Goal: Task Accomplishment & Management: Use online tool/utility

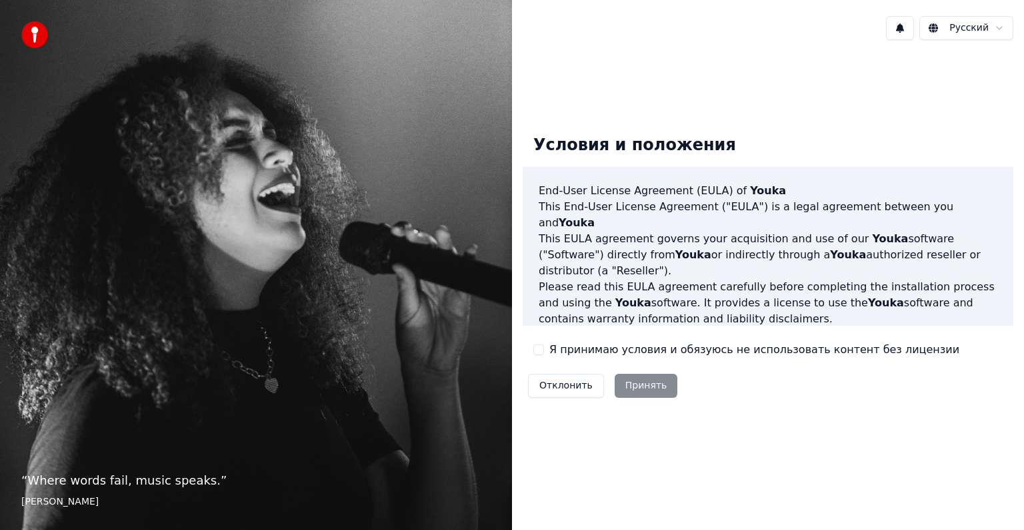
click at [594, 346] on label "Я принимаю условия и обязуюсь не использовать контент без лицензии" at bounding box center [755, 349] width 410 height 16
click at [544, 346] on button "Я принимаю условия и обязуюсь не использовать контент без лицензии" at bounding box center [539, 349] width 11 height 11
click at [622, 384] on button "Принять" at bounding box center [646, 385] width 63 height 24
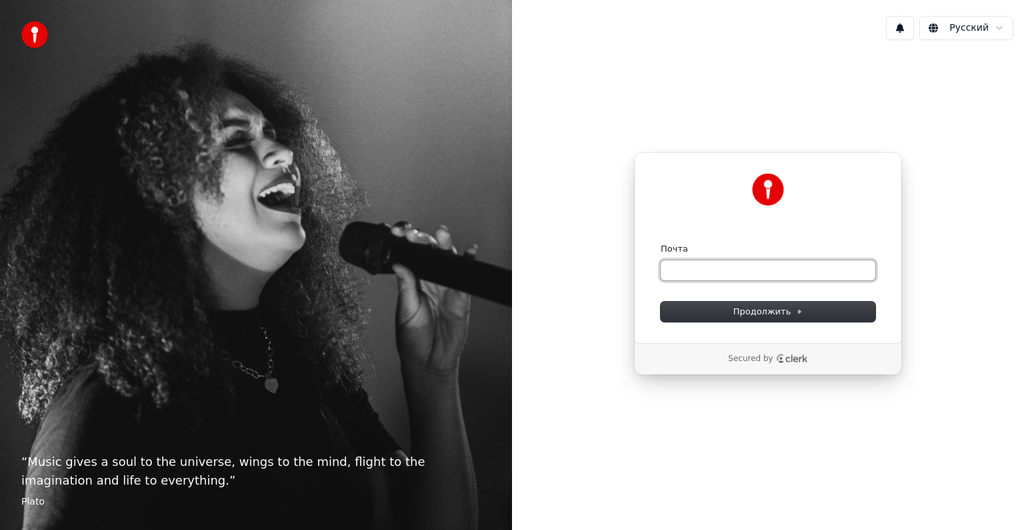
click at [784, 277] on input "Почта" at bounding box center [768, 270] width 215 height 20
click at [661, 243] on button "submit" at bounding box center [661, 243] width 0 height 0
type input "**********"
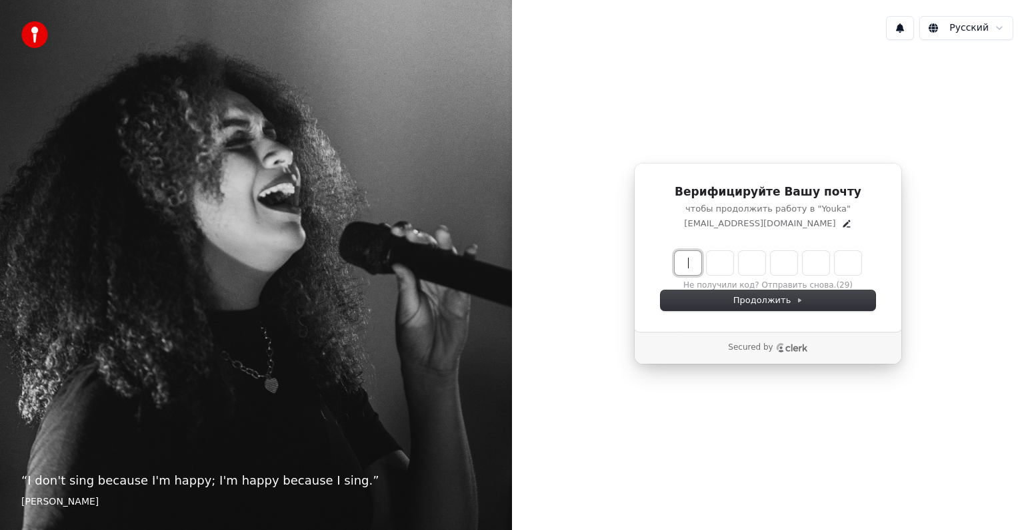
click at [697, 257] on input "Enter verification code" at bounding box center [781, 263] width 213 height 24
click at [698, 259] on input "Enter verification code" at bounding box center [781, 263] width 213 height 24
paste input "******"
type input "******"
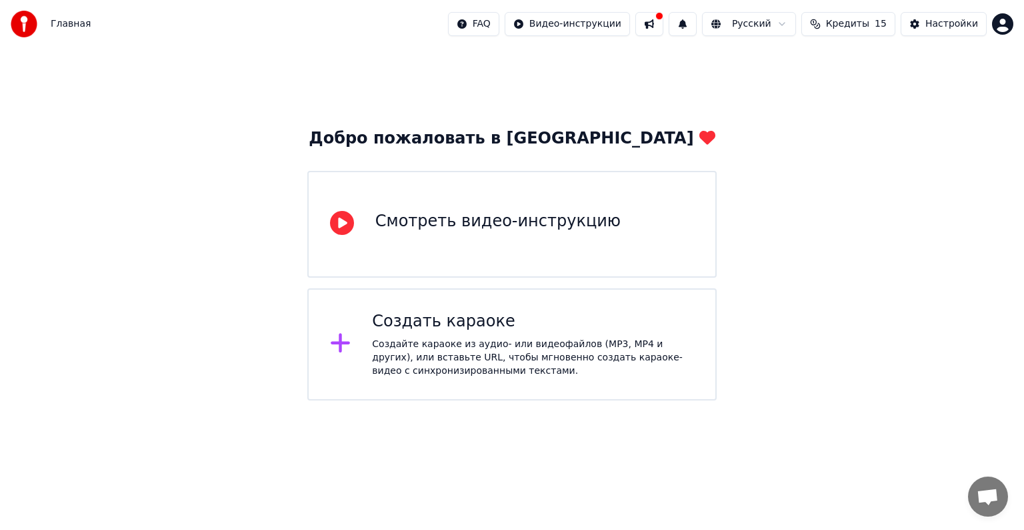
click at [417, 302] on div "Создать караоке Создайте караоке из аудио- или видеофайлов (MP3, MP4 и других),…" at bounding box center [512, 344] width 410 height 112
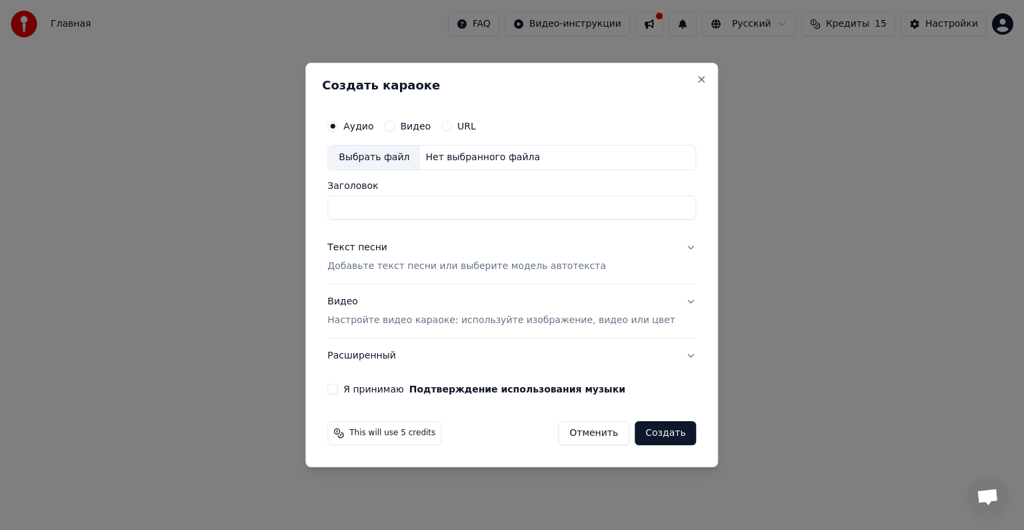
click at [454, 203] on input "Заголовок" at bounding box center [511, 207] width 369 height 24
type input "*"
click at [410, 384] on button "Подтверждение использования музыки" at bounding box center [518, 388] width 216 height 9
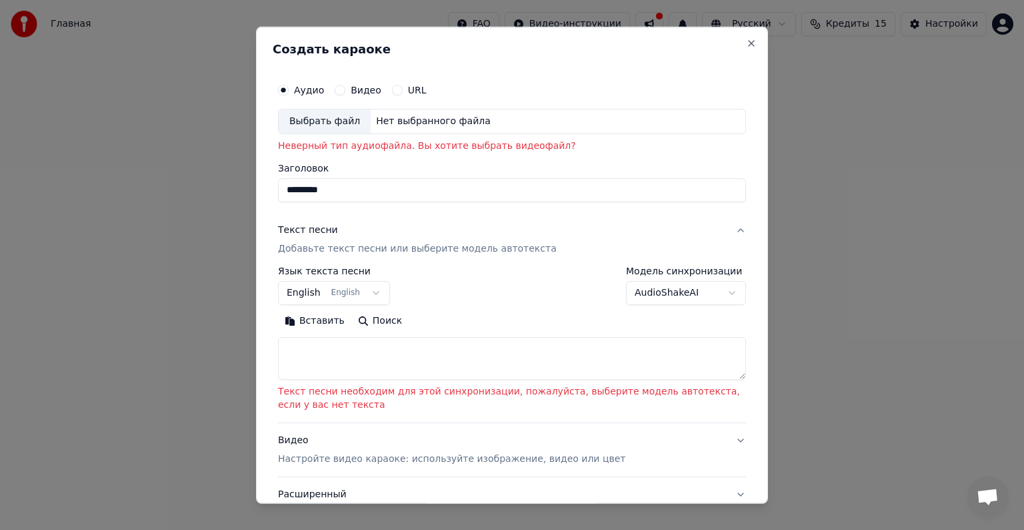
click at [392, 124] on div "Нет выбранного файла" at bounding box center [433, 121] width 125 height 13
type input "**********"
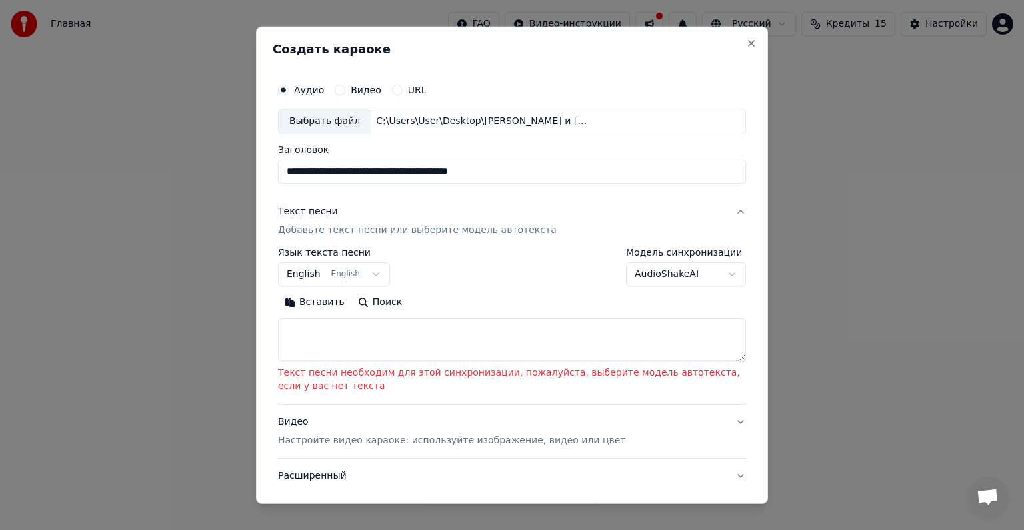
click at [337, 341] on textarea at bounding box center [512, 339] width 468 height 43
paste textarea "**********"
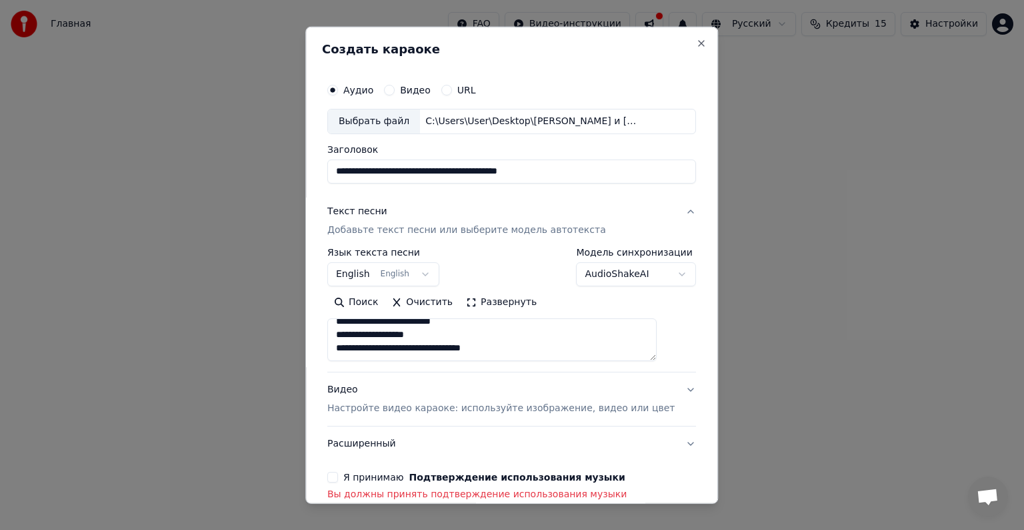
click at [548, 349] on textarea "**********" at bounding box center [491, 339] width 329 height 43
paste textarea "**********"
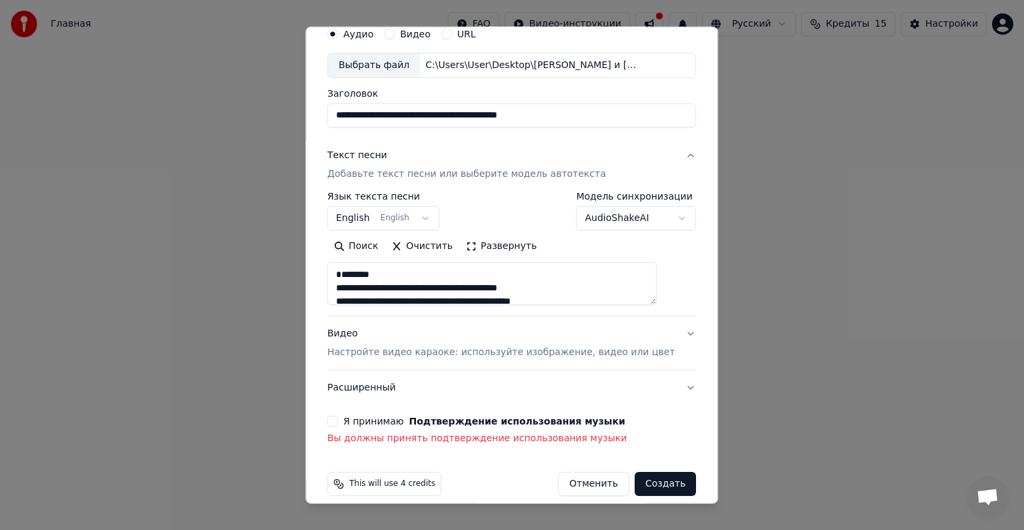
scroll to position [69, 0]
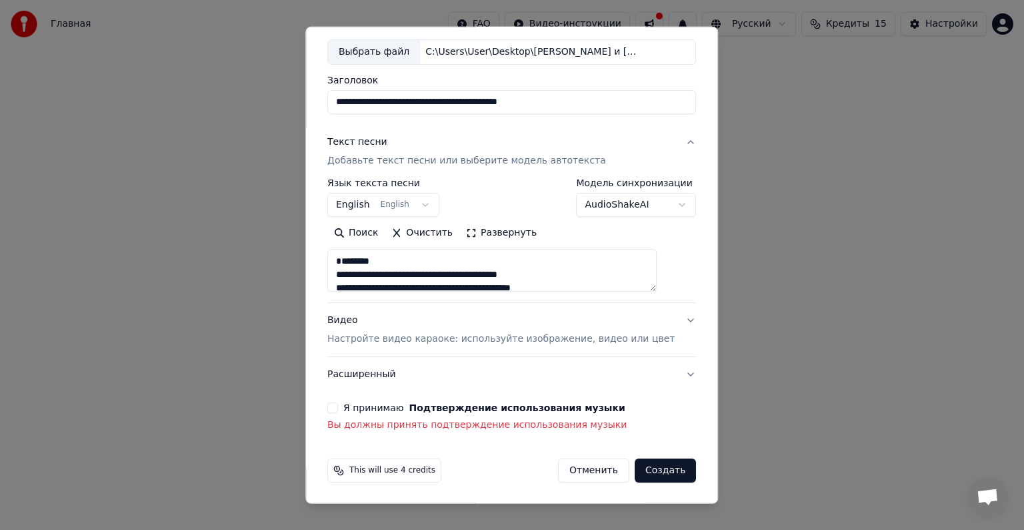
type textarea "**********"
click at [656, 462] on button "Создать" at bounding box center [665, 470] width 61 height 24
select select "**"
click at [650, 471] on button "Создать" at bounding box center [665, 470] width 61 height 24
click at [640, 458] on button "Создать" at bounding box center [665, 470] width 61 height 24
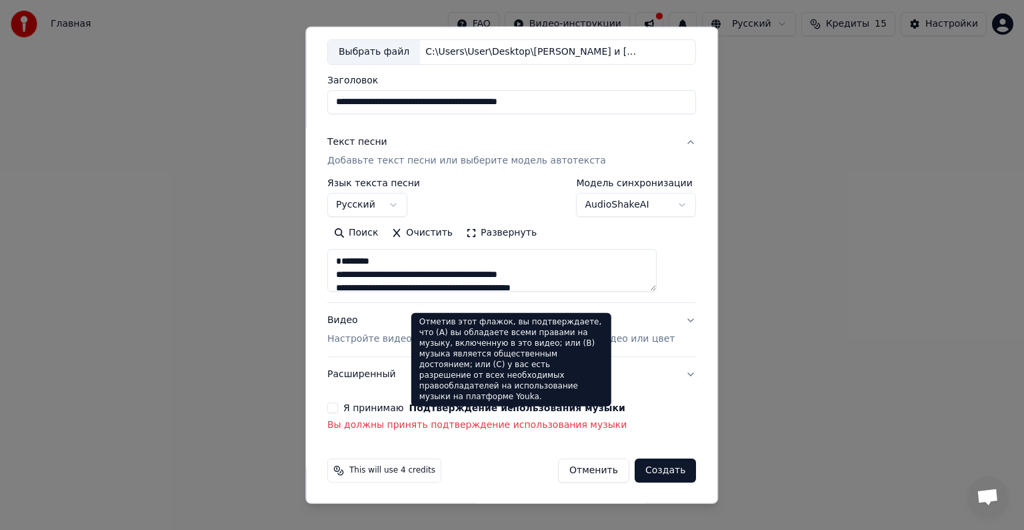
click at [432, 403] on button "Подтверждение использования музыки" at bounding box center [518, 407] width 216 height 9
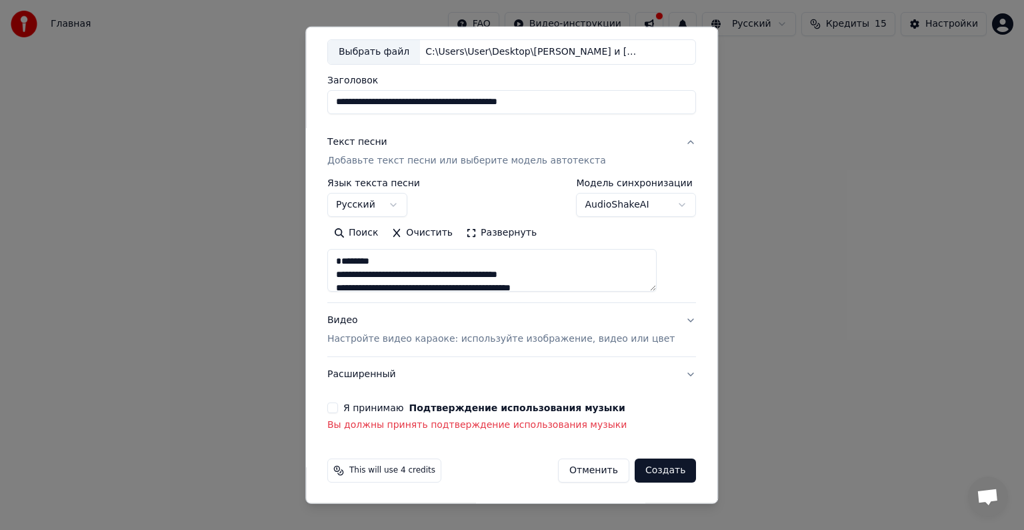
drag, startPoint x: 339, startPoint y: 402, endPoint x: 355, endPoint y: 409, distance: 18.0
click at [340, 402] on div "**********" at bounding box center [511, 219] width 379 height 435
click at [338, 406] on button "Я принимаю Подтверждение использования музыки" at bounding box center [332, 407] width 11 height 11
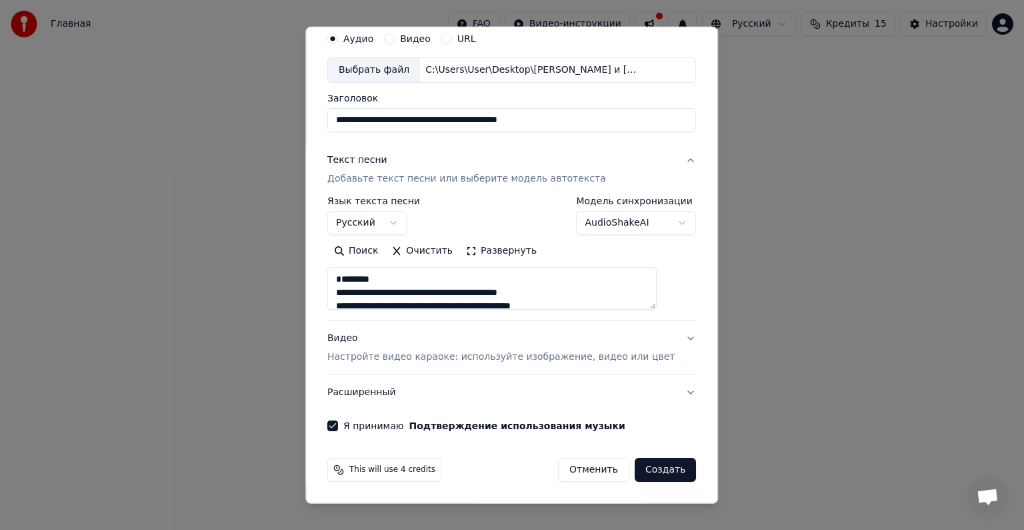
scroll to position [51, 0]
click at [635, 474] on button "Создать" at bounding box center [665, 470] width 61 height 24
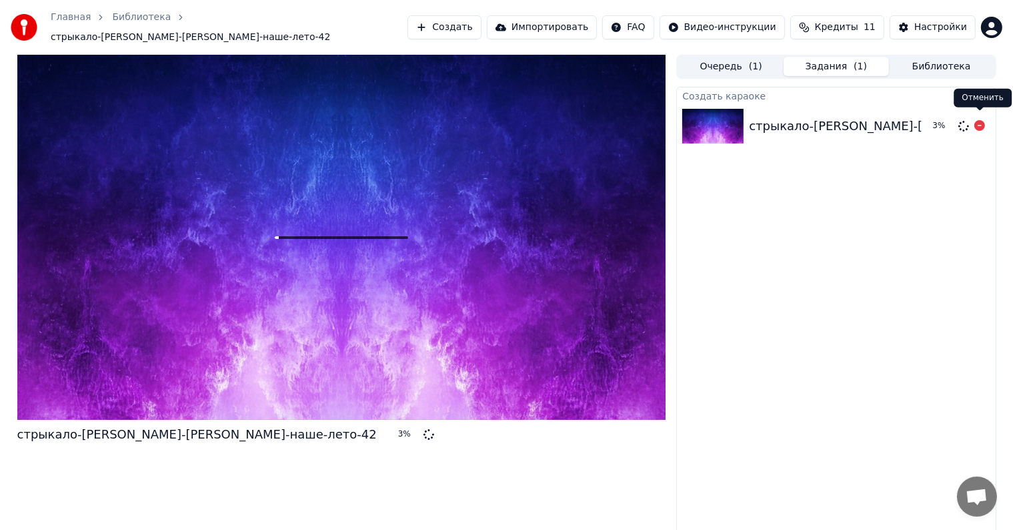
click at [980, 120] on icon at bounding box center [979, 125] width 11 height 11
drag, startPoint x: 494, startPoint y: 8, endPoint x: 491, endPoint y: 23, distance: 15.6
click at [493, 8] on div "Главная Библиотека стрыкало-[PERSON_NAME]-стрыкало-[PERSON_NAME]-наше-лето-42 С…" at bounding box center [506, 27] width 1013 height 55
click at [481, 23] on button "Создать" at bounding box center [444, 27] width 73 height 24
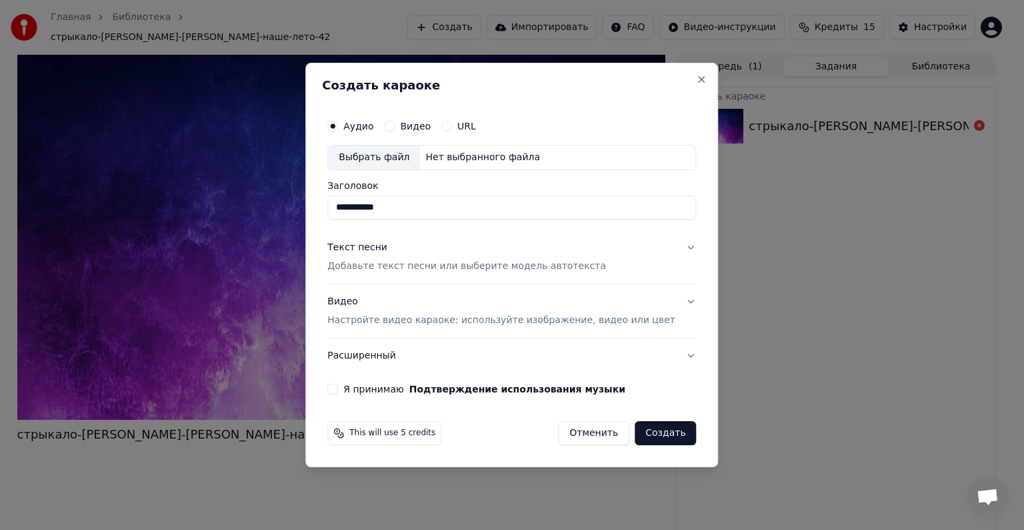
type input "**********"
click at [671, 243] on button "Текст песни Добавьте текст песни или выберите модель автотекста" at bounding box center [511, 256] width 369 height 53
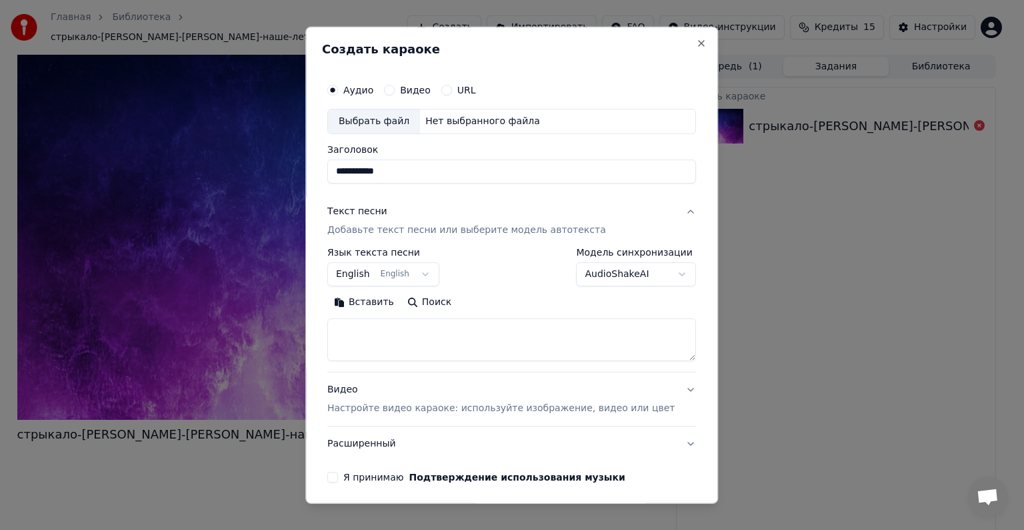
click at [405, 273] on button "English English" at bounding box center [383, 274] width 112 height 24
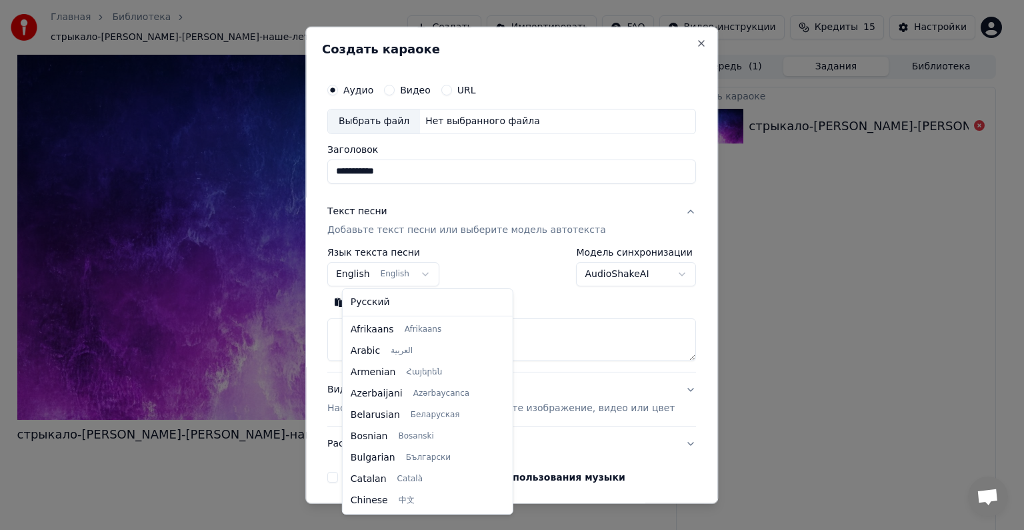
scroll to position [107, 0]
select select "**"
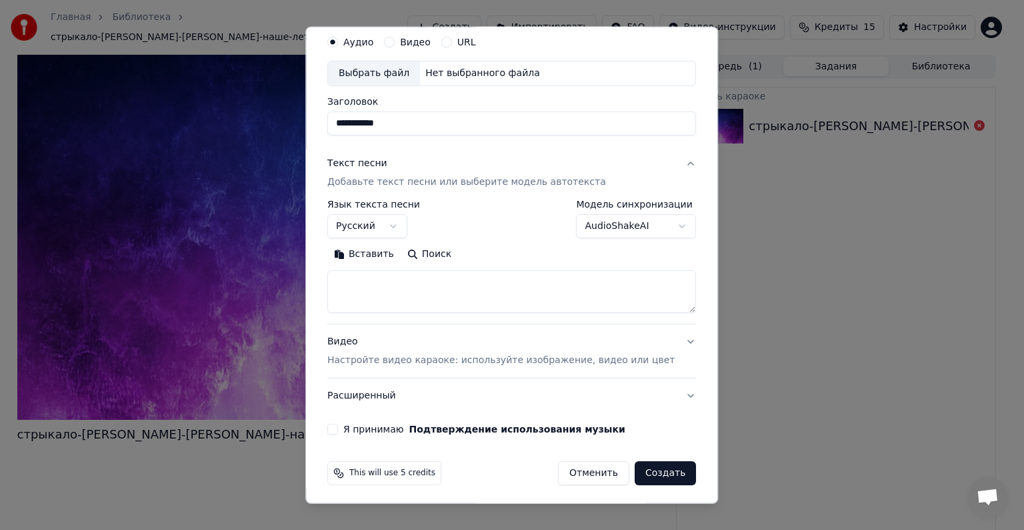
scroll to position [51, 0]
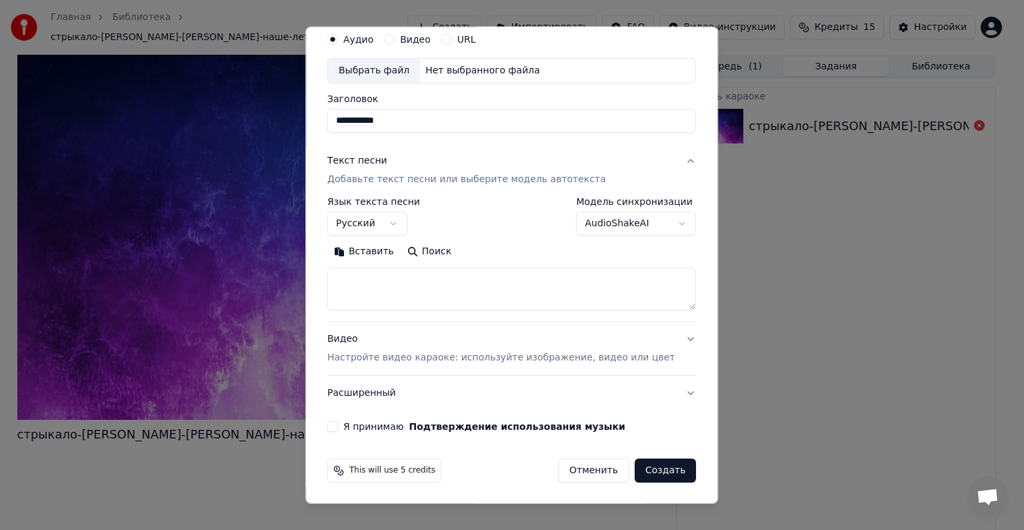
click at [400, 299] on textarea at bounding box center [511, 288] width 369 height 43
paste textarea "**********"
type textarea "**********"
click at [550, 354] on p "Настройте видео караоке: используйте изображение, видео или цвет" at bounding box center [500, 357] width 347 height 13
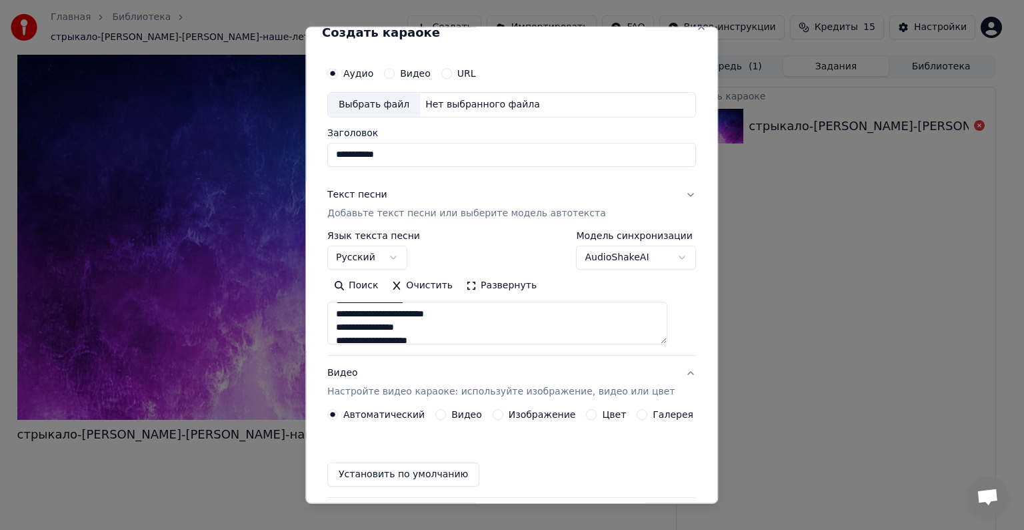
scroll to position [15, 0]
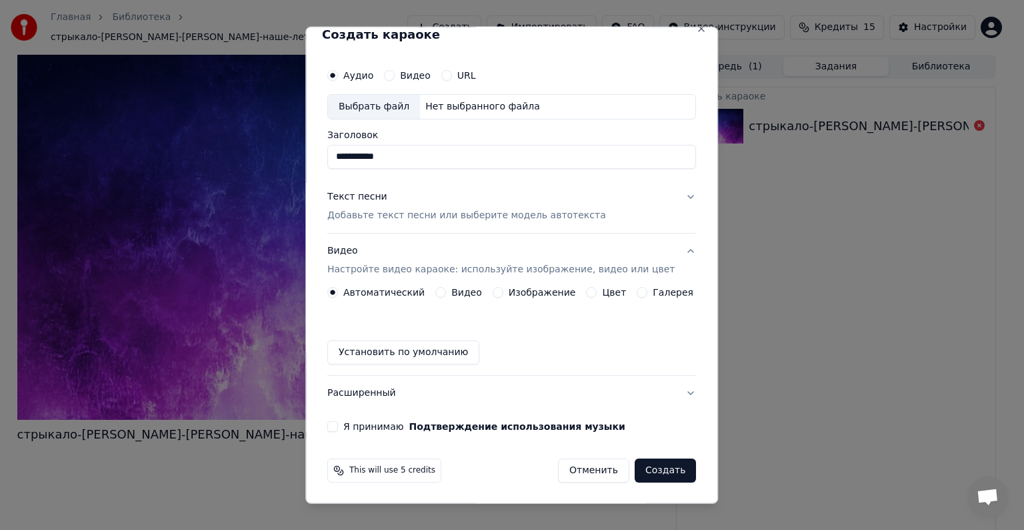
click at [670, 250] on button "Видео Настройте видео караоке: используйте изображение, видео или цвет" at bounding box center [511, 259] width 369 height 53
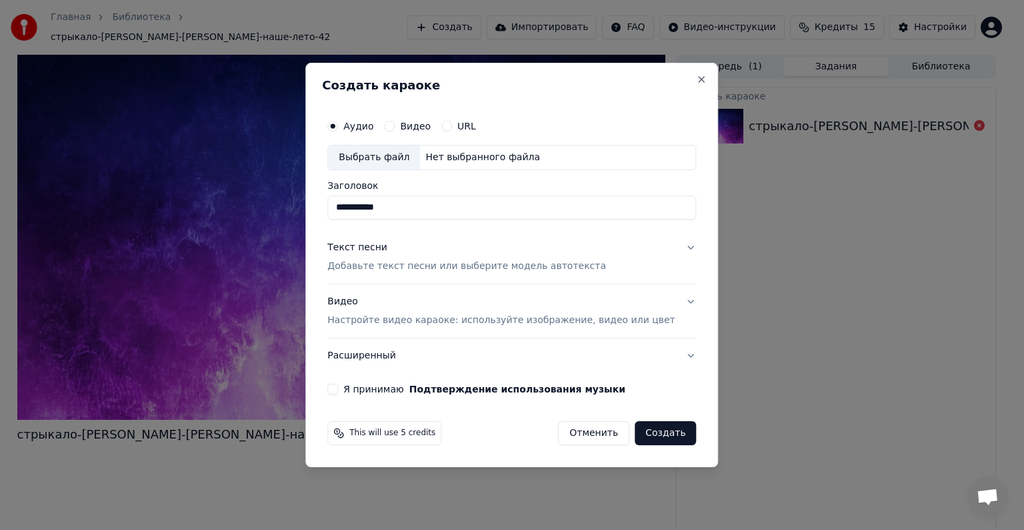
click at [526, 323] on p "Настройте видео караоке: используйте изображение, видео или цвет" at bounding box center [500, 319] width 347 height 13
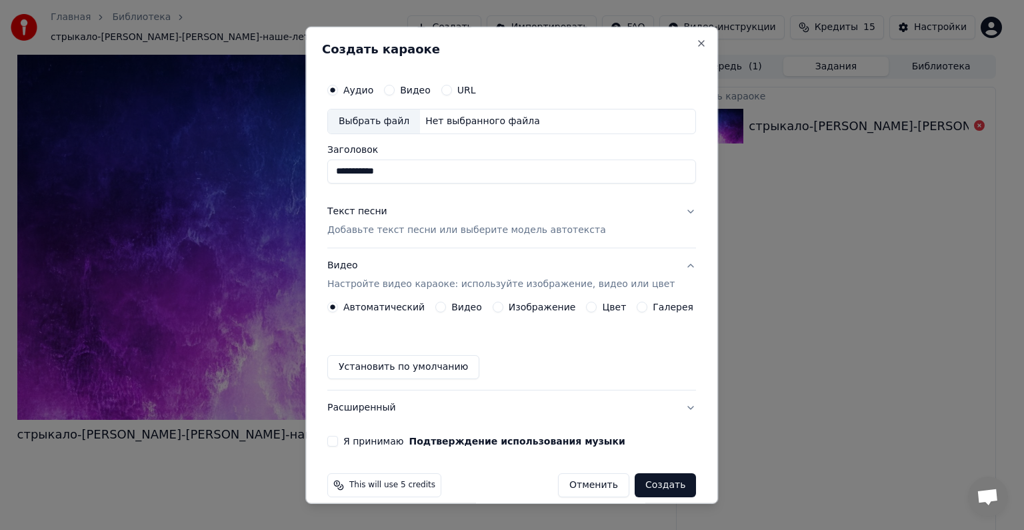
click at [459, 304] on label "Видео" at bounding box center [467, 306] width 31 height 9
click at [446, 304] on button "Видео" at bounding box center [441, 306] width 11 height 11
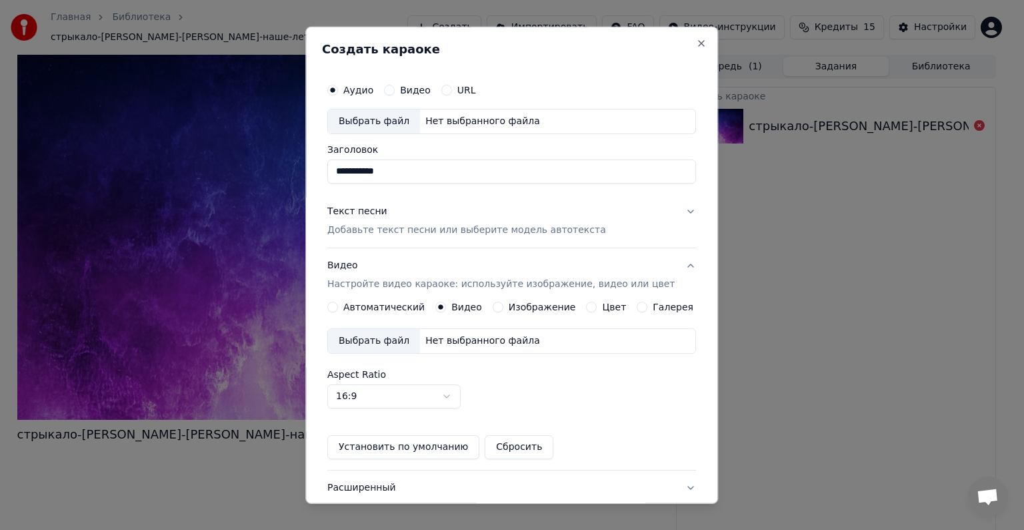
click at [442, 338] on div "Нет выбранного файла" at bounding box center [482, 340] width 125 height 13
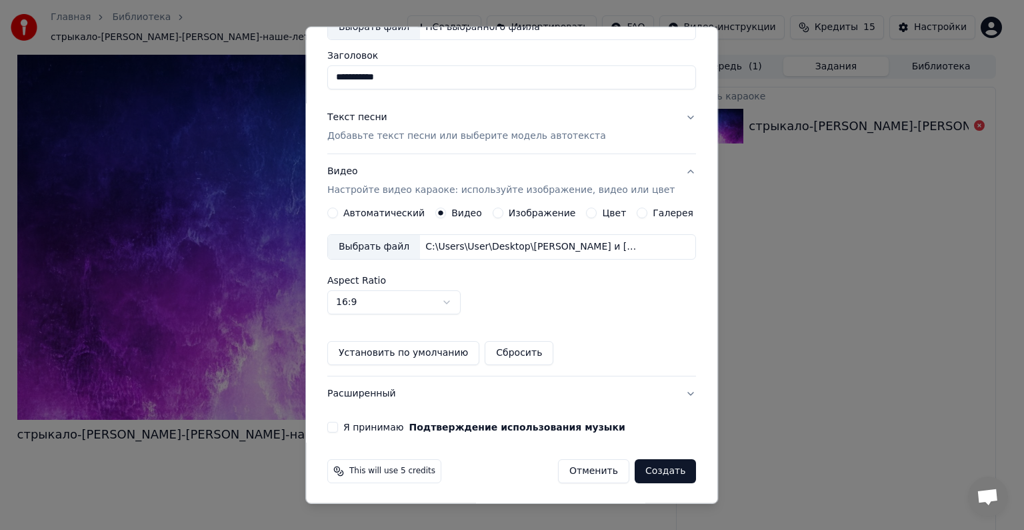
click at [336, 424] on button "Я принимаю Подтверждение использования музыки" at bounding box center [332, 427] width 11 height 11
click at [642, 472] on button "Создать" at bounding box center [665, 471] width 61 height 24
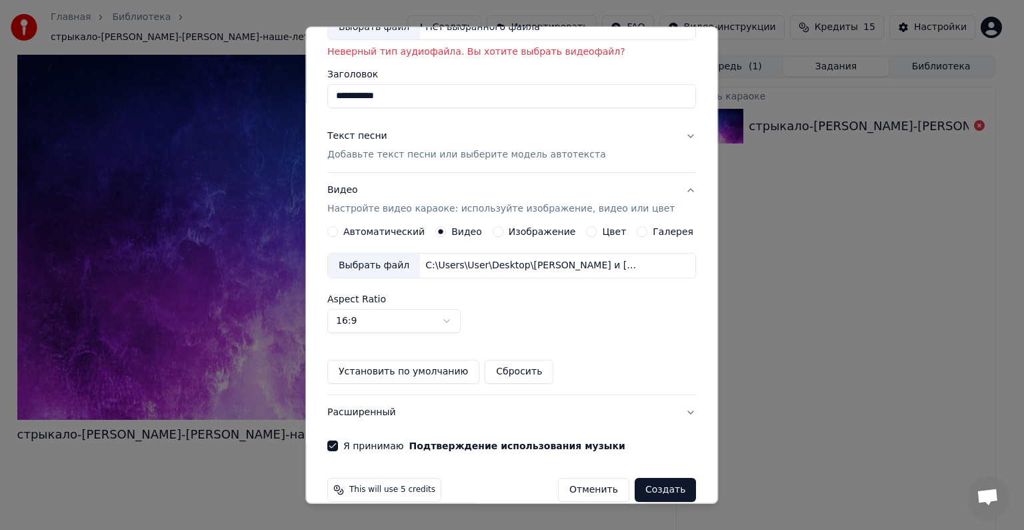
click at [635, 491] on button "Создать" at bounding box center [665, 490] width 61 height 24
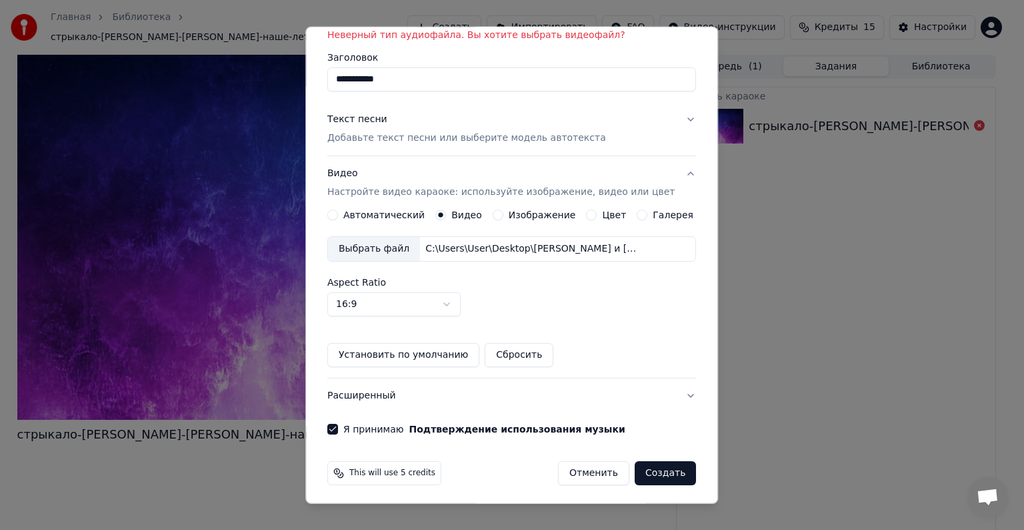
scroll to position [113, 0]
click at [635, 462] on button "Создать" at bounding box center [665, 471] width 61 height 24
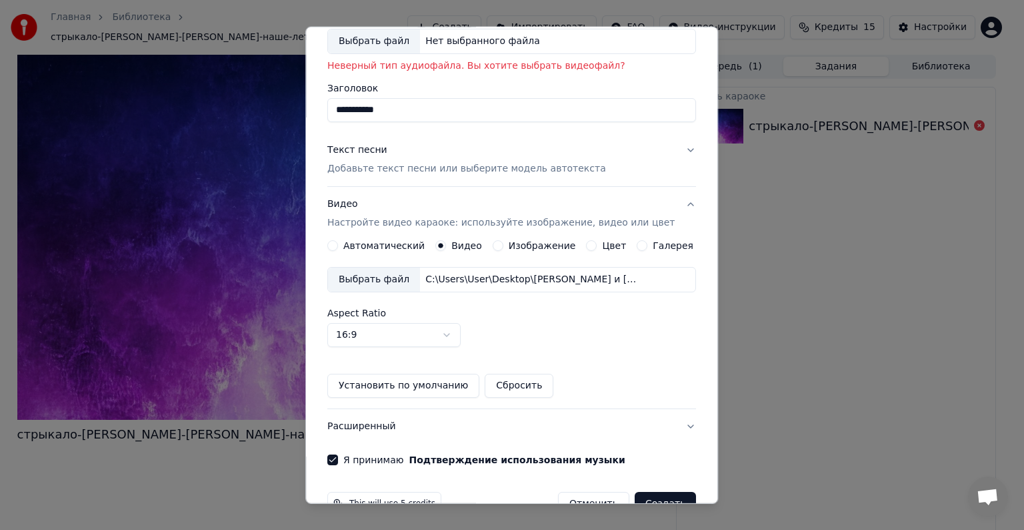
scroll to position [0, 0]
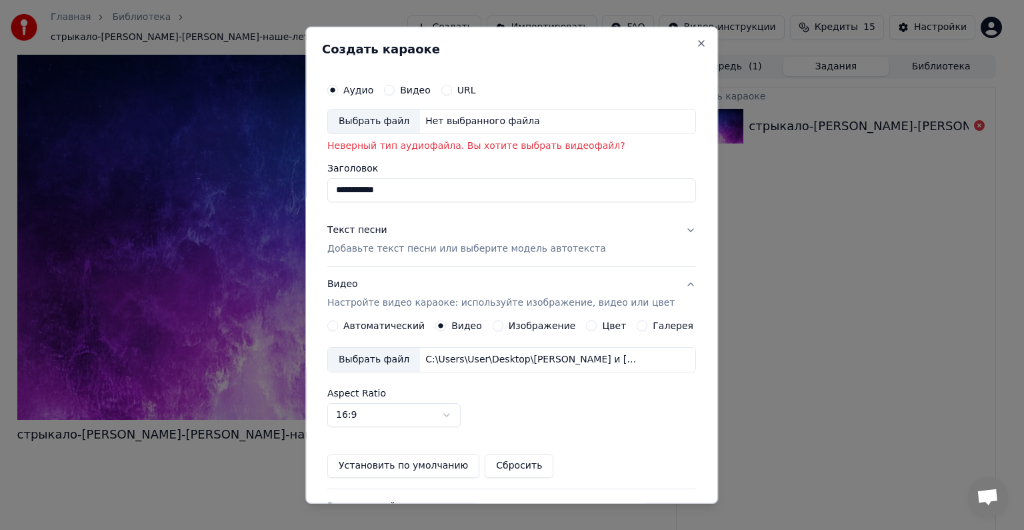
click at [506, 118] on div "Нет выбранного файла" at bounding box center [482, 121] width 125 height 13
type input "**********"
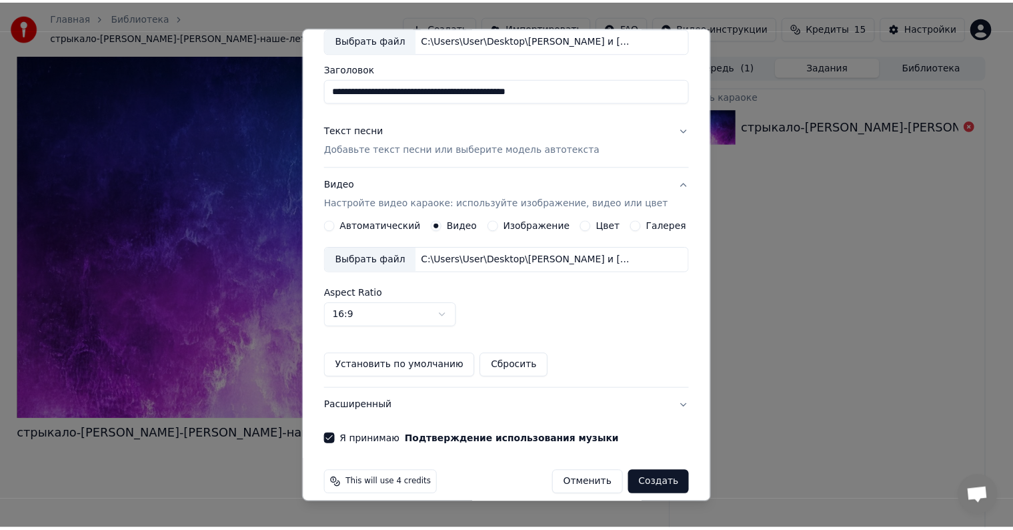
scroll to position [94, 0]
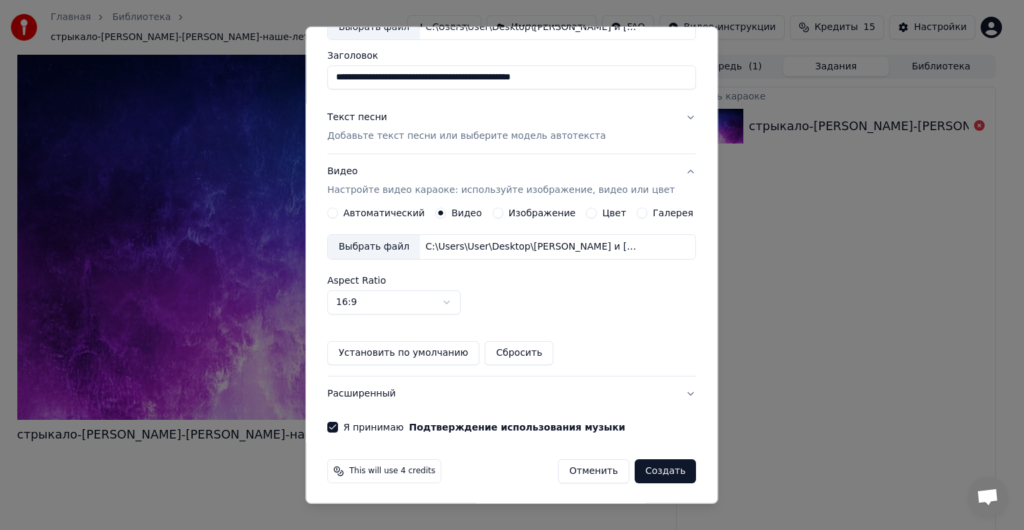
click at [638, 468] on button "Создать" at bounding box center [665, 471] width 61 height 24
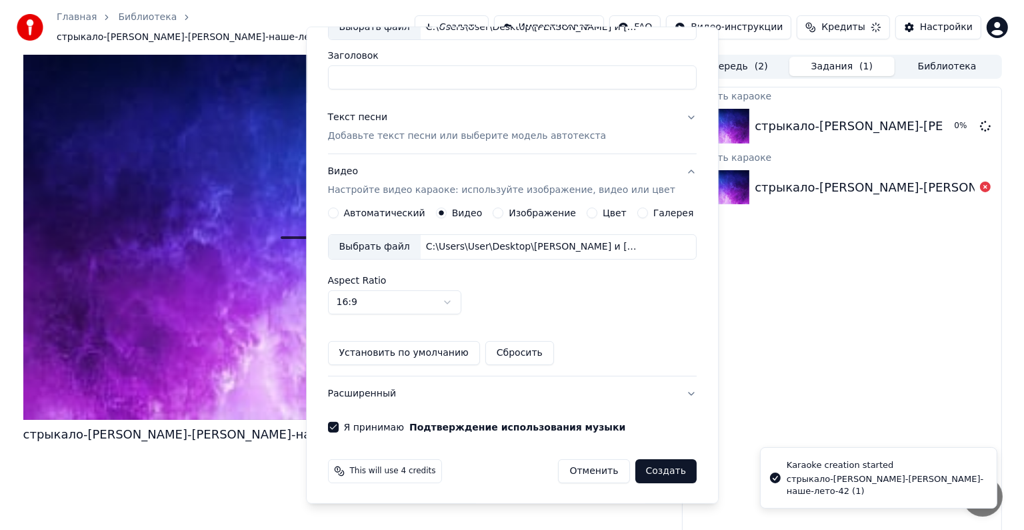
scroll to position [15, 0]
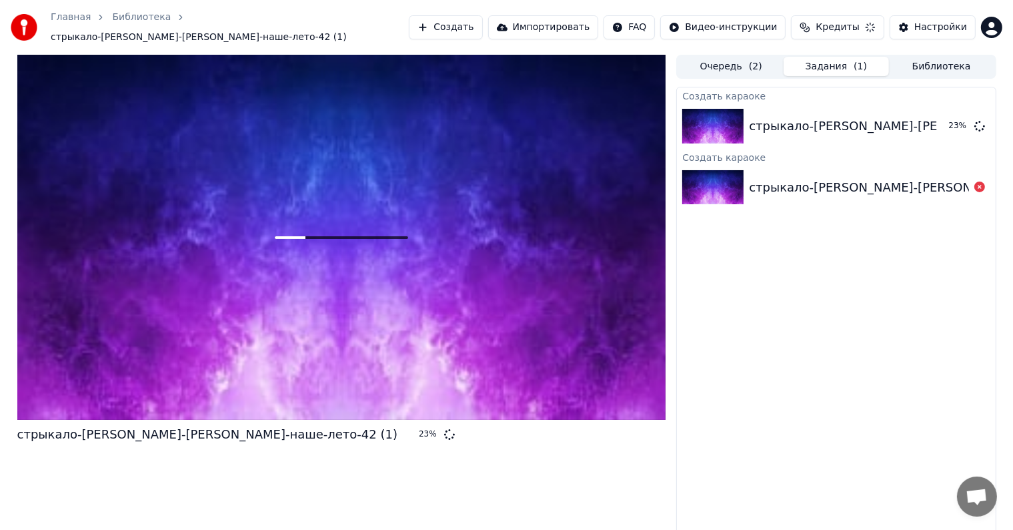
click at [731, 385] on div "Создать караоке стрыкало-[PERSON_NAME]-стрыкало-[PERSON_NAME]-наше-лето-42 (1) …" at bounding box center [835, 312] width 319 height 450
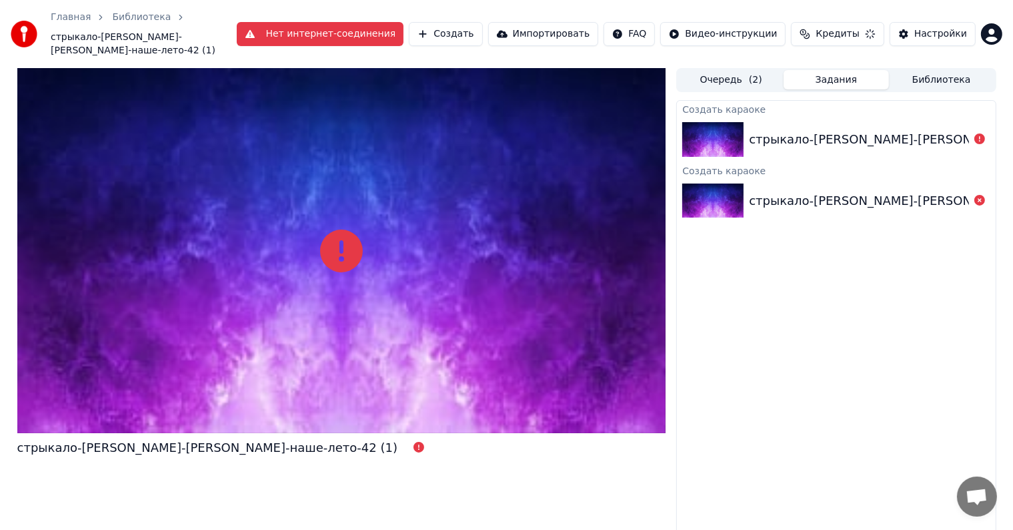
click at [521, 515] on div "стрыкало-[PERSON_NAME]-[PERSON_NAME]-наше-лето-42 (1)" at bounding box center [341, 309] width 649 height 482
click at [824, 147] on div "стрыкало-[PERSON_NAME]-[PERSON_NAME]-наше-лето-42 (1)" at bounding box center [939, 139] width 381 height 19
click at [854, 203] on div "стрыкало-[PERSON_NAME]-[PERSON_NAME]-наше-лето-42" at bounding box center [928, 200] width 359 height 19
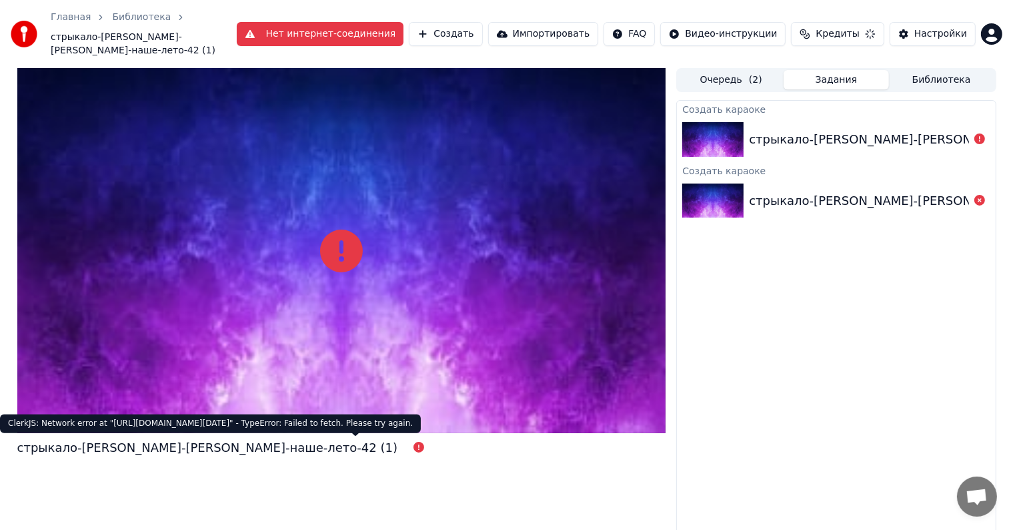
click at [414, 446] on icon at bounding box center [419, 447] width 11 height 11
click at [508, 454] on div "стрыкало-[PERSON_NAME]-[PERSON_NAME]-наше-лето-42 (1)" at bounding box center [341, 447] width 649 height 19
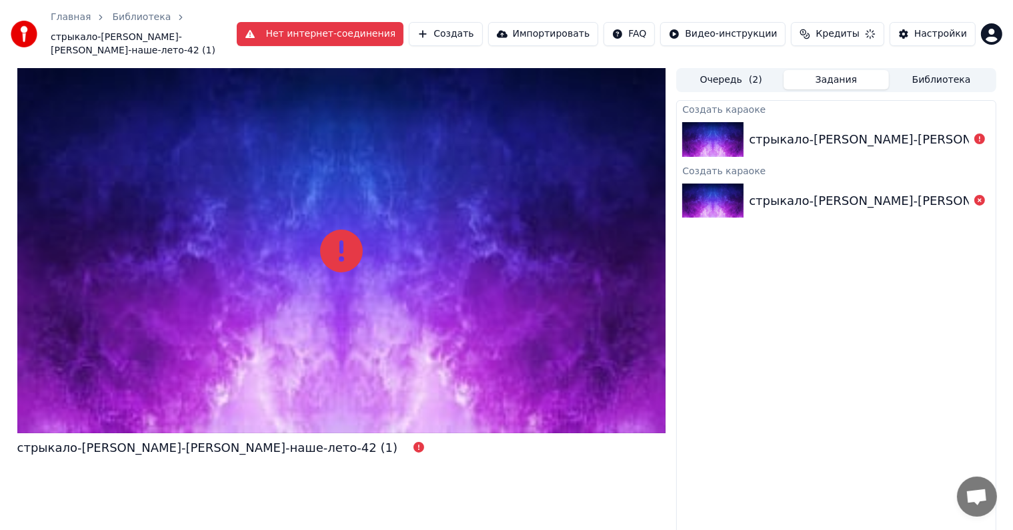
click at [384, 31] on button "Нет интернет-соединения" at bounding box center [320, 34] width 167 height 24
click at [726, 363] on div "Создать караоке стрыкало-[PERSON_NAME]-стрыкало-[PERSON_NAME]-наше-лето-42 (1) …" at bounding box center [835, 325] width 319 height 450
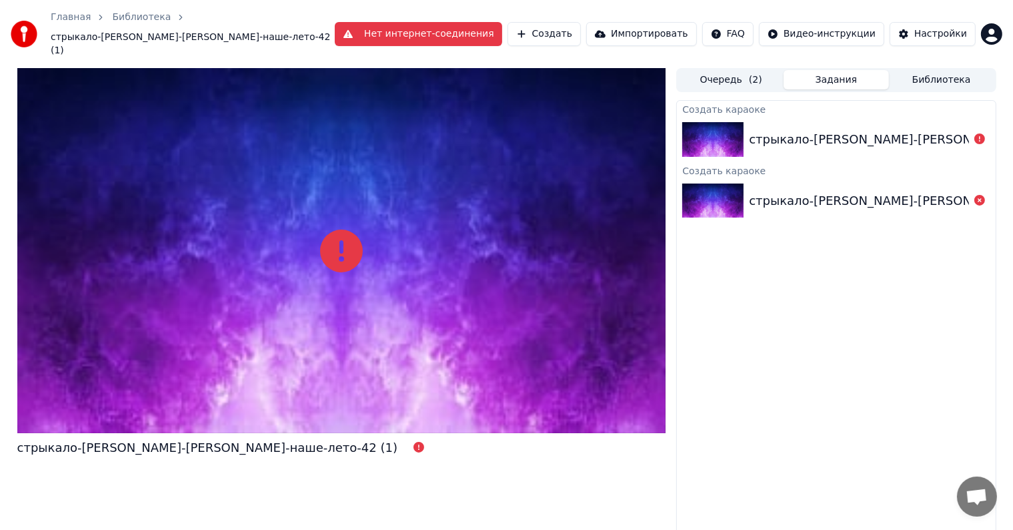
click at [744, 261] on div "Создать караоке стрыкало-[PERSON_NAME]-стрыкало-[PERSON_NAME]-наше-лето-42 (1) …" at bounding box center [835, 325] width 319 height 450
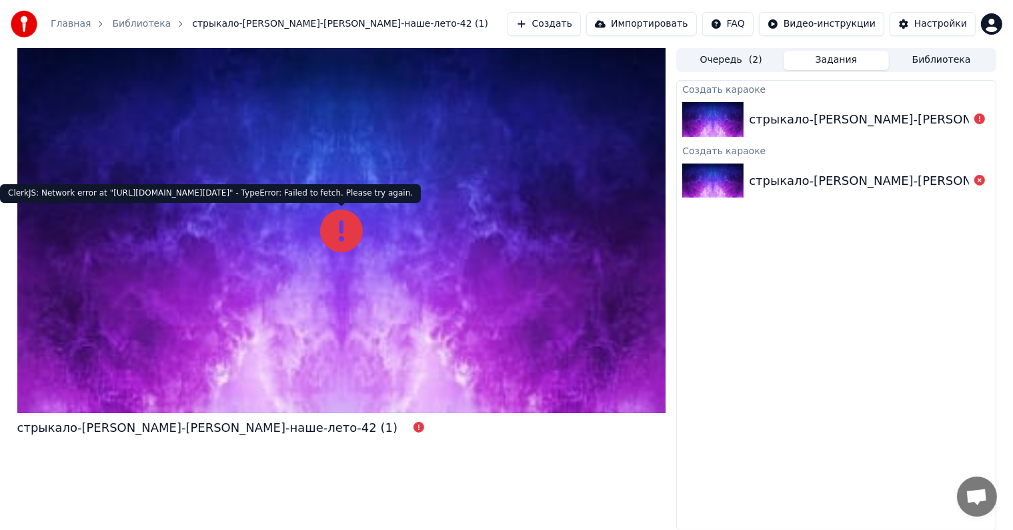
click at [338, 231] on icon at bounding box center [341, 230] width 43 height 43
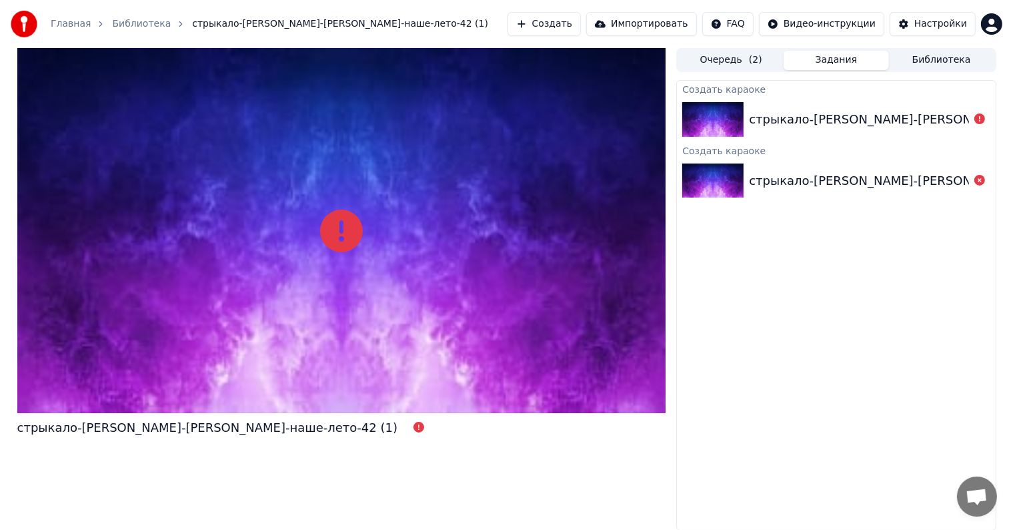
click at [983, 125] on button at bounding box center [979, 119] width 11 height 16
click at [982, 114] on icon at bounding box center [979, 118] width 11 height 11
click at [387, 327] on div at bounding box center [341, 230] width 649 height 365
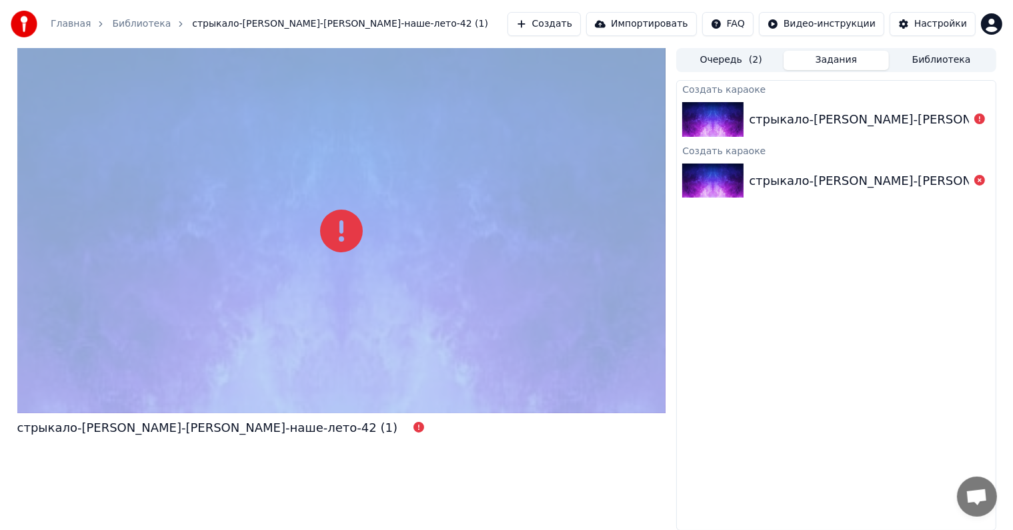
click at [387, 327] on div at bounding box center [341, 230] width 649 height 365
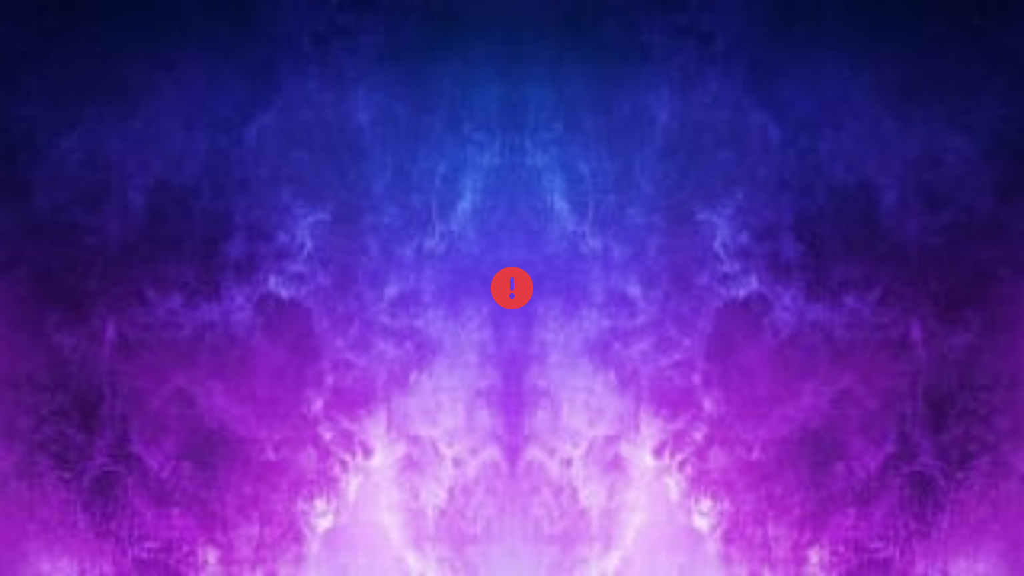
click at [496, 291] on icon at bounding box center [512, 288] width 43 height 43
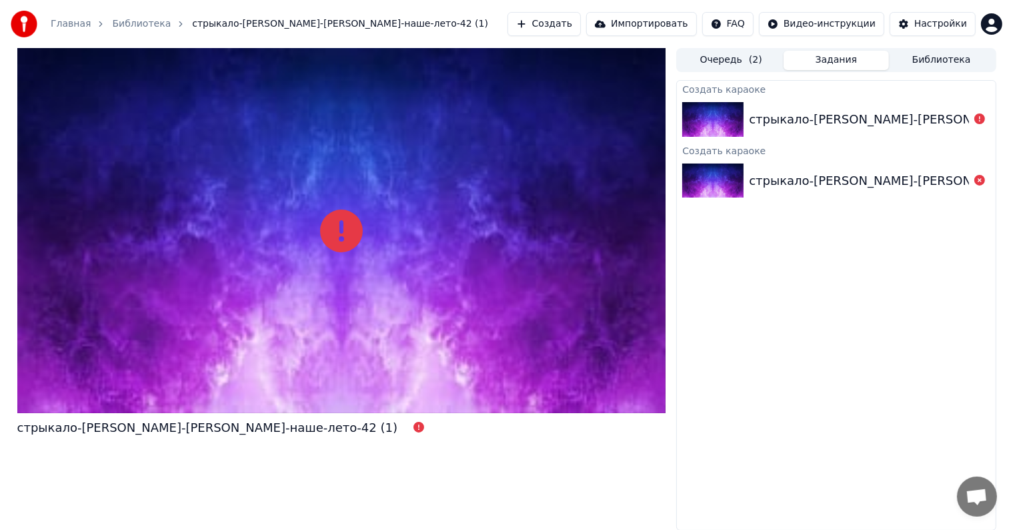
click at [819, 121] on div "стрыкало-[PERSON_NAME]-[PERSON_NAME]-наше-лето-42 (1)" at bounding box center [939, 119] width 381 height 19
click at [952, 123] on div "стрыкало-[PERSON_NAME]-[PERSON_NAME]-наше-лето-42 (1)" at bounding box center [939, 119] width 381 height 19
click at [952, 124] on div "стрыкало-[PERSON_NAME]-[PERSON_NAME]-наше-лето-42 (1)" at bounding box center [939, 119] width 381 height 19
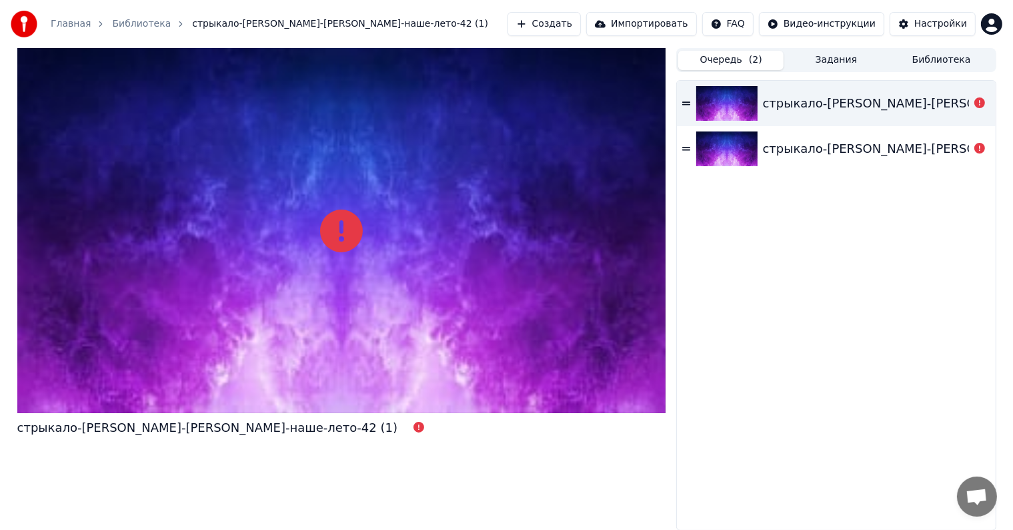
click at [771, 57] on button "Очередь ( 2 )" at bounding box center [730, 60] width 105 height 19
click at [898, 111] on div "стрыкало-[PERSON_NAME]-[PERSON_NAME]-наше-лето-42 (1)" at bounding box center [953, 103] width 381 height 19
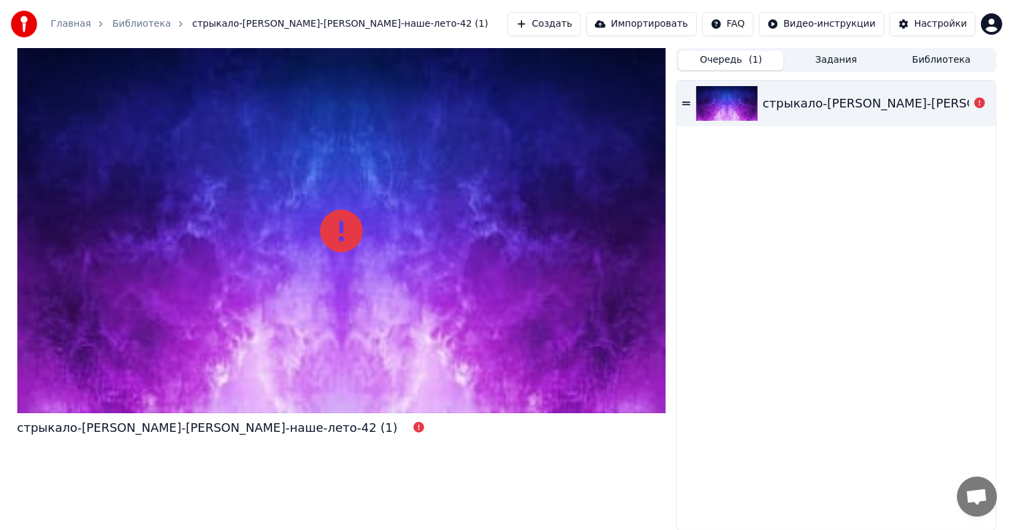
click at [898, 111] on div "стрыкало-[PERSON_NAME]-[PERSON_NAME]-наше-лето-42 (1)" at bounding box center [953, 103] width 381 height 19
click at [904, 109] on div "стрыкало-[PERSON_NAME]-[PERSON_NAME]-наше-лето-42 (1)" at bounding box center [953, 103] width 381 height 19
click at [850, 56] on button "Задания" at bounding box center [836, 60] width 105 height 19
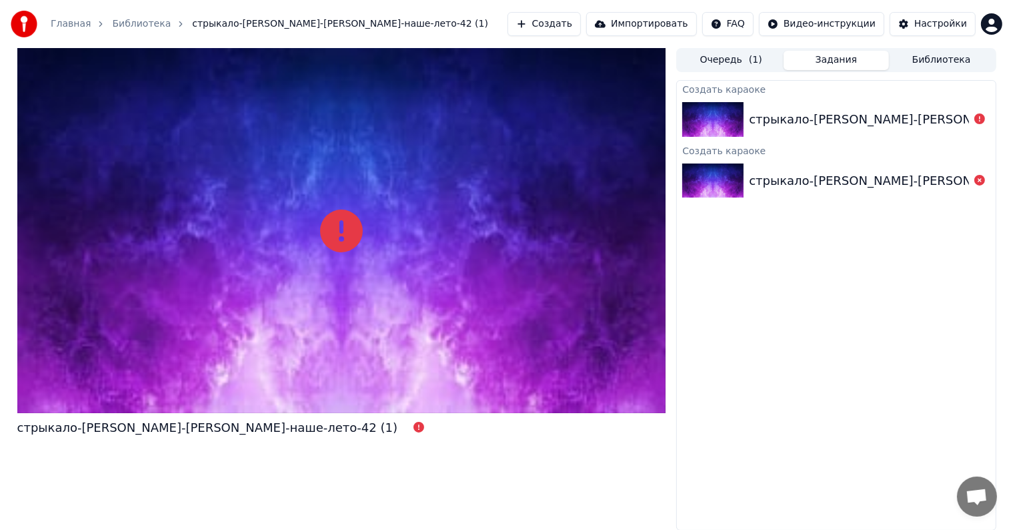
click at [878, 121] on div "стрыкало-[PERSON_NAME]-[PERSON_NAME]-наше-лето-42 (1)" at bounding box center [939, 119] width 381 height 19
click at [934, 115] on div "стрыкало-[PERSON_NAME]-[PERSON_NAME]-наше-лето-42 (1)" at bounding box center [939, 119] width 381 height 19
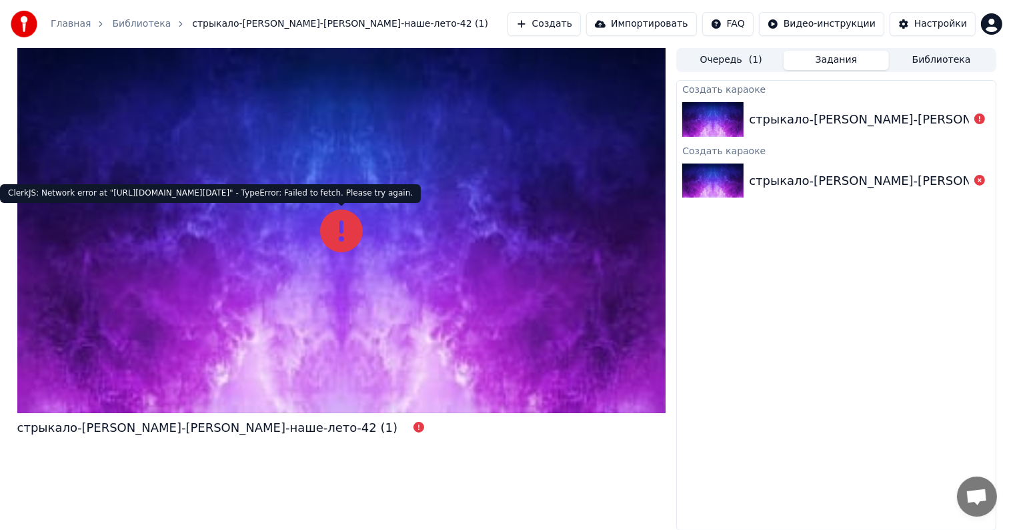
click at [352, 221] on icon at bounding box center [341, 230] width 43 height 43
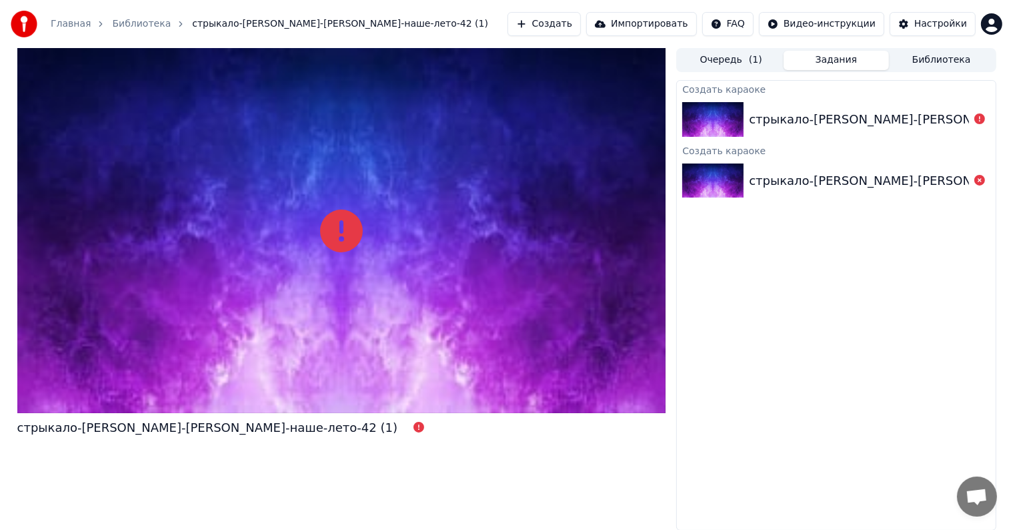
click at [344, 223] on icon at bounding box center [341, 230] width 43 height 43
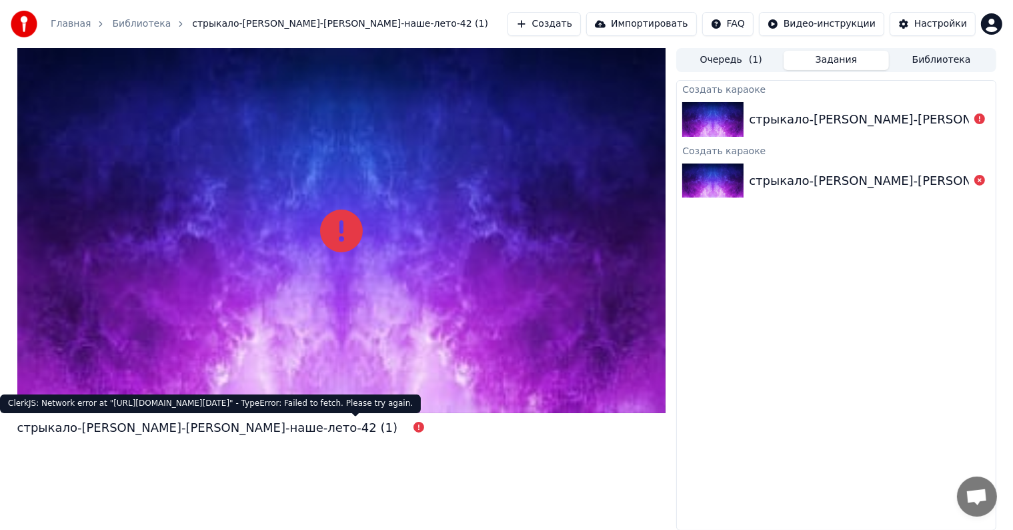
click at [414, 426] on icon at bounding box center [419, 427] width 11 height 11
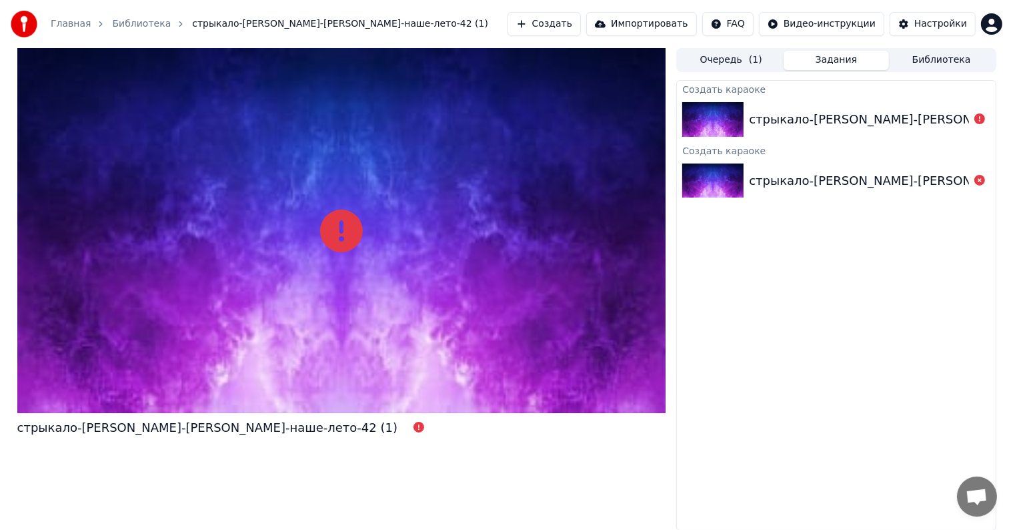
click at [563, 26] on button "Создать" at bounding box center [544, 24] width 73 height 24
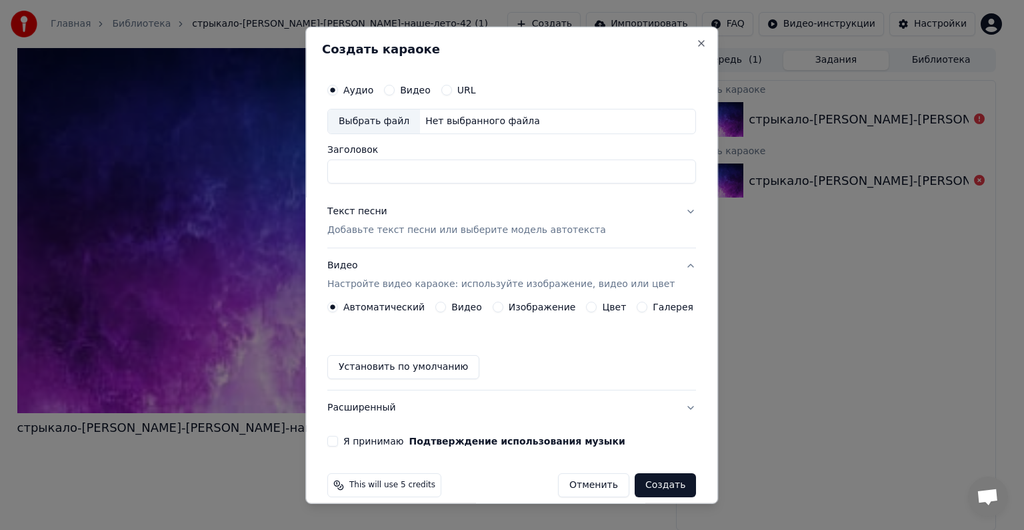
drag, startPoint x: 434, startPoint y: 181, endPoint x: 428, endPoint y: 171, distance: 11.7
click at [430, 175] on input "Заголовок" at bounding box center [511, 171] width 369 height 24
type input "**********"
drag, startPoint x: 386, startPoint y: 221, endPoint x: 385, endPoint y: 230, distance: 9.4
click at [386, 222] on div "Текст песни Добавьте текст песни или выберите модель автотекста" at bounding box center [466, 221] width 279 height 32
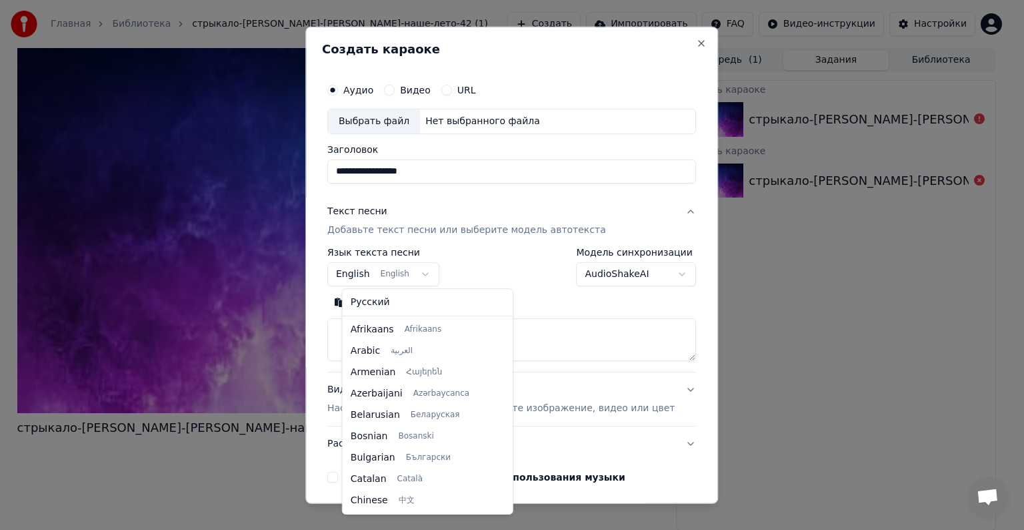
click at [396, 277] on body "**********" at bounding box center [506, 265] width 1013 height 530
select select "**"
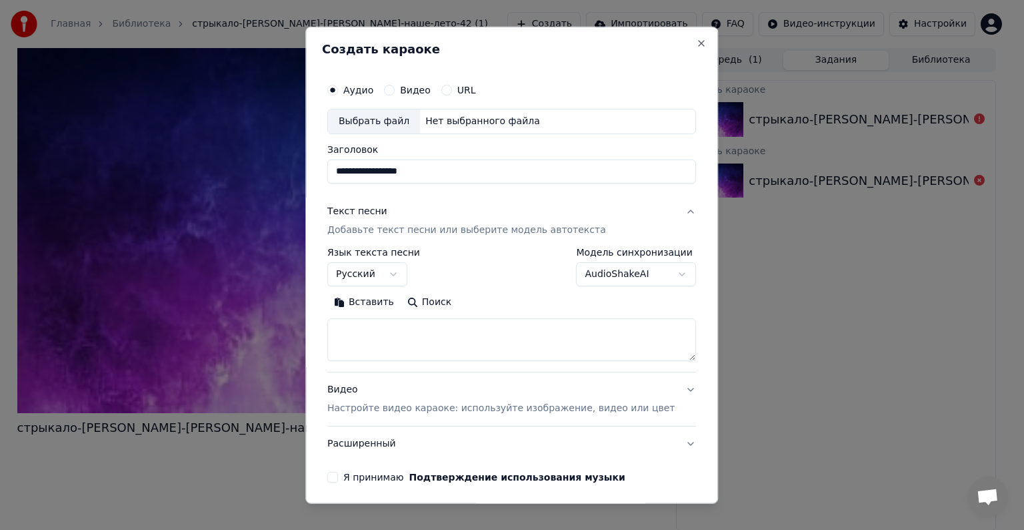
click at [401, 327] on textarea at bounding box center [511, 339] width 369 height 43
paste textarea "**********"
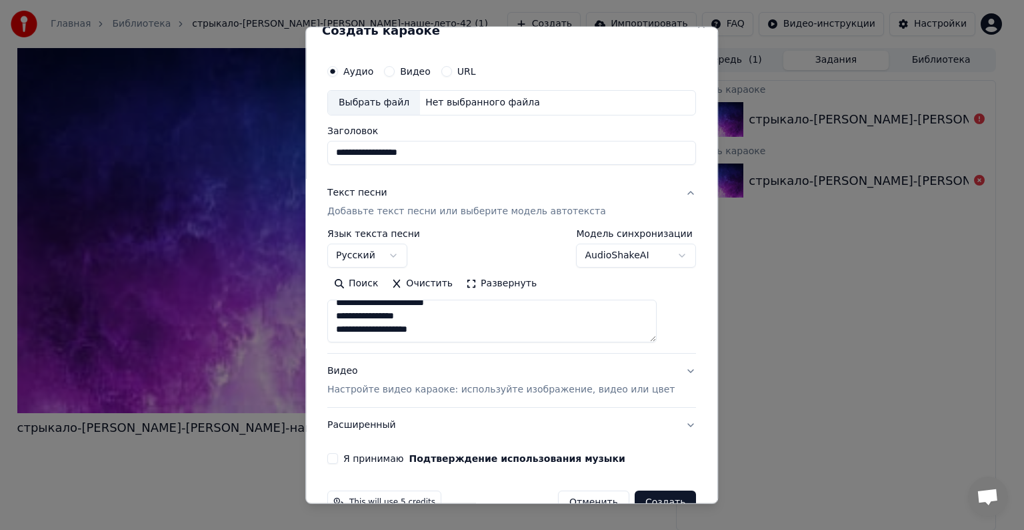
scroll to position [51, 0]
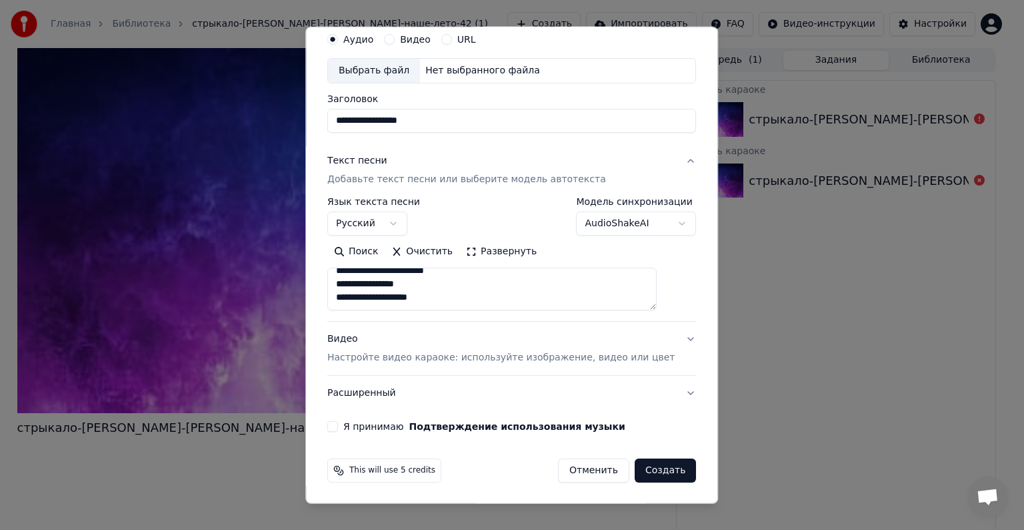
type textarea "**********"
click at [605, 351] on p "Настройте видео караоке: используйте изображение, видео или цвет" at bounding box center [500, 357] width 347 height 13
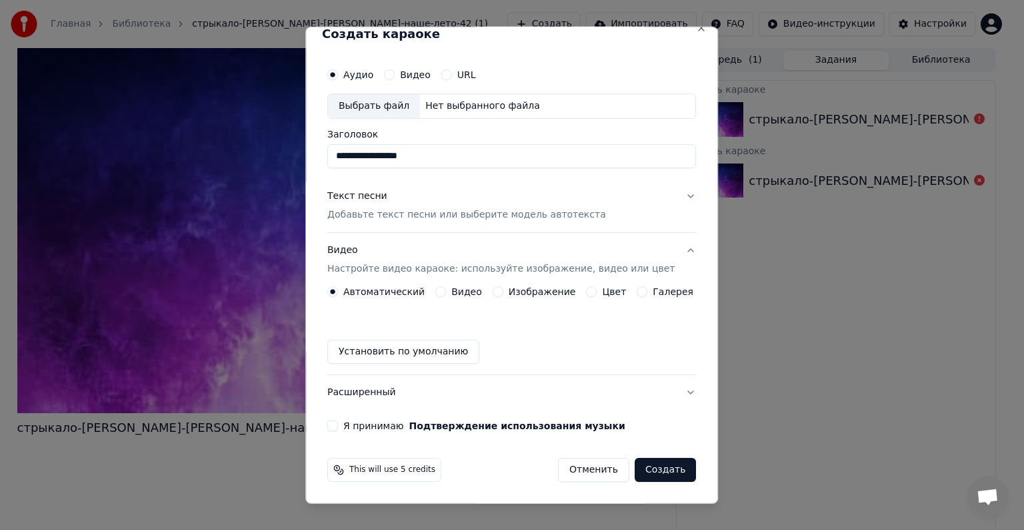
scroll to position [15, 0]
drag, startPoint x: 420, startPoint y: 356, endPoint x: 461, endPoint y: 293, distance: 75.1
click at [462, 304] on div "Автоматический Видео Изображение Цвет Галерея Установить по умолчанию" at bounding box center [511, 325] width 369 height 77
drag, startPoint x: 461, startPoint y: 293, endPoint x: 446, endPoint y: 311, distance: 22.7
click at [460, 293] on label "Видео" at bounding box center [467, 291] width 31 height 9
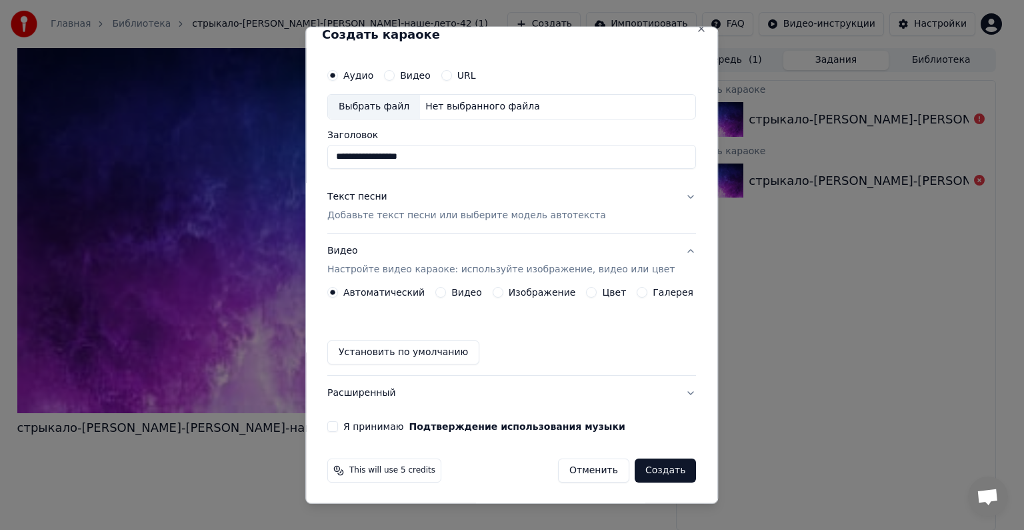
click at [446, 293] on button "Видео" at bounding box center [441, 292] width 11 height 11
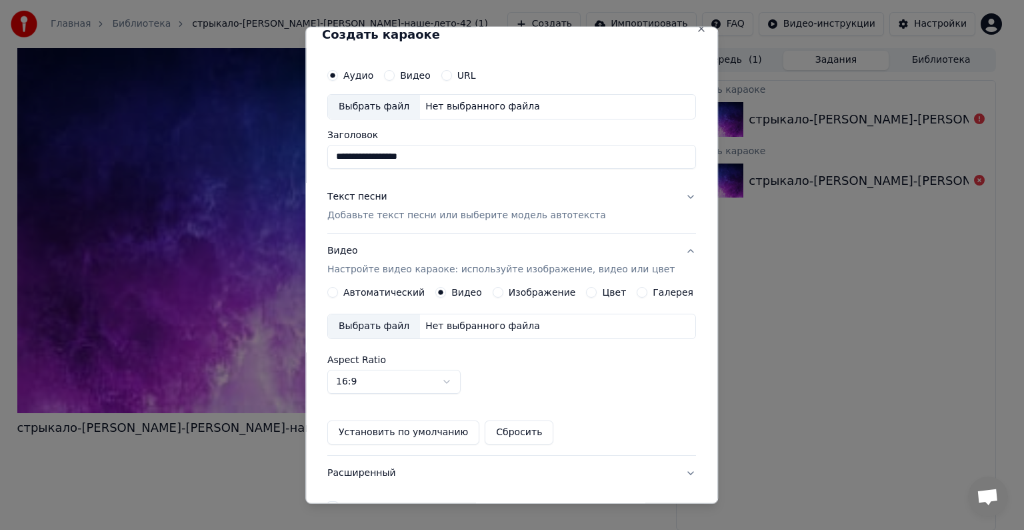
click at [458, 325] on div "Нет выбранного файла" at bounding box center [482, 325] width 125 height 13
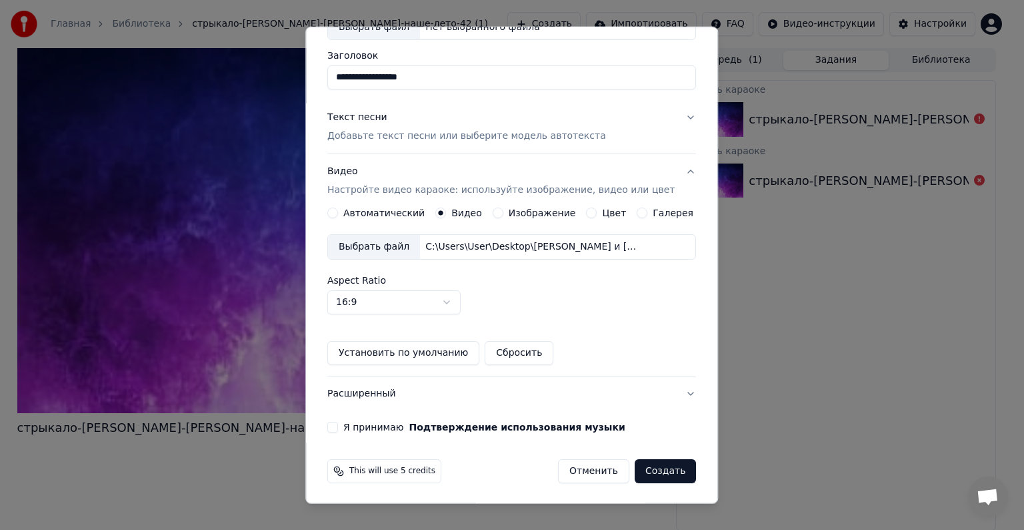
click at [338, 425] on button "Я принимаю Подтверждение использования музыки" at bounding box center [332, 427] width 11 height 11
click at [662, 468] on button "Создать" at bounding box center [665, 471] width 61 height 24
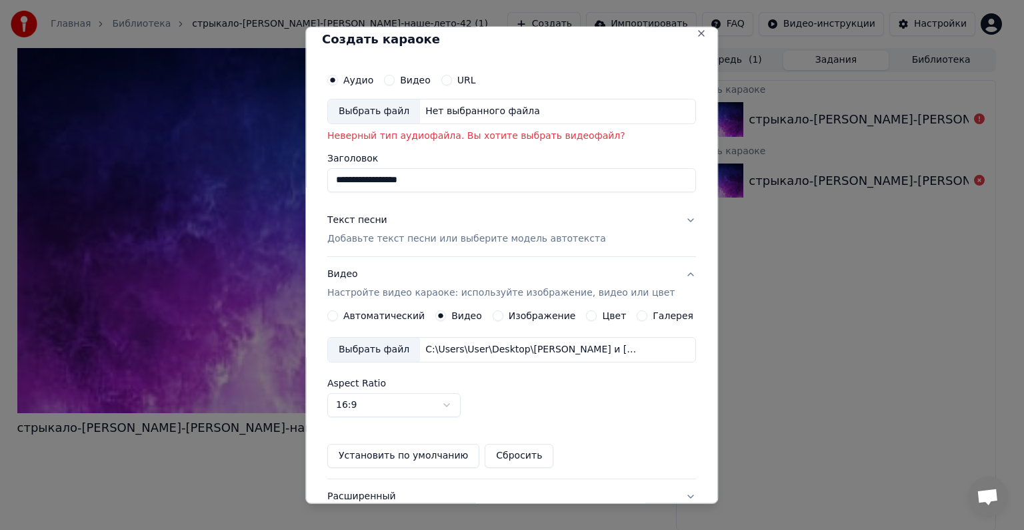
scroll to position [0, 0]
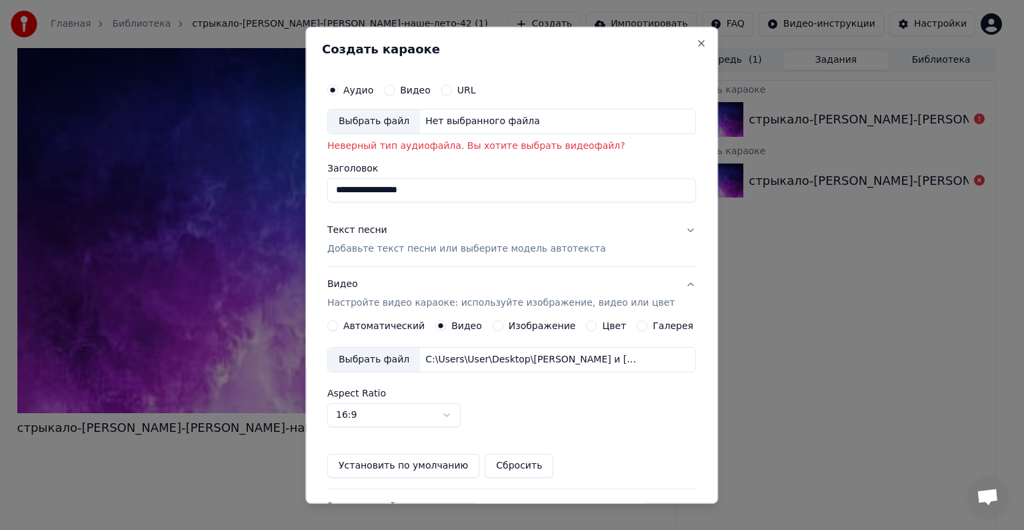
click at [520, 131] on div "Выбрать файл Нет выбранного файла" at bounding box center [511, 121] width 369 height 25
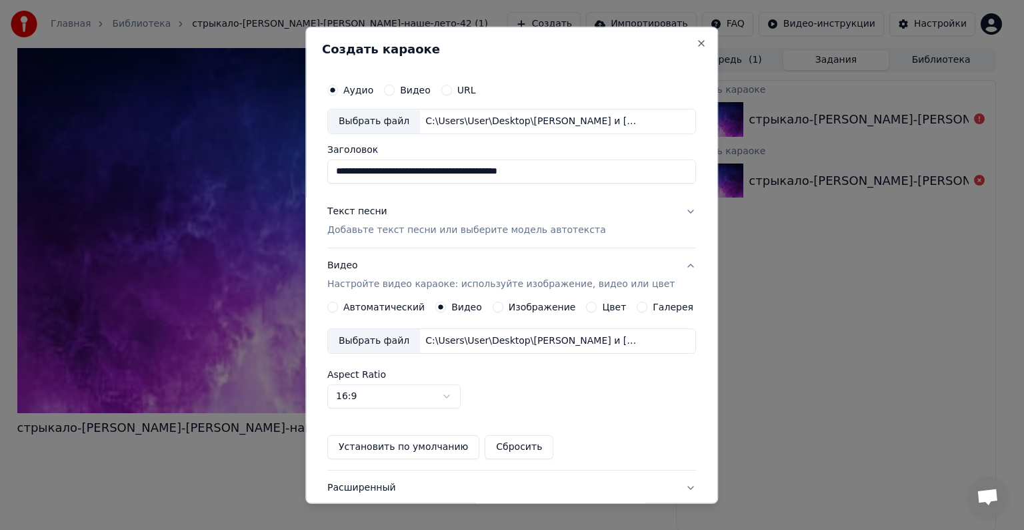
click at [482, 166] on input "**********" at bounding box center [511, 171] width 369 height 24
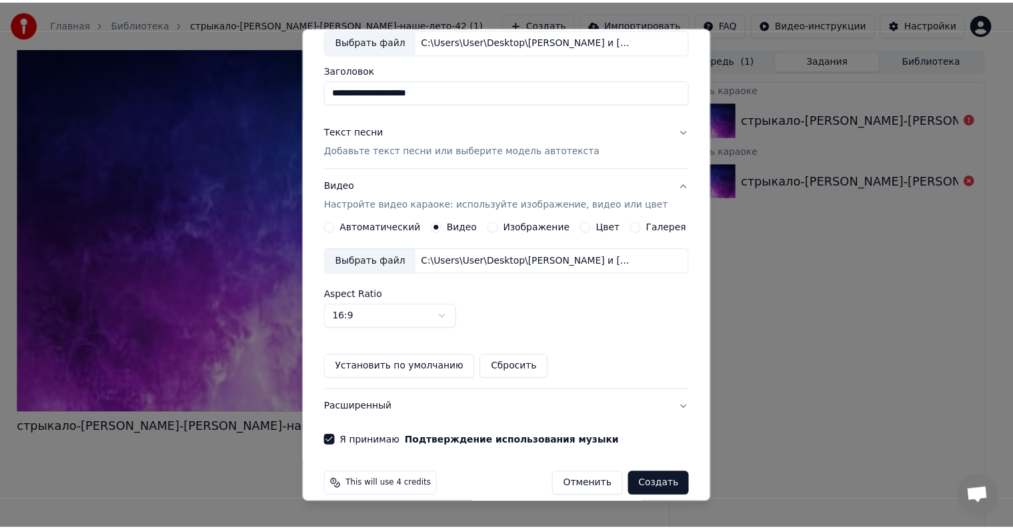
scroll to position [94, 0]
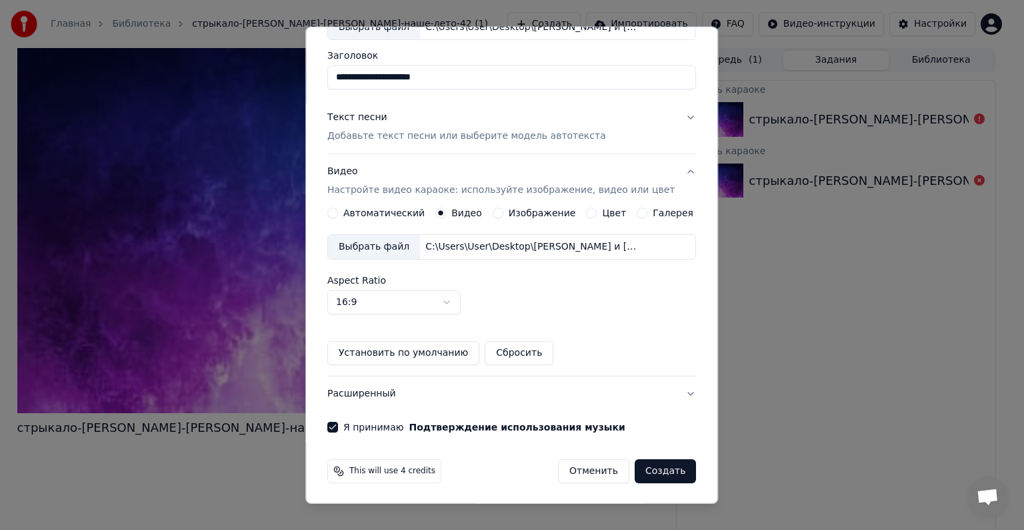
type input "**********"
click at [646, 463] on button "Создать" at bounding box center [665, 471] width 61 height 24
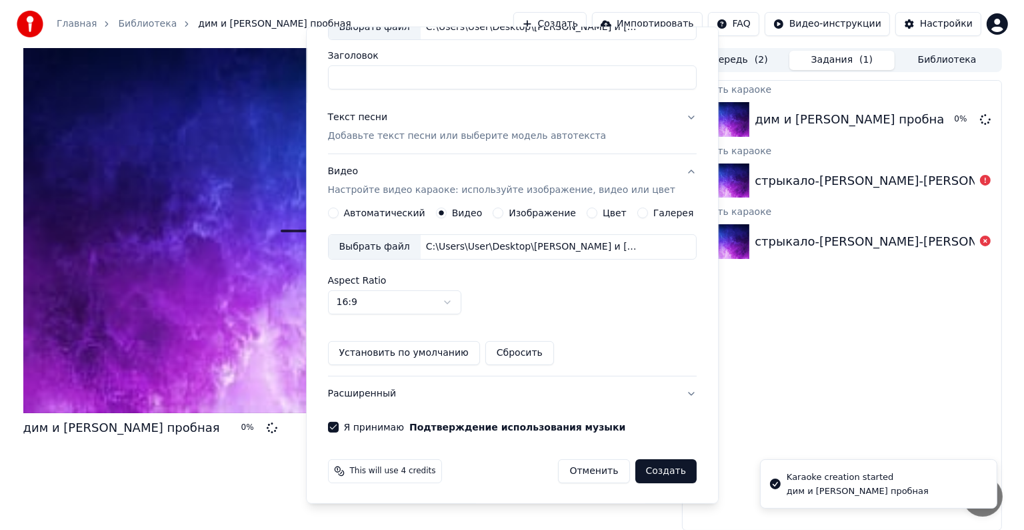
scroll to position [15, 0]
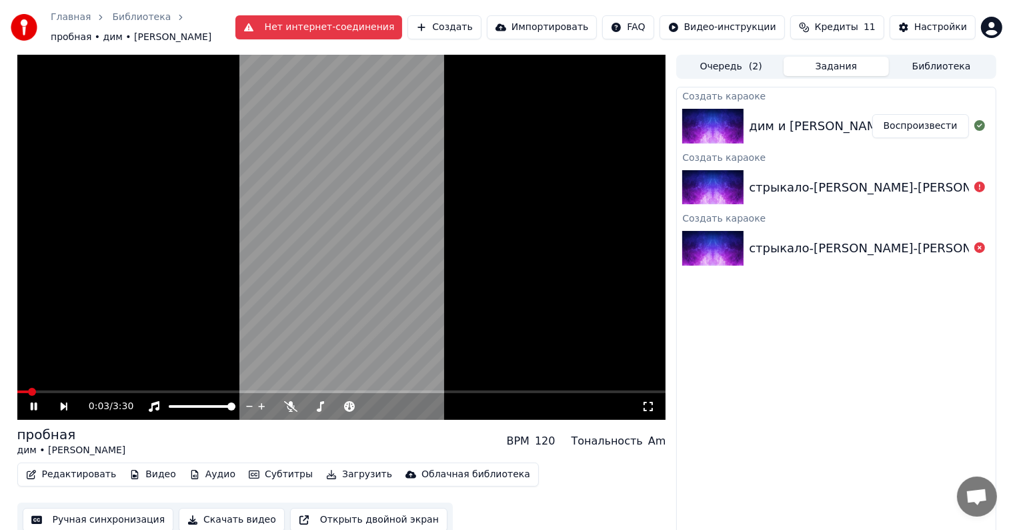
click at [650, 401] on icon at bounding box center [648, 406] width 13 height 11
click at [774, 379] on div "Создать караоке дим и [PERSON_NAME] пробная Воспроизвести Создать караоке стрык…" at bounding box center [835, 312] width 319 height 450
click at [52, 472] on button "Редактировать" at bounding box center [71, 474] width 101 height 19
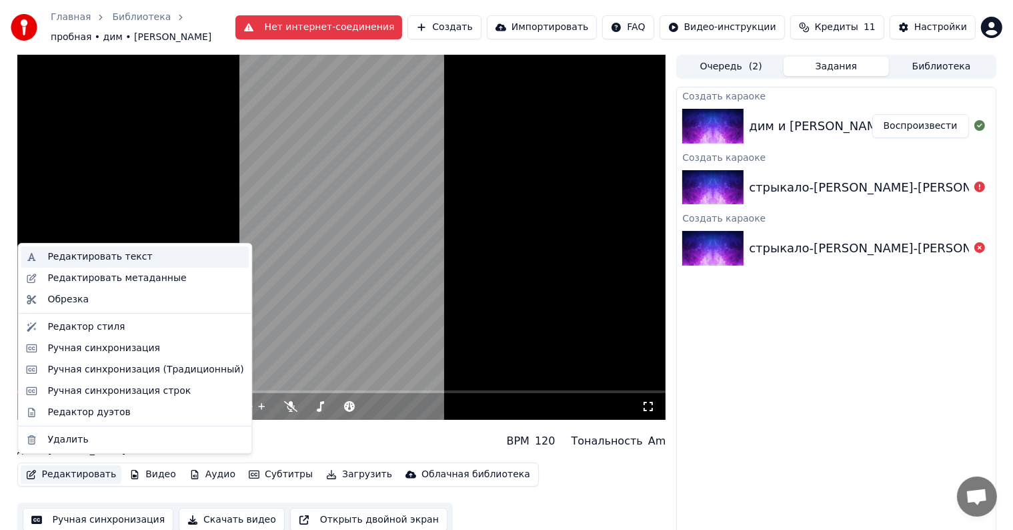
click at [131, 255] on div "Редактировать текст" at bounding box center [99, 256] width 105 height 13
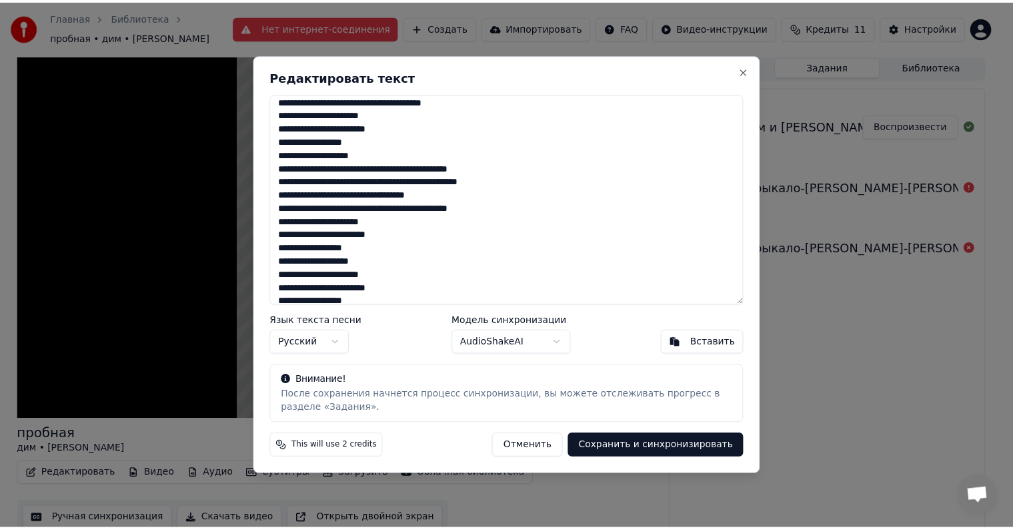
scroll to position [80, 0]
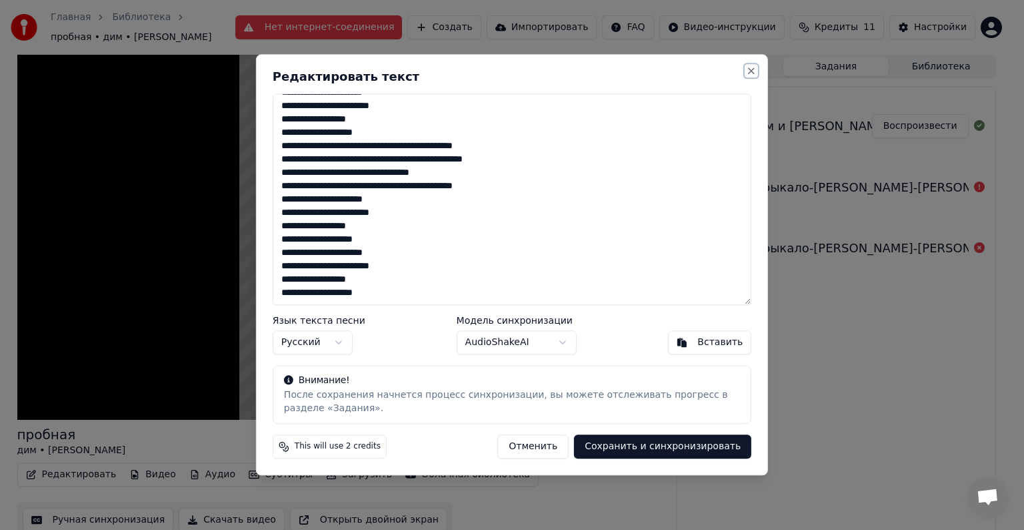
click at [748, 66] on button "Close" at bounding box center [751, 70] width 11 height 11
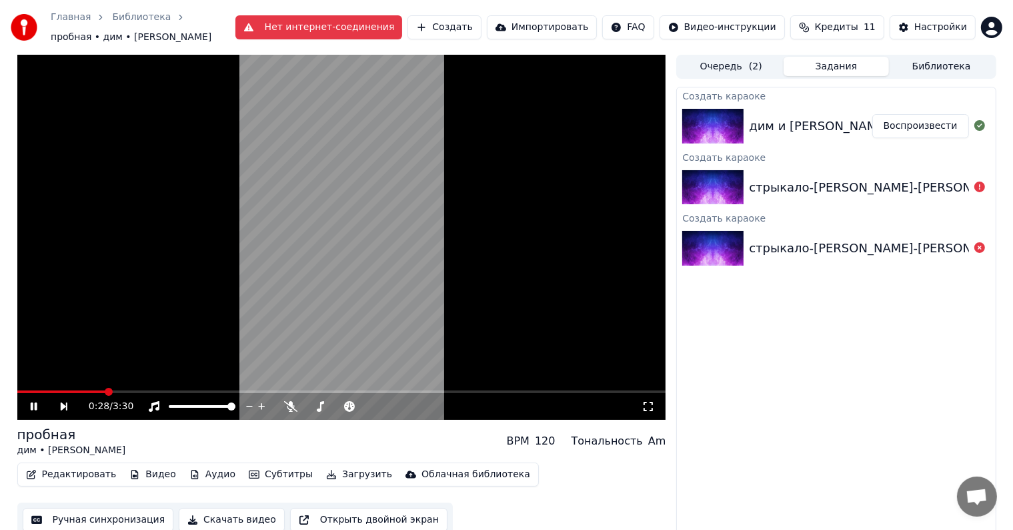
scroll to position [1, 0]
click at [123, 507] on button "Ручная синхронизация" at bounding box center [98, 519] width 151 height 24
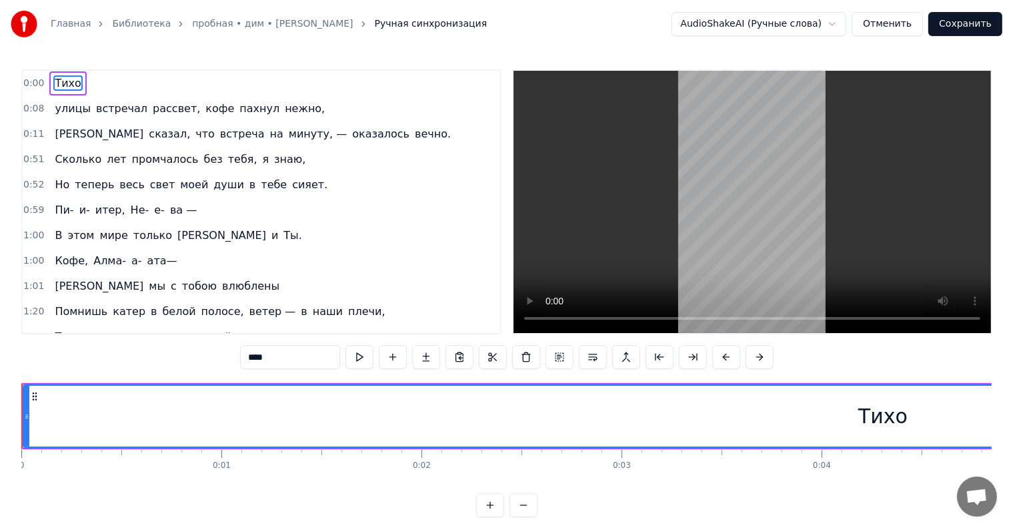
click at [706, 229] on video at bounding box center [753, 202] width 478 height 262
click at [176, 82] on div "0:00 Тихо" at bounding box center [262, 83] width 478 height 25
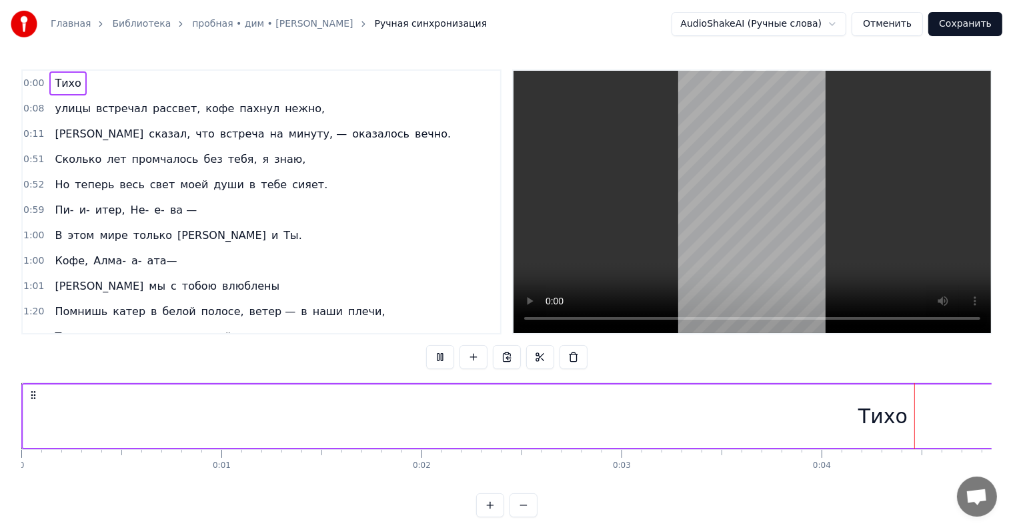
click at [58, 81] on span "Тихо" at bounding box center [67, 82] width 29 height 15
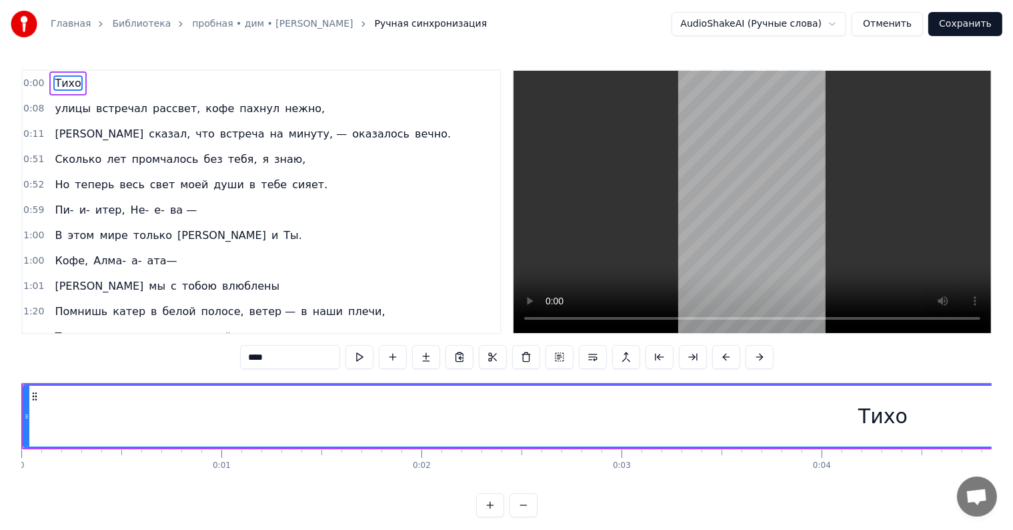
click at [58, 81] on span "Тихо" at bounding box center [67, 82] width 29 height 15
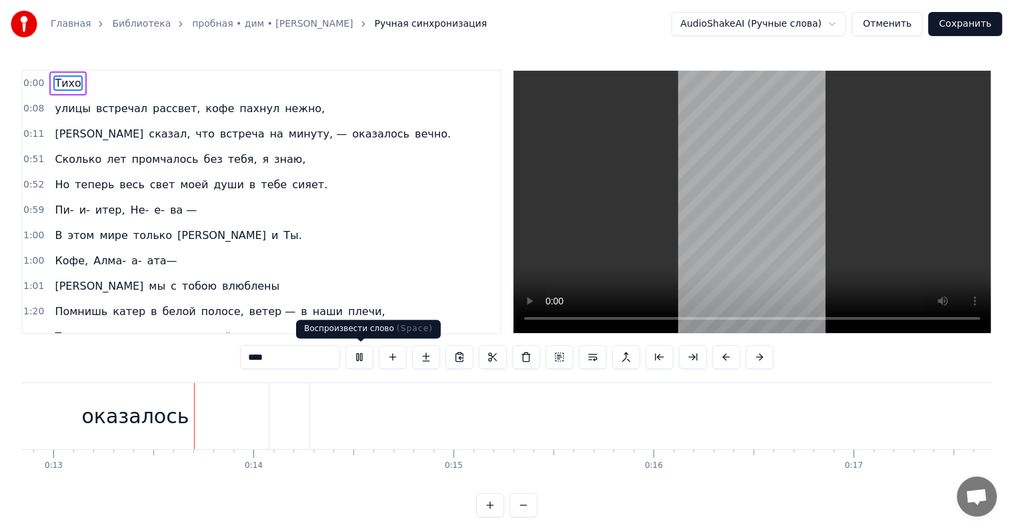
scroll to position [0, 2577]
click at [361, 355] on button at bounding box center [359, 357] width 28 height 24
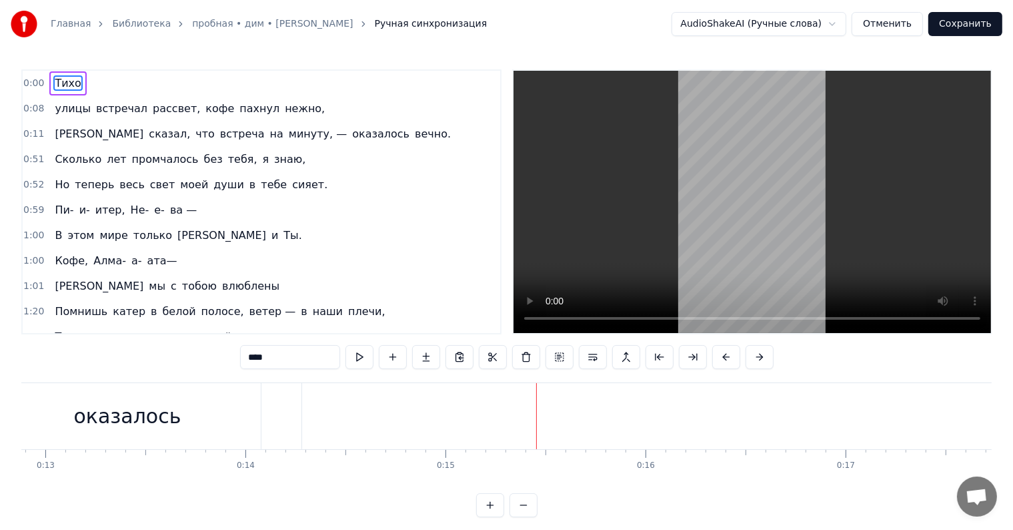
drag, startPoint x: 537, startPoint y: 422, endPoint x: 420, endPoint y: 416, distance: 116.8
type input "******"
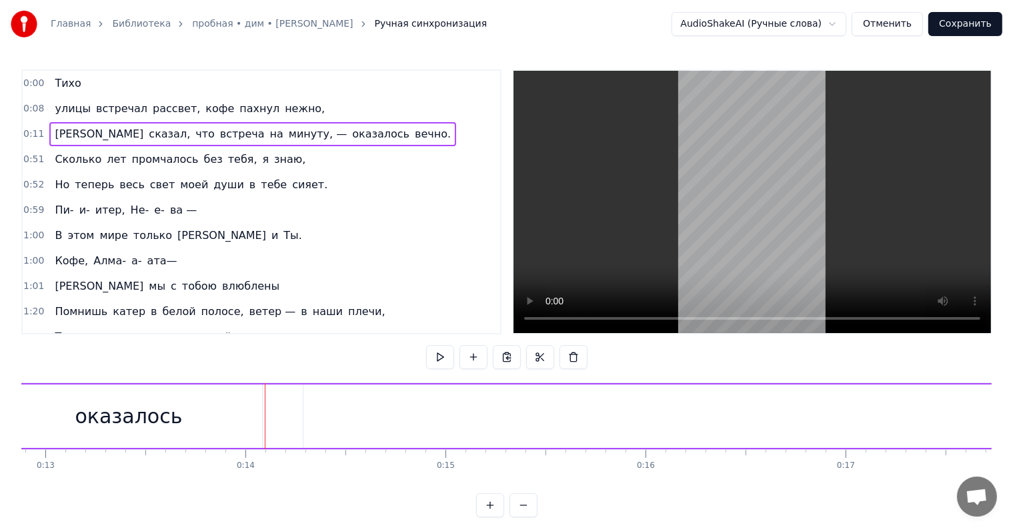
click at [83, 80] on div "0:00 Тихо" at bounding box center [262, 83] width 478 height 25
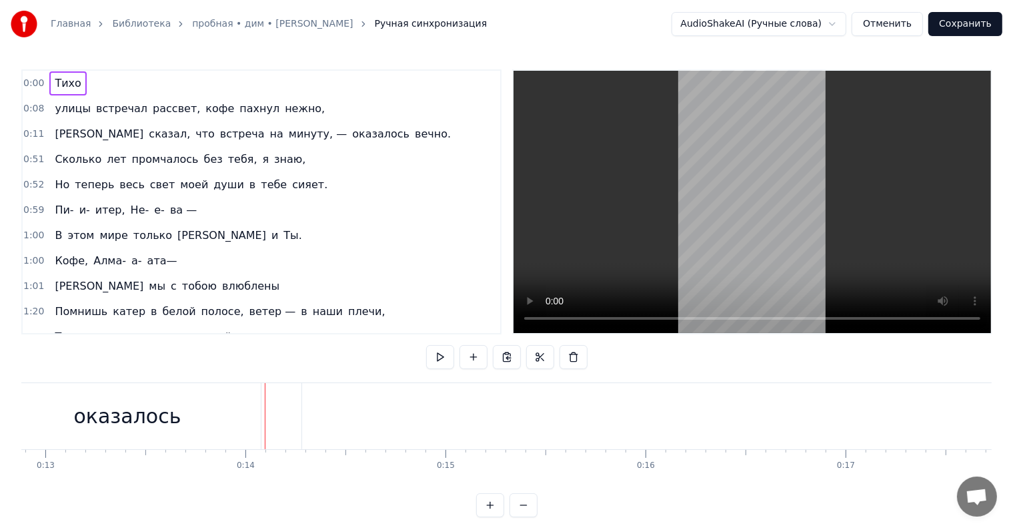
click at [67, 85] on span "Тихо" at bounding box center [67, 82] width 29 height 15
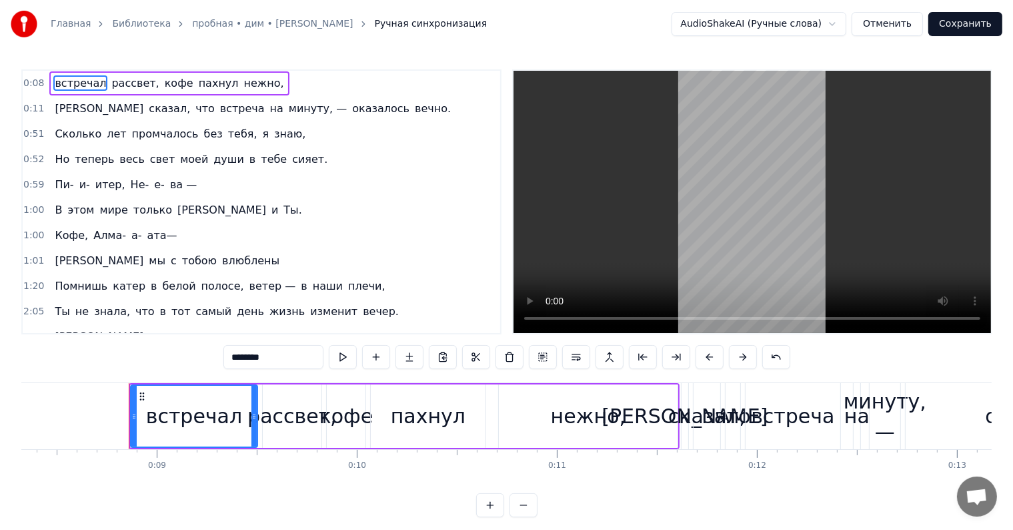
scroll to position [0, 1657]
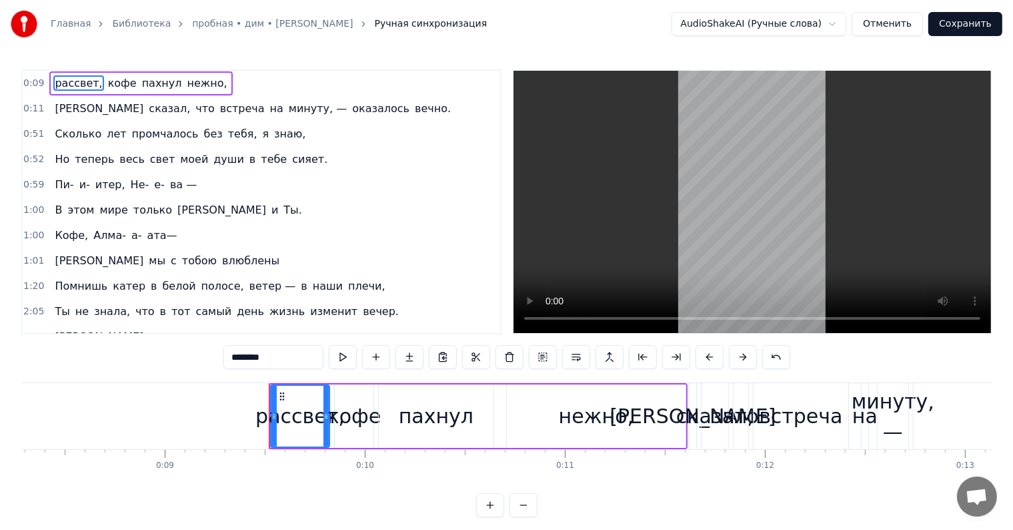
type input "****"
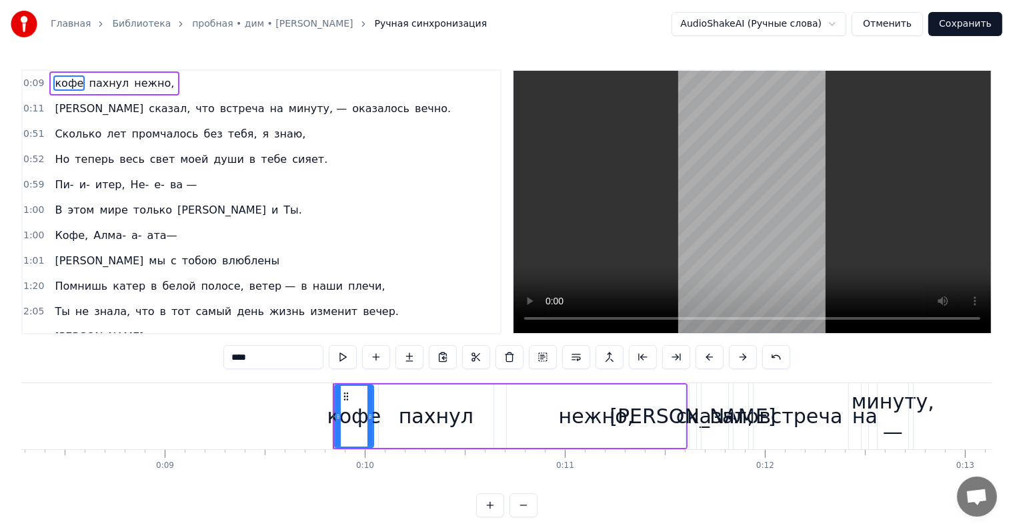
click at [80, 122] on div "Сколько лет промчалось без тебя, я знаю," at bounding box center [179, 134] width 261 height 24
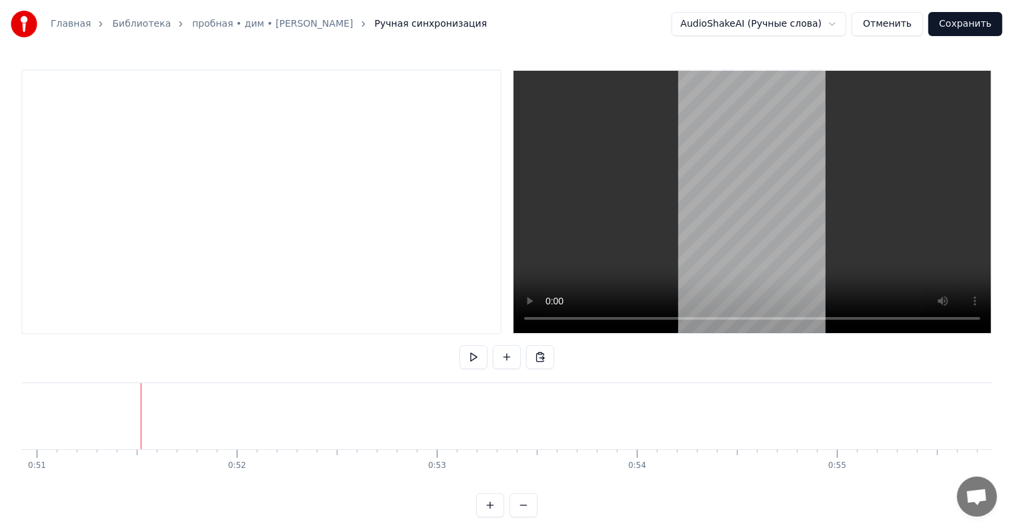
scroll to position [0, 10241]
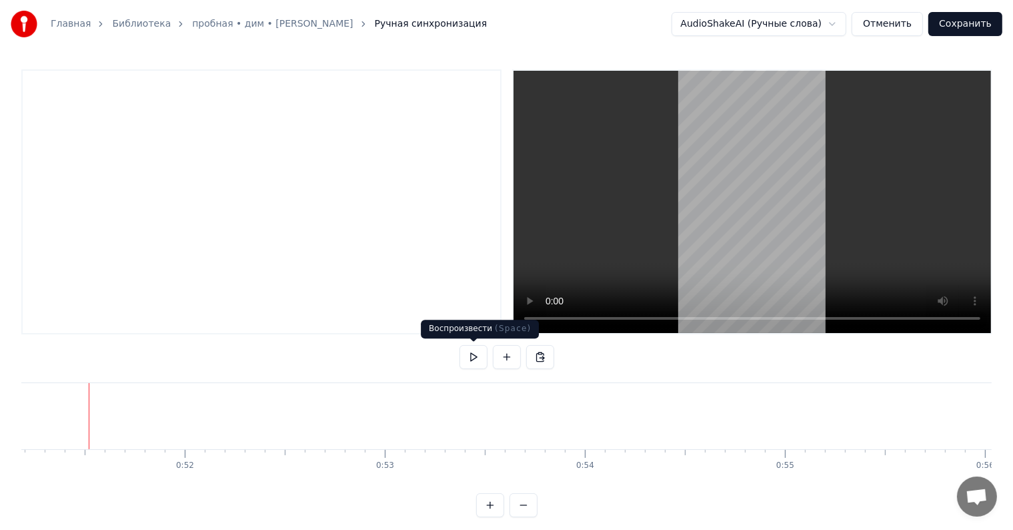
click at [477, 356] on button at bounding box center [474, 357] width 28 height 24
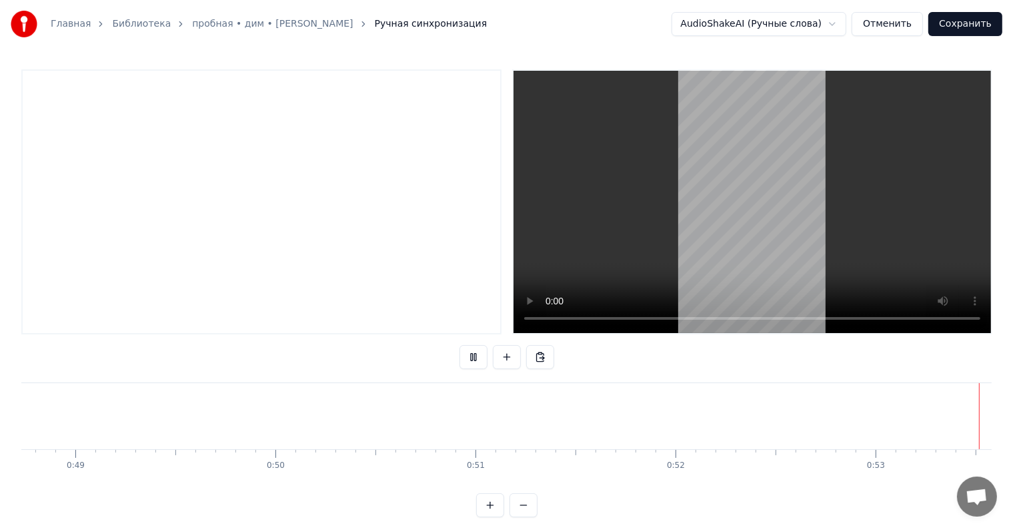
click at [181, 118] on div at bounding box center [261, 201] width 480 height 265
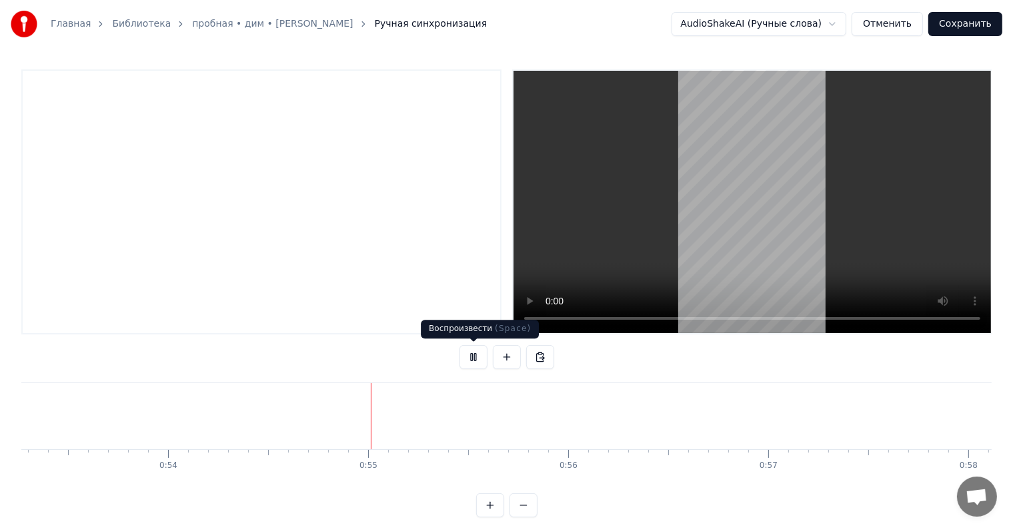
click at [472, 358] on button at bounding box center [474, 357] width 28 height 24
click at [205, 153] on div at bounding box center [261, 201] width 480 height 265
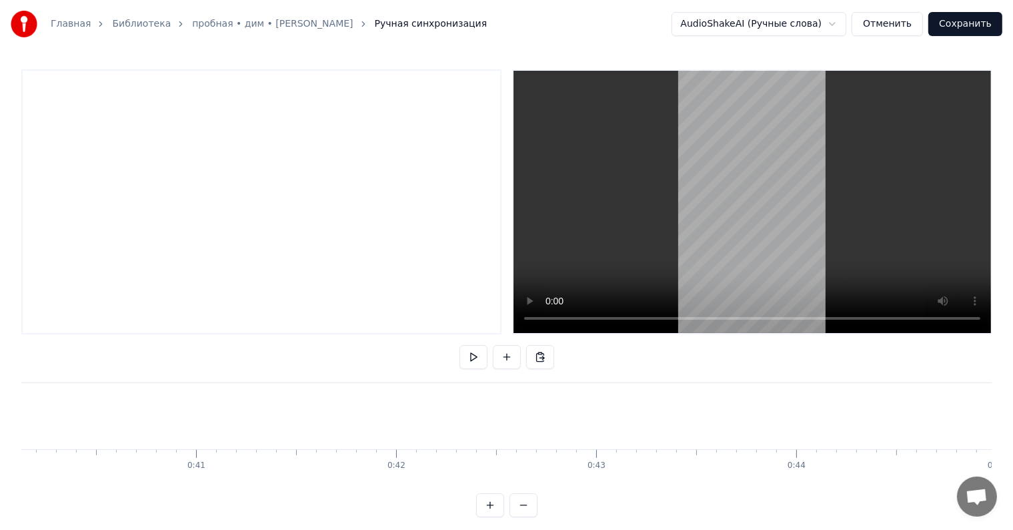
click at [270, 160] on div at bounding box center [261, 201] width 480 height 265
click at [494, 361] on button at bounding box center [507, 357] width 28 height 24
click at [56, 82] on span "<>" at bounding box center [63, 82] width 21 height 15
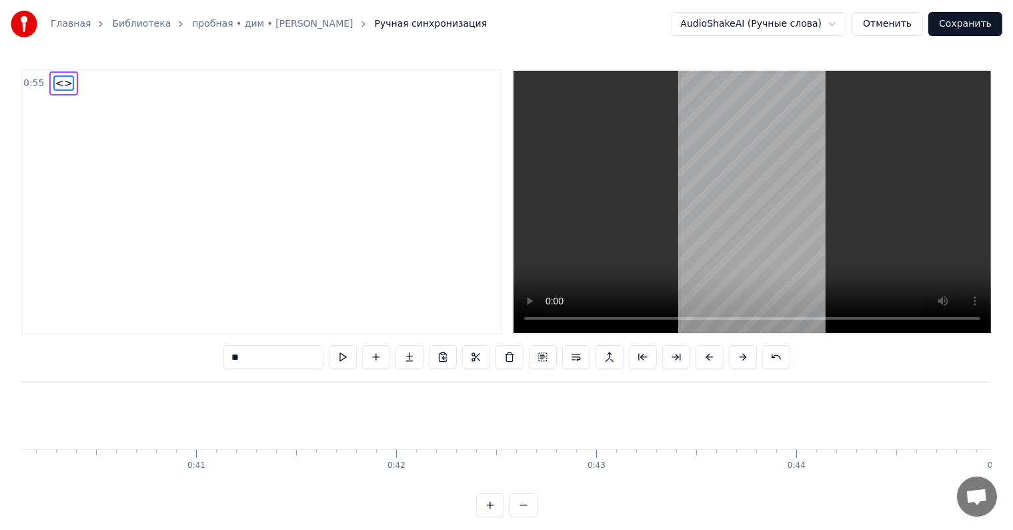
click at [299, 363] on input "**" at bounding box center [273, 357] width 100 height 24
click at [303, 332] on div "0:55 <>" at bounding box center [261, 201] width 480 height 265
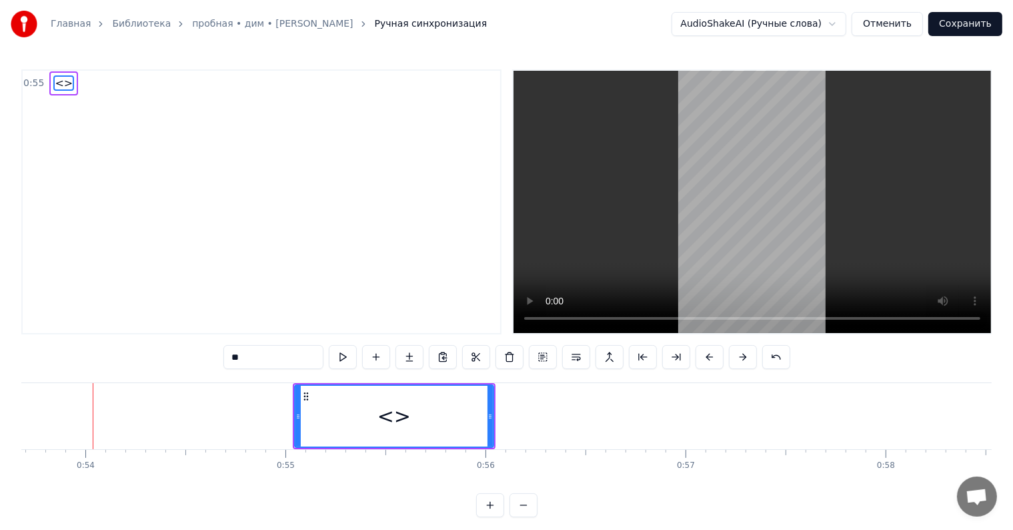
scroll to position [0, 10745]
click at [279, 365] on input "**" at bounding box center [273, 357] width 100 height 24
type input "*"
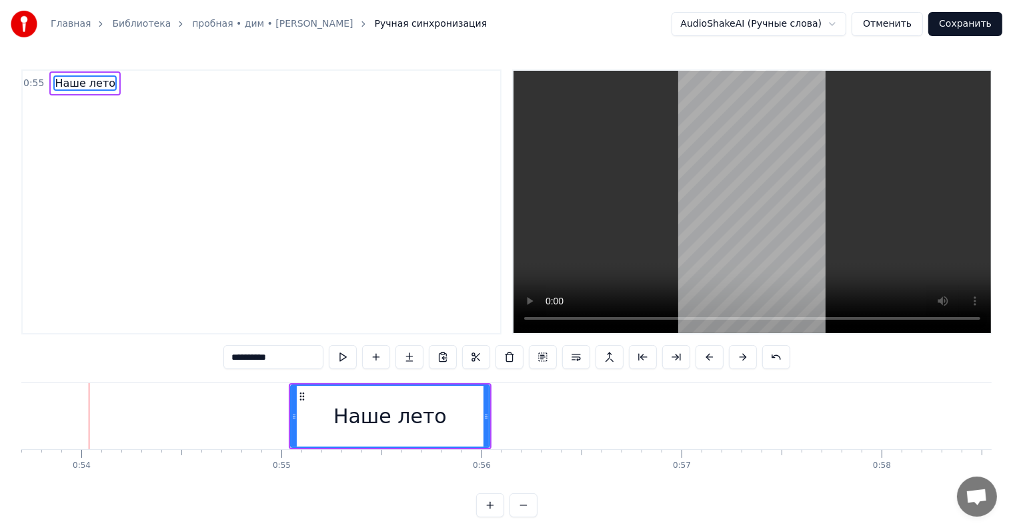
type input "*********"
click at [371, 452] on div "Наше лето To pick up a draggable item, press the space bar. While dragging, use…" at bounding box center [506, 432] width 970 height 100
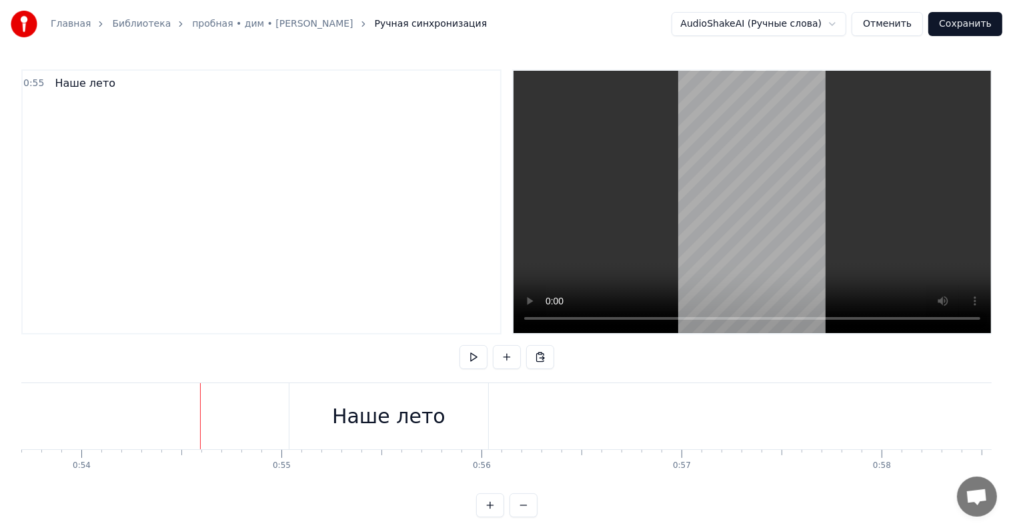
drag, startPoint x: 330, startPoint y: 419, endPoint x: 315, endPoint y: 415, distance: 15.2
click at [329, 418] on div "Наше лето" at bounding box center [388, 416] width 199 height 66
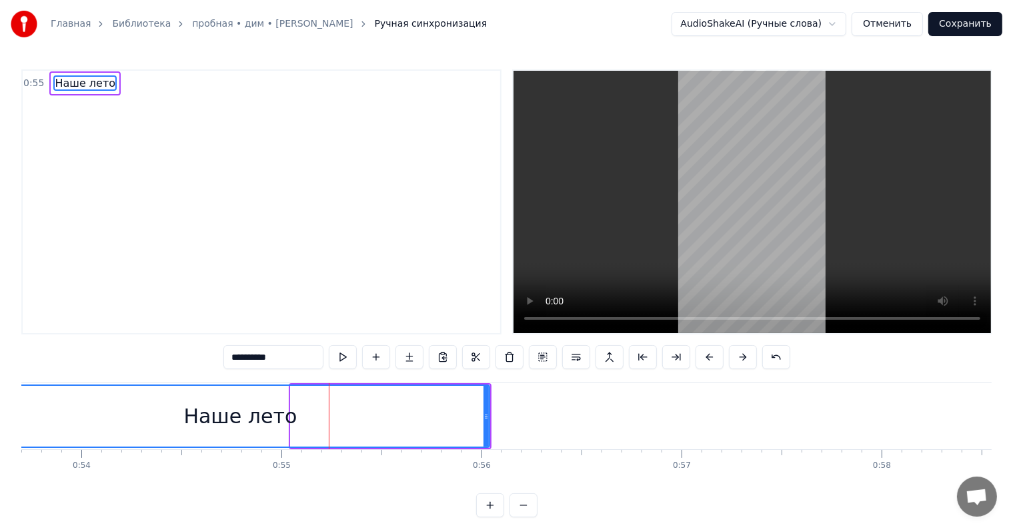
drag, startPoint x: 291, startPoint y: 415, endPoint x: -13, endPoint y: 416, distance: 304.1
click at [0, 416] on html "Главная Библиотека пробная • дим • [PERSON_NAME] Ручная синхронизация AudioShak…" at bounding box center [506, 269] width 1013 height 538
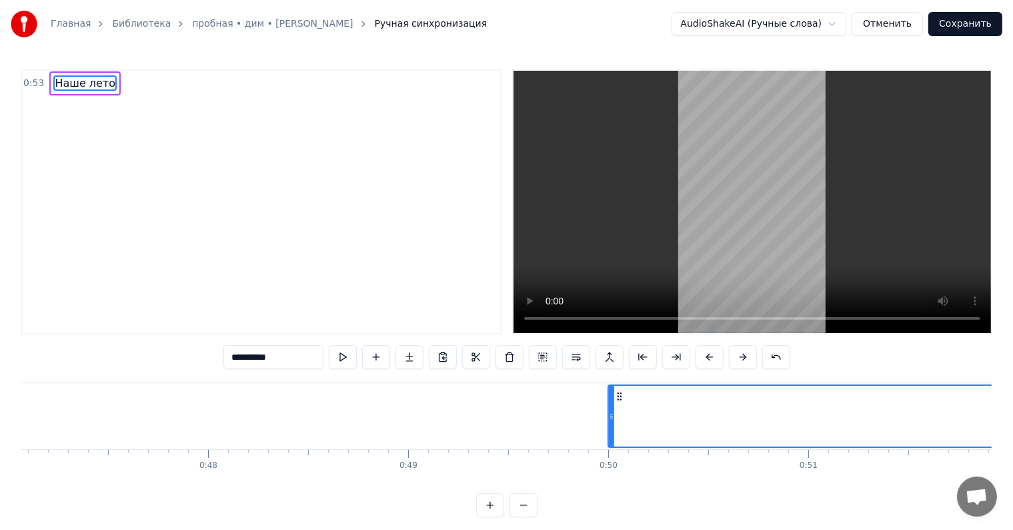
scroll to position [0, 9414]
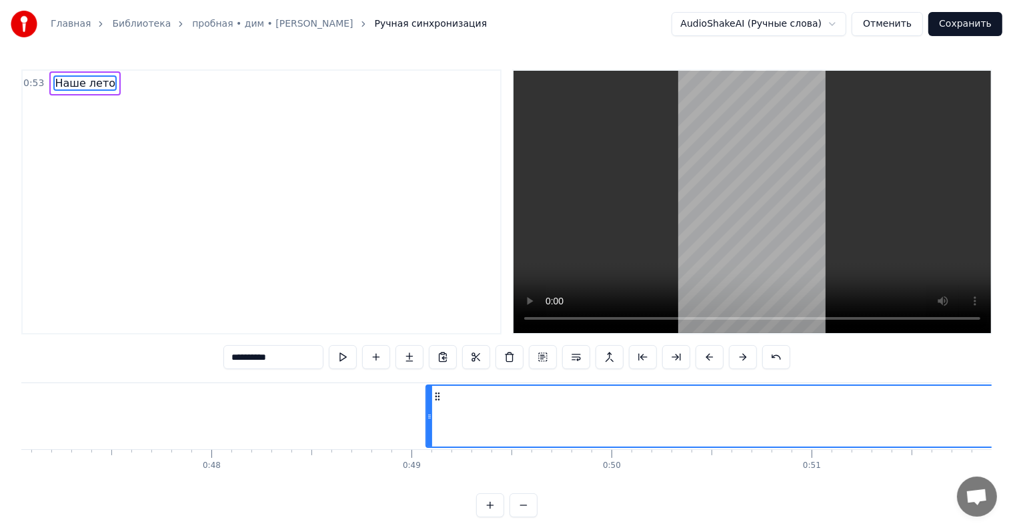
drag, startPoint x: 746, startPoint y: 416, endPoint x: -144, endPoint y: 438, distance: 890.0
click at [0, 438] on html "Главная Библиотека пробная • дим • [PERSON_NAME] Ручная синхронизация AudioShak…" at bounding box center [506, 269] width 1013 height 538
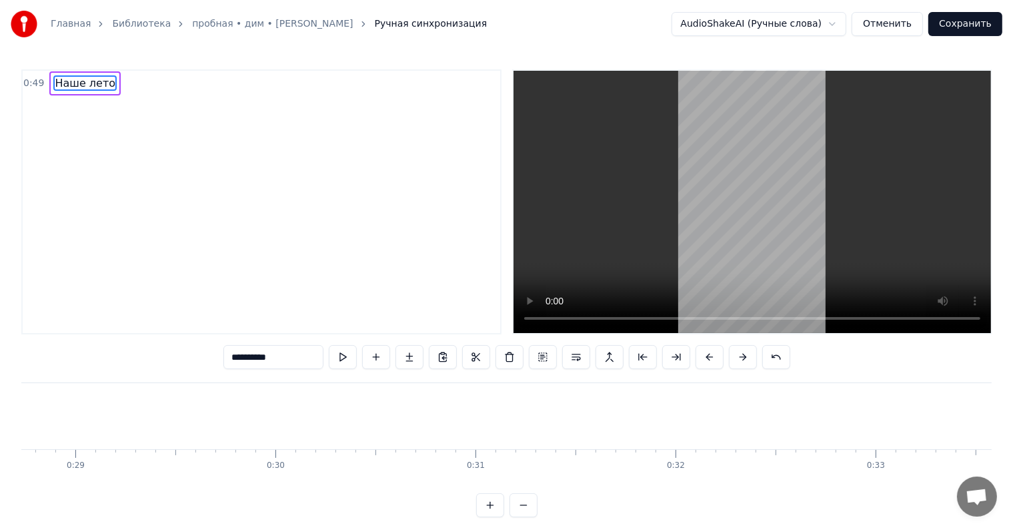
scroll to position [0, 5717]
click at [81, 87] on span "Наше лето" at bounding box center [84, 82] width 63 height 15
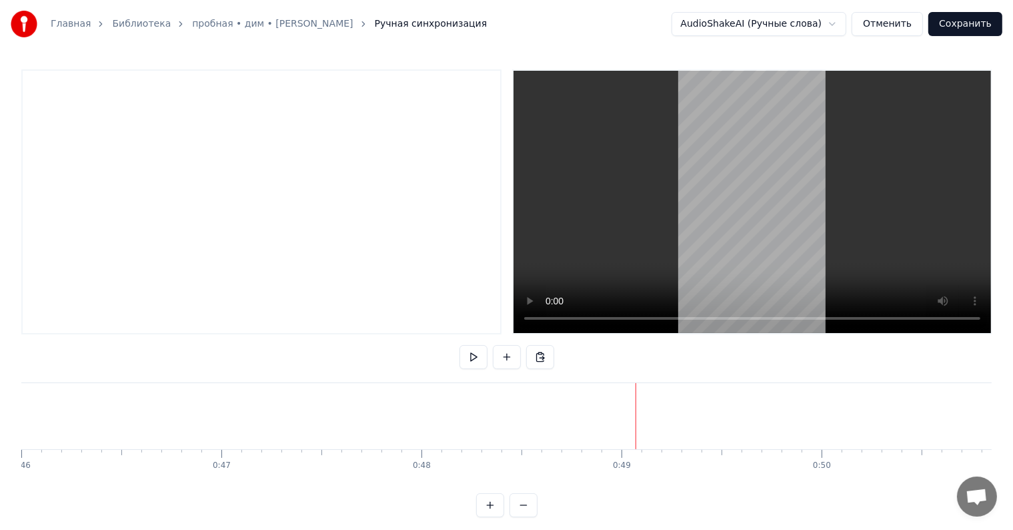
scroll to position [0, 9751]
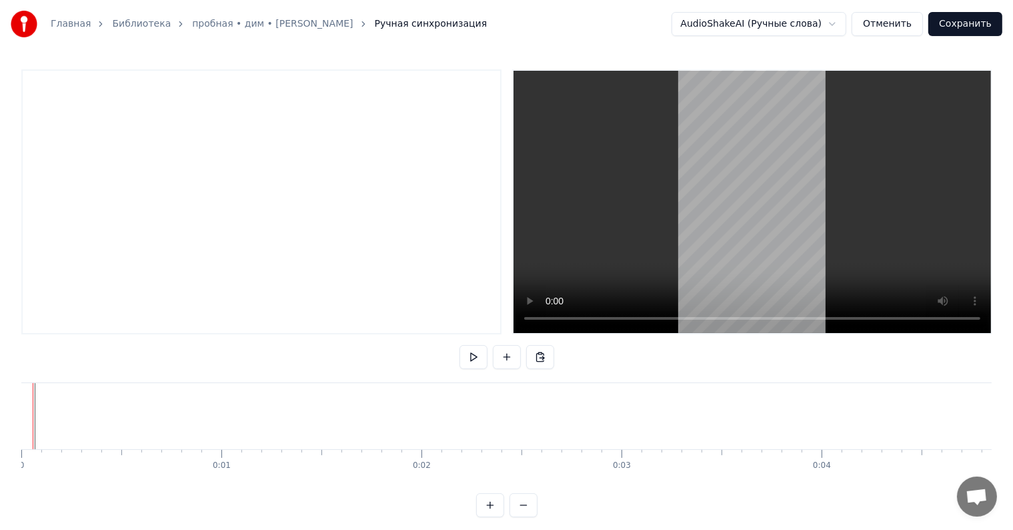
click at [479, 349] on button at bounding box center [474, 357] width 28 height 24
click at [209, 187] on div at bounding box center [261, 201] width 480 height 265
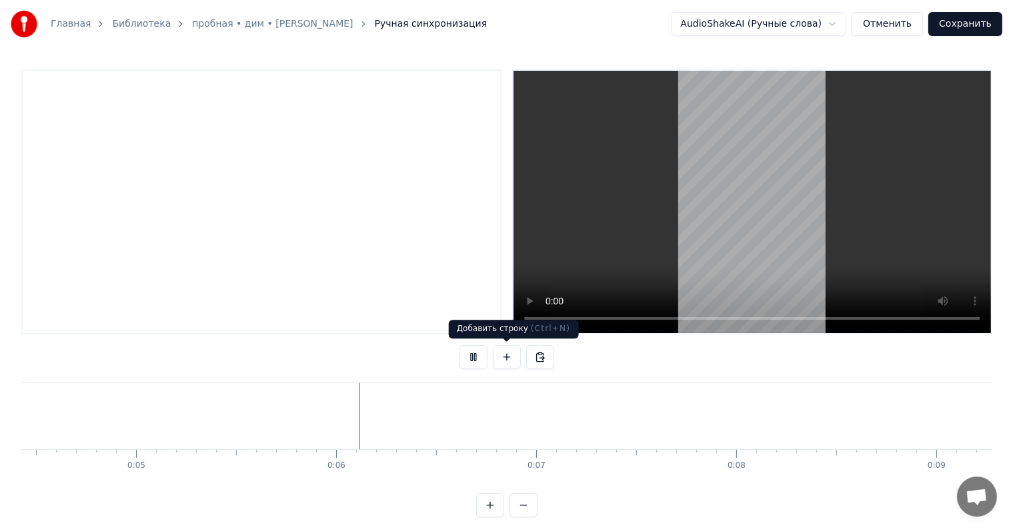
click at [512, 361] on button at bounding box center [507, 357] width 28 height 24
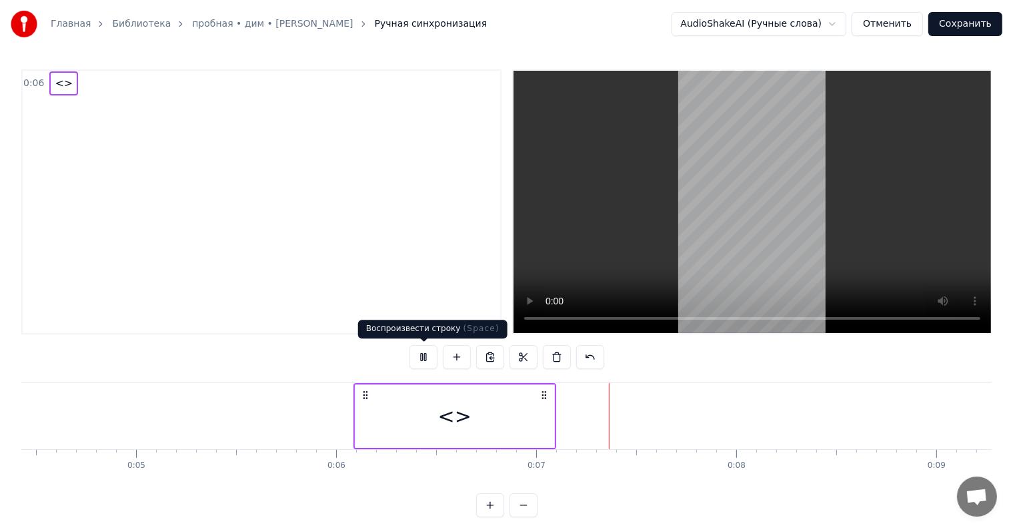
click at [427, 354] on button at bounding box center [424, 357] width 28 height 24
click at [432, 414] on div "<>" at bounding box center [454, 415] width 199 height 63
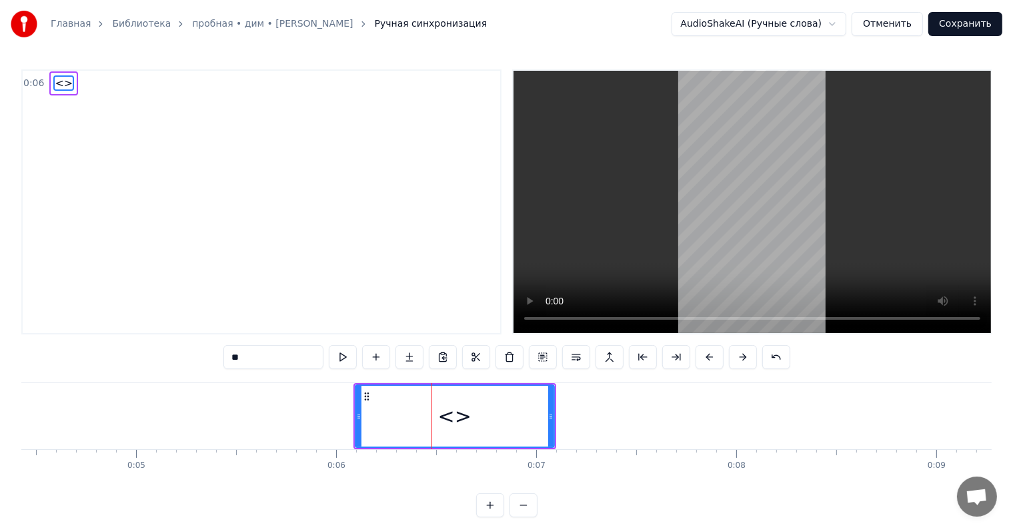
click at [275, 363] on input "**" at bounding box center [273, 357] width 100 height 24
type input "*"
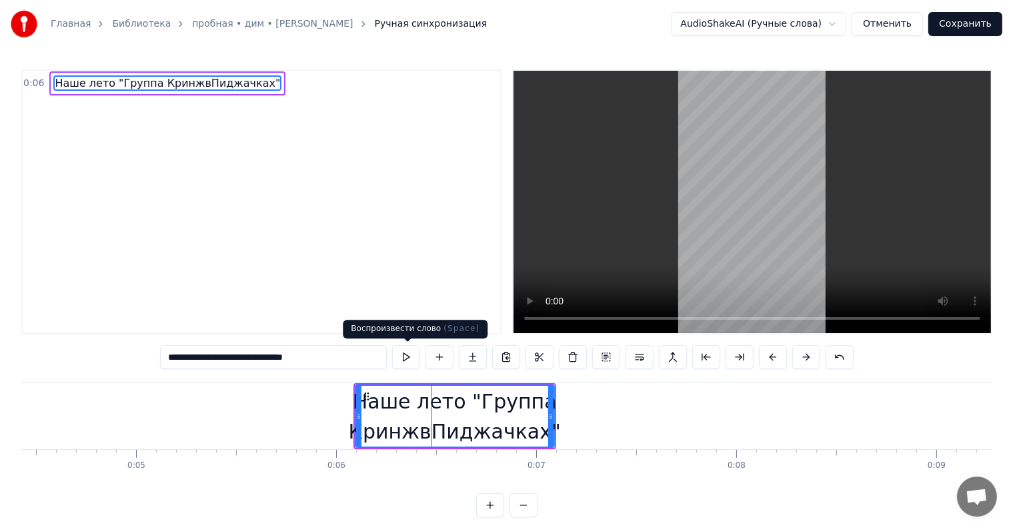
type input "**********"
click at [412, 365] on button at bounding box center [406, 357] width 28 height 24
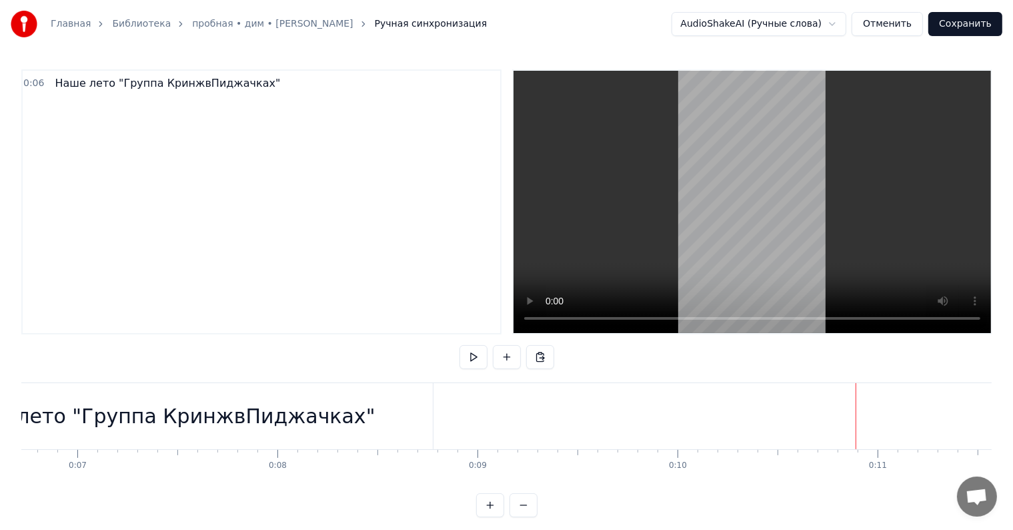
scroll to position [0, 1345]
click at [403, 408] on div "Наше лето "Группа КринжвПиджачках"" at bounding box center [164, 416] width 538 height 66
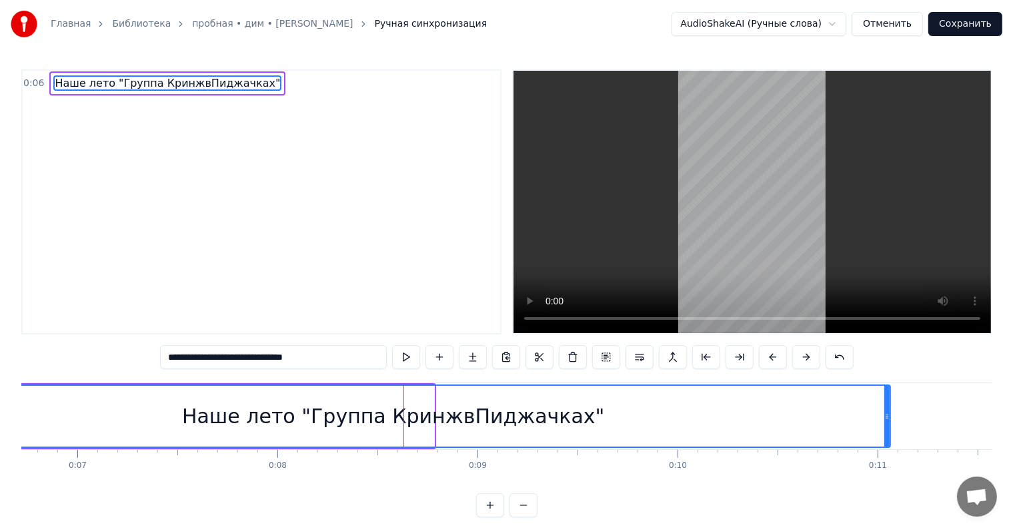
drag, startPoint x: 438, startPoint y: 424, endPoint x: 852, endPoint y: 460, distance: 416.5
click at [884, 456] on div "Наше лето "Группа КринжвПиджачках" To pick up a draggable item, press the space…" at bounding box center [506, 432] width 970 height 100
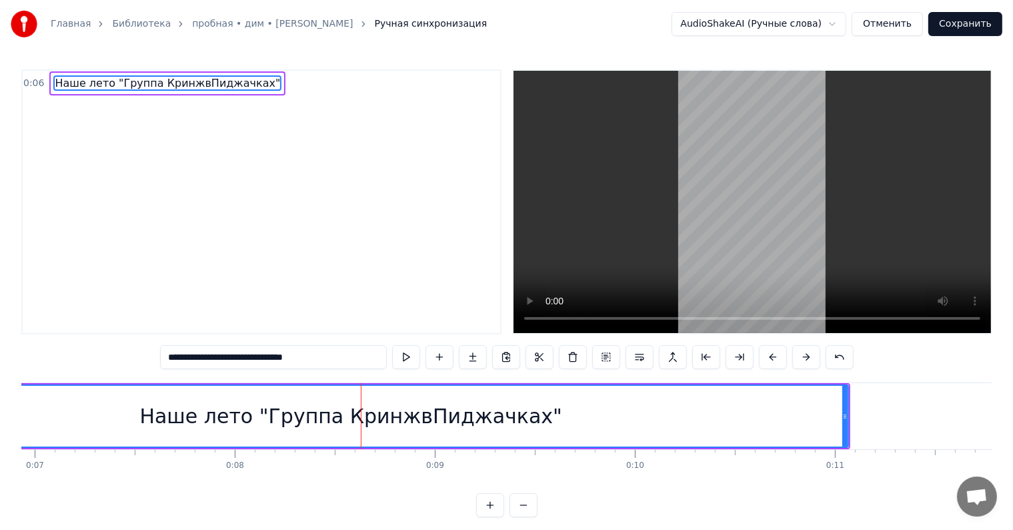
scroll to position [0, 1390]
drag, startPoint x: 867, startPoint y: 415, endPoint x: 892, endPoint y: 414, distance: 24.7
click at [872, 415] on icon at bounding box center [868, 416] width 5 height 11
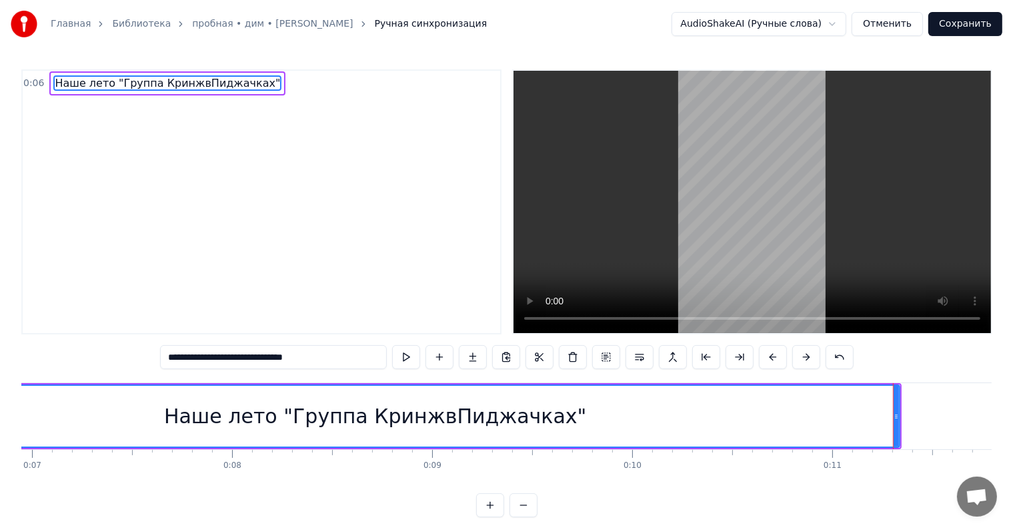
click at [27, 84] on span "0:06" at bounding box center [33, 83] width 21 height 13
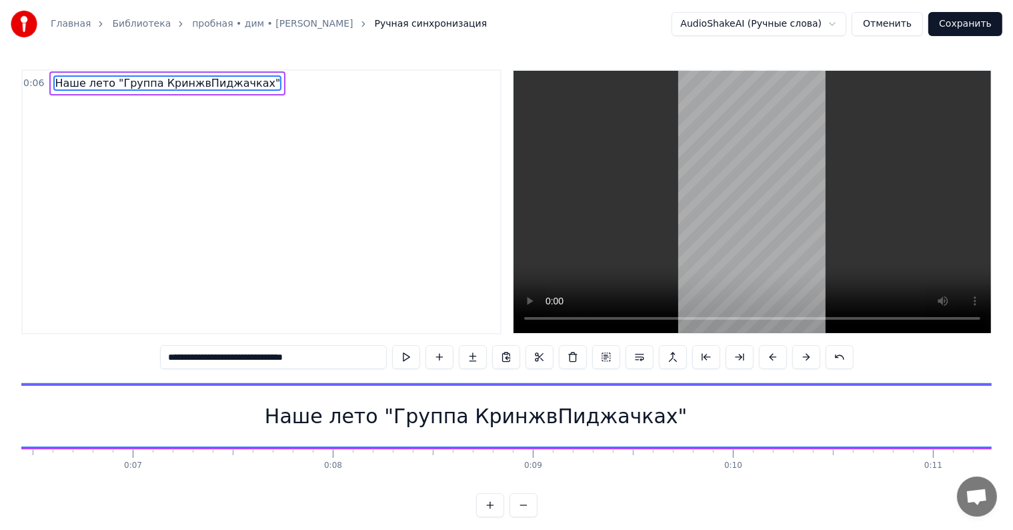
click at [27, 84] on span "0:06" at bounding box center [33, 83] width 21 height 13
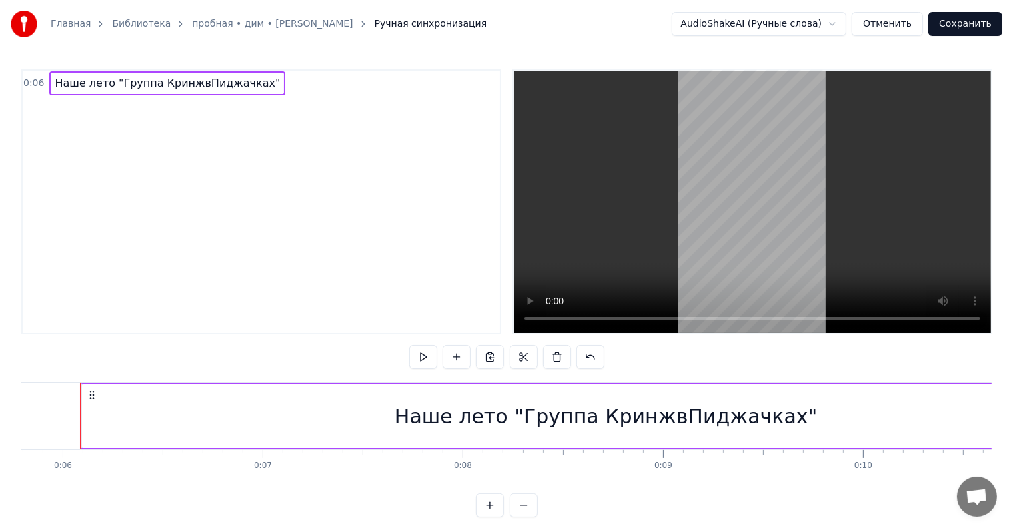
scroll to position [0, 1150]
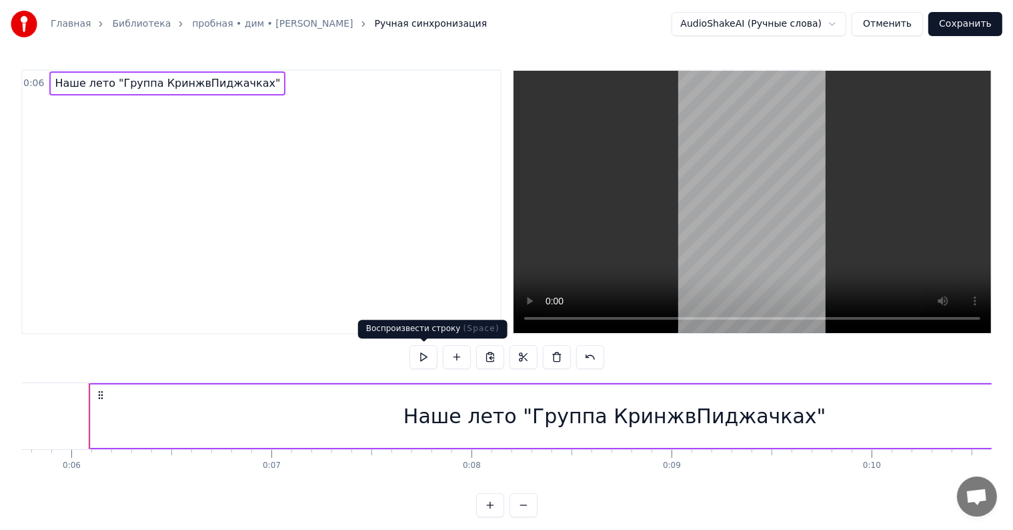
click at [419, 357] on button at bounding box center [424, 357] width 28 height 24
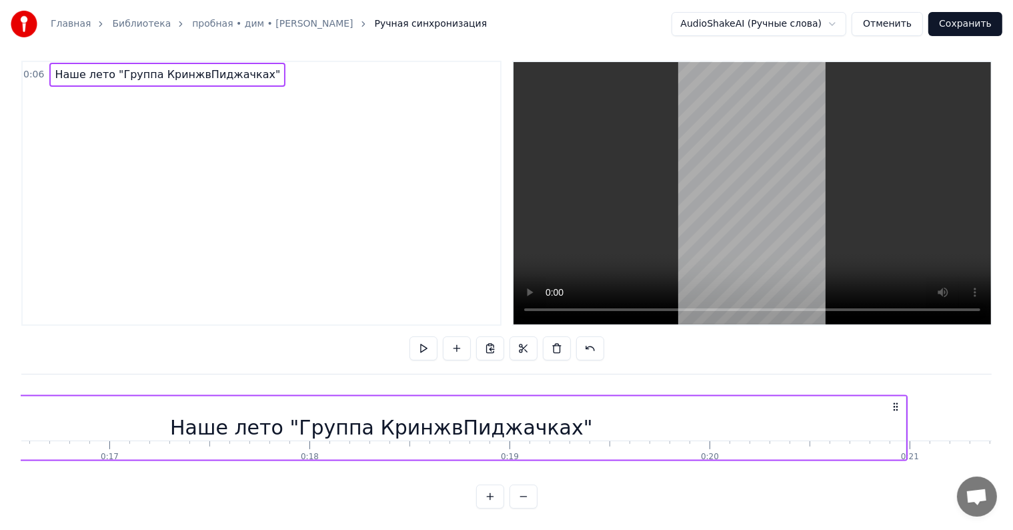
scroll to position [0, 3385]
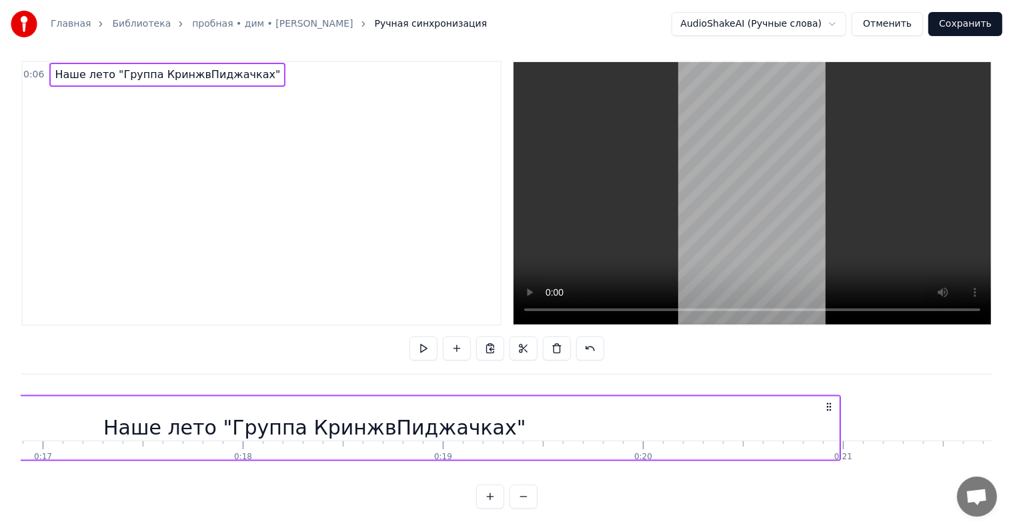
drag, startPoint x: 288, startPoint y: 398, endPoint x: 922, endPoint y: 472, distance: 637.9
click at [922, 472] on div "Наше лето "Группа КринжвПиджачках" To pick up a draggable item, press the space…" at bounding box center [506, 423] width 970 height 100
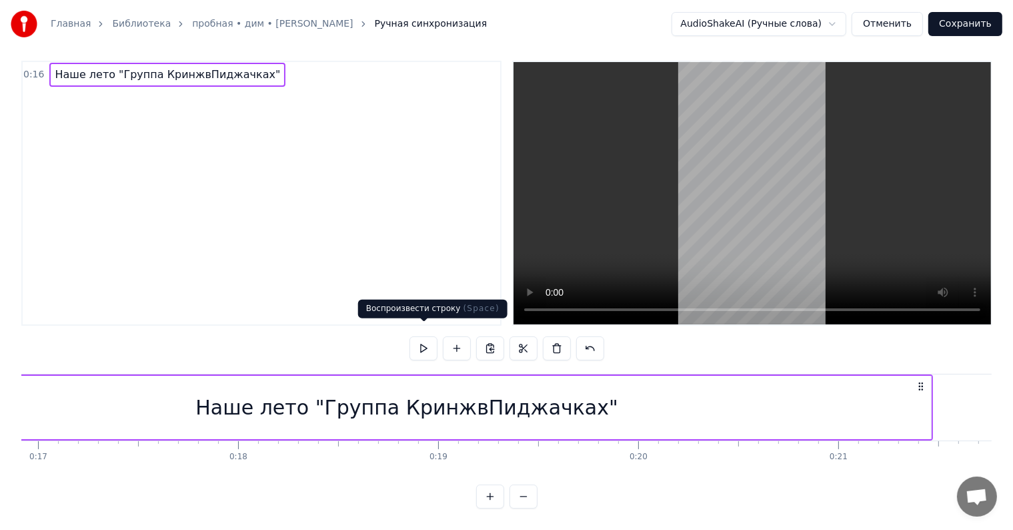
click at [431, 336] on button at bounding box center [424, 348] width 28 height 24
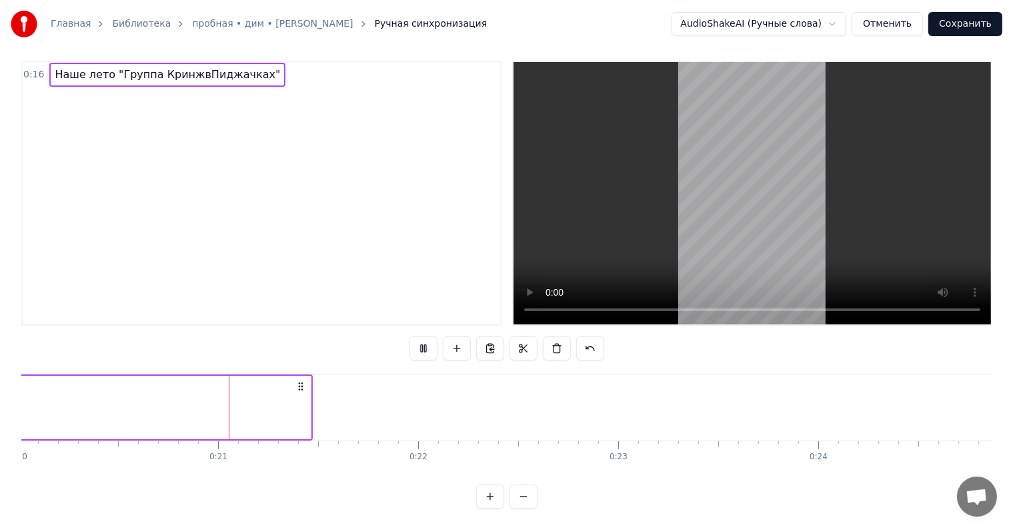
scroll to position [0, 4018]
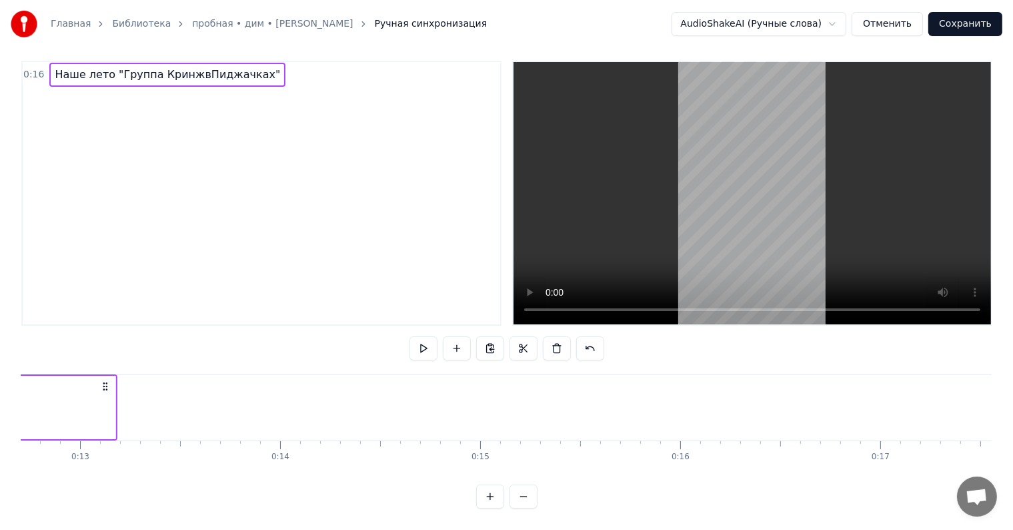
drag, startPoint x: 293, startPoint y: 372, endPoint x: 51, endPoint y: 389, distance: 242.7
click at [424, 343] on button at bounding box center [424, 348] width 28 height 24
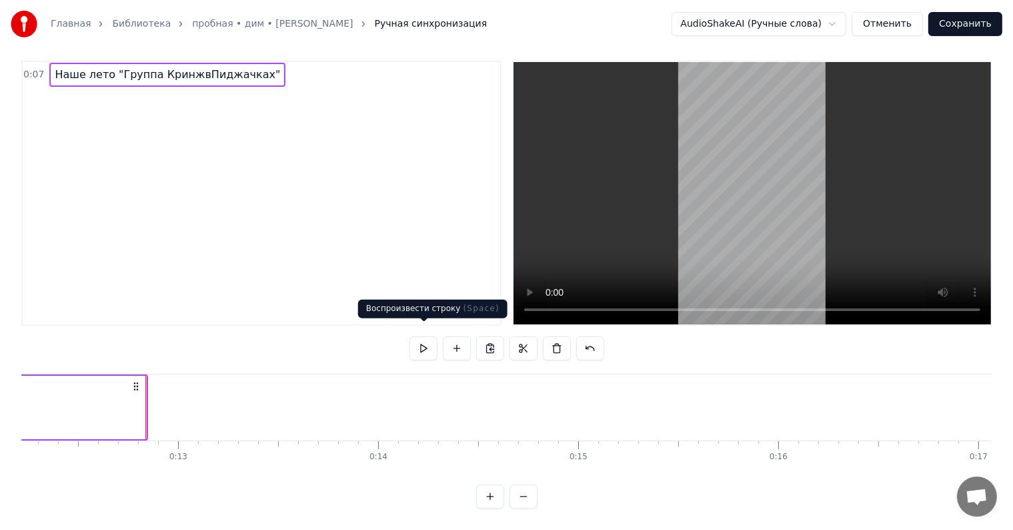
scroll to position [0, 2453]
click at [279, 197] on div "0:07 Наше лето "Группа КринжвПиджачках"" at bounding box center [261, 193] width 480 height 265
click at [271, 221] on div "0:07 Наше лето "Группа КринжвПиджачках"" at bounding box center [261, 193] width 480 height 265
click at [396, 335] on div "0:07 Наше лето "Группа КринжвПиджачках" Наше лето "Группа КринжвПиджачках" To p…" at bounding box center [506, 285] width 970 height 448
click at [180, 67] on span "Наше лето "Группа КринжвПиджачках"" at bounding box center [167, 74] width 228 height 15
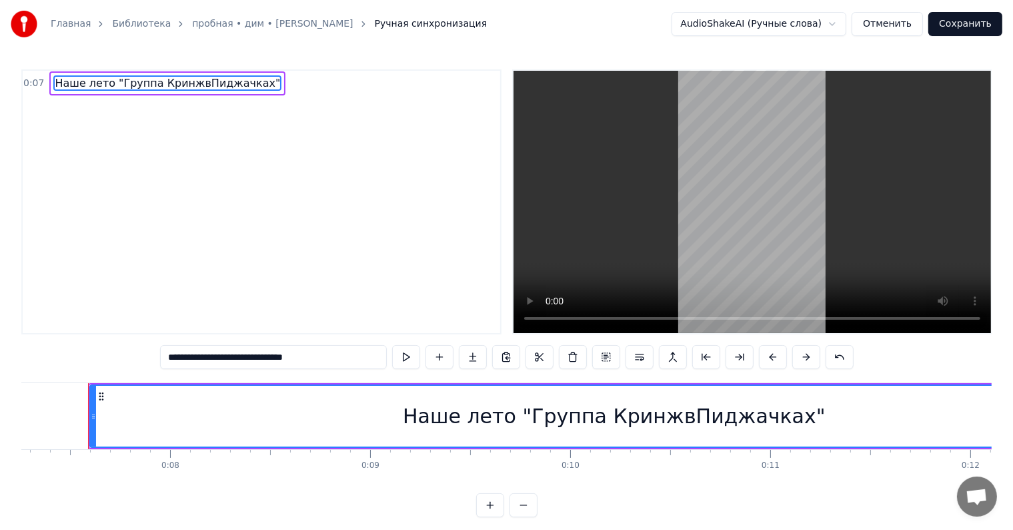
scroll to position [0, 1451]
click at [109, 124] on div "0:07 Наше лето "Группа КринжвПиджачках"" at bounding box center [261, 201] width 480 height 265
click at [336, 109] on div "0:07 Наше лето "Группа КринжвПиджачках"" at bounding box center [261, 201] width 480 height 265
click at [416, 355] on button at bounding box center [406, 357] width 28 height 24
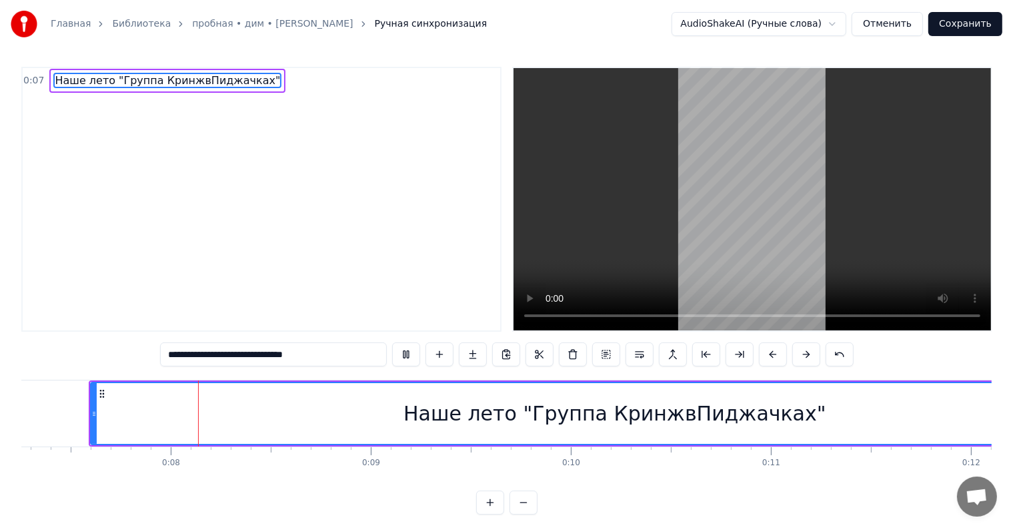
scroll to position [3, 0]
click at [520, 514] on button at bounding box center [524, 502] width 28 height 24
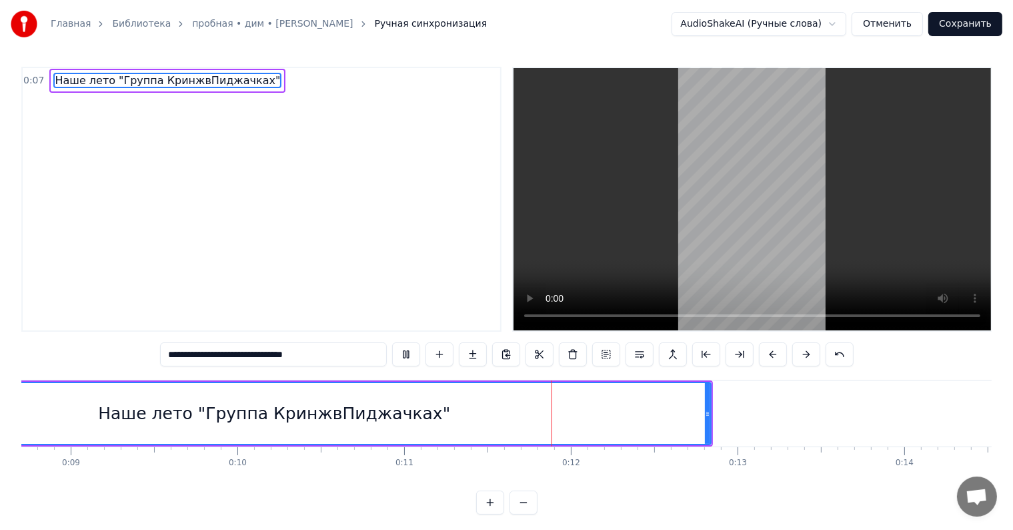
click at [524, 514] on button at bounding box center [524, 502] width 28 height 24
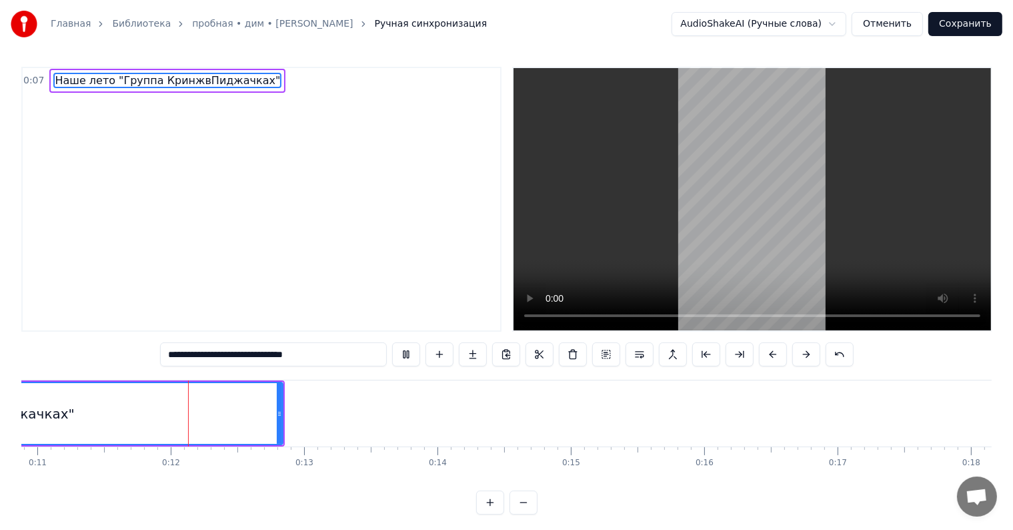
click at [524, 514] on button at bounding box center [524, 502] width 28 height 24
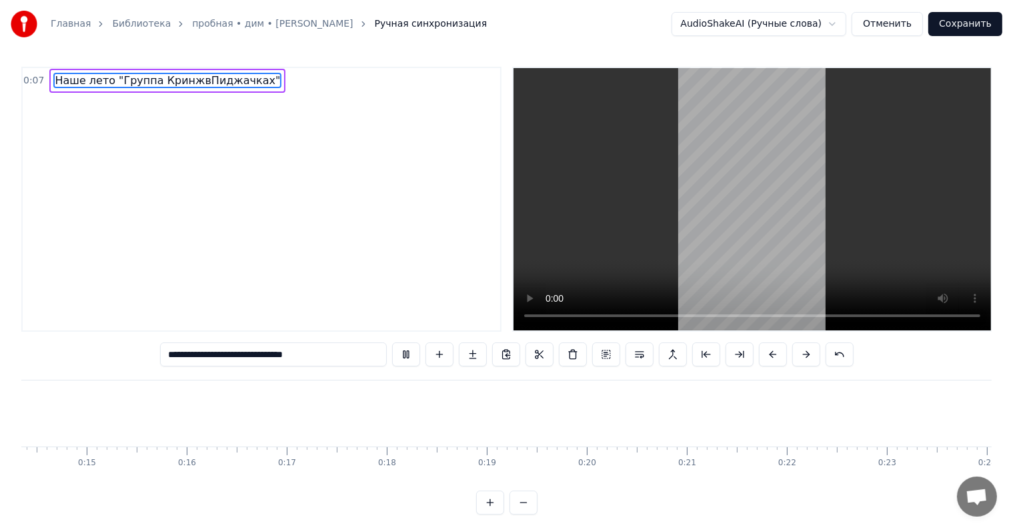
click at [524, 514] on button at bounding box center [524, 502] width 28 height 24
click at [524, 514] on div at bounding box center [506, 502] width 61 height 24
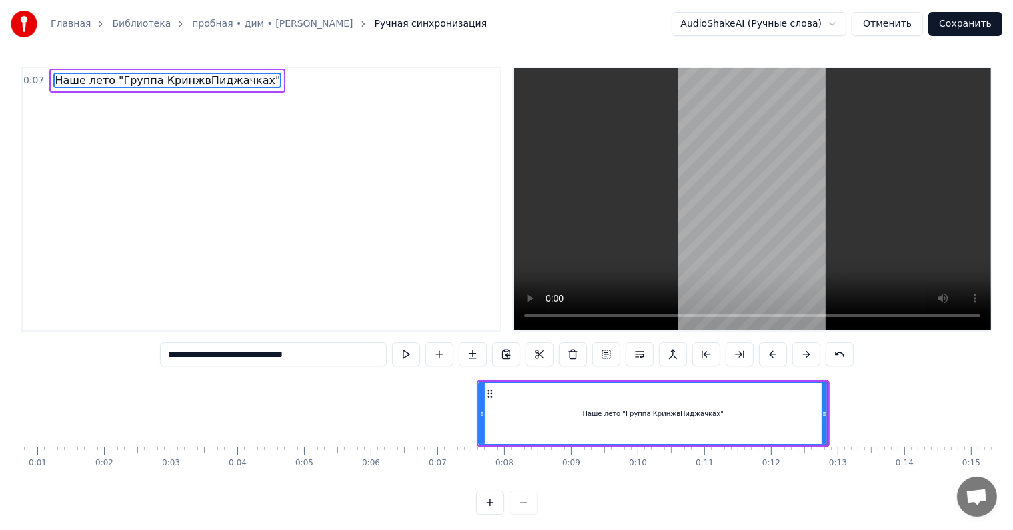
scroll to position [0, 0]
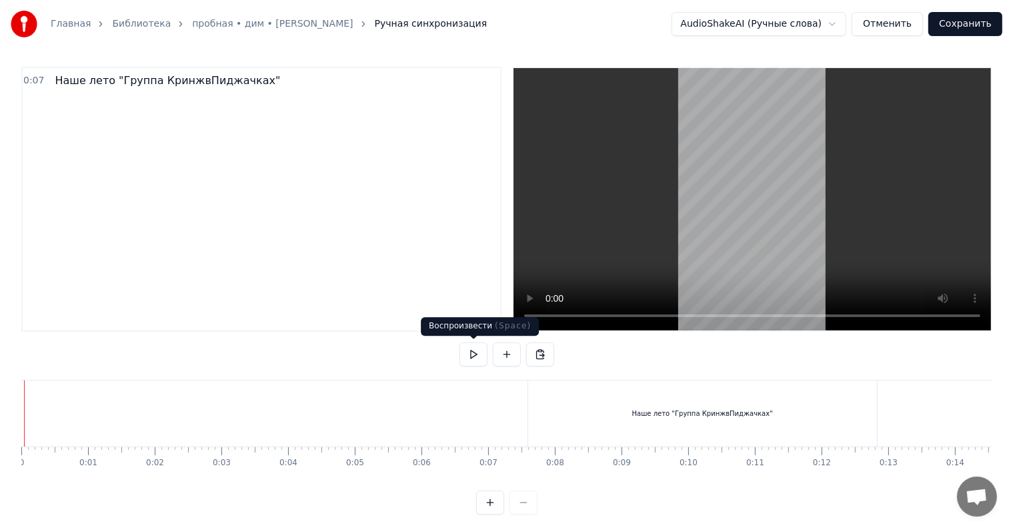
click at [478, 363] on button at bounding box center [474, 354] width 28 height 24
click at [531, 507] on div at bounding box center [506, 502] width 61 height 24
click at [524, 513] on div at bounding box center [506, 502] width 61 height 24
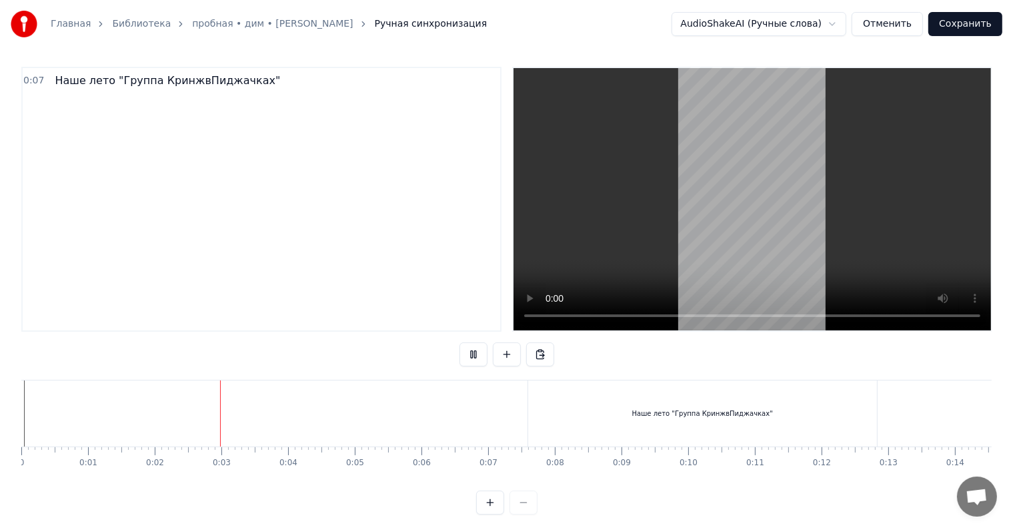
click at [489, 514] on button at bounding box center [490, 502] width 28 height 24
click at [526, 514] on button at bounding box center [524, 502] width 28 height 24
click at [526, 514] on div at bounding box center [506, 502] width 61 height 24
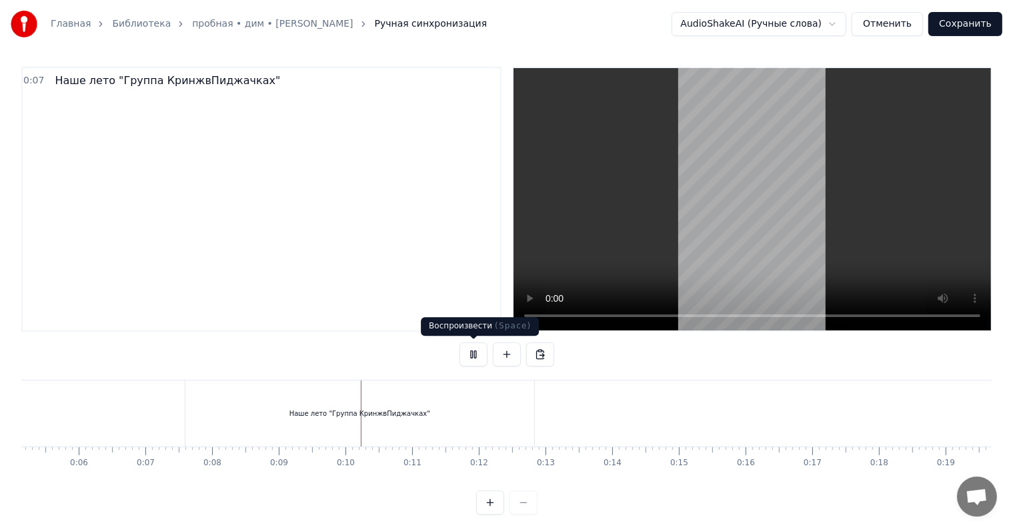
scroll to position [2, 0]
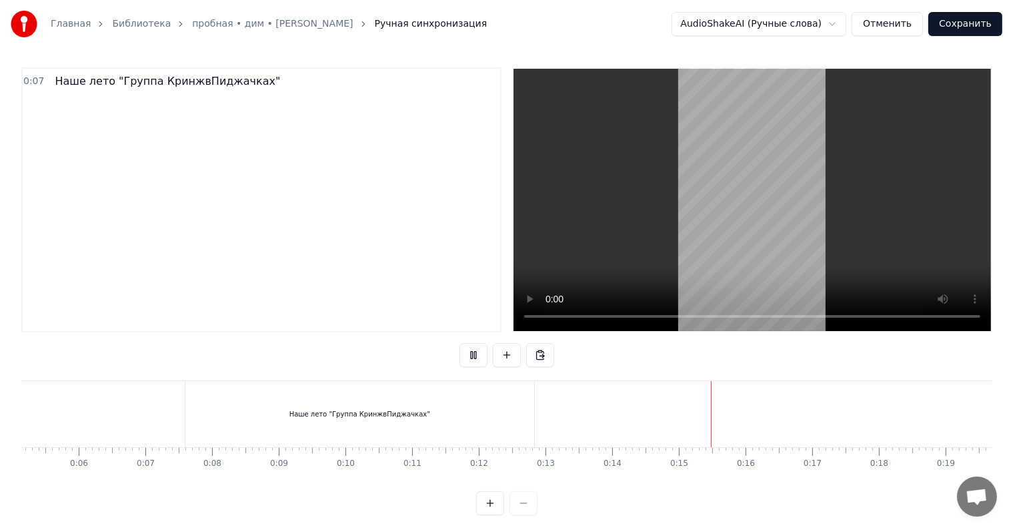
click at [483, 351] on button at bounding box center [474, 355] width 28 height 24
click at [510, 362] on button at bounding box center [507, 355] width 28 height 24
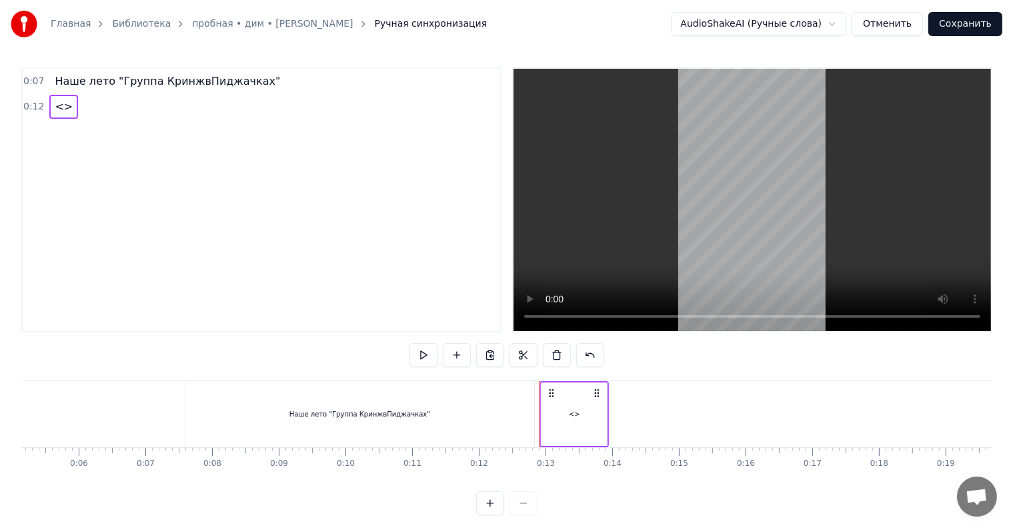
click at [63, 107] on span "<>" at bounding box center [63, 106] width 21 height 15
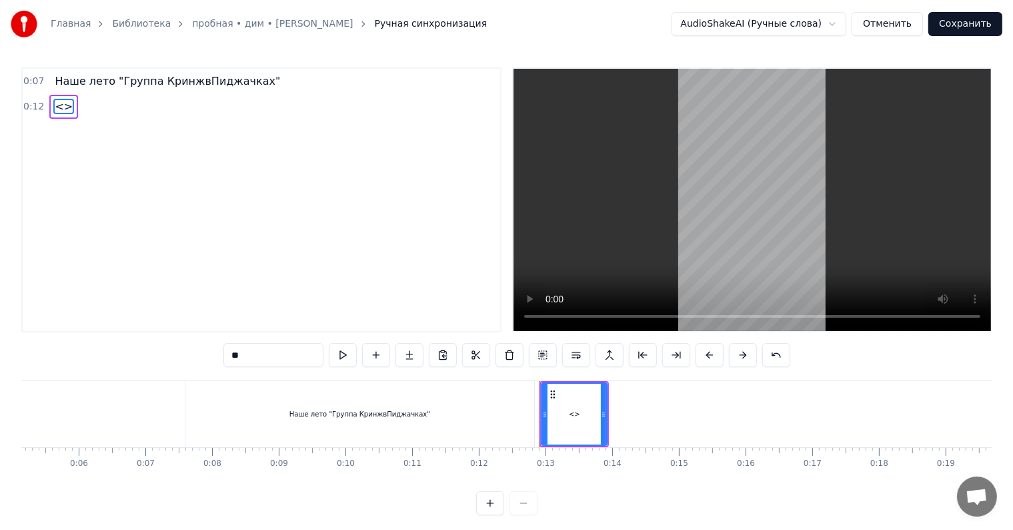
scroll to position [0, 0]
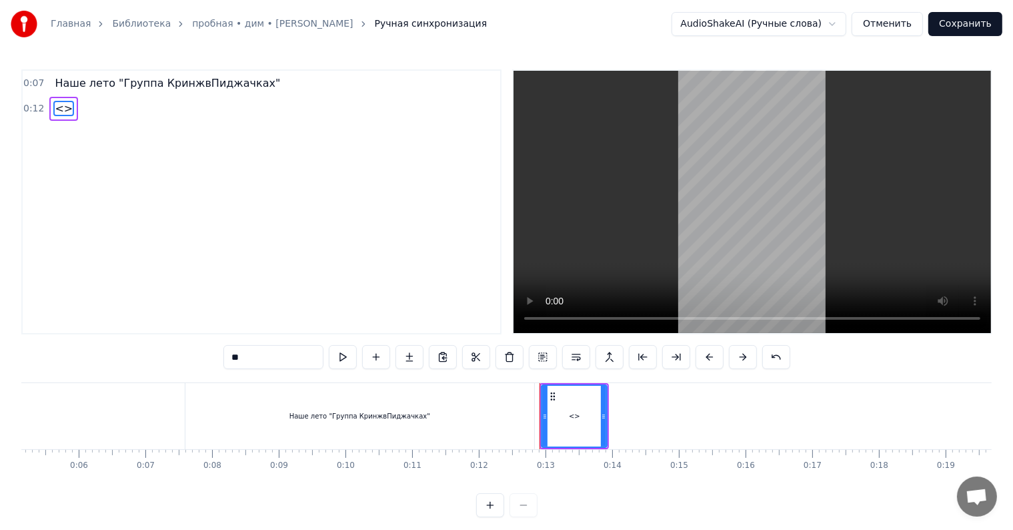
click at [278, 359] on input "**" at bounding box center [273, 357] width 100 height 24
click at [353, 352] on button at bounding box center [343, 357] width 28 height 24
click at [272, 351] on input "***" at bounding box center [273, 357] width 100 height 24
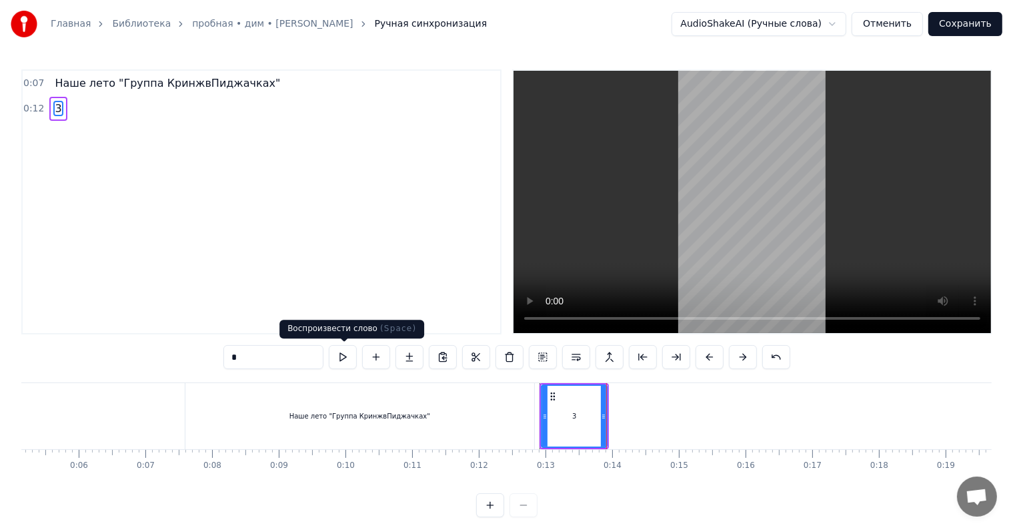
type input "*"
click at [355, 301] on div "0:07 Наше лето "Группа КринжвПиджачках" 0:12 3" at bounding box center [261, 201] width 480 height 265
click at [349, 370] on div "*" at bounding box center [506, 358] width 567 height 27
click at [347, 363] on button at bounding box center [343, 357] width 28 height 24
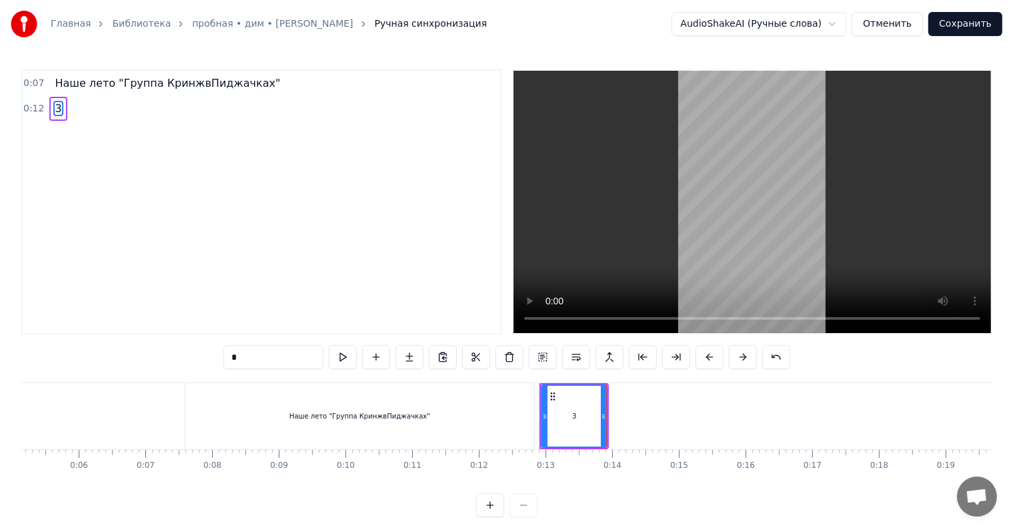
click at [347, 363] on button at bounding box center [343, 357] width 28 height 24
click at [393, 247] on div "0:07 Наше лето "Группа КринжвПиджачках" 0:12 3" at bounding box center [261, 201] width 480 height 265
click at [630, 252] on video at bounding box center [753, 202] width 478 height 262
click at [343, 357] on button at bounding box center [343, 357] width 28 height 24
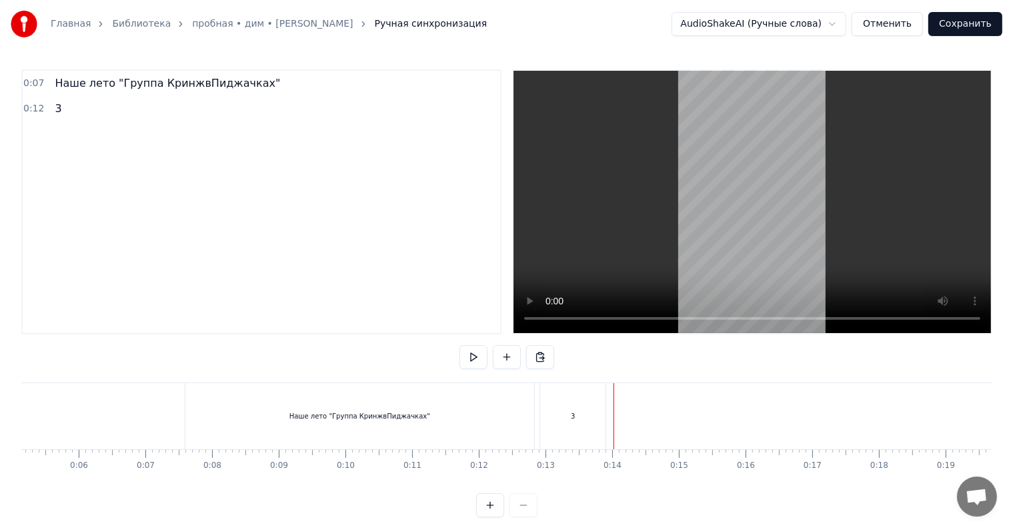
click at [475, 373] on div "0:07 Наше лето "Группа КринжвПиджачках" 0:12 3 Наше лето "Группа КринжвПиджачка…" at bounding box center [506, 293] width 970 height 448
click at [476, 360] on button at bounding box center [474, 357] width 28 height 24
click at [590, 404] on div "3" at bounding box center [572, 416] width 65 height 66
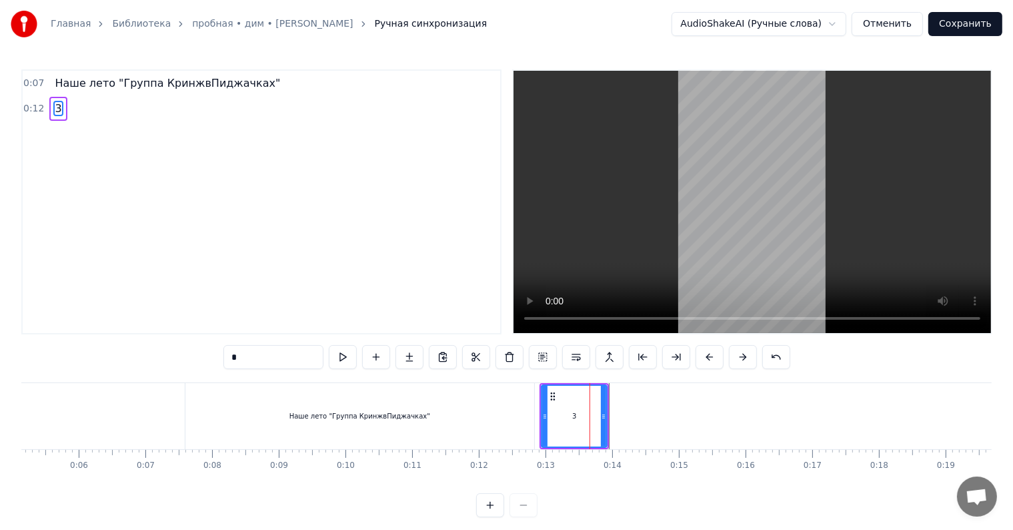
click at [283, 366] on input "*" at bounding box center [273, 357] width 100 height 24
drag, startPoint x: 604, startPoint y: 416, endPoint x: 695, endPoint y: 422, distance: 91.5
click at [699, 429] on div at bounding box center [698, 415] width 5 height 61
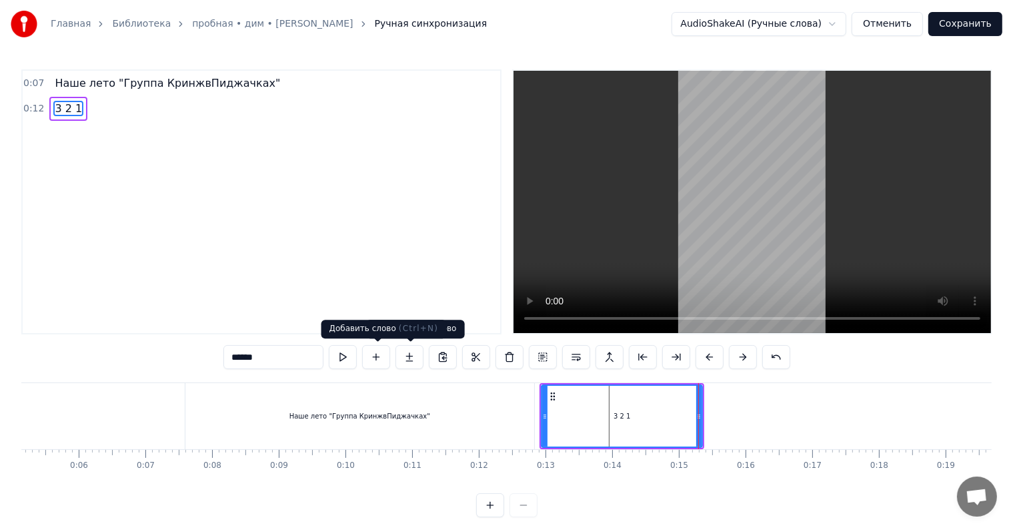
type input "*****"
click at [350, 357] on button at bounding box center [343, 357] width 28 height 24
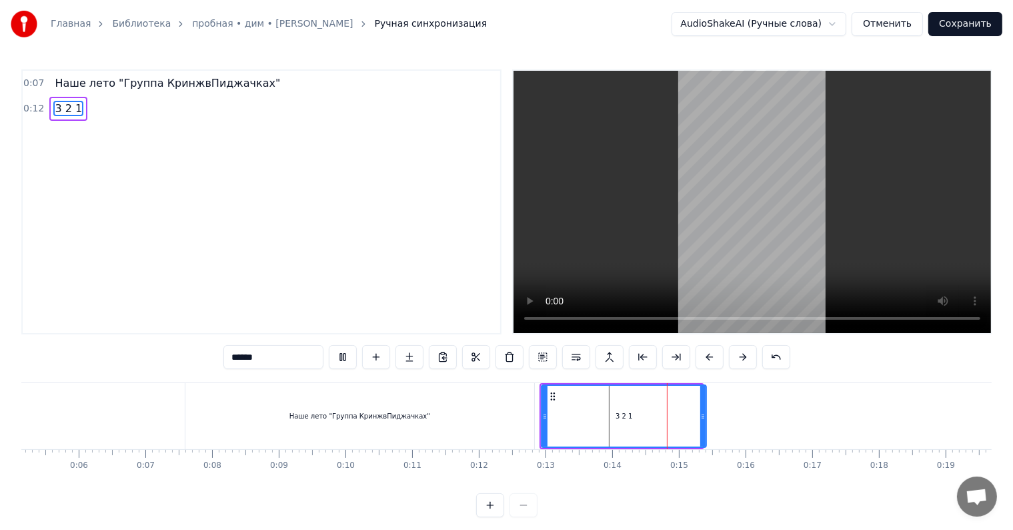
click at [704, 414] on icon at bounding box center [702, 416] width 5 height 11
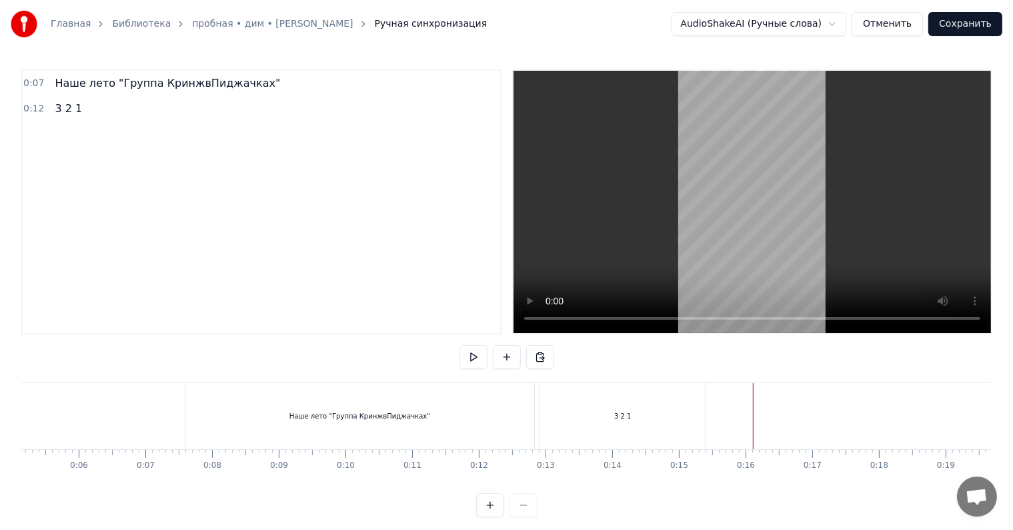
click at [706, 415] on div "3 2 1" at bounding box center [624, 416] width 169 height 66
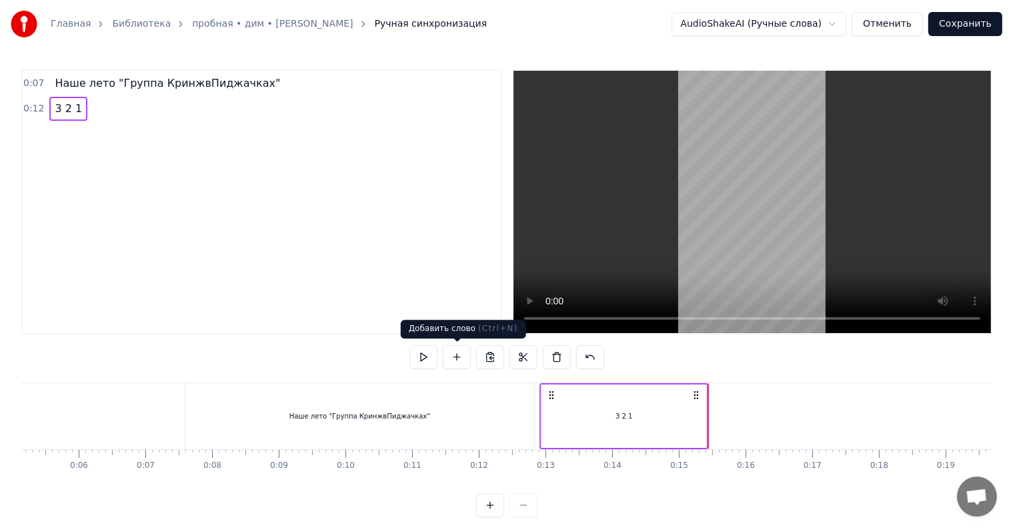
click at [451, 362] on button at bounding box center [457, 357] width 28 height 24
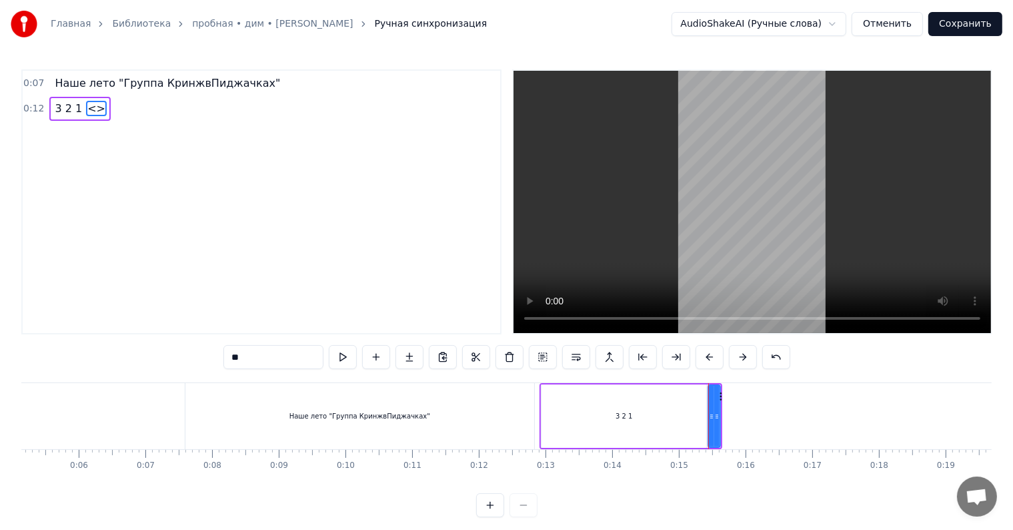
click at [291, 361] on input "**" at bounding box center [273, 357] width 100 height 24
type input "*"
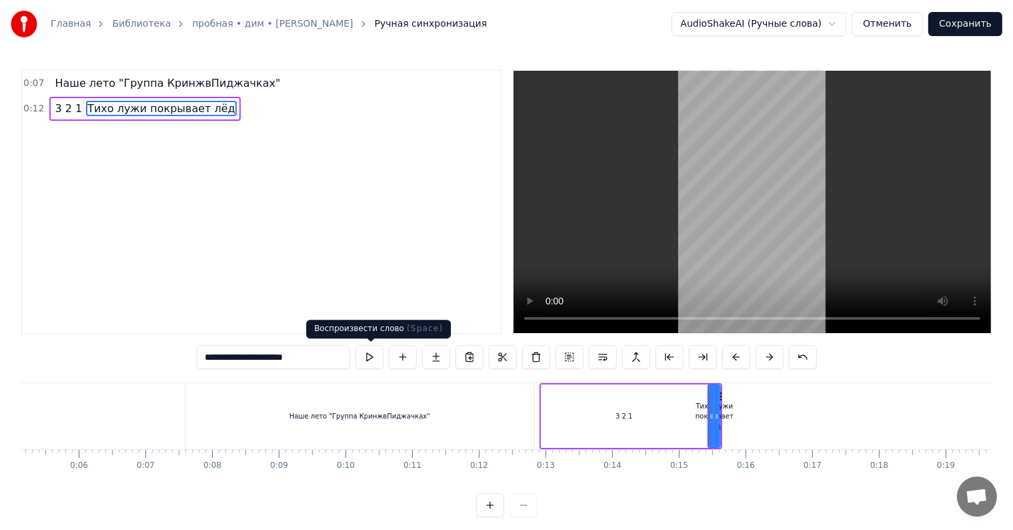
click at [373, 357] on button at bounding box center [369, 357] width 28 height 24
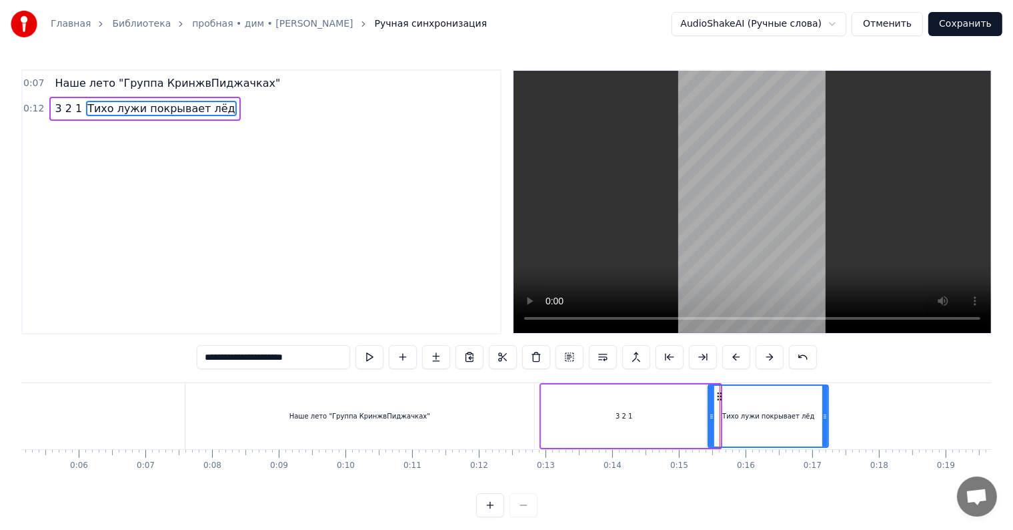
drag, startPoint x: 716, startPoint y: 420, endPoint x: 827, endPoint y: 431, distance: 111.2
click at [827, 431] on div at bounding box center [824, 415] width 5 height 61
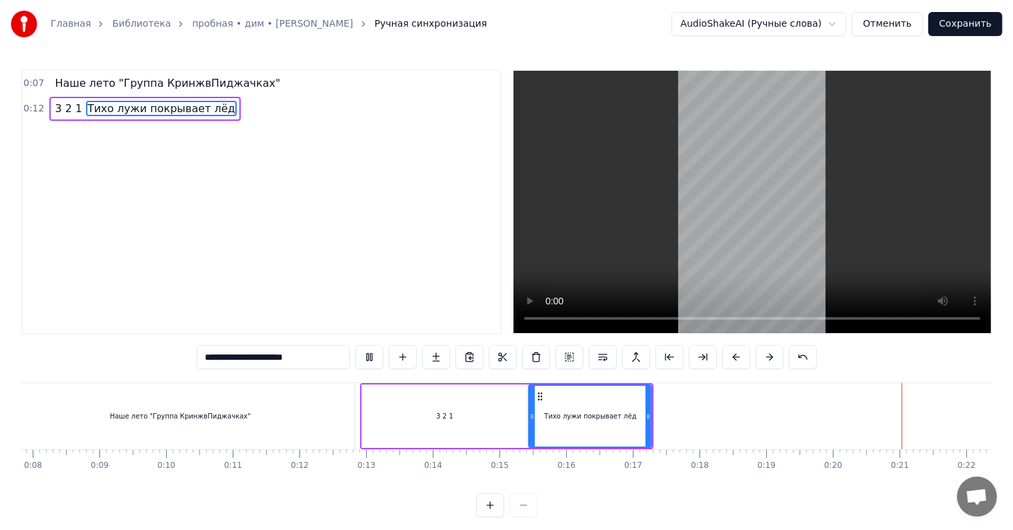
click at [208, 400] on div "Наше лето "Группа КринжвПиджачках"" at bounding box center [180, 416] width 349 height 66
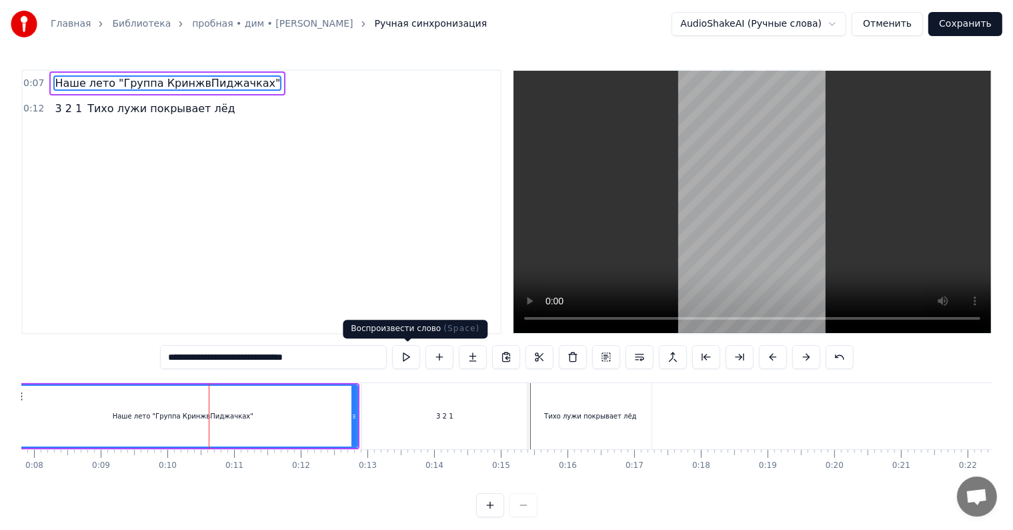
click at [412, 360] on button at bounding box center [406, 357] width 28 height 24
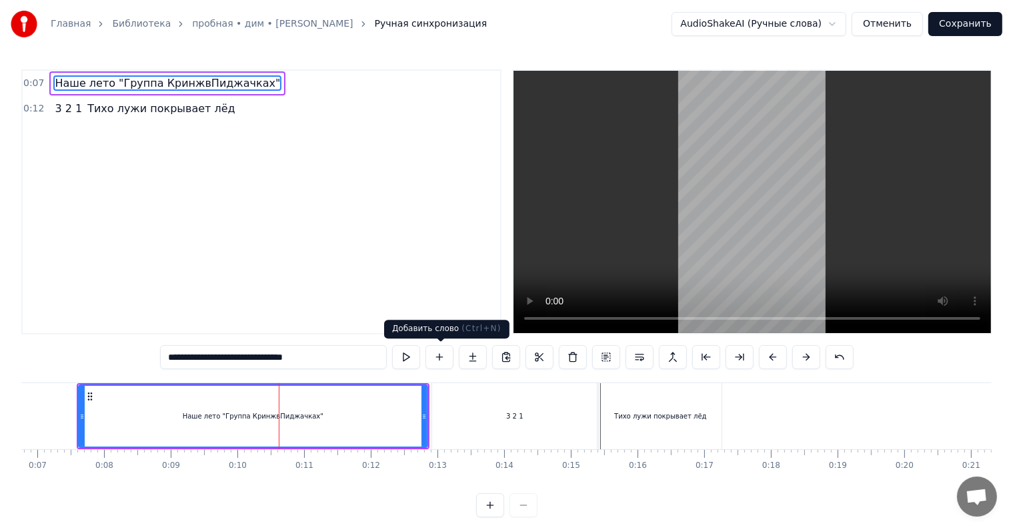
scroll to position [0, 439]
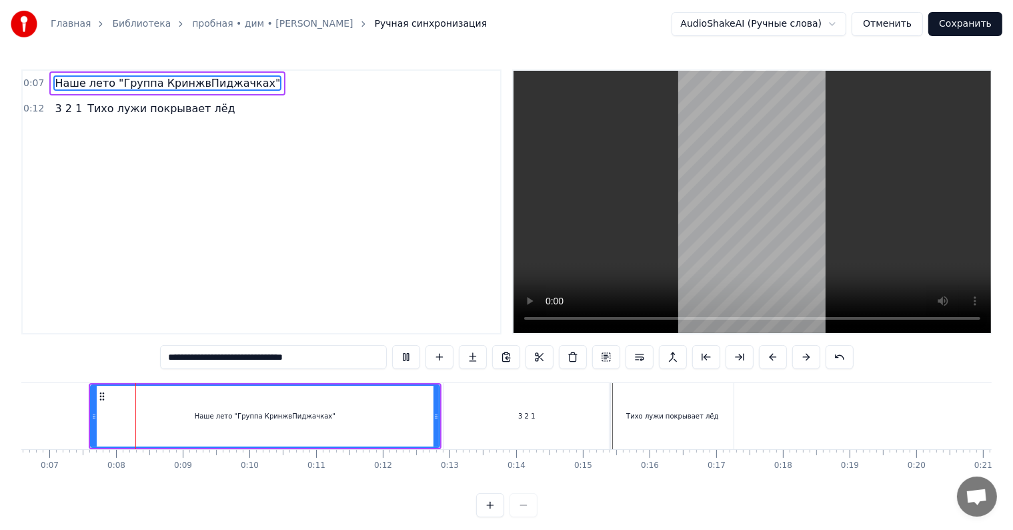
click at [396, 274] on div "0:07 Наше лето "Группа КринжвПиджачках" 0:12 3 2 1 Тихо лужи покрывает лёд" at bounding box center [261, 201] width 480 height 265
click at [645, 232] on video at bounding box center [753, 202] width 478 height 262
click at [640, 235] on video at bounding box center [753, 202] width 478 height 262
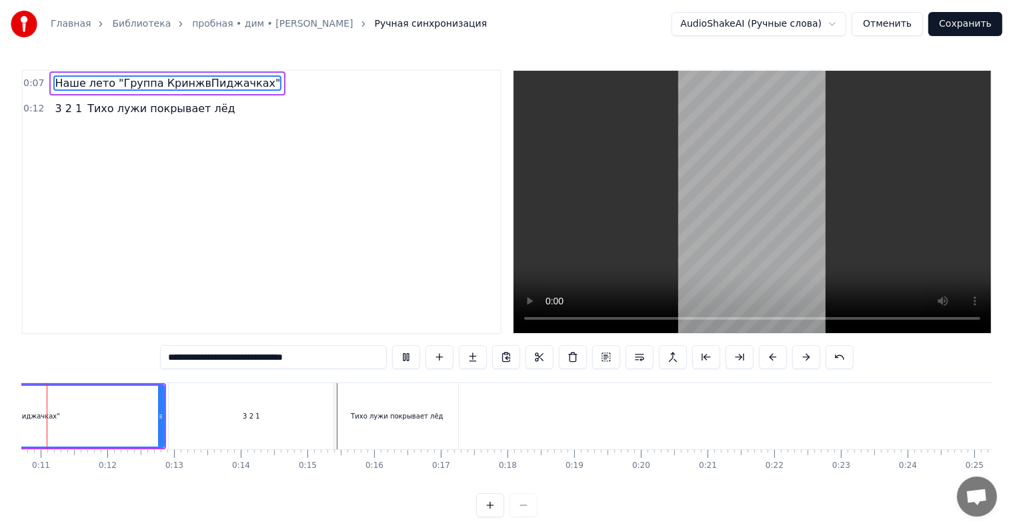
scroll to position [0, 673]
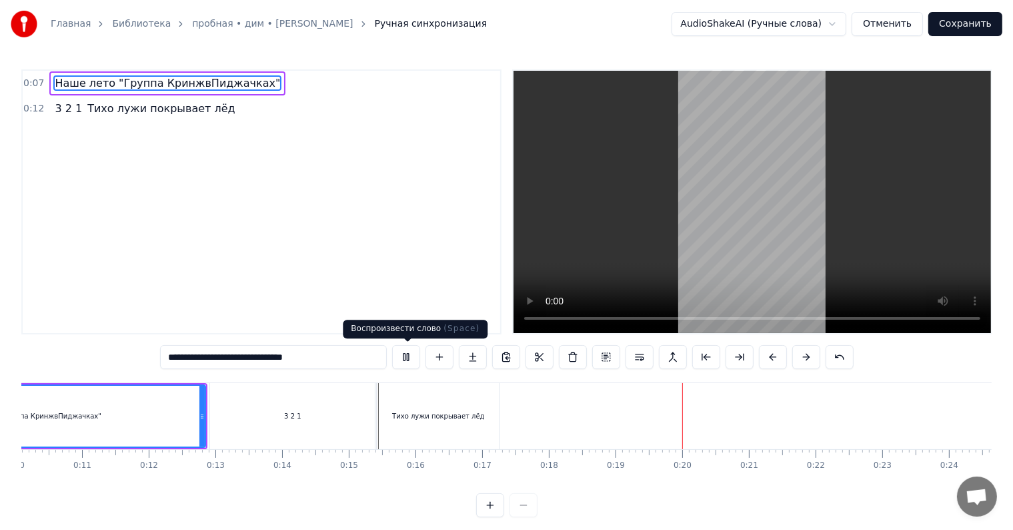
click at [415, 351] on button at bounding box center [406, 357] width 28 height 24
click at [494, 410] on div "Тихо лужи покрывает лёд" at bounding box center [438, 416] width 123 height 66
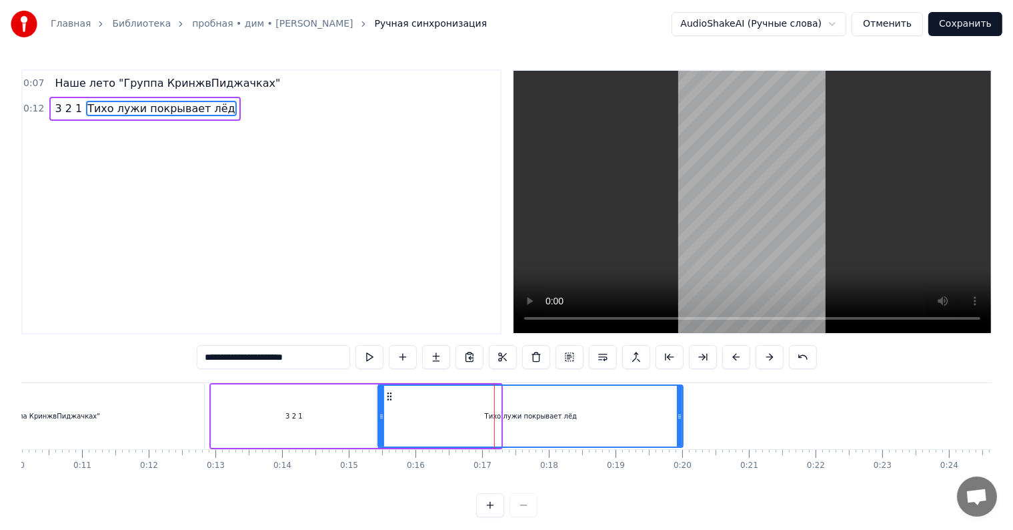
drag, startPoint x: 498, startPoint y: 416, endPoint x: 680, endPoint y: 441, distance: 183.7
click at [680, 441] on div at bounding box center [679, 415] width 5 height 61
click at [268, 422] on div "3 2 1" at bounding box center [293, 415] width 165 height 63
type input "*****"
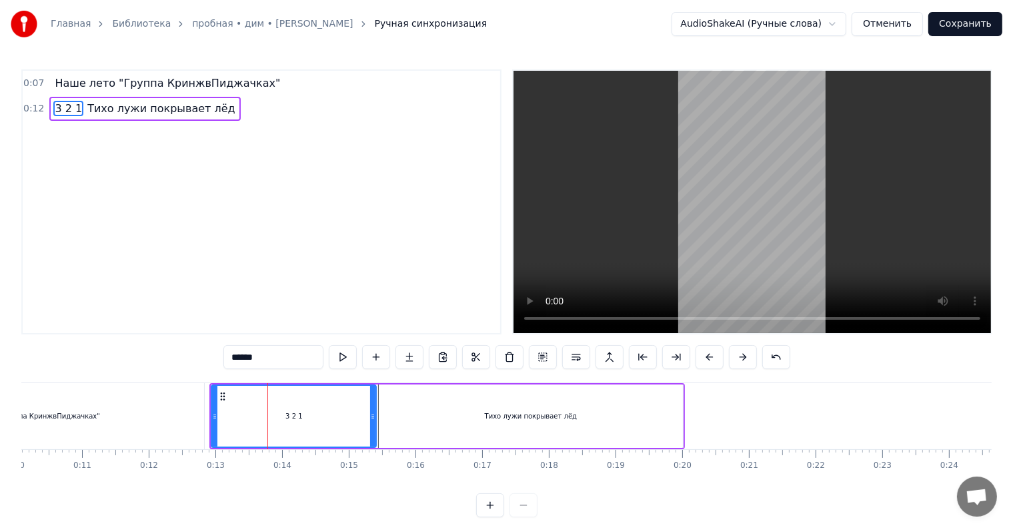
click at [402, 448] on div "3 2 1 Тихо лужи покрывает лёд" at bounding box center [447, 416] width 476 height 66
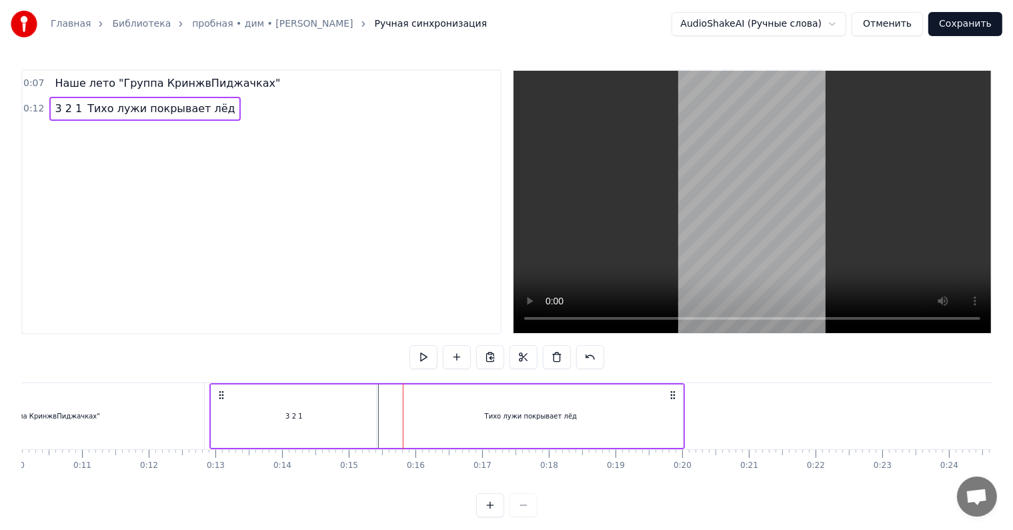
click at [343, 480] on div "Наше лето "Группа КринжвПиджачках" 3 2 1 Тихо лужи покрывает лёд To pick up a d…" at bounding box center [506, 432] width 970 height 100
drag, startPoint x: 402, startPoint y: 408, endPoint x: 328, endPoint y: 408, distance: 73.4
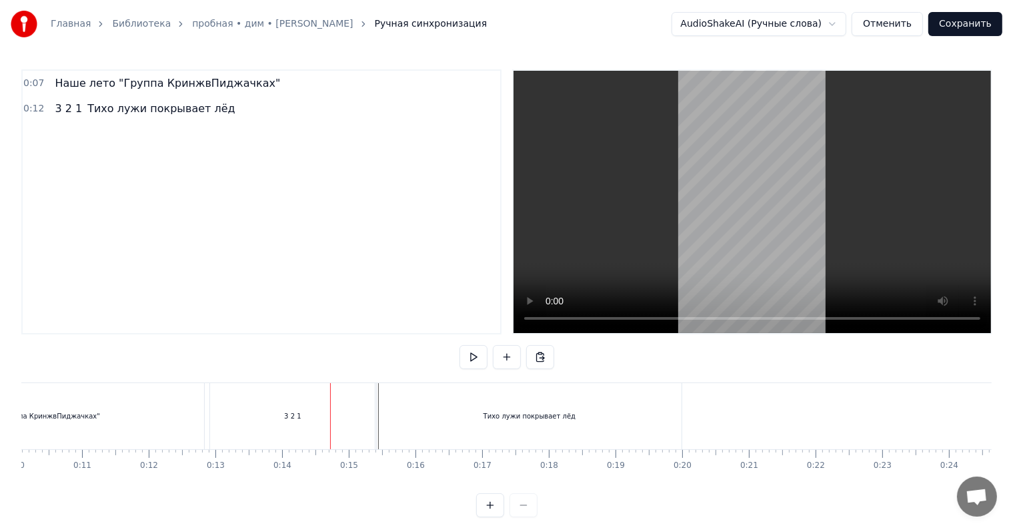
click at [109, 363] on div "0:07 Наше лето "Группа КринжвПиджачках" 0:12 3 2 1 Тихо лужи покрывает лёд Наше…" at bounding box center [506, 293] width 970 height 448
click at [82, 461] on div "0:11" at bounding box center [82, 465] width 18 height 11
click at [93, 428] on div "Наше лето "Группа КринжвПиджачках"" at bounding box center [29, 416] width 349 height 66
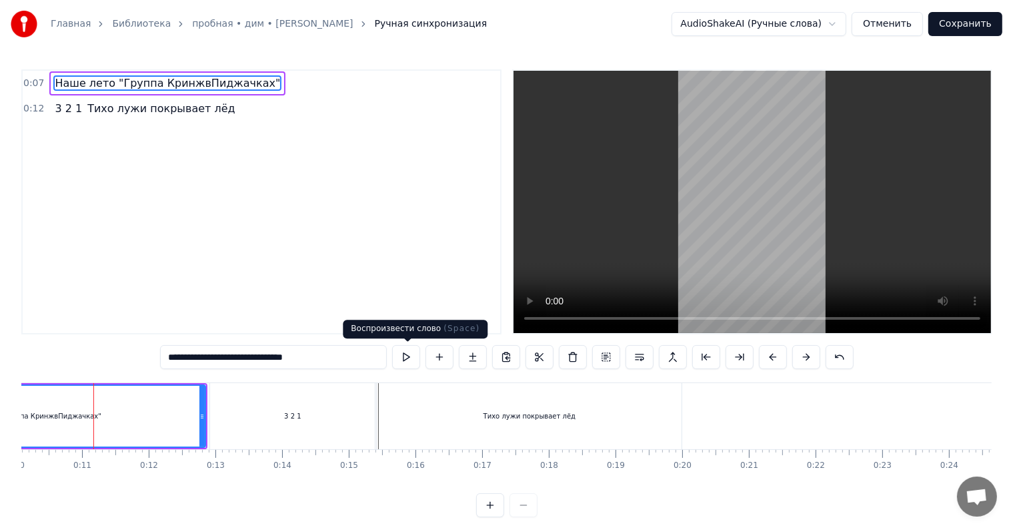
click at [395, 363] on button at bounding box center [406, 357] width 28 height 24
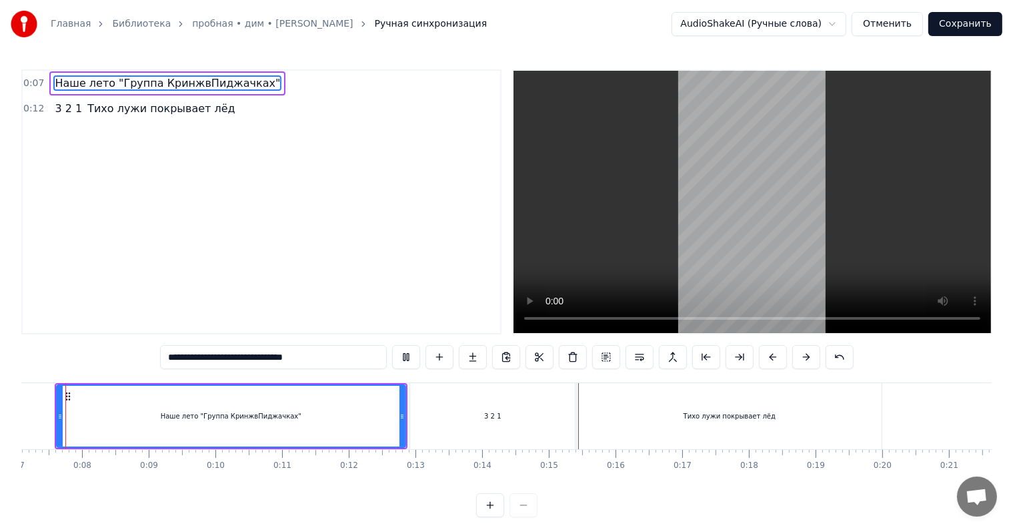
scroll to position [0, 453]
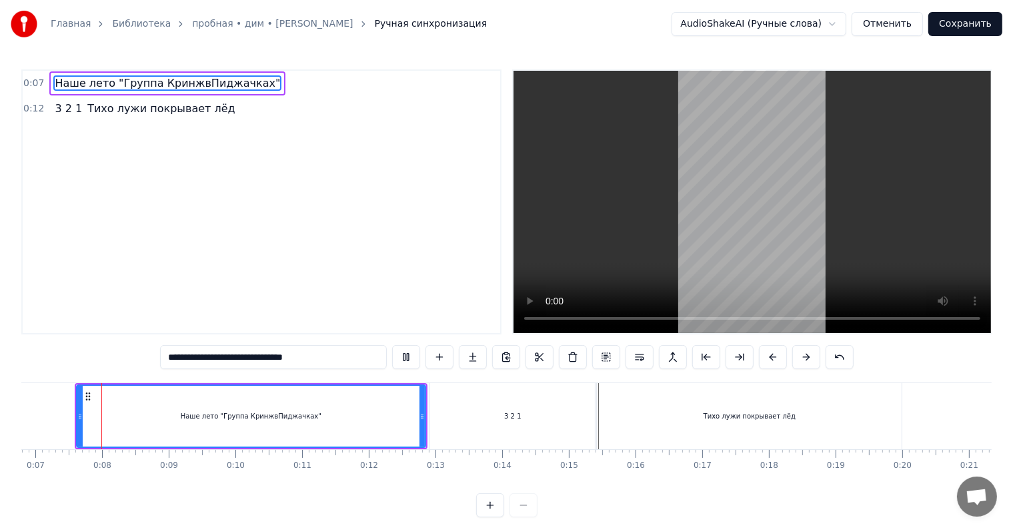
click at [315, 472] on div "0 0:01 0:02 0:03 0:04 0:05 0:06 0:07 0:08 0:09 0:10 0:11 0:12 0:13 0:14 0:15 0:…" at bounding box center [53, 465] width 970 height 33
click at [353, 477] on div "0 0:01 0:02 0:03 0:04 0:05 0:06 0:07 0:08 0:09 0:10 0:11 0:12 0:13 0:14 0:15 0:…" at bounding box center [53, 465] width 970 height 33
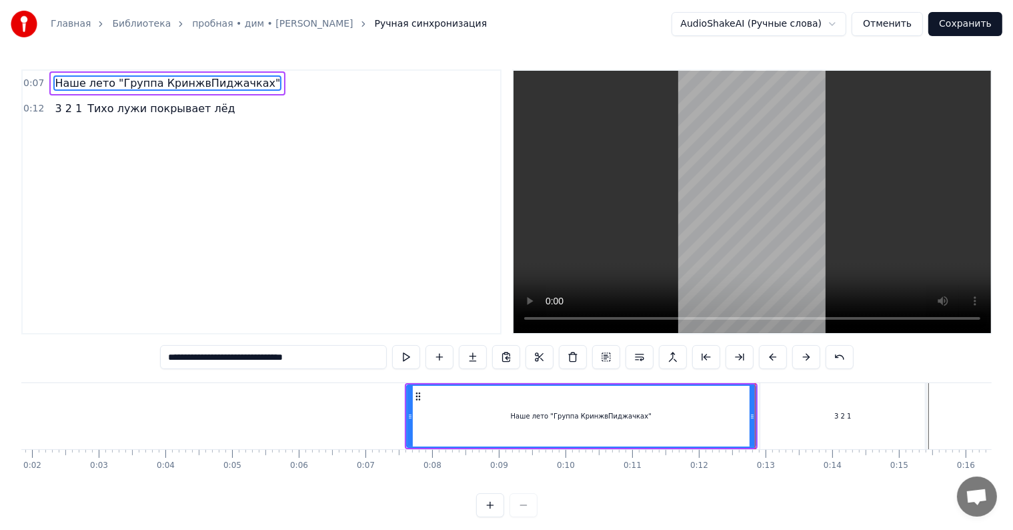
scroll to position [0, 0]
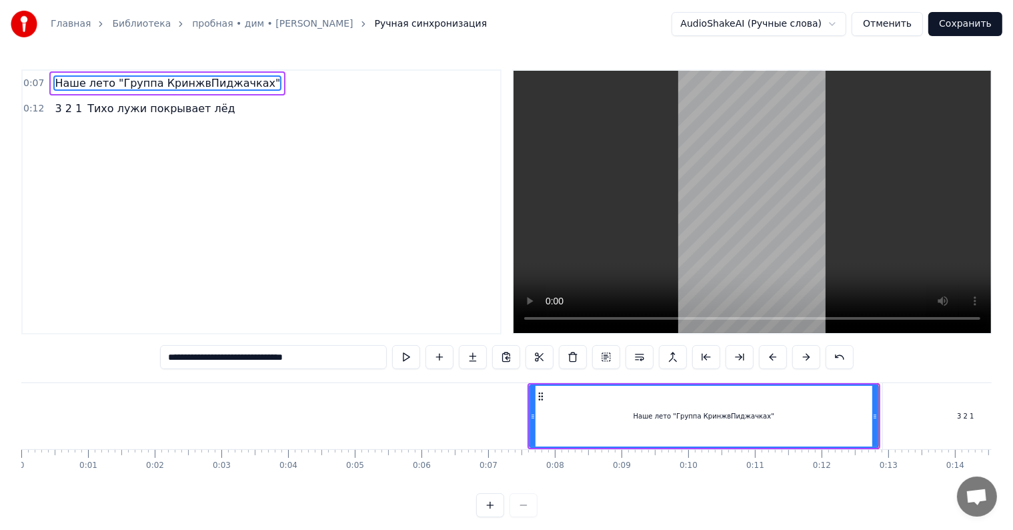
click at [586, 171] on video at bounding box center [753, 202] width 478 height 262
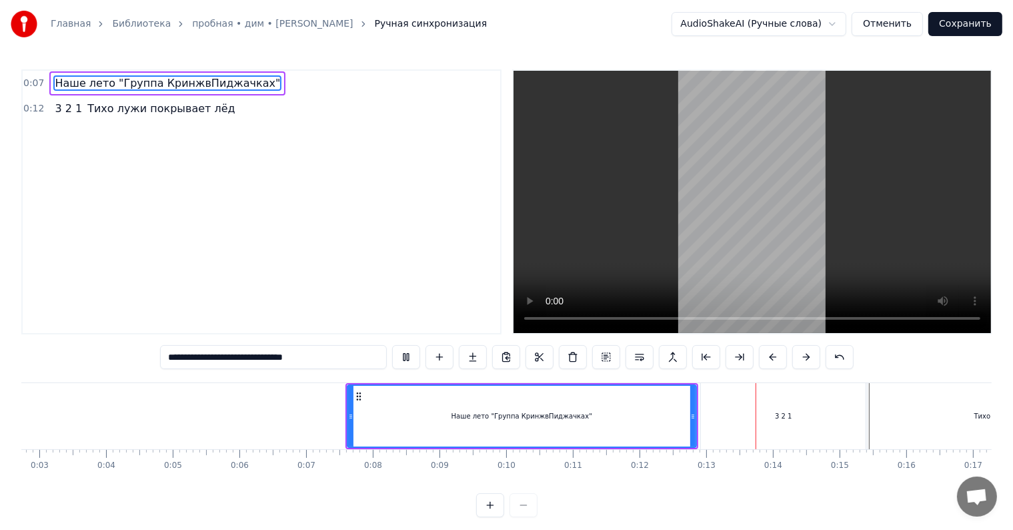
click at [72, 131] on div "0:07 Наше лето "Группа КринжвПиджачках" 0:12 3 2 1 Тихо лужи покрывает лёд" at bounding box center [261, 201] width 480 height 265
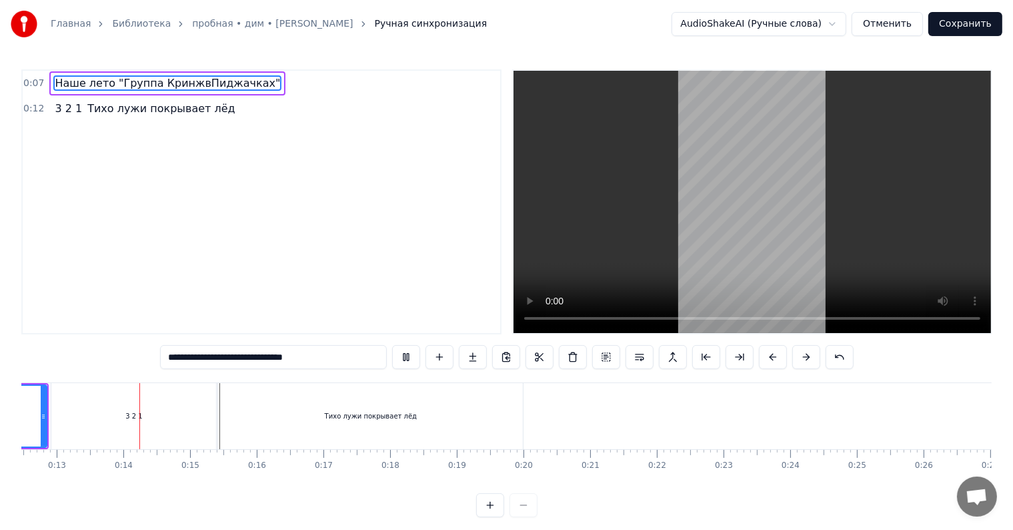
scroll to position [0, 838]
drag, startPoint x: 517, startPoint y: 418, endPoint x: 488, endPoint y: 418, distance: 29.3
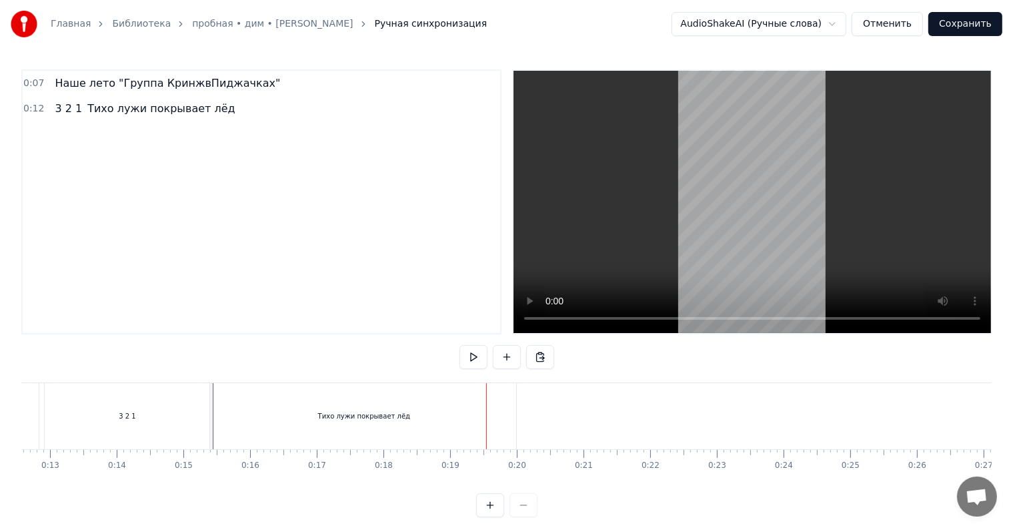
click at [500, 414] on div "Тихо лужи покрывает лёд" at bounding box center [363, 416] width 305 height 66
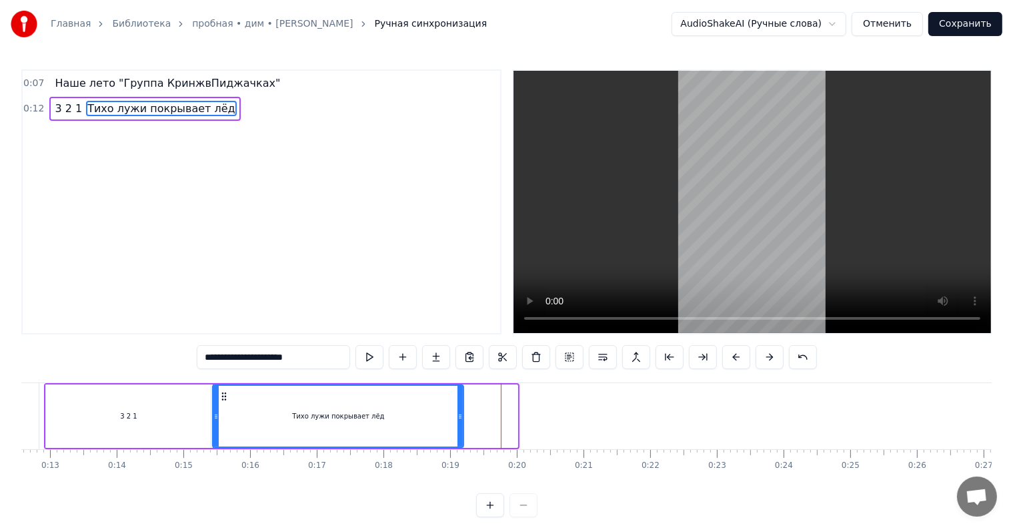
drag, startPoint x: 508, startPoint y: 416, endPoint x: 459, endPoint y: 421, distance: 48.9
click at [459, 421] on div at bounding box center [460, 415] width 5 height 61
click at [207, 415] on div "3 2 1" at bounding box center [128, 415] width 165 height 63
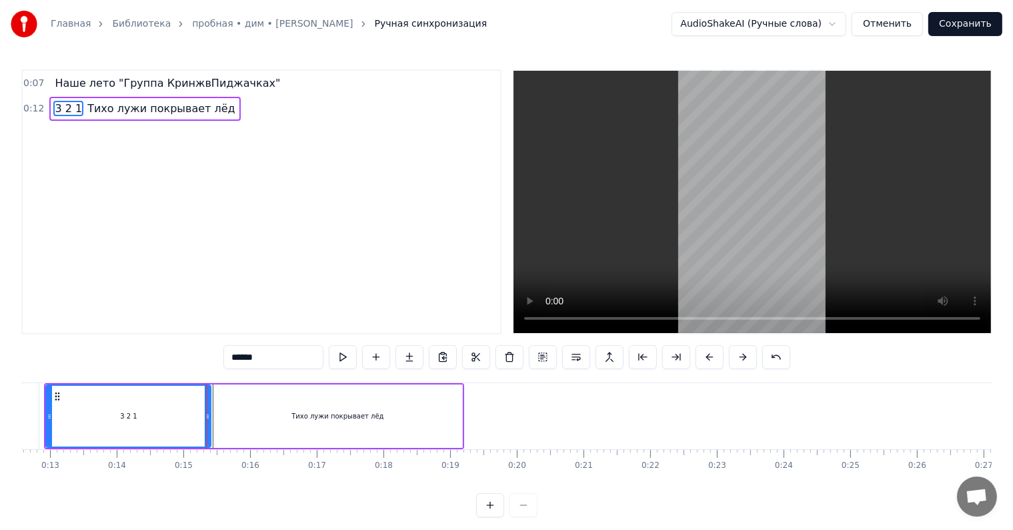
click at [214, 436] on div "Тихо лужи покрывает лёд" at bounding box center [337, 415] width 249 height 63
type input "**********"
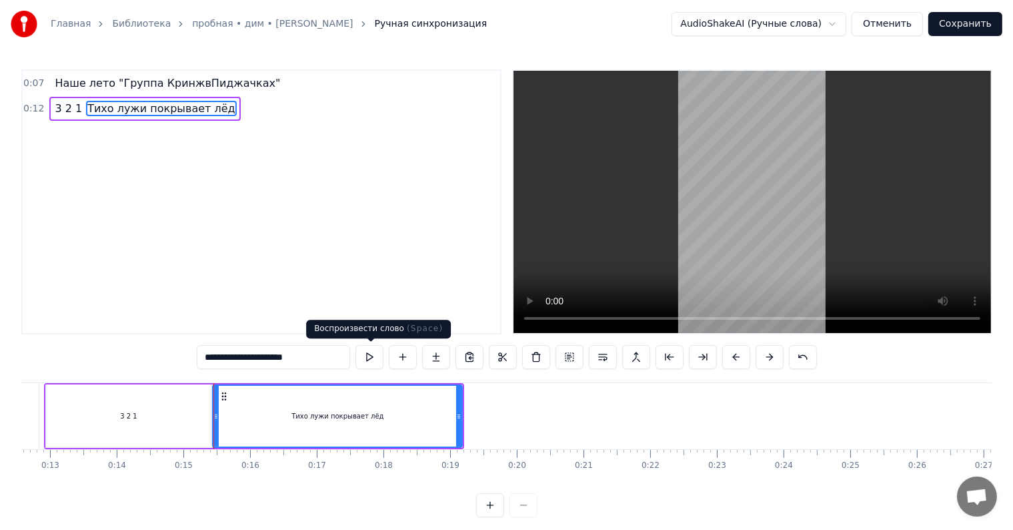
click at [365, 357] on button at bounding box center [369, 357] width 28 height 24
click at [734, 19] on html "**********" at bounding box center [506, 269] width 1013 height 538
click at [902, 27] on button "Отменить" at bounding box center [887, 24] width 71 height 24
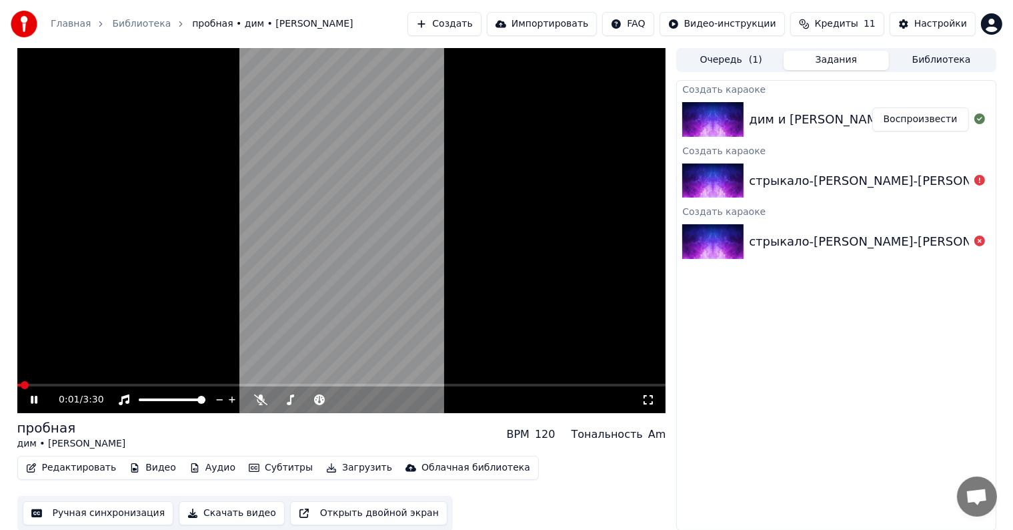
scroll to position [1, 0]
click at [256, 473] on div "Редактировать Видео Аудио Субтитры Загрузить Облачная библиотека" at bounding box center [278, 467] width 522 height 24
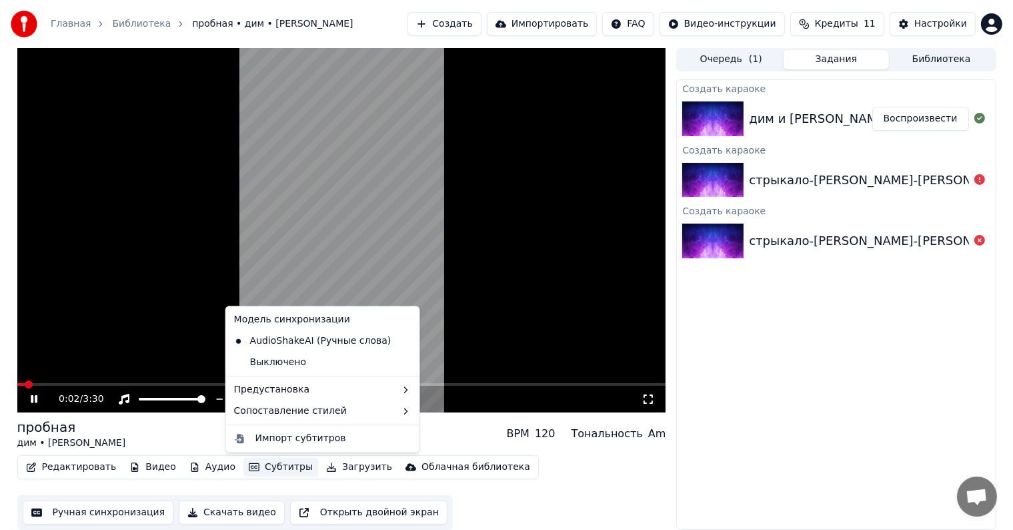
click at [256, 471] on button "Субтитры" at bounding box center [280, 467] width 75 height 19
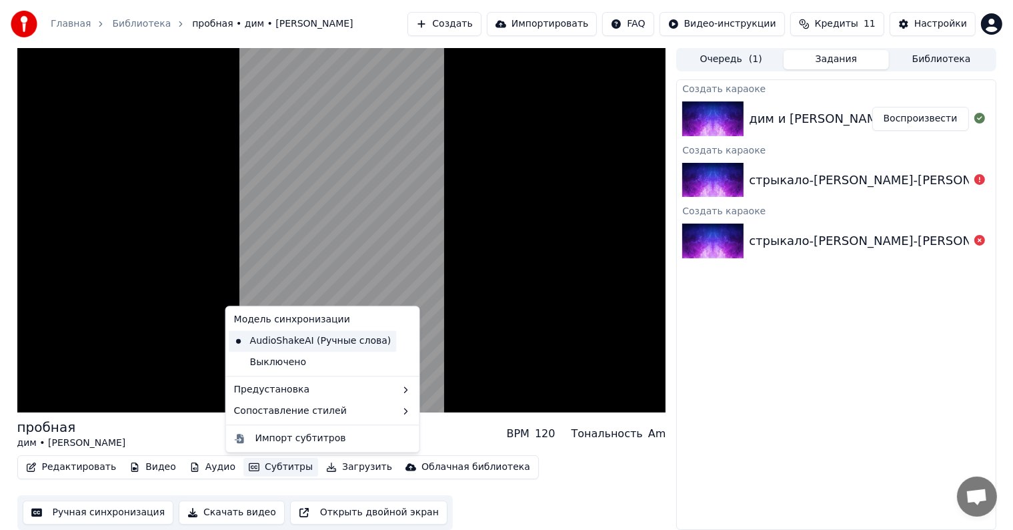
click at [325, 342] on div "AudioShakeAI (Ручные слова)" at bounding box center [313, 340] width 168 height 21
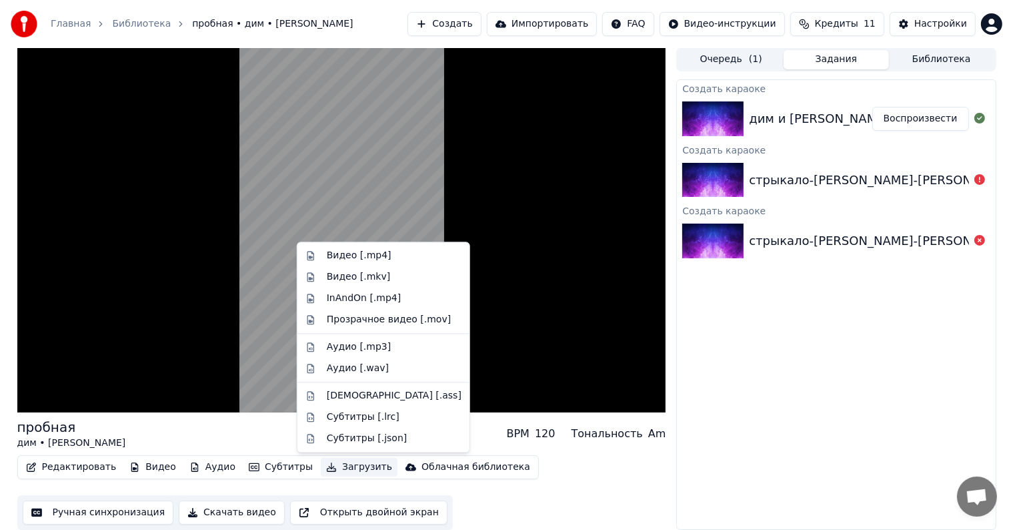
click at [283, 423] on div "пробная дим • [PERSON_NAME] BPM 120 Тональность Am Редактировать Видео Аудио Су…" at bounding box center [341, 474] width 649 height 112
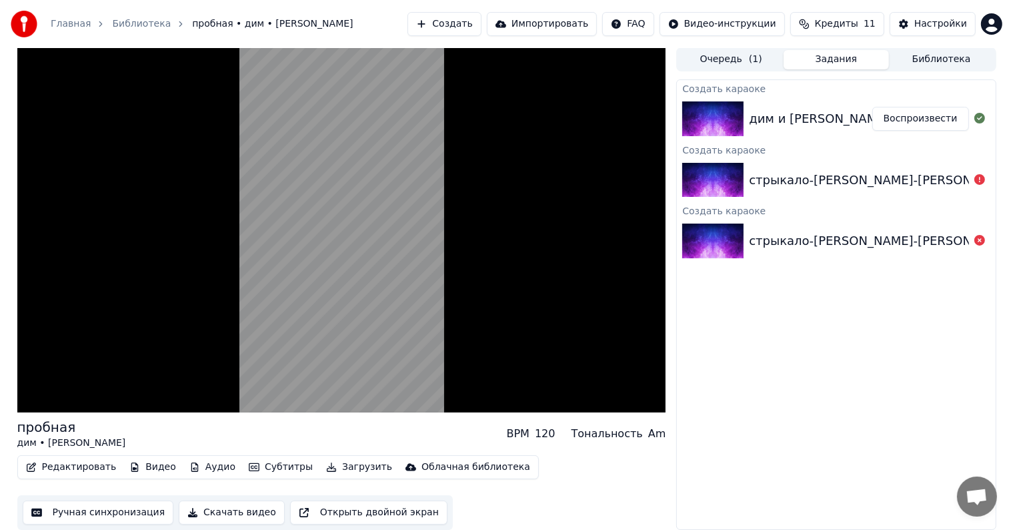
click at [239, 418] on div "пробная дим • [PERSON_NAME] BPM 120 Тональность Am" at bounding box center [341, 434] width 649 height 32
click at [555, 432] on div "120" at bounding box center [545, 434] width 21 height 16
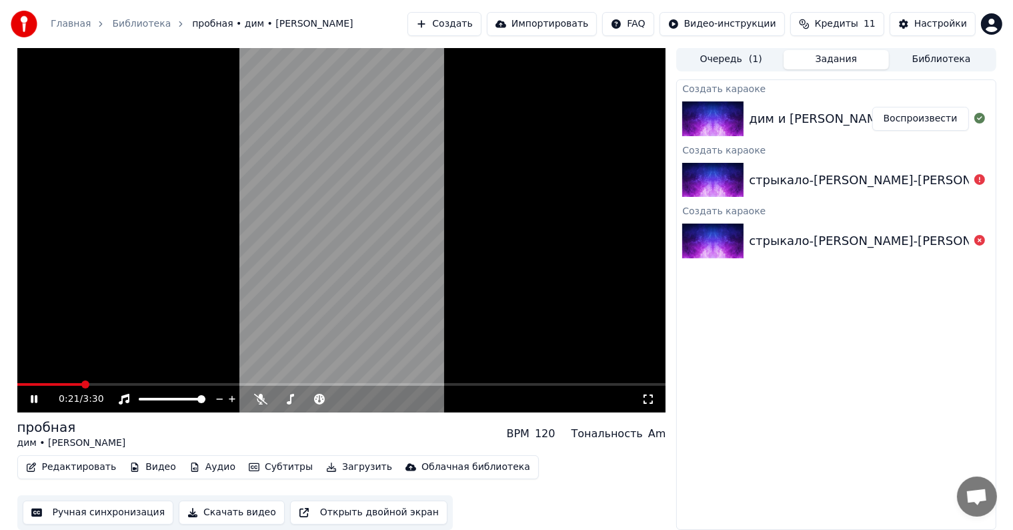
click at [694, 24] on html "Главная Библиотека пробная • дим • [PERSON_NAME] Создать Импортировать FAQ Виде…" at bounding box center [506, 264] width 1013 height 530
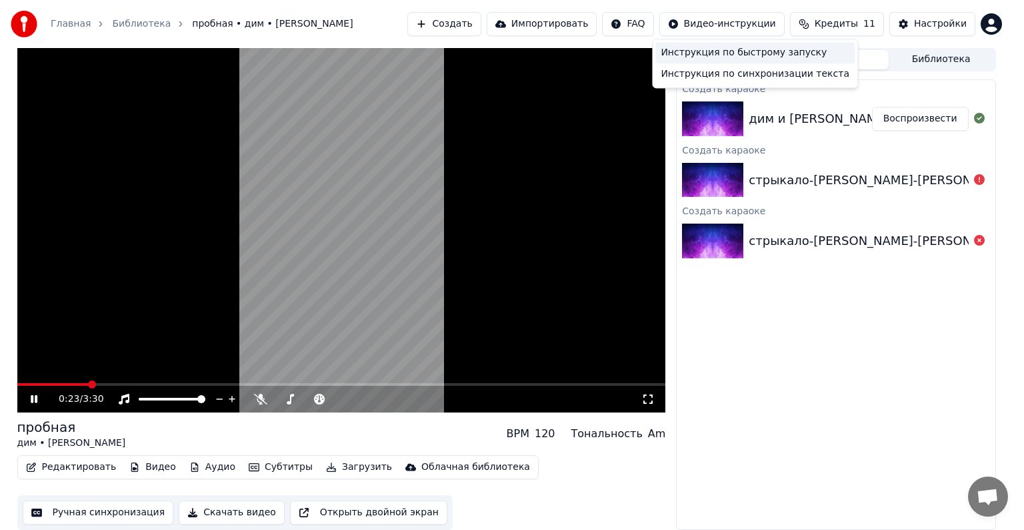
click at [708, 59] on div "Инструкция по быстрому запуску" at bounding box center [755, 52] width 199 height 21
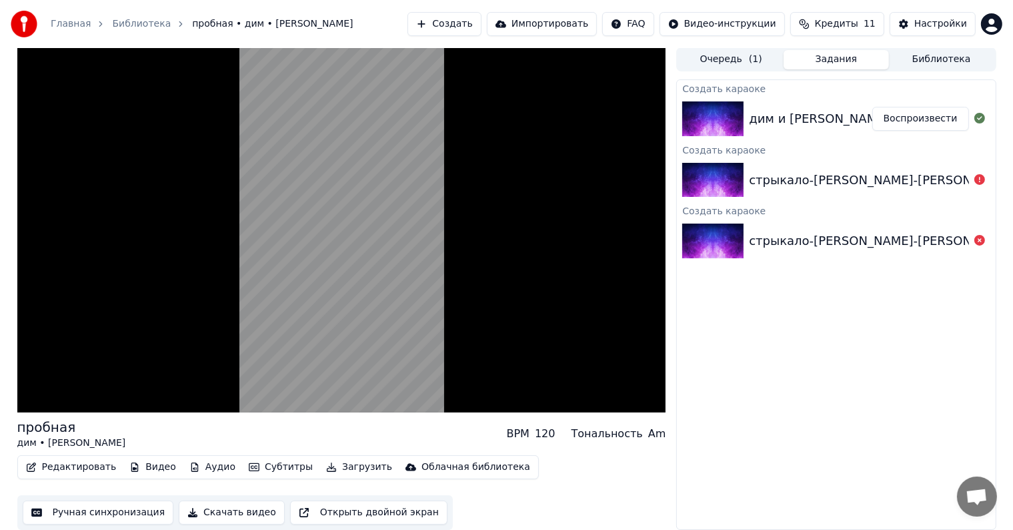
click at [732, 29] on html "Главная Библиотека пробная • дим • [PERSON_NAME] Создать Импортировать FAQ Виде…" at bounding box center [506, 264] width 1013 height 530
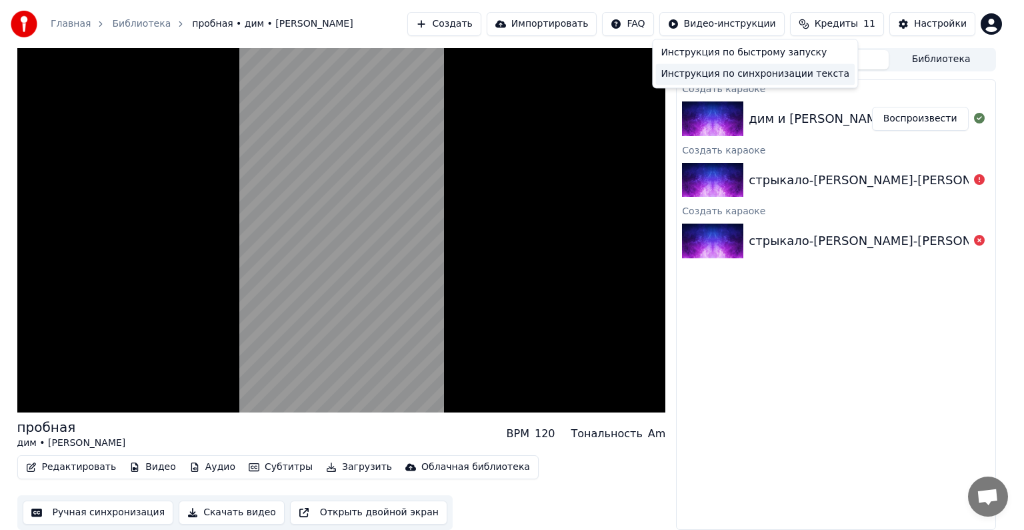
click at [750, 77] on div "Инструкция по синхронизации текста" at bounding box center [755, 73] width 199 height 21
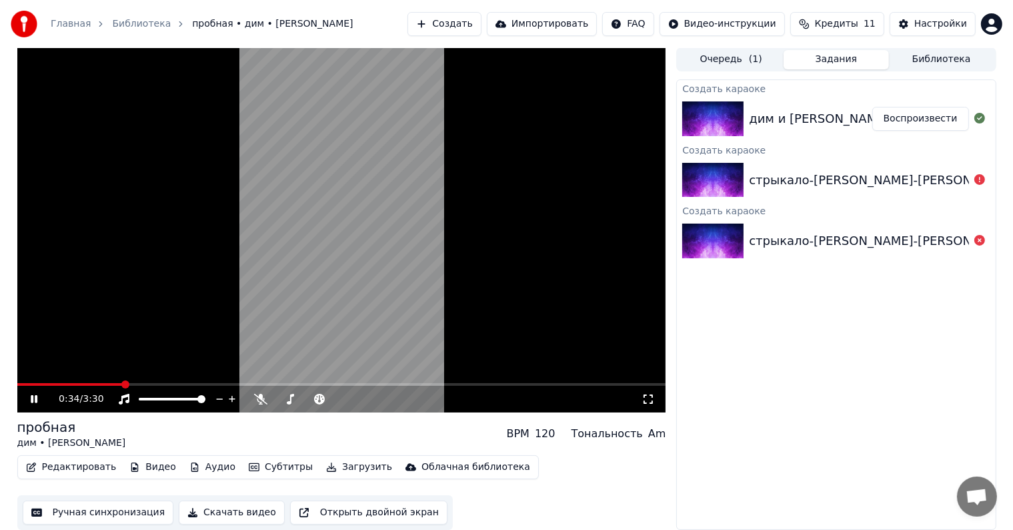
click at [29, 404] on icon at bounding box center [43, 399] width 31 height 11
click at [723, 398] on div "Создать караоке дим и [PERSON_NAME] пробная Воспроизвести Создать караоке стрык…" at bounding box center [835, 304] width 319 height 450
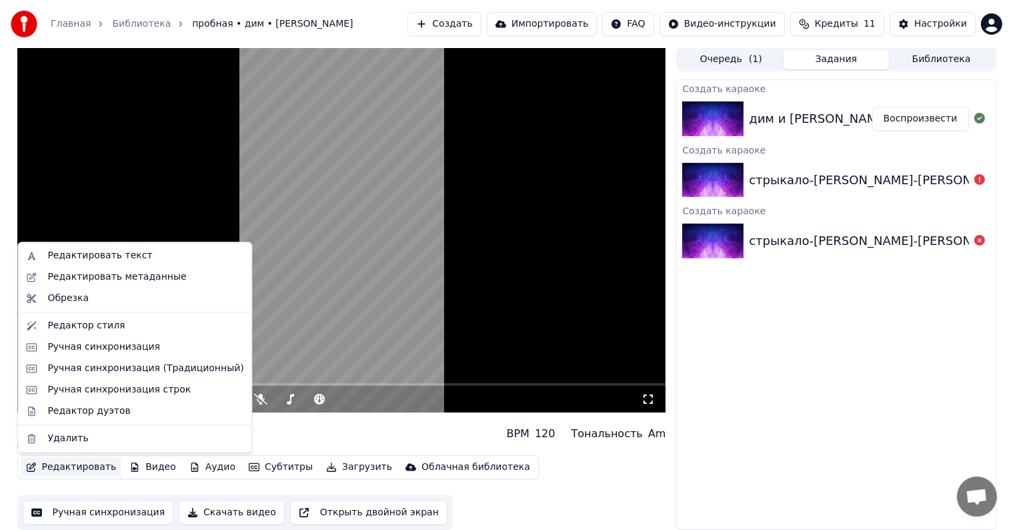
click at [89, 465] on button "Редактировать" at bounding box center [71, 467] width 101 height 19
click at [109, 251] on div "Редактировать текст" at bounding box center [99, 255] width 105 height 13
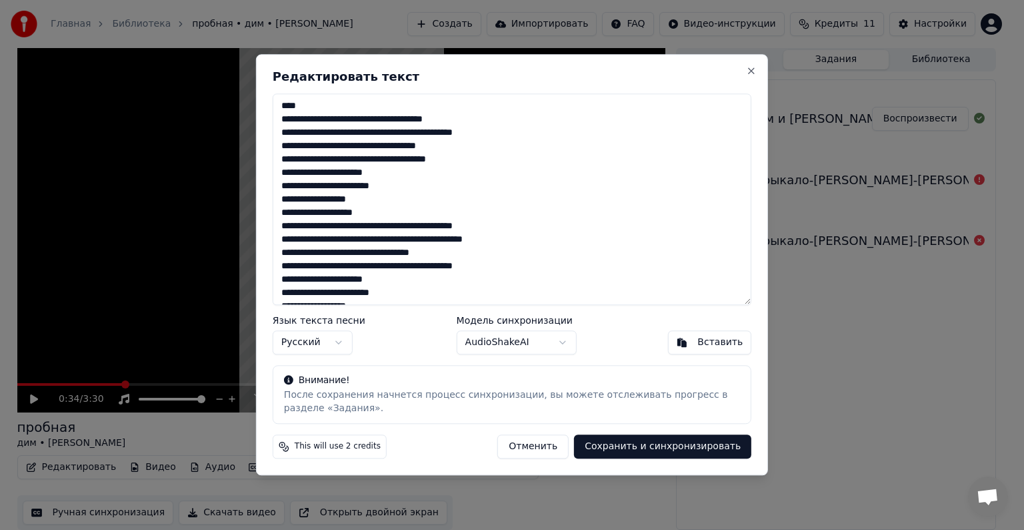
click at [279, 115] on textarea "**********" at bounding box center [512, 198] width 479 height 211
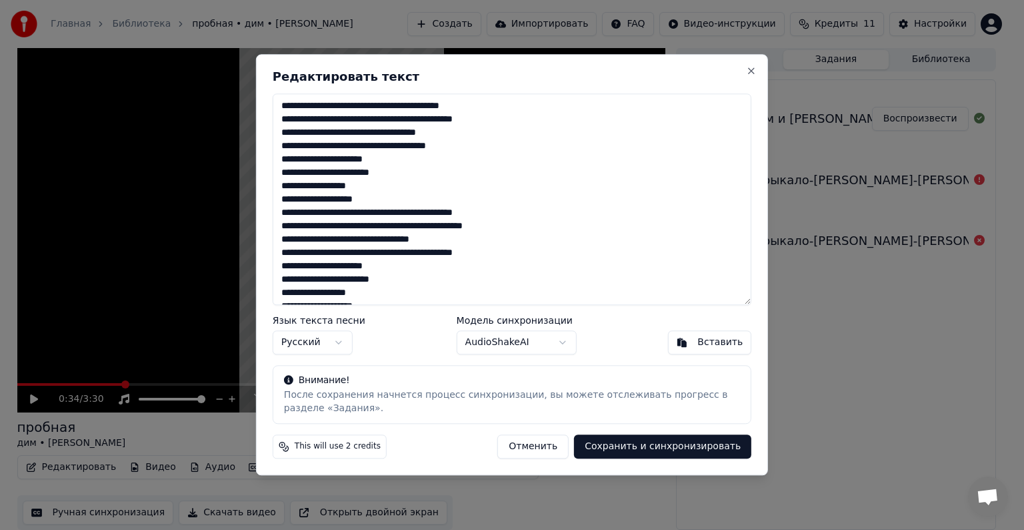
type textarea "**********"
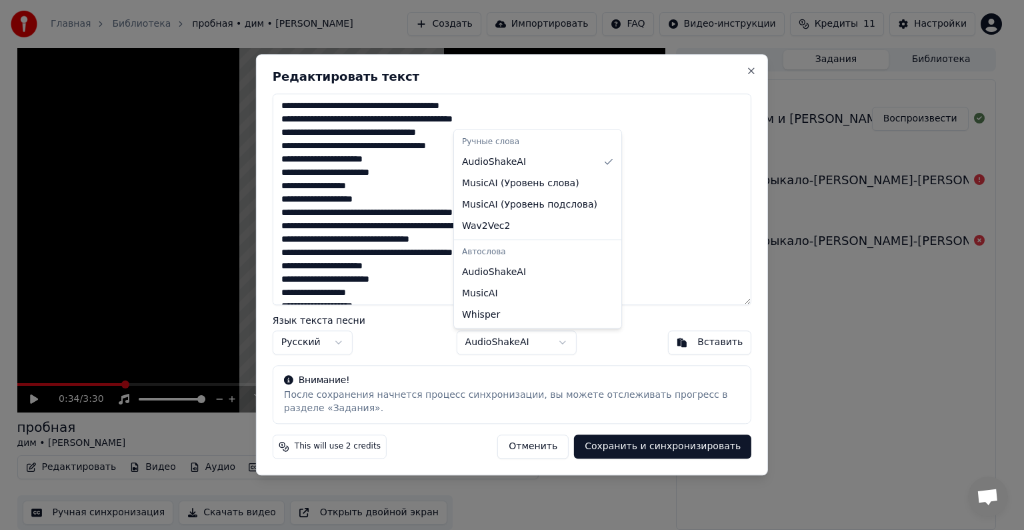
click at [506, 350] on body "Главная Библиотека пробная • дим • [PERSON_NAME] Создать Импортировать FAQ Виде…" at bounding box center [506, 264] width 1013 height 530
click at [419, 345] on body "Главная Библиотека пробная • дим • [PERSON_NAME] Создать Импортировать FAQ Виде…" at bounding box center [506, 264] width 1013 height 530
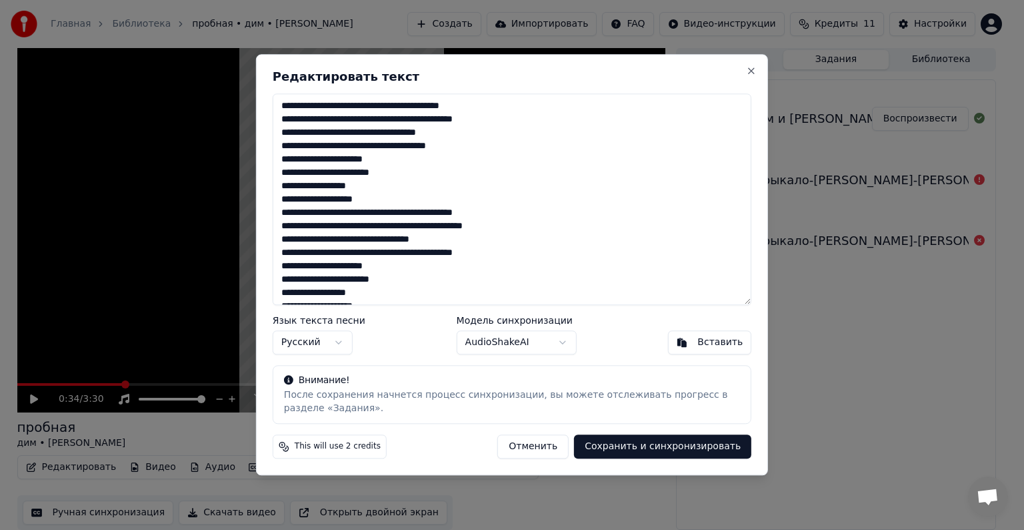
click at [667, 448] on button "Сохранить и синхронизировать" at bounding box center [662, 447] width 177 height 24
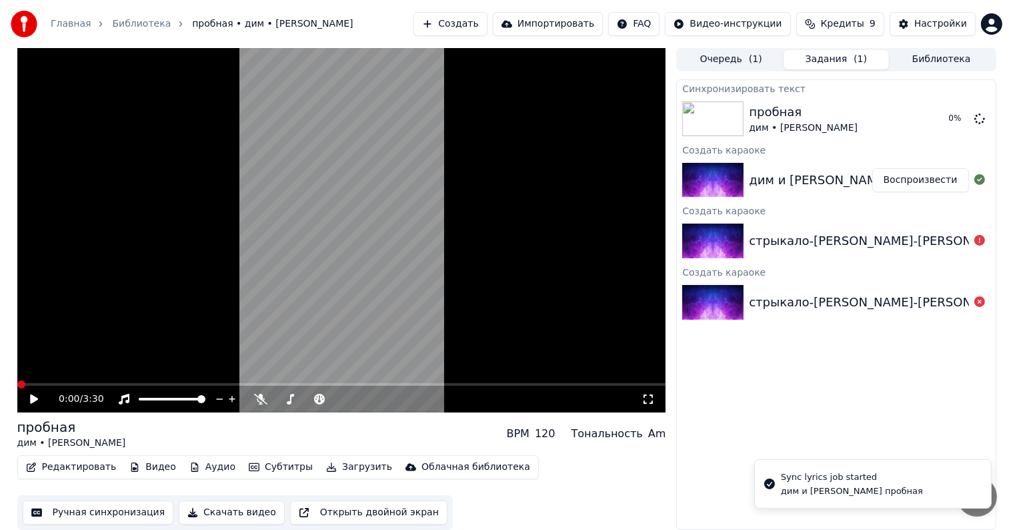
click at [17, 388] on span at bounding box center [21, 384] width 8 height 8
click at [31, 396] on icon at bounding box center [34, 398] width 8 height 9
click at [31, 396] on icon at bounding box center [34, 399] width 7 height 8
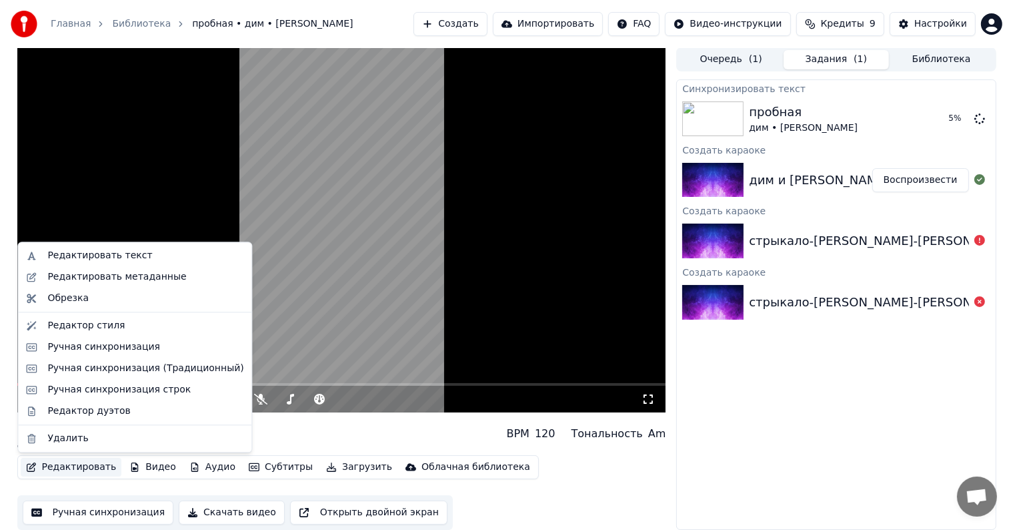
click at [62, 466] on button "Редактировать" at bounding box center [71, 467] width 101 height 19
click at [142, 350] on div "Ручная синхронизация" at bounding box center [103, 346] width 113 height 13
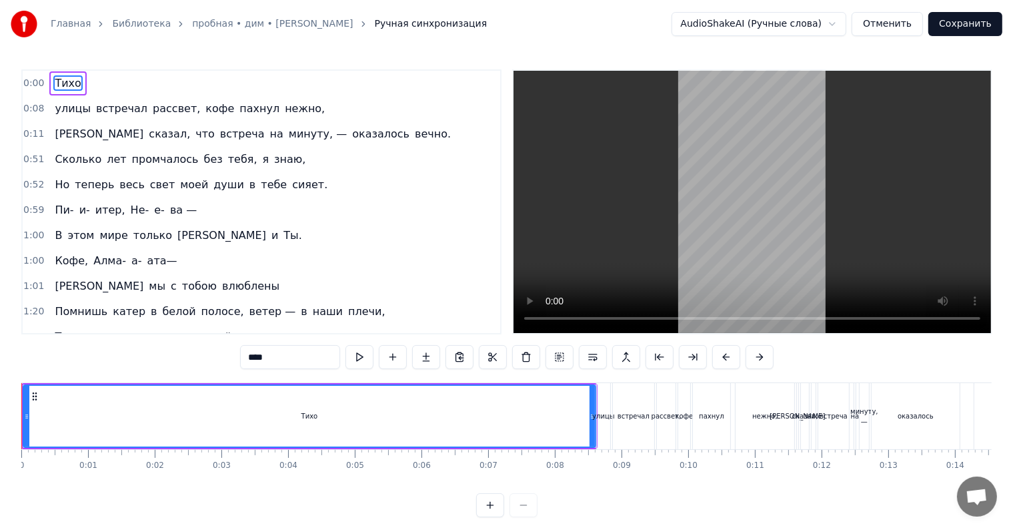
click at [735, 138] on video at bounding box center [753, 202] width 478 height 262
click at [57, 82] on span "Тихо" at bounding box center [67, 82] width 29 height 15
click at [64, 83] on span "Тихо" at bounding box center [67, 82] width 29 height 15
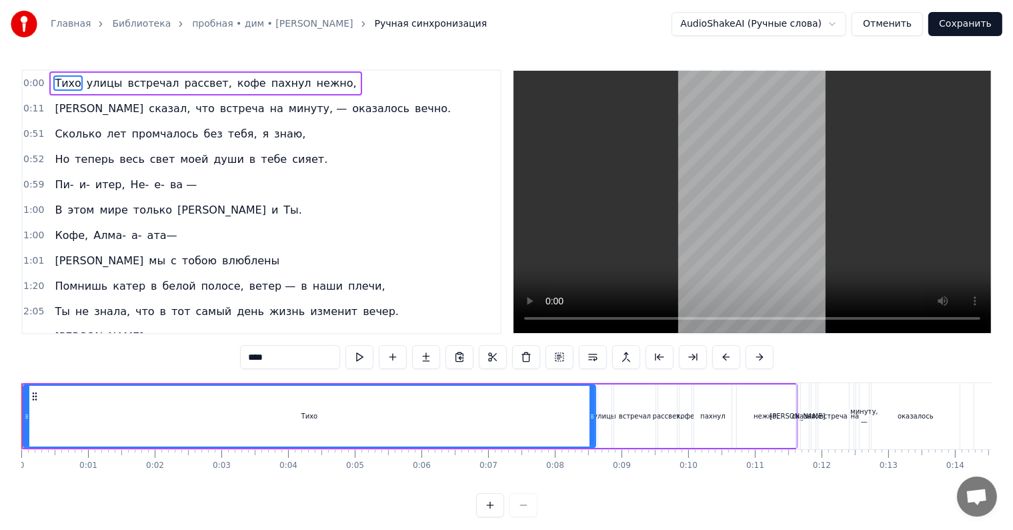
click at [219, 104] on span "встреча" at bounding box center [242, 108] width 47 height 15
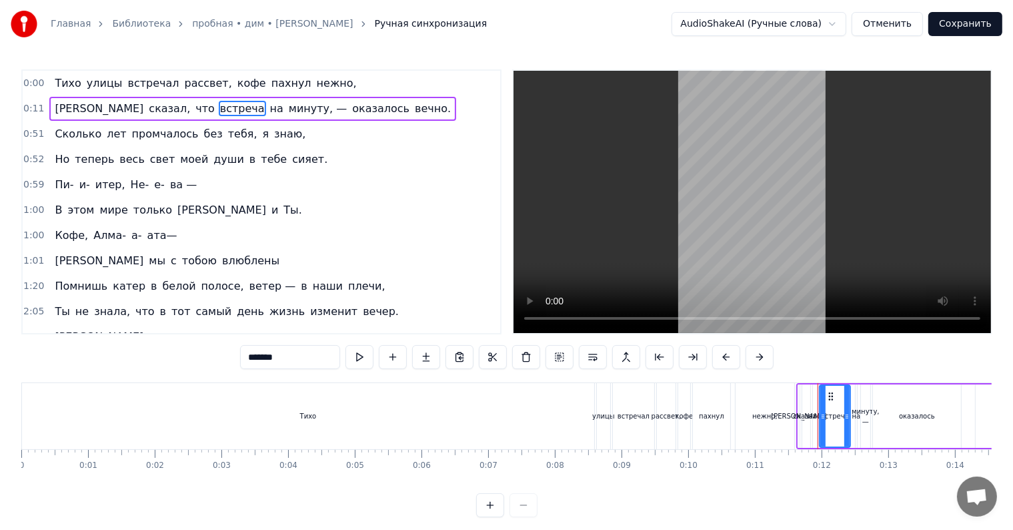
click at [150, 88] on span "встречал" at bounding box center [154, 82] width 54 height 15
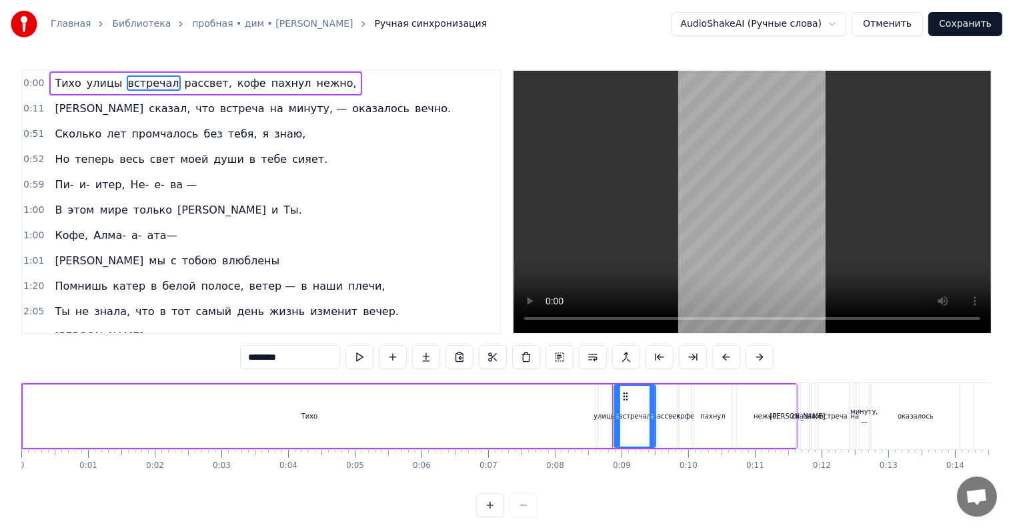
click at [68, 87] on span "Тихо" at bounding box center [67, 82] width 29 height 15
type input "****"
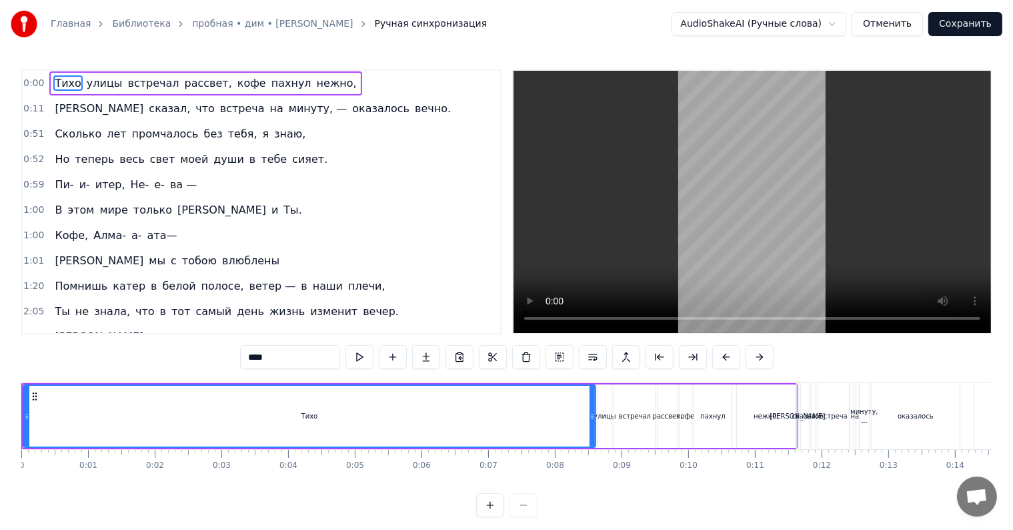
click at [110, 84] on div "Тихо улицы встречал рассвет, кофе пахнул нежно," at bounding box center [205, 83] width 312 height 24
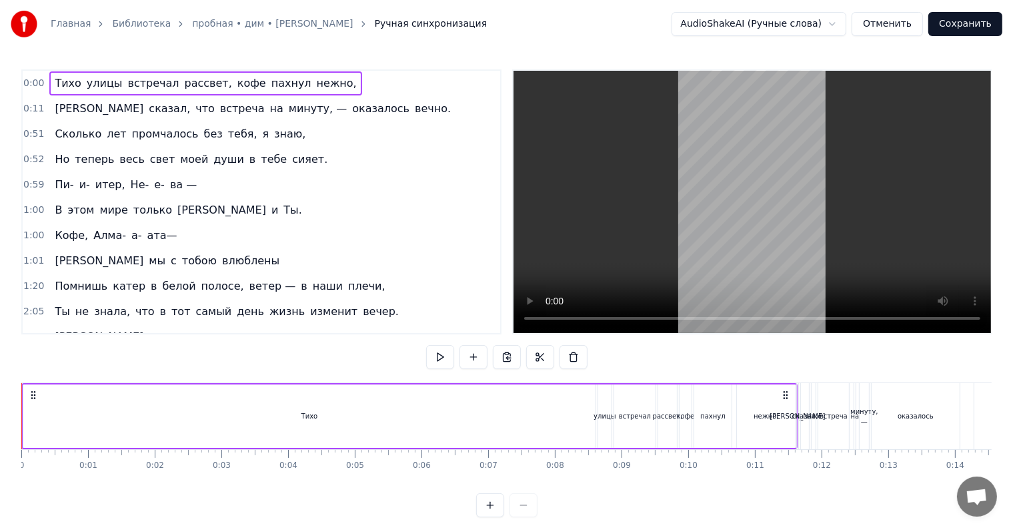
click at [96, 83] on span "улицы" at bounding box center [104, 82] width 39 height 15
click at [62, 83] on span "Тихо" at bounding box center [67, 82] width 29 height 15
type input "****"
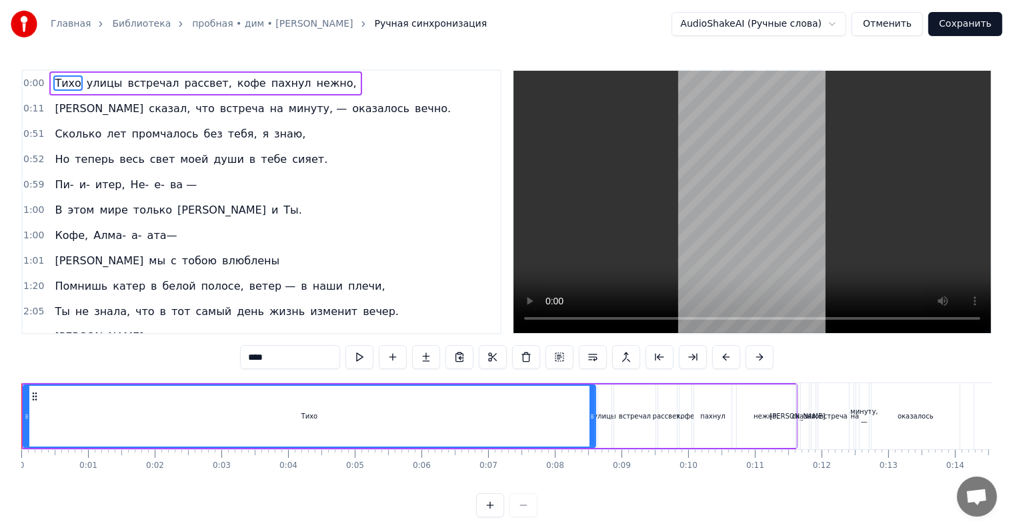
click at [27, 80] on span "0:00" at bounding box center [33, 83] width 21 height 13
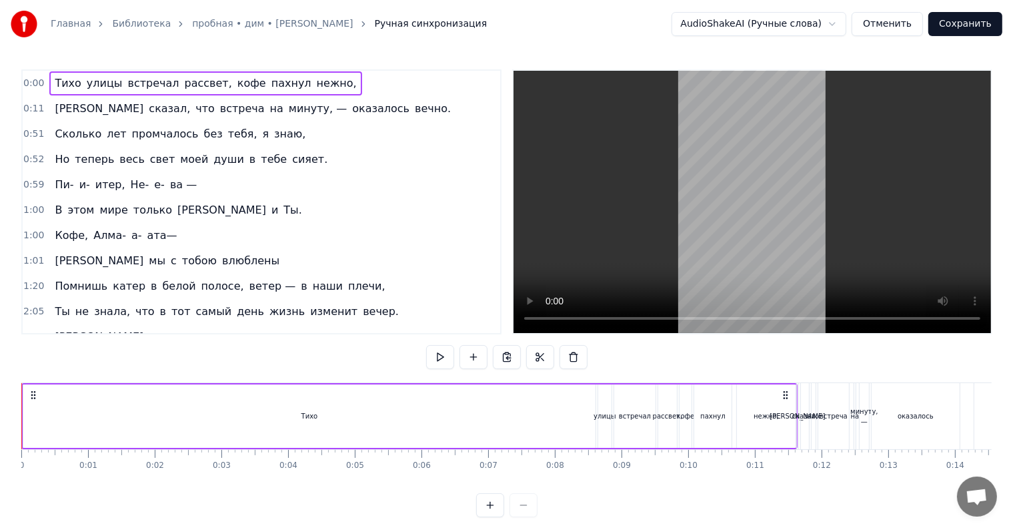
click at [27, 80] on span "0:00" at bounding box center [33, 83] width 21 height 13
drag, startPoint x: 364, startPoint y: 92, endPoint x: 372, endPoint y: 181, distance: 89.7
click at [373, 181] on div "0:00 Тихо улицы встречал рассвет, кофе пахнул нежно, 0:11 Я сказал, что встреча…" at bounding box center [261, 201] width 480 height 265
click at [434, 355] on button at bounding box center [440, 357] width 28 height 24
click at [574, 239] on video at bounding box center [753, 202] width 478 height 262
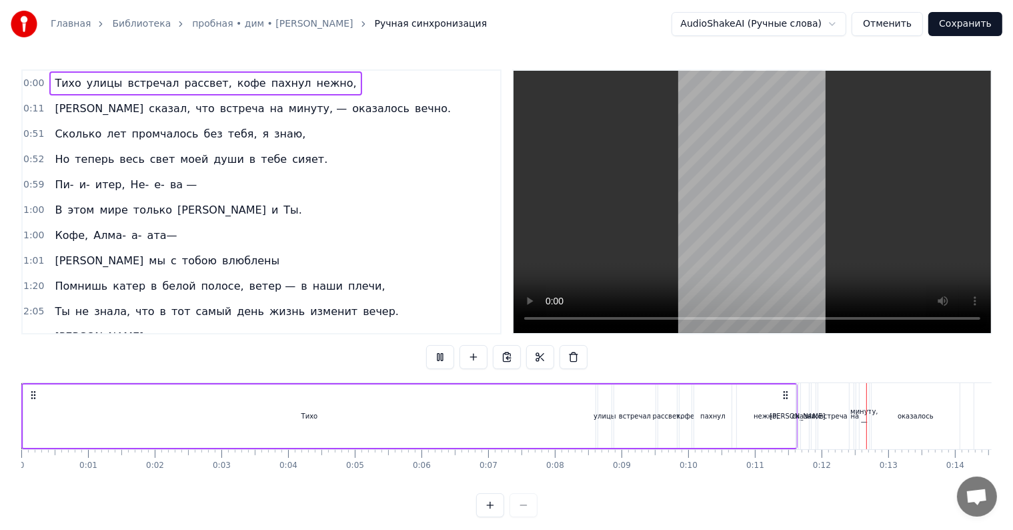
drag, startPoint x: 244, startPoint y: 70, endPoint x: 297, endPoint y: 75, distance: 52.9
click at [297, 75] on div "0:00 Тихо улицы встречал рассвет, кофе пахнул нежно, 0:11 Я сказал, что встреча…" at bounding box center [261, 201] width 480 height 265
click at [315, 79] on div "0:00 Тихо улицы встречал рассвет, кофе пахнул нежно," at bounding box center [262, 83] width 478 height 25
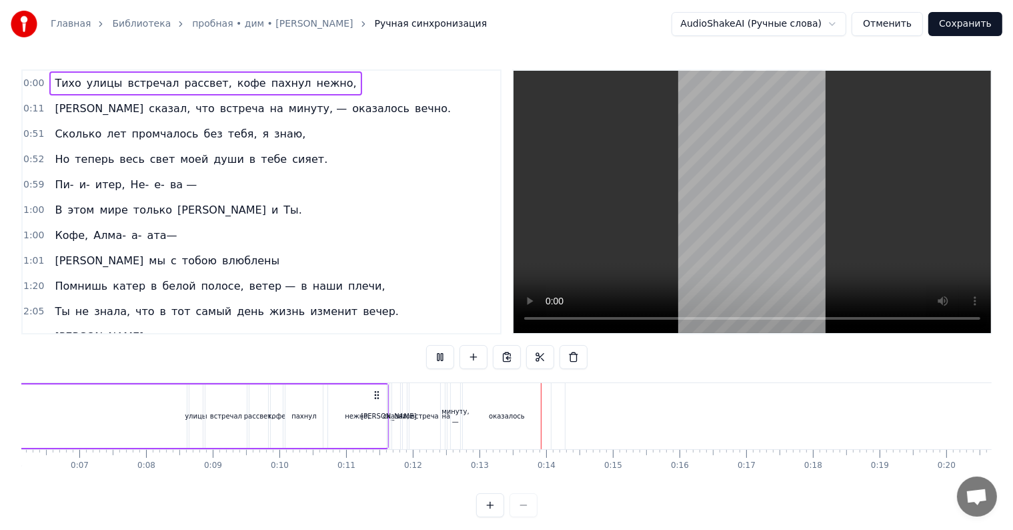
click at [414, 101] on span "вечно." at bounding box center [433, 108] width 39 height 15
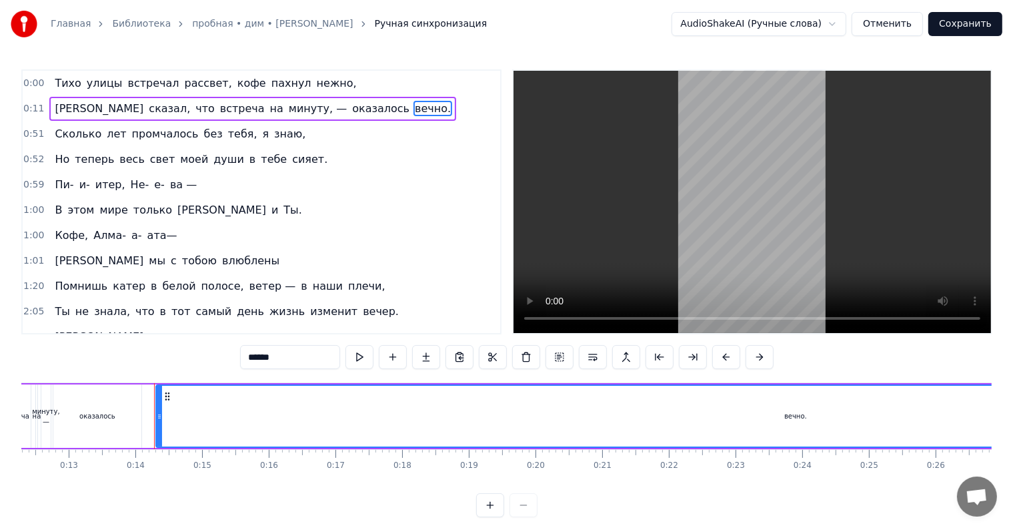
scroll to position [0, 844]
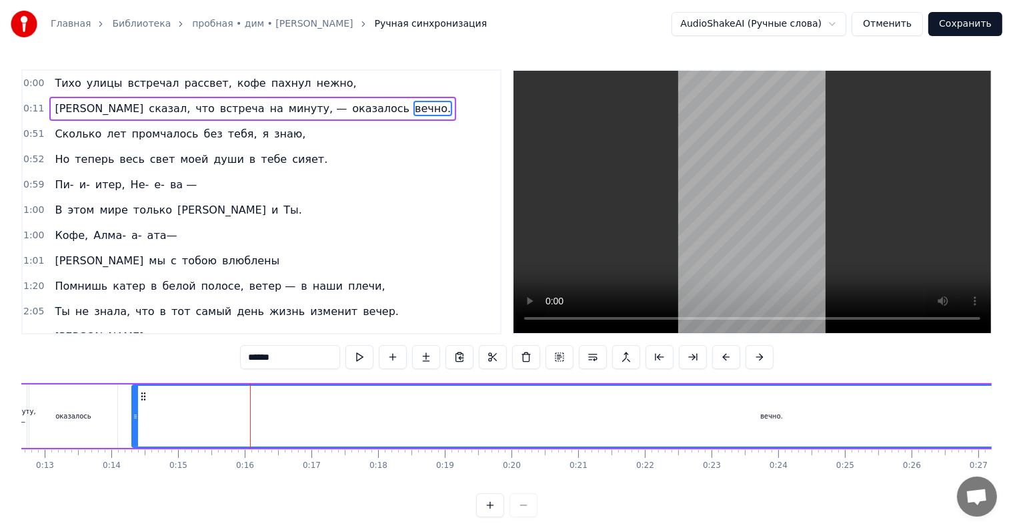
click at [135, 418] on circle at bounding box center [135, 418] width 1 height 1
click at [99, 85] on span "улицы" at bounding box center [104, 82] width 39 height 15
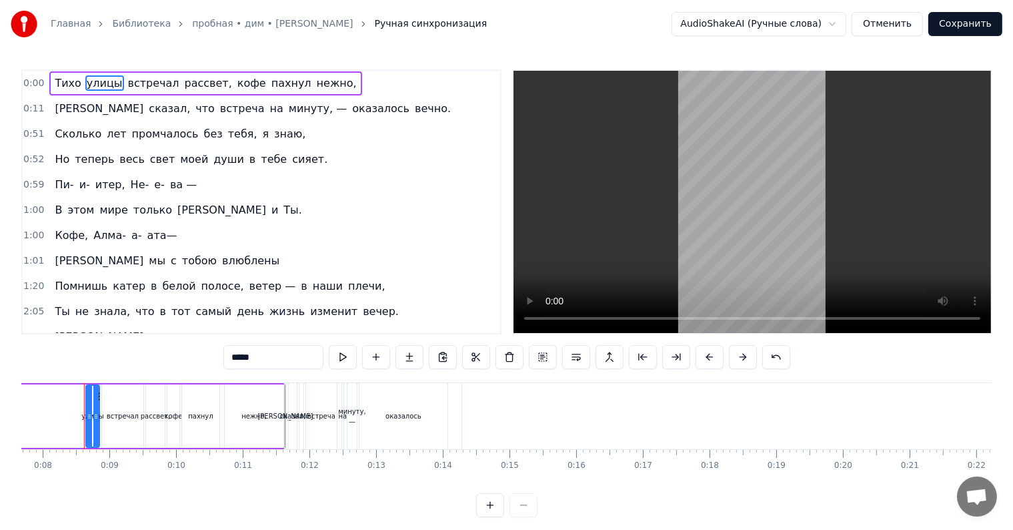
scroll to position [0, 508]
click at [56, 87] on span "Тихо" at bounding box center [67, 82] width 29 height 15
click at [55, 107] on span "[PERSON_NAME]" at bounding box center [98, 108] width 91 height 15
type input "*"
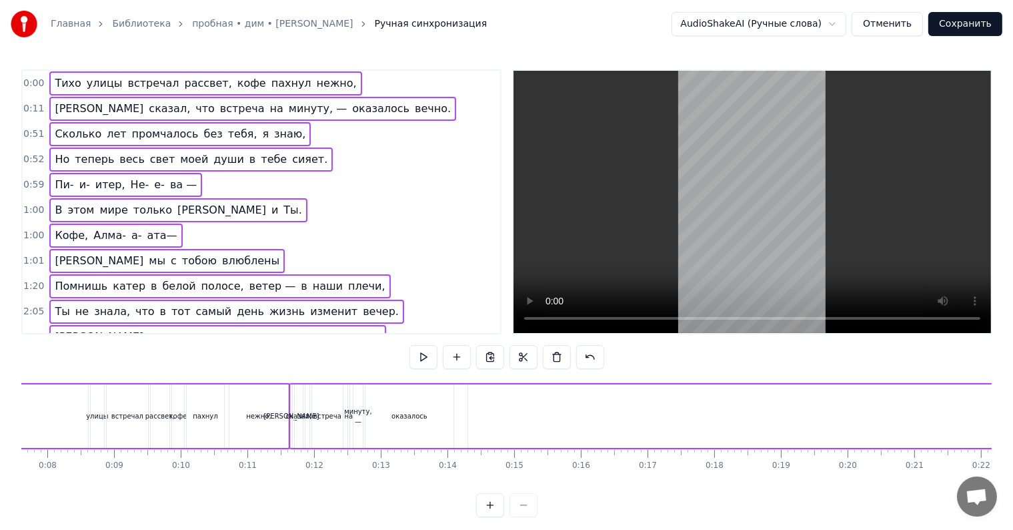
click at [55, 107] on span "[PERSON_NAME]" at bounding box center [98, 108] width 91 height 15
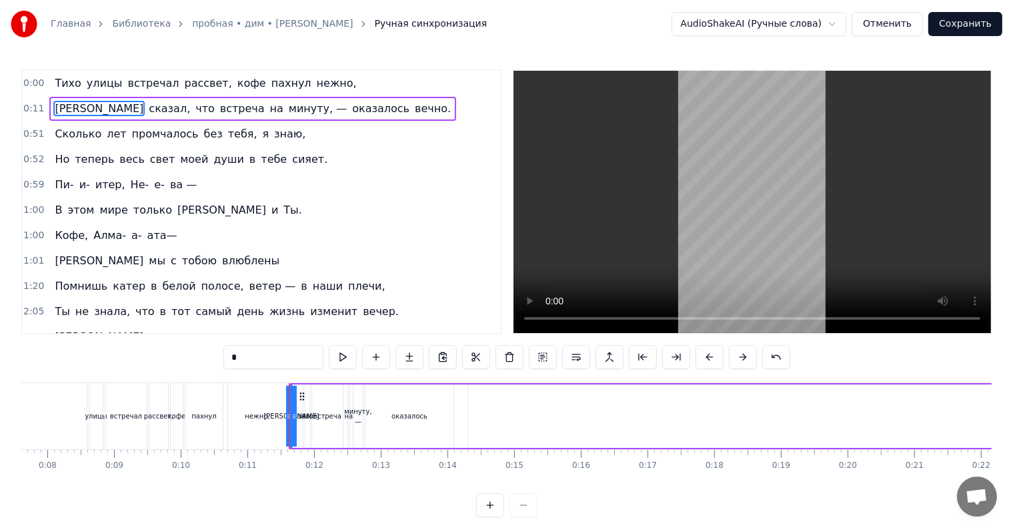
click at [55, 107] on span "[PERSON_NAME]" at bounding box center [98, 108] width 91 height 15
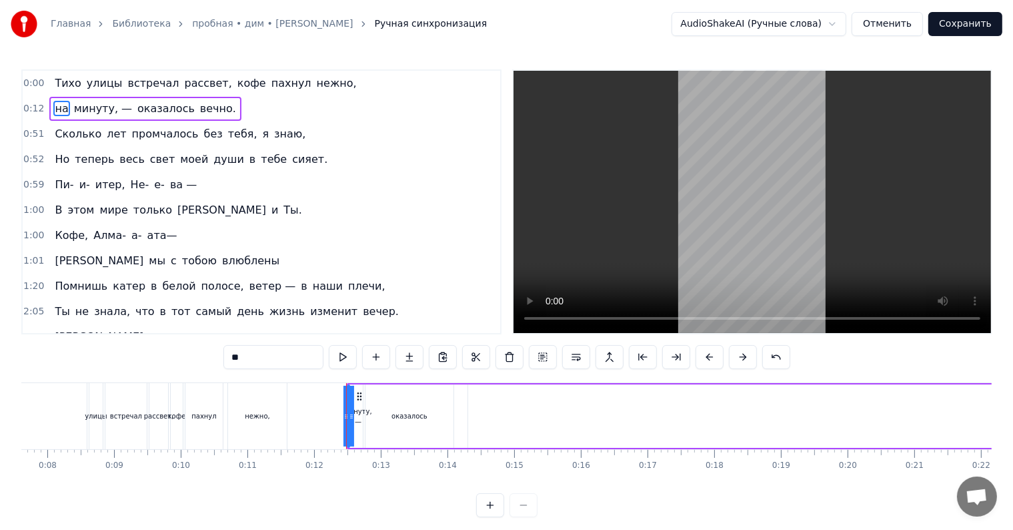
click at [61, 107] on span "на" at bounding box center [61, 108] width 16 height 15
click at [247, 376] on div "0:00 Тихо улицы встречал рассвет, кофе пахнул нежно, 0:12 на минуту, — оказалос…" at bounding box center [506, 293] width 970 height 448
click at [259, 349] on input "**" at bounding box center [273, 357] width 100 height 24
type input "*"
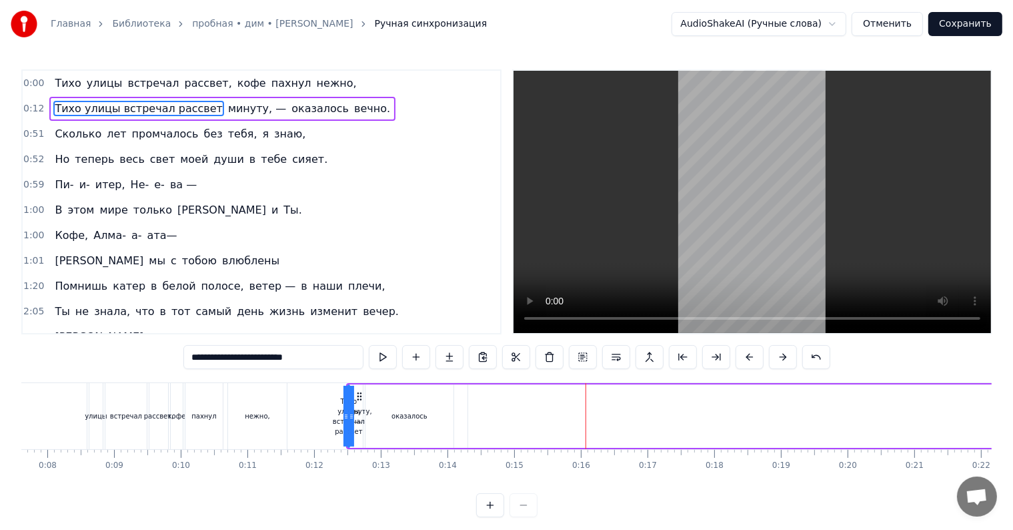
drag, startPoint x: 584, startPoint y: 423, endPoint x: 572, endPoint y: 423, distance: 12.0
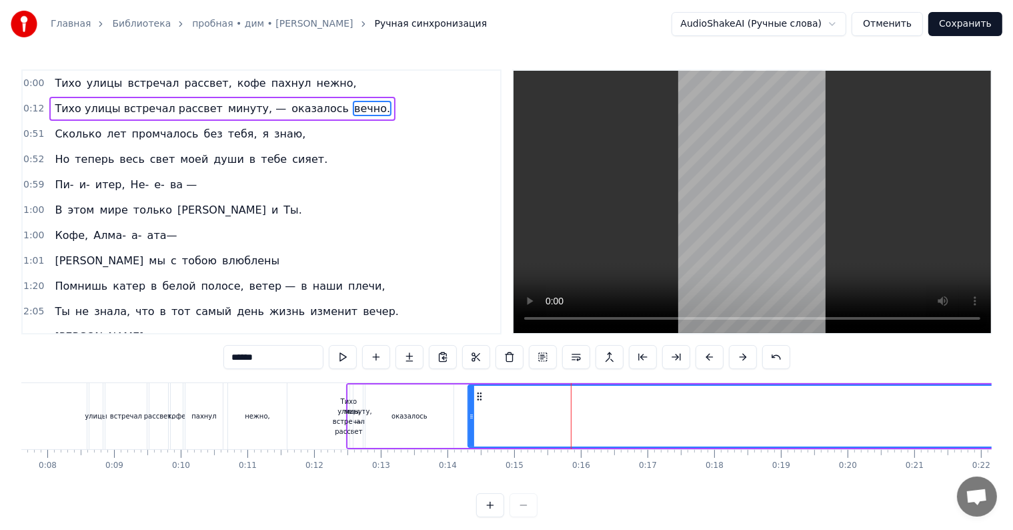
click at [136, 109] on span "Тихо улицы встречал рассвет" at bounding box center [138, 108] width 170 height 15
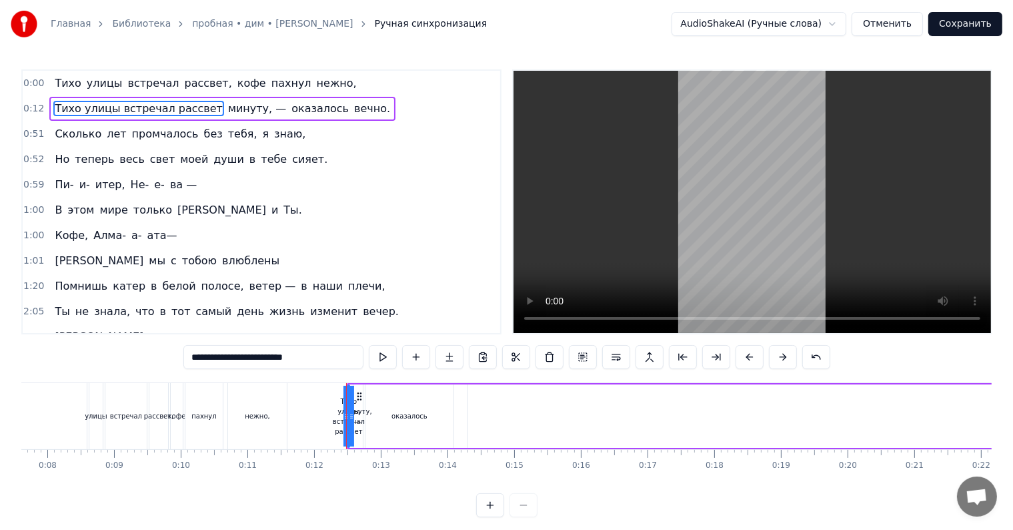
click at [136, 109] on span "Тихо улицы встречал рассвет" at bounding box center [138, 108] width 170 height 15
click at [77, 106] on span "Тихо улицы встречал рассвет" at bounding box center [138, 108] width 170 height 15
click at [616, 209] on video at bounding box center [753, 202] width 478 height 262
click at [406, 503] on div "0:00 Тихо улицы встречал рассвет, кофе пахнул нежно, 0:12 Тихо улицы встречал р…" at bounding box center [506, 293] width 970 height 448
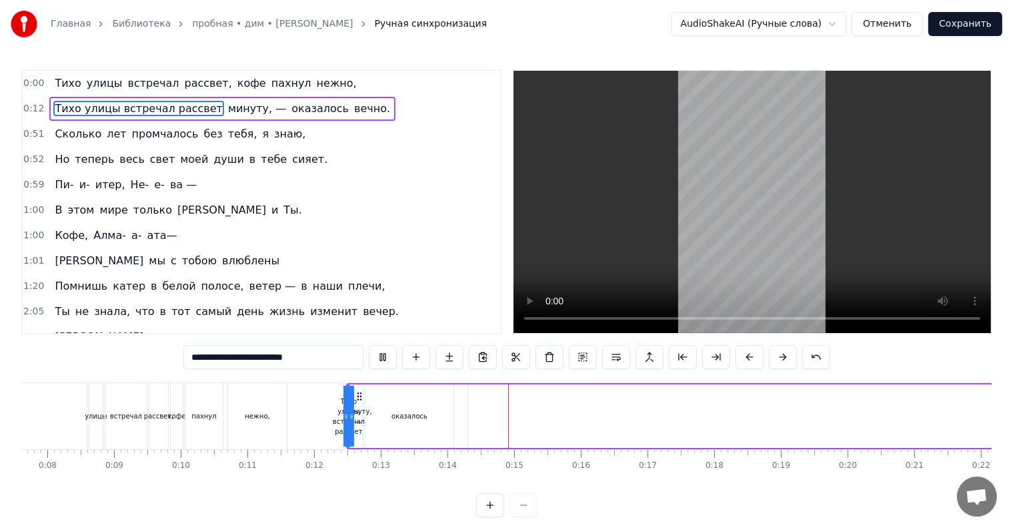
click at [512, 512] on div at bounding box center [506, 505] width 61 height 24
click at [427, 58] on div "Главная Библиотека пробная • дим • [PERSON_NAME] синхронизация AudioShakeAI (Ру…" at bounding box center [506, 258] width 1013 height 517
click at [584, 51] on div "Главная Библиотека пробная • дим • [PERSON_NAME] синхронизация AudioShakeAI (Ру…" at bounding box center [506, 258] width 1013 height 517
click at [69, 77] on span "Тихо" at bounding box center [67, 82] width 29 height 15
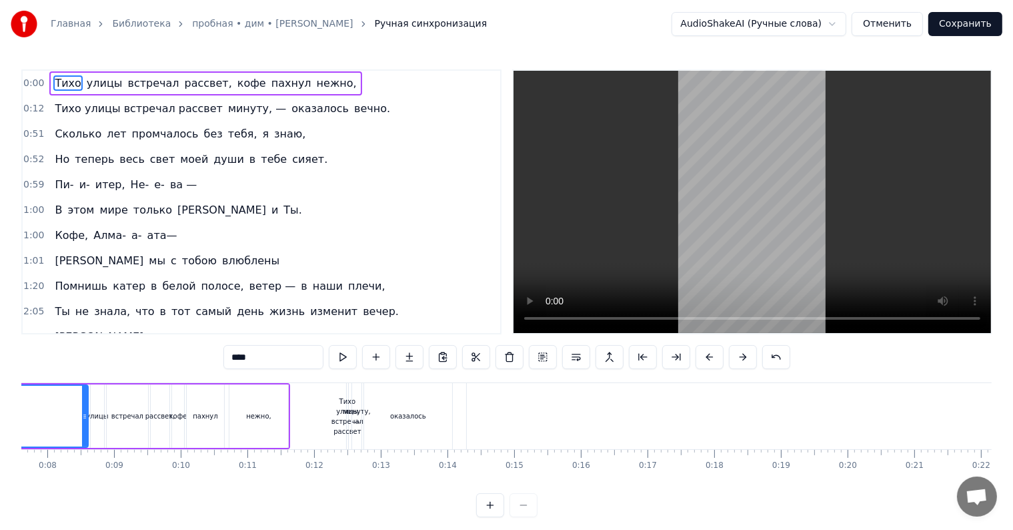
type input "*****"
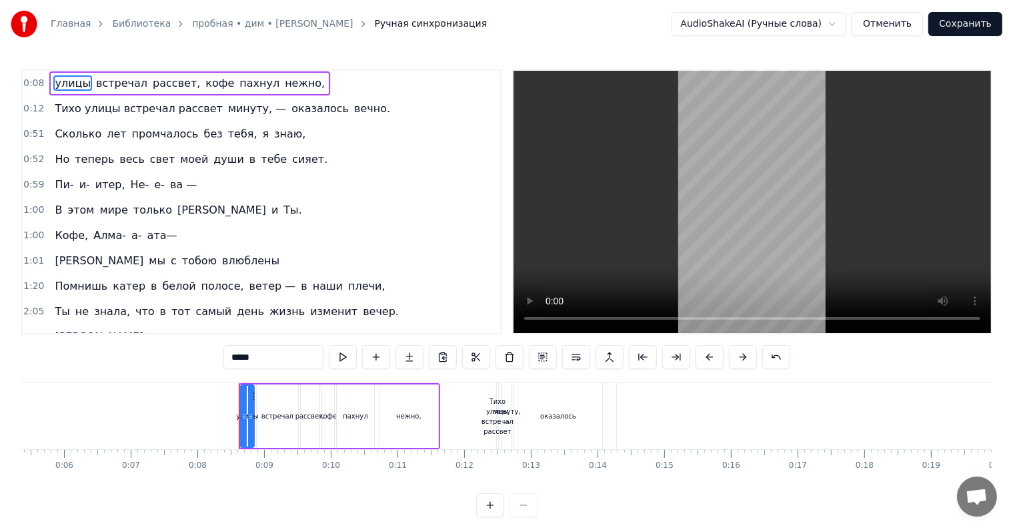
scroll to position [0, 353]
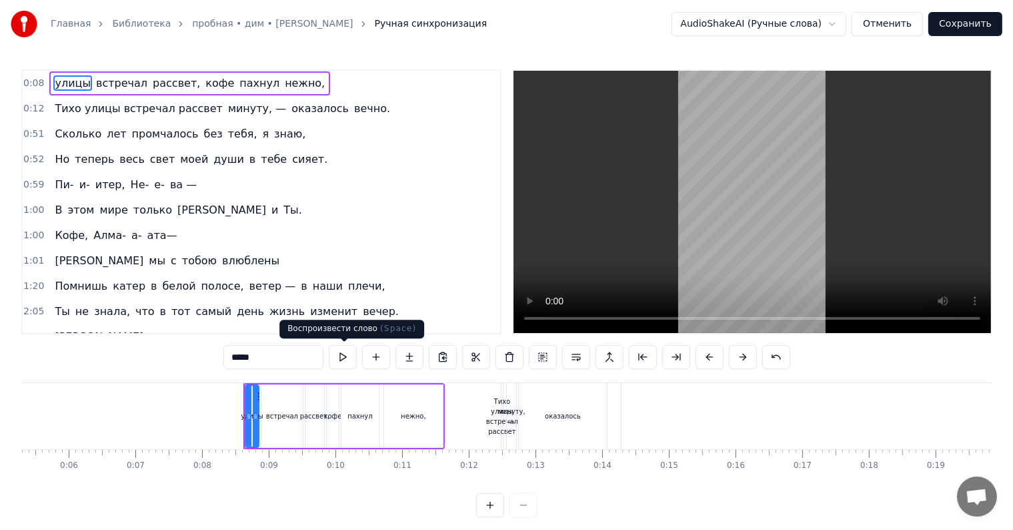
click at [337, 354] on button at bounding box center [343, 357] width 28 height 24
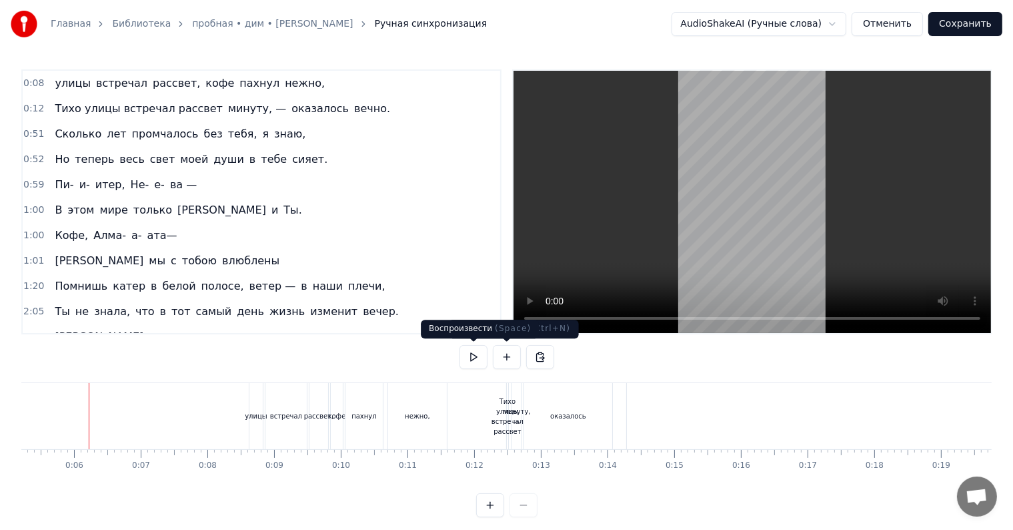
click at [482, 353] on button at bounding box center [474, 357] width 28 height 24
click at [462, 353] on button at bounding box center [474, 357] width 28 height 24
click at [471, 349] on button at bounding box center [474, 357] width 28 height 24
click at [238, 85] on span "пахнул" at bounding box center [259, 82] width 43 height 15
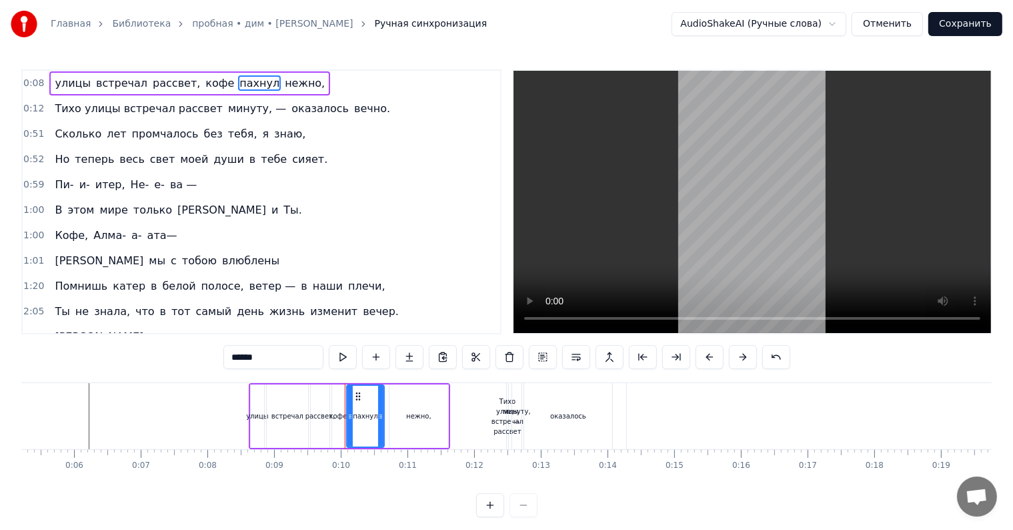
click at [42, 81] on div "0:08 улицы встречал рассвет, кофе пахнул нежно," at bounding box center [262, 83] width 478 height 25
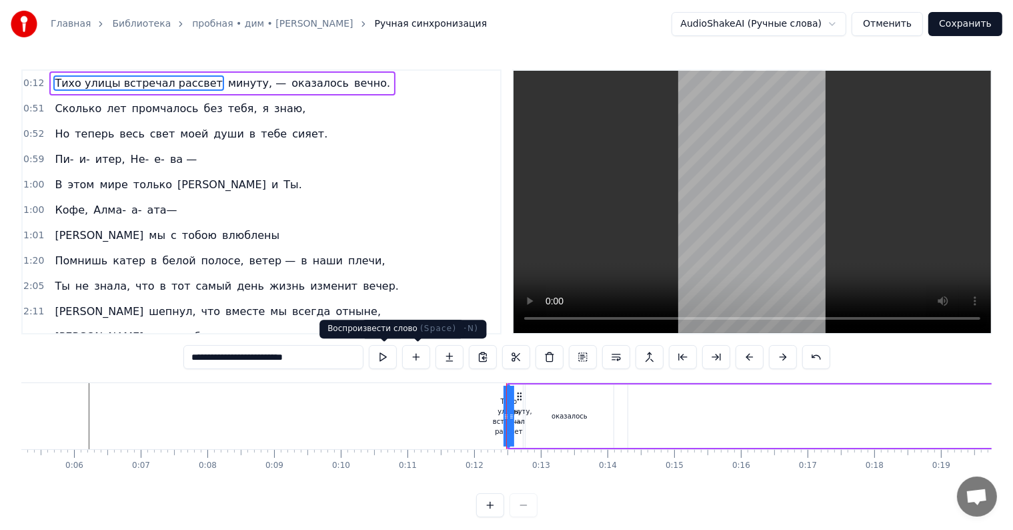
click at [381, 351] on button at bounding box center [383, 357] width 28 height 24
click at [125, 504] on div "0:12 Тихо улицы встречал рассвет минуту, — оказалось вечно. 0:51 Сколько лет пр…" at bounding box center [506, 293] width 970 height 448
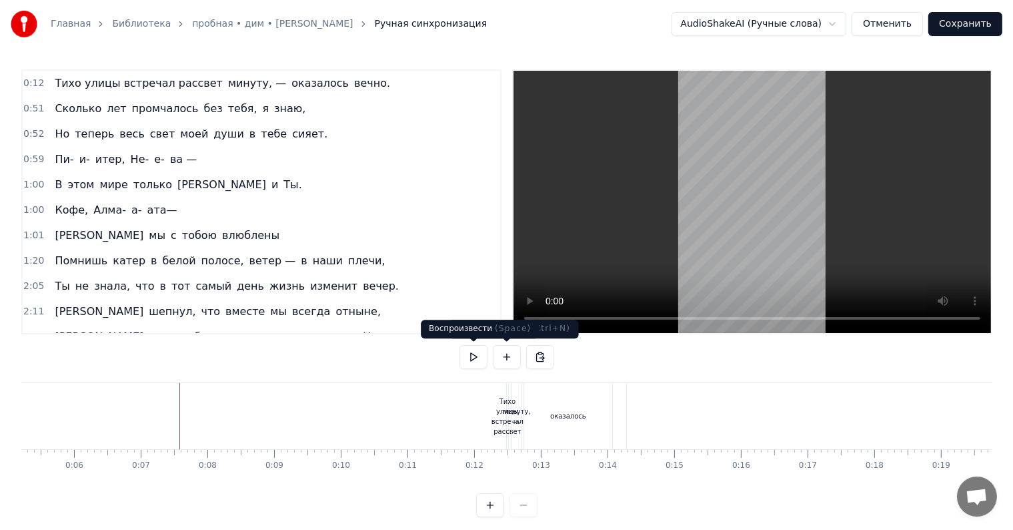
click at [483, 354] on button at bounding box center [474, 357] width 28 height 24
click at [530, 512] on div at bounding box center [506, 505] width 61 height 24
click at [475, 355] on button at bounding box center [474, 357] width 28 height 24
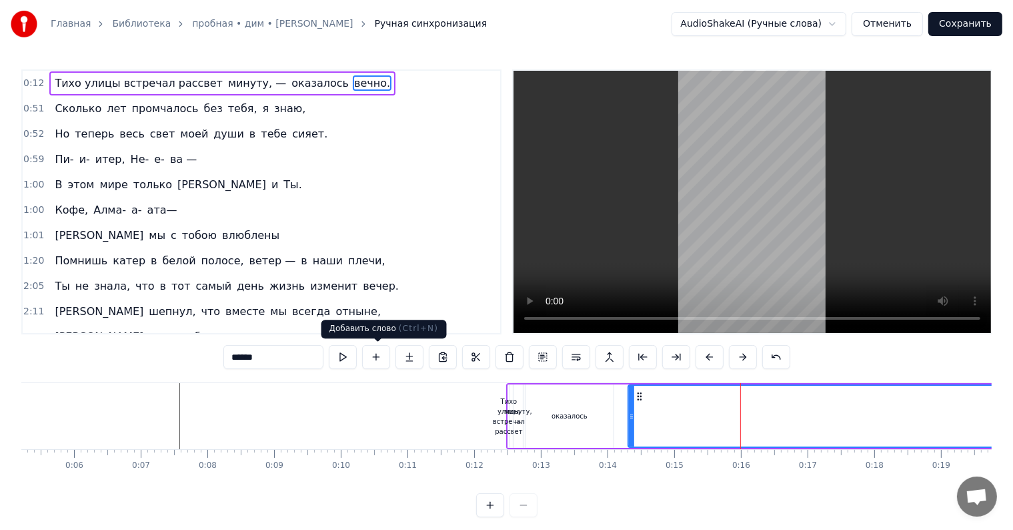
click at [365, 363] on button at bounding box center [376, 357] width 28 height 24
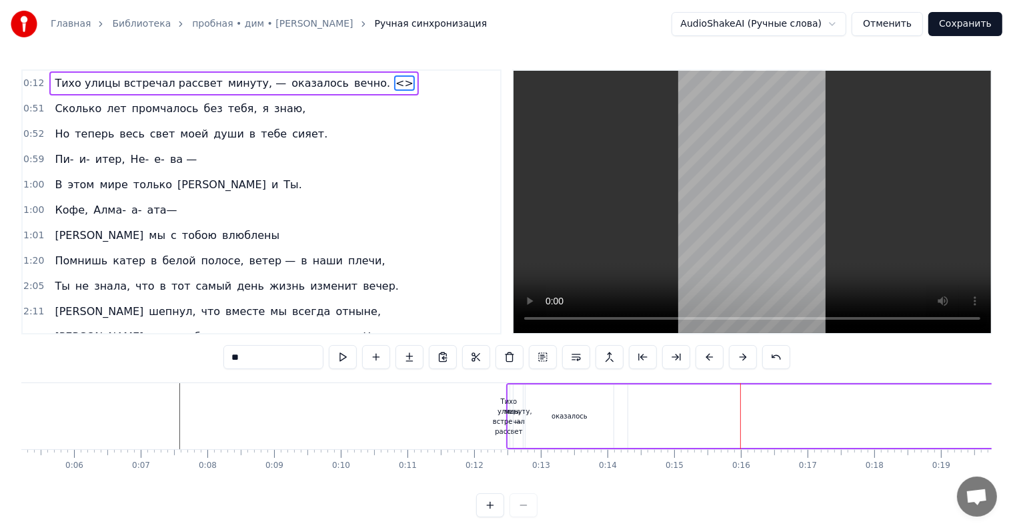
drag, startPoint x: 256, startPoint y: 97, endPoint x: 764, endPoint y: 414, distance: 599.2
click at [764, 414] on div "0:12 Тихо улицы встречал рассвет минуту, — оказалось вечно. <> 0:51 Сколько лет…" at bounding box center [506, 293] width 970 height 448
drag, startPoint x: 287, startPoint y: 351, endPoint x: 281, endPoint y: 337, distance: 14.6
click at [284, 344] on div "0:12 Тихо улицы встречал рассвет минуту, — оказалось вечно. <> 0:51 Сколько лет…" at bounding box center [506, 293] width 970 height 448
type input "*"
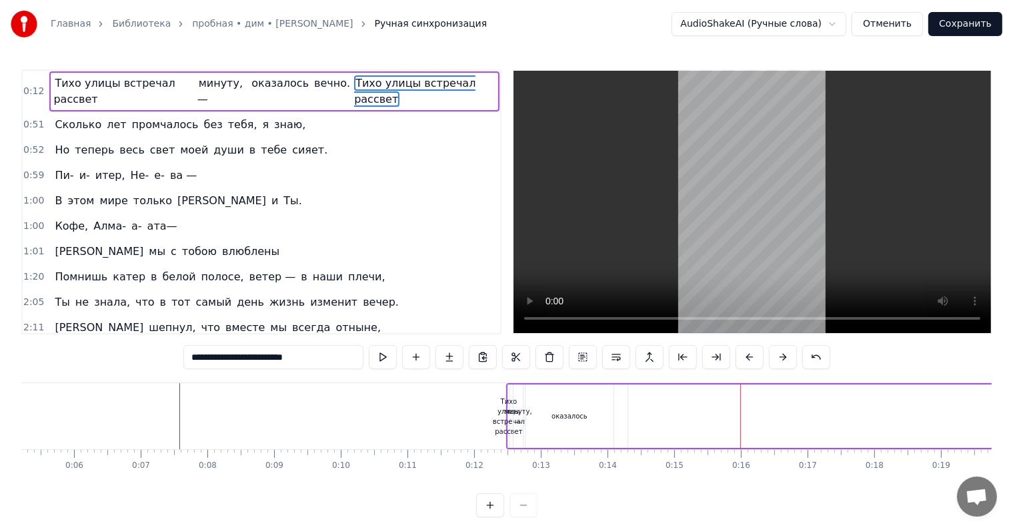
type input "**********"
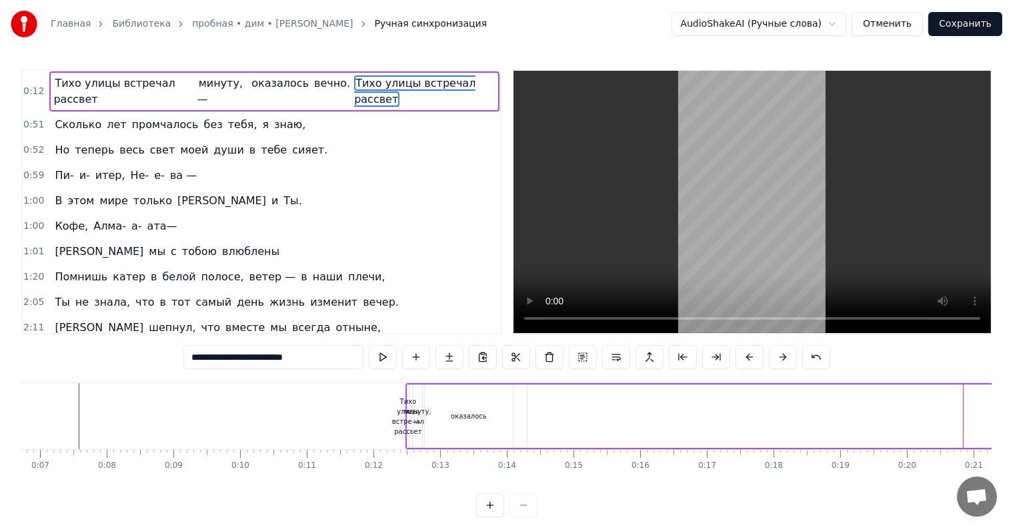
scroll to position [0, 344]
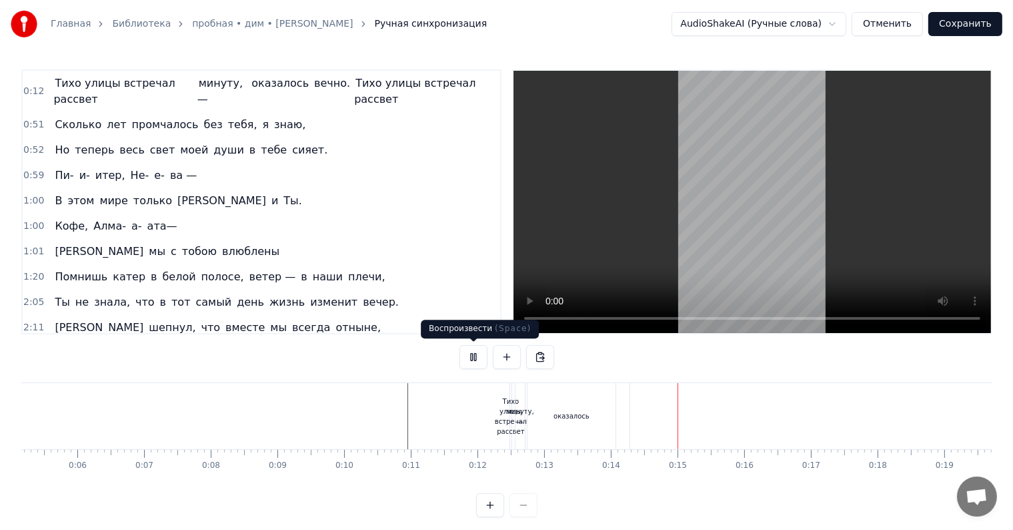
click at [467, 345] on button at bounding box center [474, 357] width 28 height 24
click at [30, 88] on span "0:12" at bounding box center [33, 91] width 21 height 13
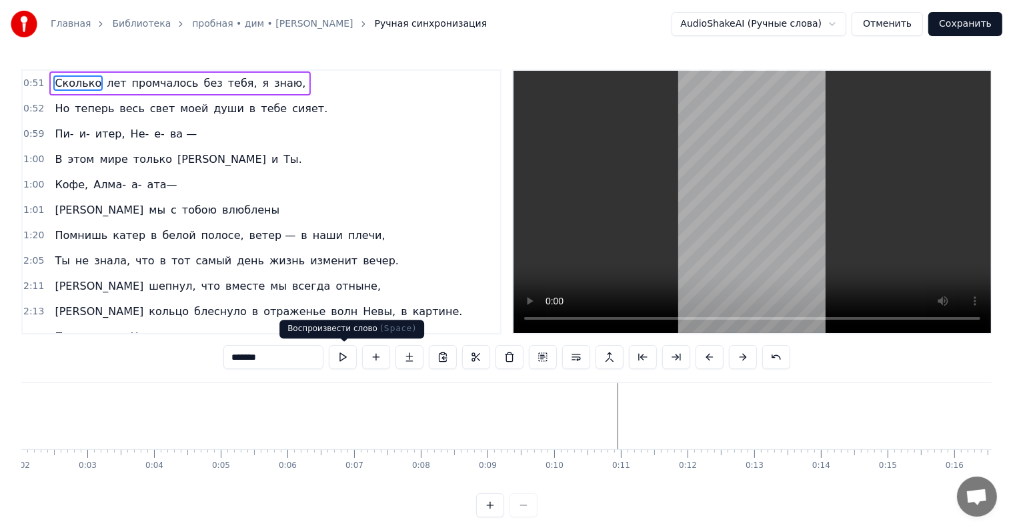
scroll to position [0, 133]
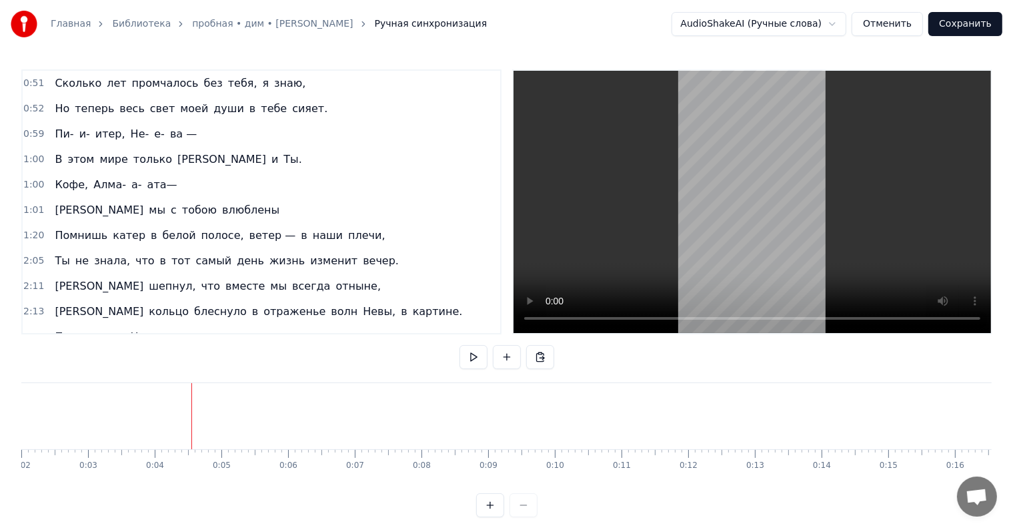
scroll to position [0, 0]
click at [480, 357] on button at bounding box center [474, 357] width 28 height 24
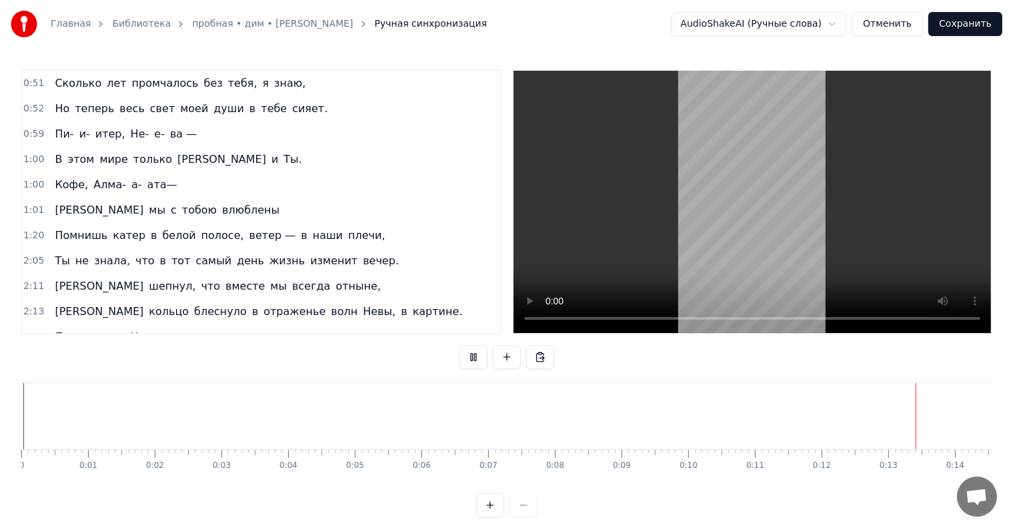
drag, startPoint x: 478, startPoint y: 357, endPoint x: 489, endPoint y: 291, distance: 67.5
click at [489, 291] on div "0:51 Сколько лет промчалось без тебя, я знаю, 0:52 Но теперь весь свет моей душ…" at bounding box center [506, 293] width 970 height 448
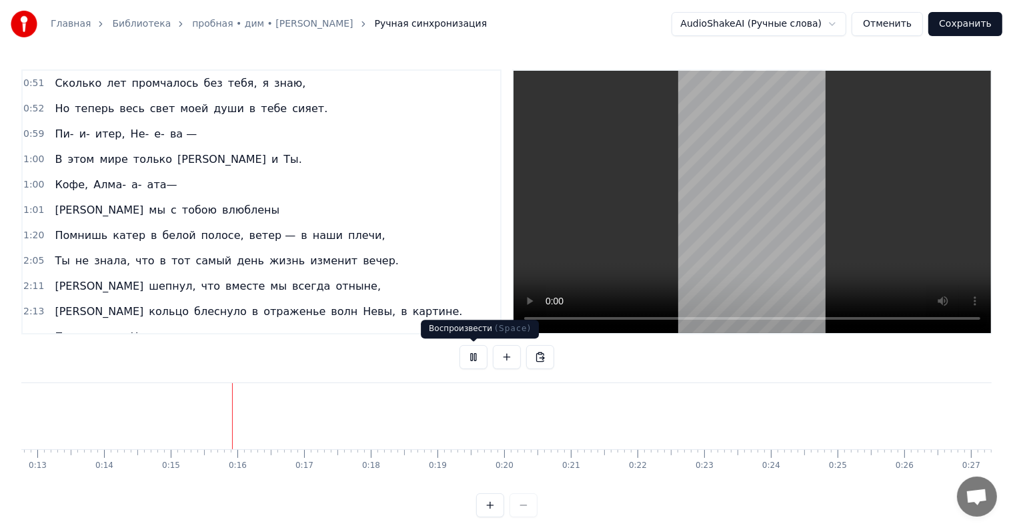
click at [470, 356] on button at bounding box center [474, 357] width 28 height 24
click at [511, 355] on button at bounding box center [507, 357] width 28 height 24
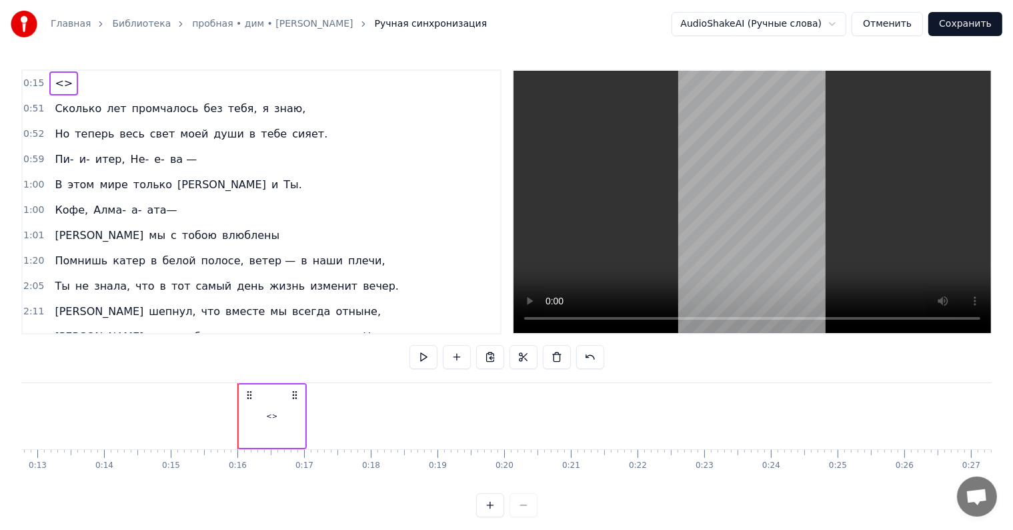
click at [272, 418] on div "<>" at bounding box center [271, 416] width 11 height 10
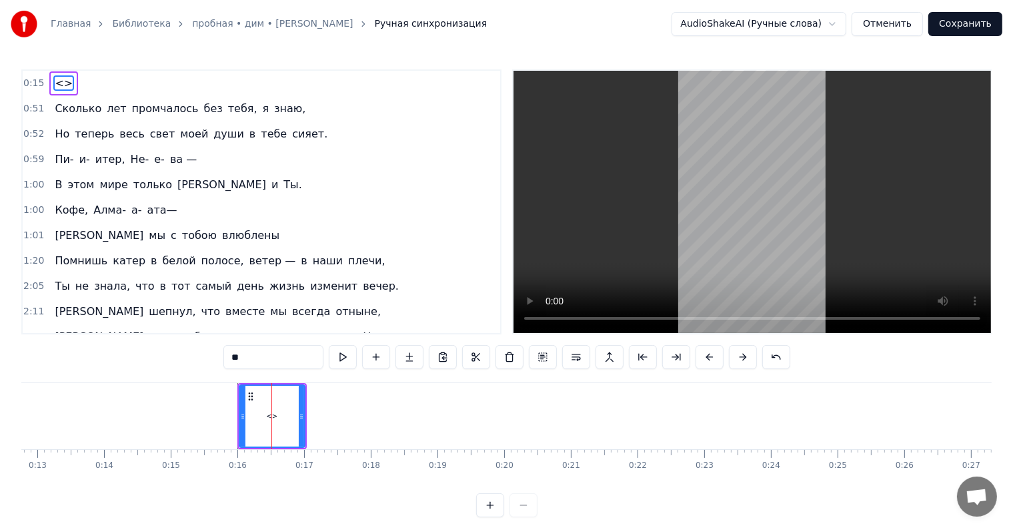
click at [278, 371] on div "**" at bounding box center [506, 358] width 567 height 27
click at [285, 361] on input "**" at bounding box center [273, 357] width 100 height 24
click at [285, 360] on input "**" at bounding box center [273, 357] width 100 height 24
paste input "**********"
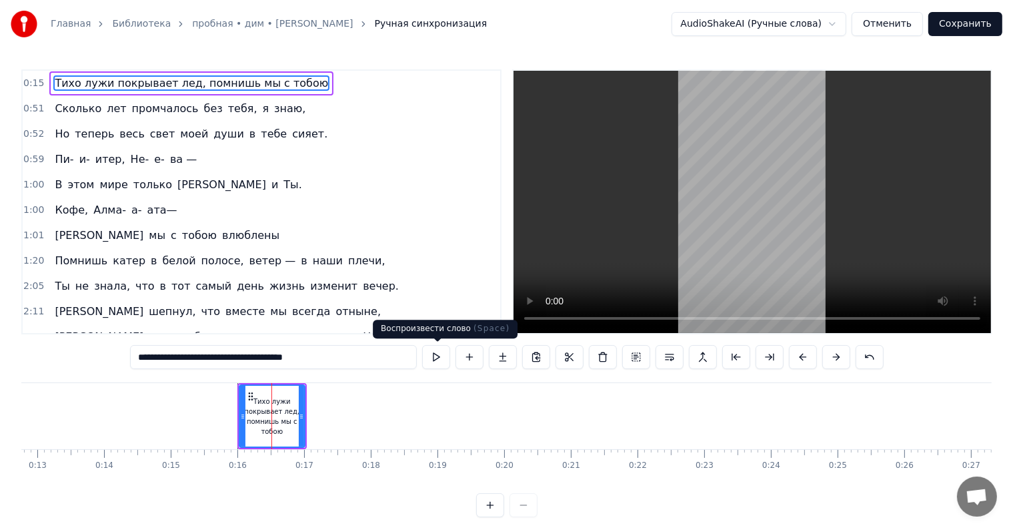
type input "**********"
click at [435, 357] on button at bounding box center [436, 357] width 28 height 24
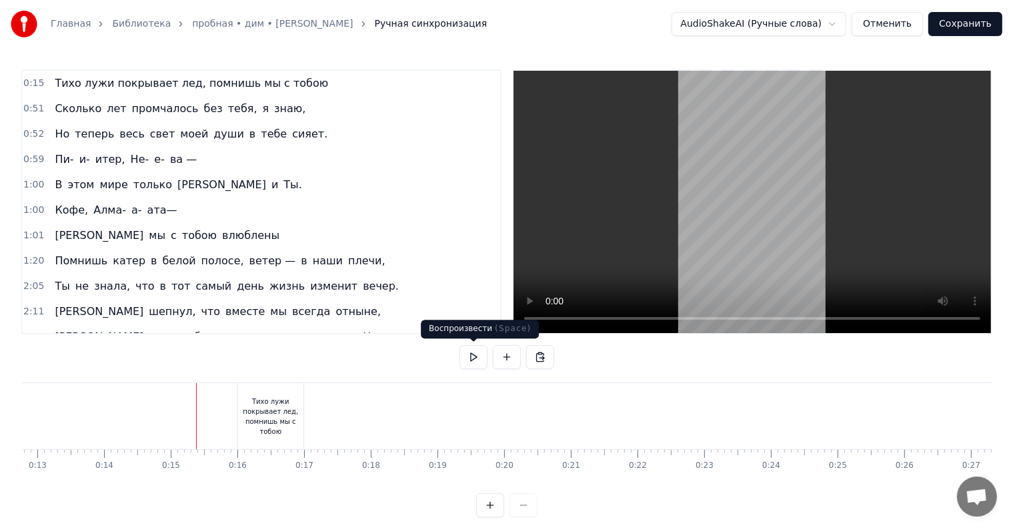
click at [476, 352] on button at bounding box center [474, 357] width 28 height 24
drag, startPoint x: 176, startPoint y: 434, endPoint x: 111, endPoint y: 430, distance: 64.8
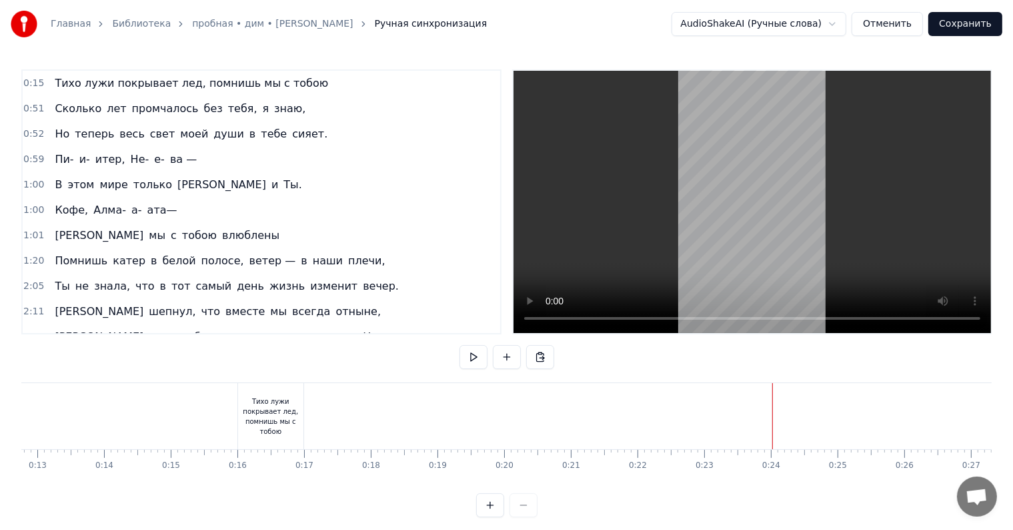
click at [283, 414] on div "Тихо лужи покрывает лед, помнишь мы с тобою" at bounding box center [270, 416] width 65 height 40
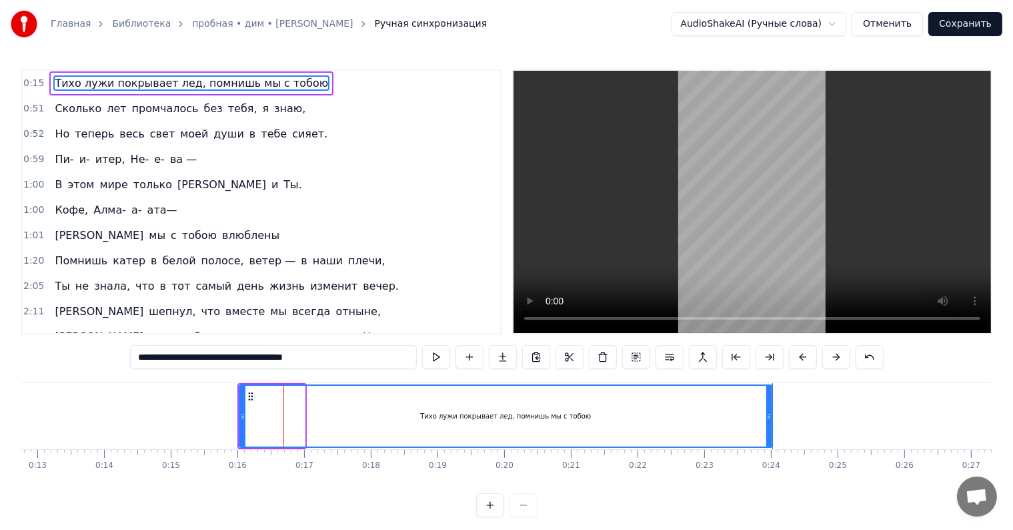
drag, startPoint x: 299, startPoint y: 416, endPoint x: 768, endPoint y: 436, distance: 468.6
click at [768, 436] on div at bounding box center [768, 415] width 5 height 61
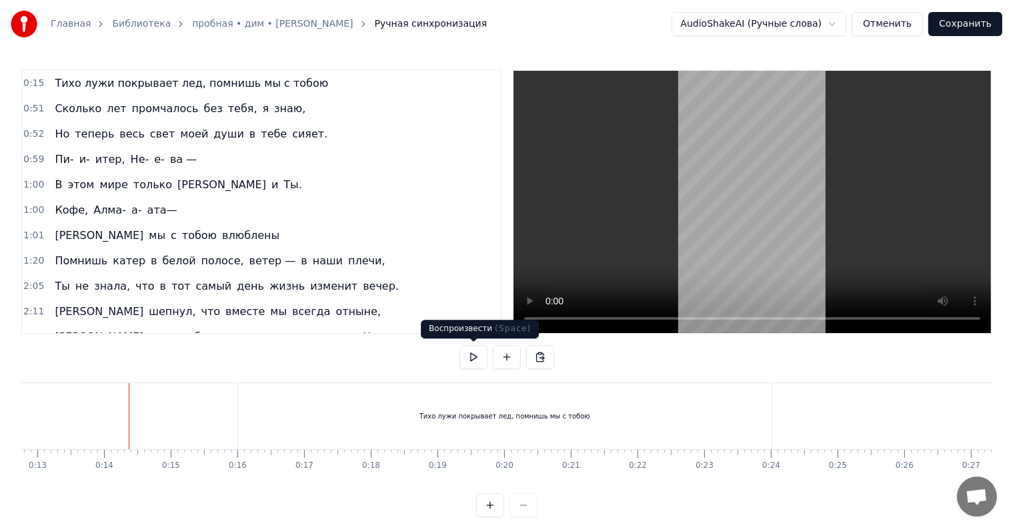
click at [474, 353] on button at bounding box center [474, 357] width 28 height 24
click at [261, 418] on div "Тихо лужи покрывает лед, помнишь мы с тобою" at bounding box center [505, 416] width 534 height 66
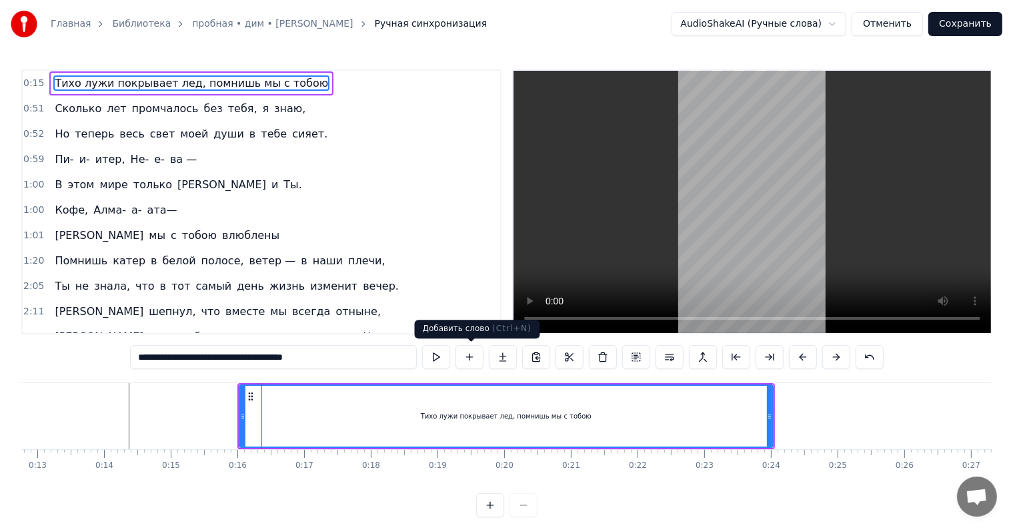
click at [476, 357] on button at bounding box center [470, 357] width 28 height 24
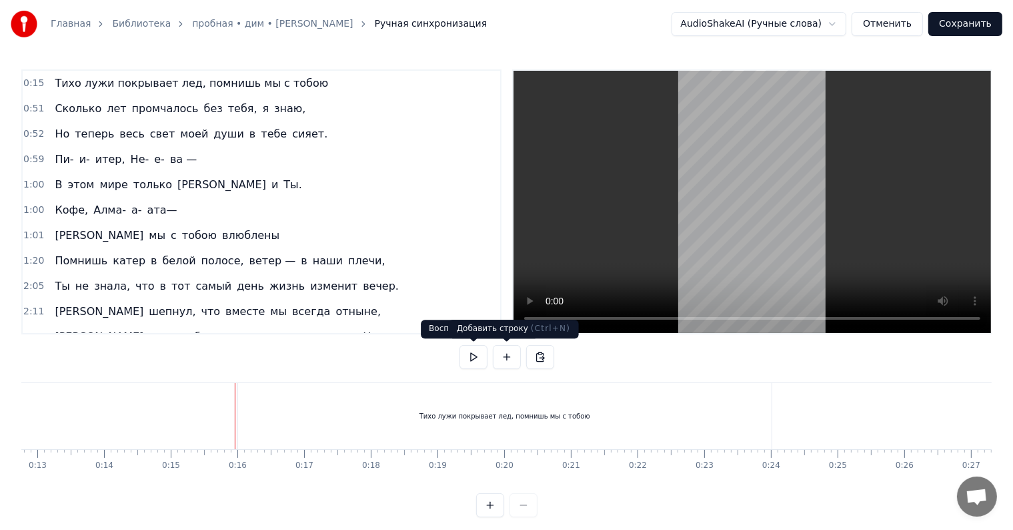
click at [504, 360] on button at bounding box center [507, 357] width 28 height 24
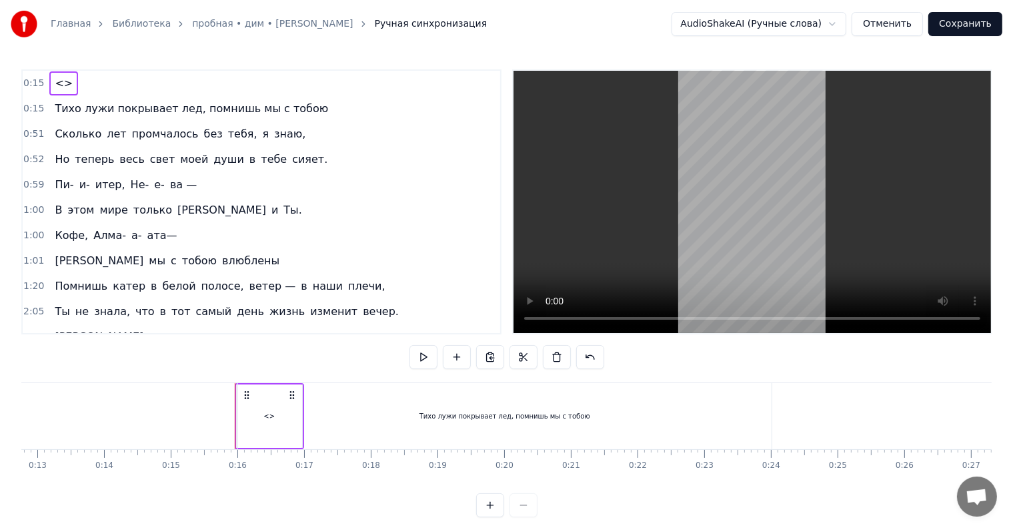
click at [284, 428] on div "Тихо лужи покрывает лед, помнишь мы с тобою" at bounding box center [505, 416] width 534 height 66
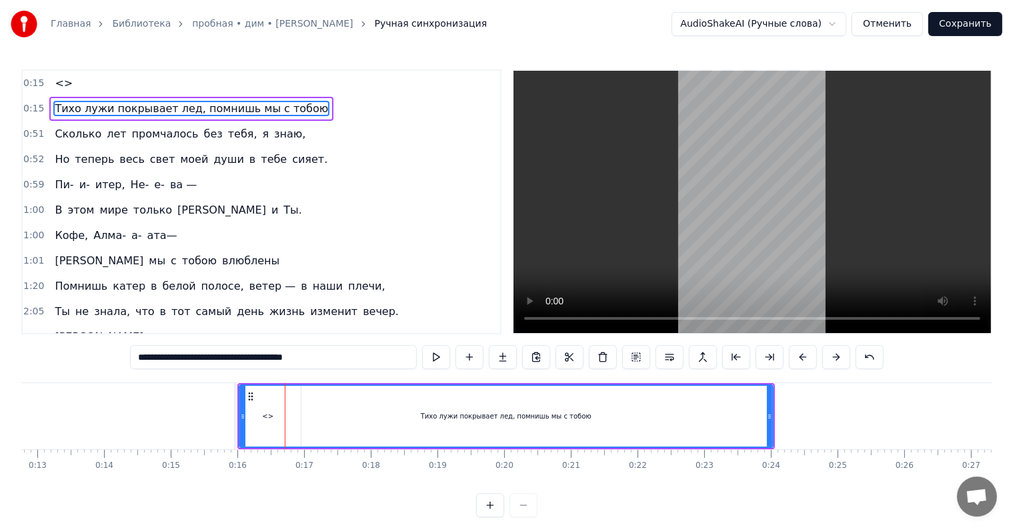
click at [312, 357] on input "**********" at bounding box center [273, 357] width 287 height 24
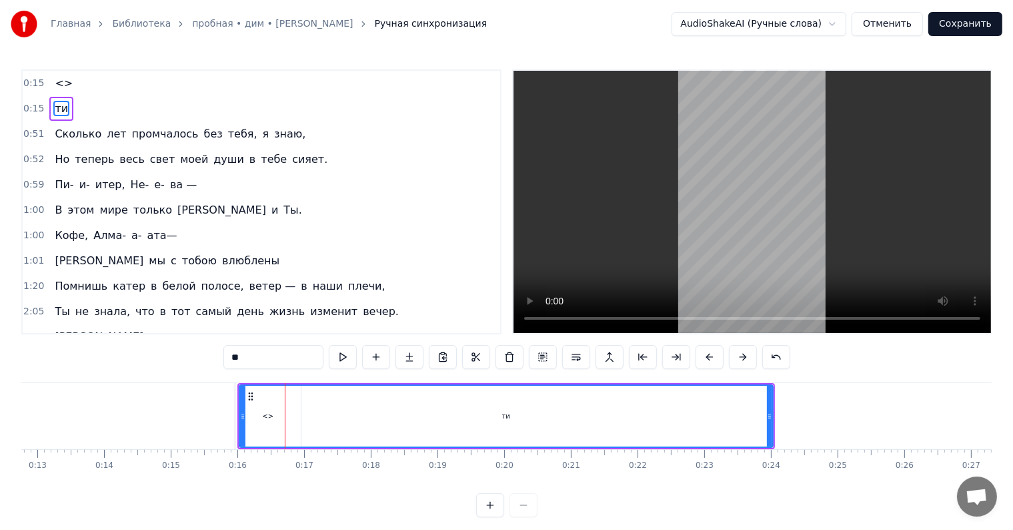
type input "*"
type input "****"
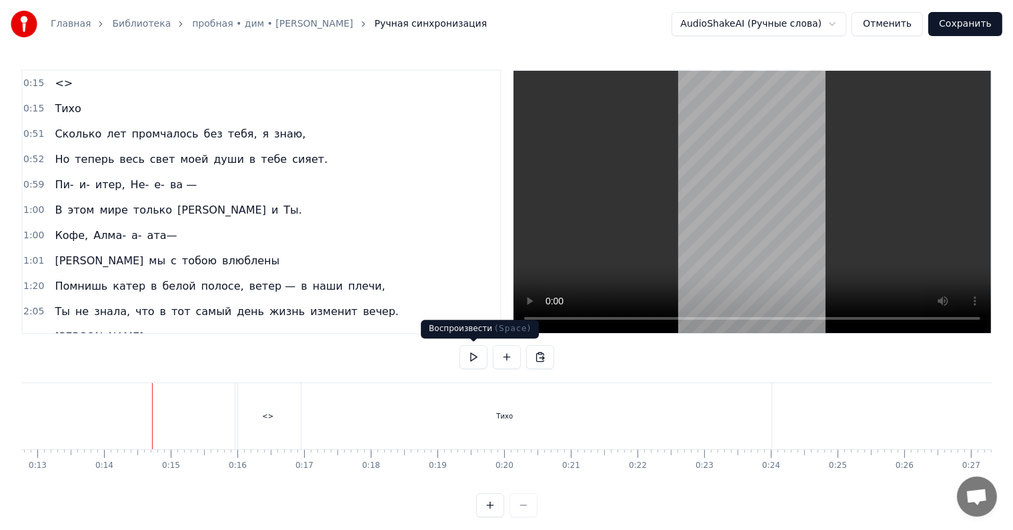
click at [484, 355] on button at bounding box center [474, 357] width 28 height 24
click at [267, 411] on div "Тихо" at bounding box center [505, 416] width 534 height 66
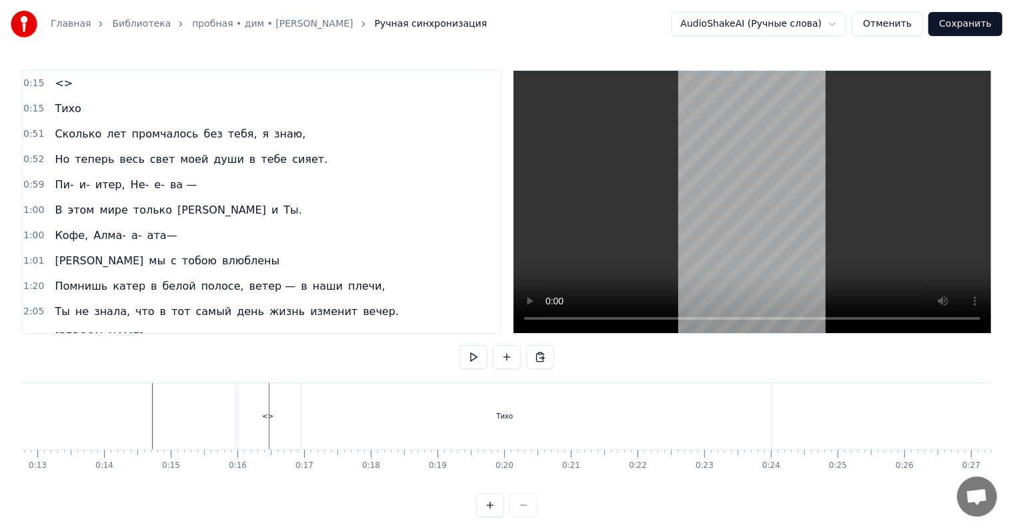
click at [269, 416] on div "Тихо" at bounding box center [505, 416] width 534 height 66
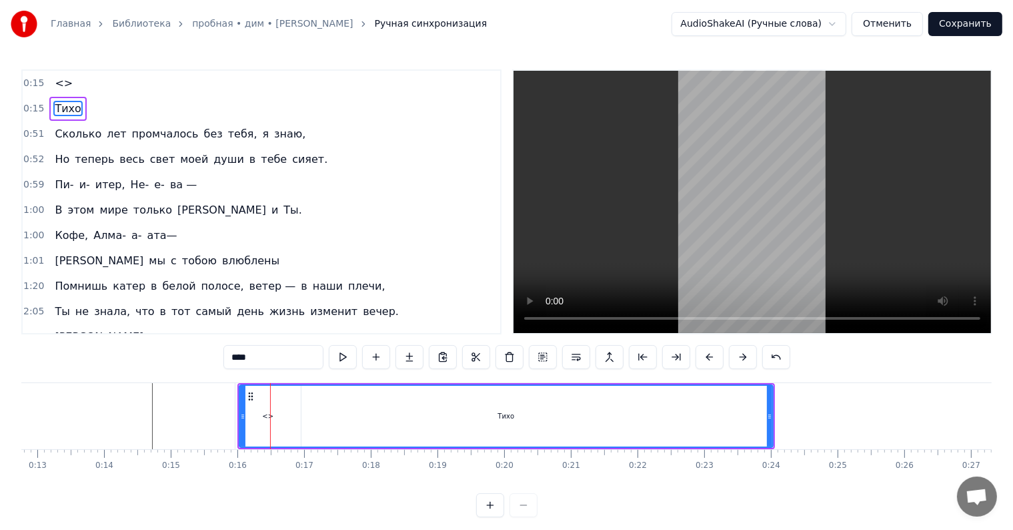
click at [271, 365] on input "****" at bounding box center [273, 357] width 100 height 24
click at [483, 287] on div "1:20 Помнишь катер в [GEOGRAPHIC_DATA], ветер — в наши плечи," at bounding box center [262, 285] width 478 height 25
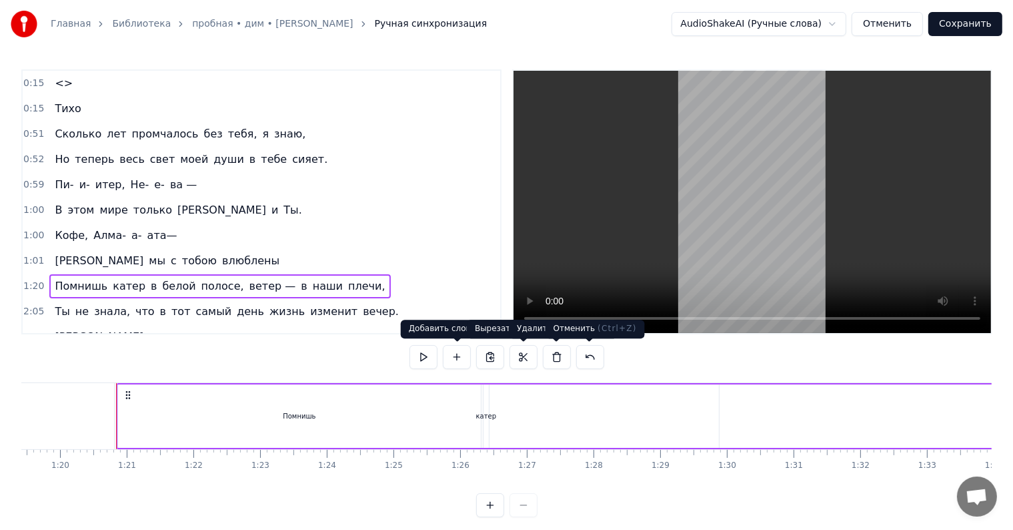
scroll to position [0, 5324]
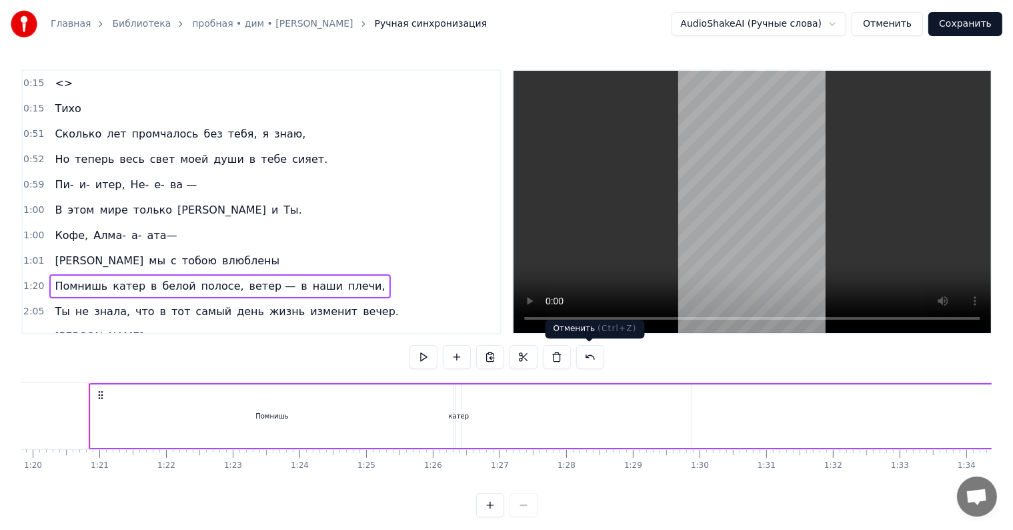
click at [593, 352] on button at bounding box center [590, 357] width 28 height 24
click at [593, 352] on button at bounding box center [607, 357] width 28 height 24
click at [594, 353] on button at bounding box center [590, 357] width 28 height 24
click at [574, 349] on button at bounding box center [574, 357] width 28 height 24
click at [574, 350] on button at bounding box center [574, 357] width 28 height 24
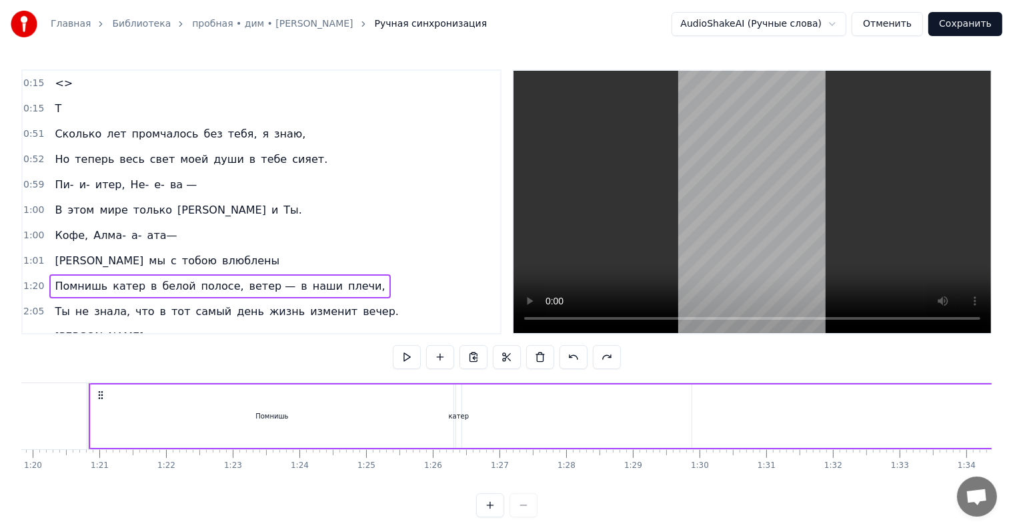
click at [574, 356] on button at bounding box center [574, 357] width 28 height 24
click at [288, 406] on div "Помнишь" at bounding box center [272, 415] width 363 height 63
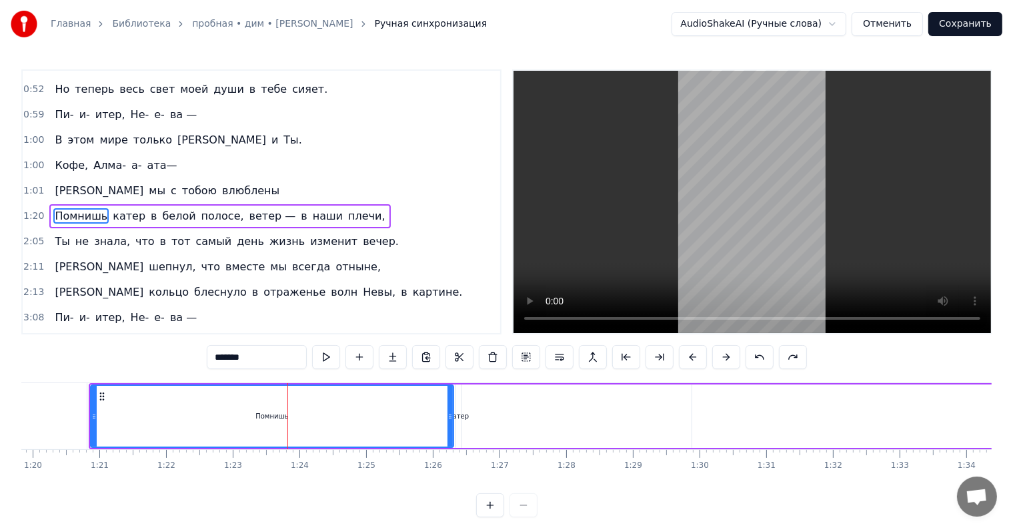
click at [288, 406] on div "Помнишь" at bounding box center [271, 415] width 361 height 61
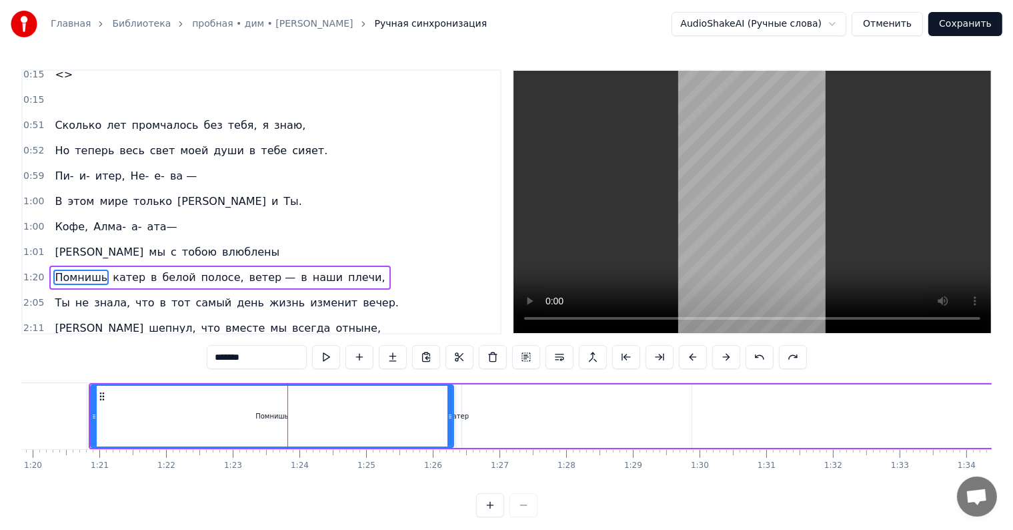
scroll to position [0, 0]
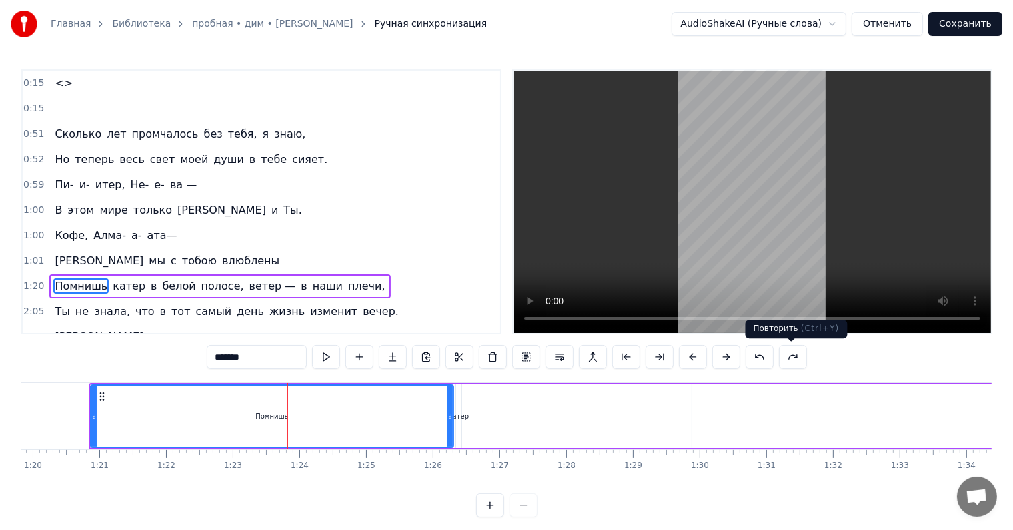
click at [803, 358] on button at bounding box center [793, 357] width 28 height 24
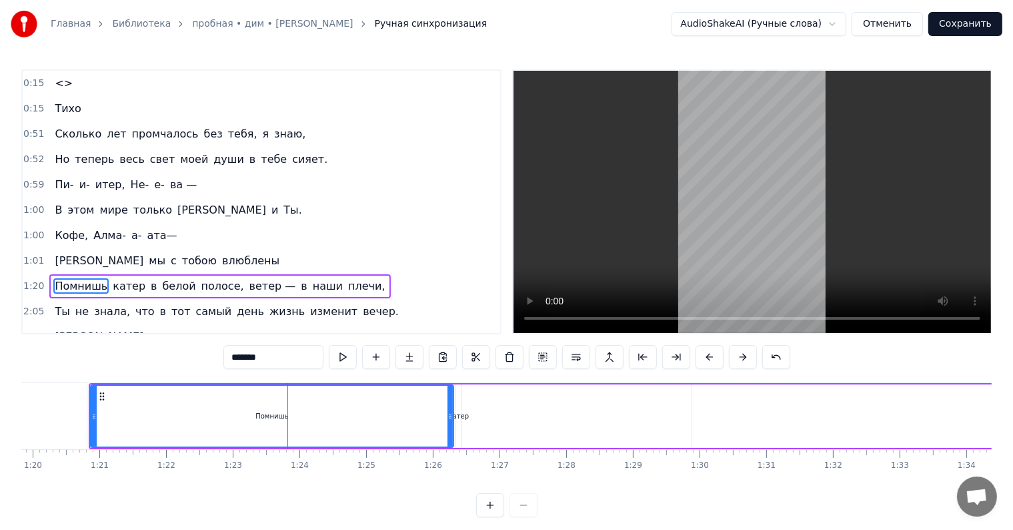
click at [803, 358] on div "0:15 <> 0:15 Тихо 0:51 Сколько лет промчалось без тебя, я знаю, 0:52 Но теперь …" at bounding box center [506, 293] width 970 height 448
click at [814, 360] on div "0:15 <> 0:15 Тихо 0:51 Сколько лет промчалось без тебя, я знаю, 0:52 Но теперь …" at bounding box center [506, 293] width 970 height 448
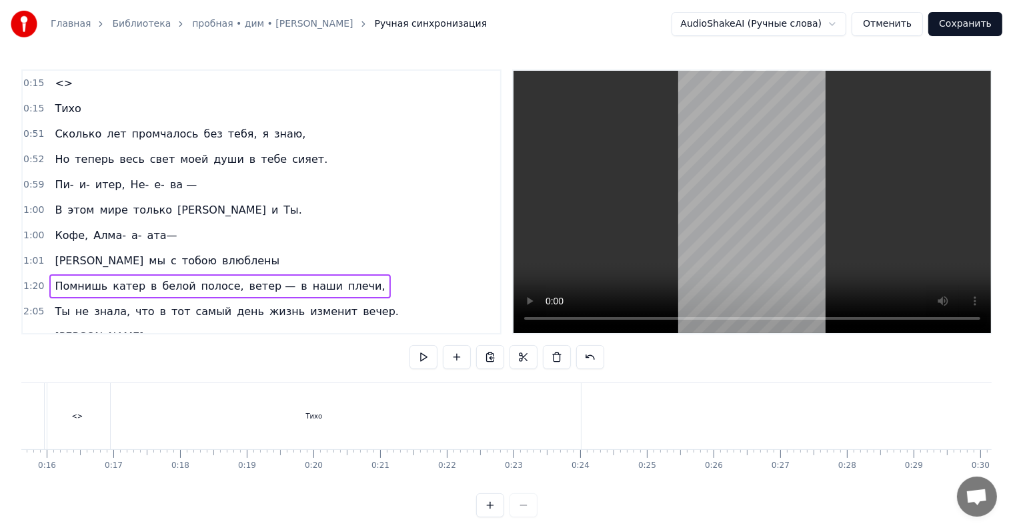
scroll to position [0, 721]
click at [494, 428] on div "Тихо" at bounding box center [635, 416] width 534 height 66
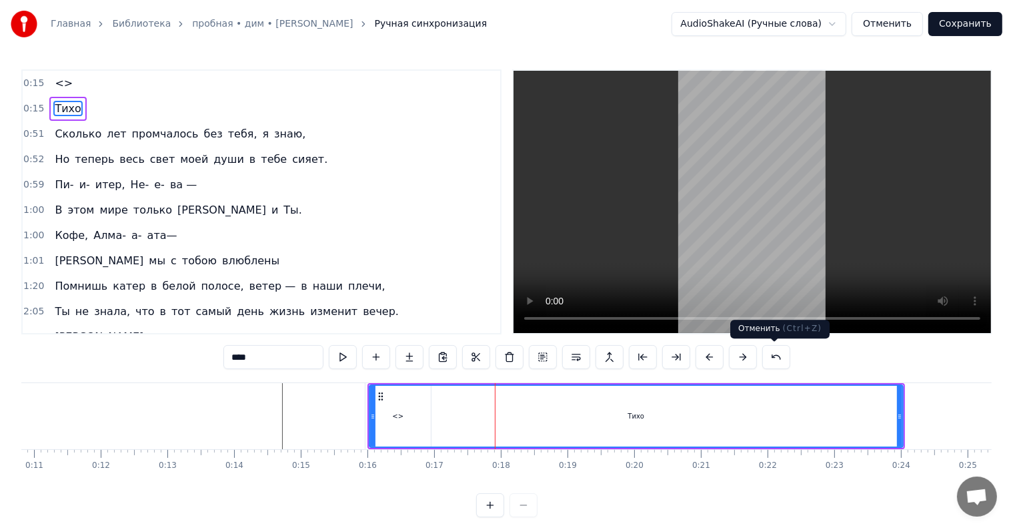
click at [769, 352] on button at bounding box center [776, 357] width 28 height 24
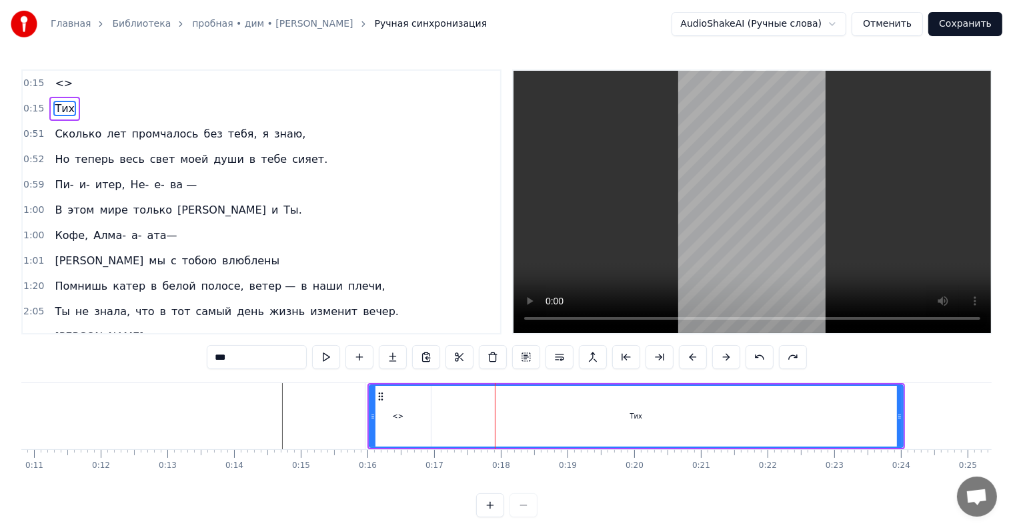
click at [769, 353] on button at bounding box center [760, 357] width 28 height 24
type input "*"
click at [769, 353] on button at bounding box center [760, 357] width 28 height 24
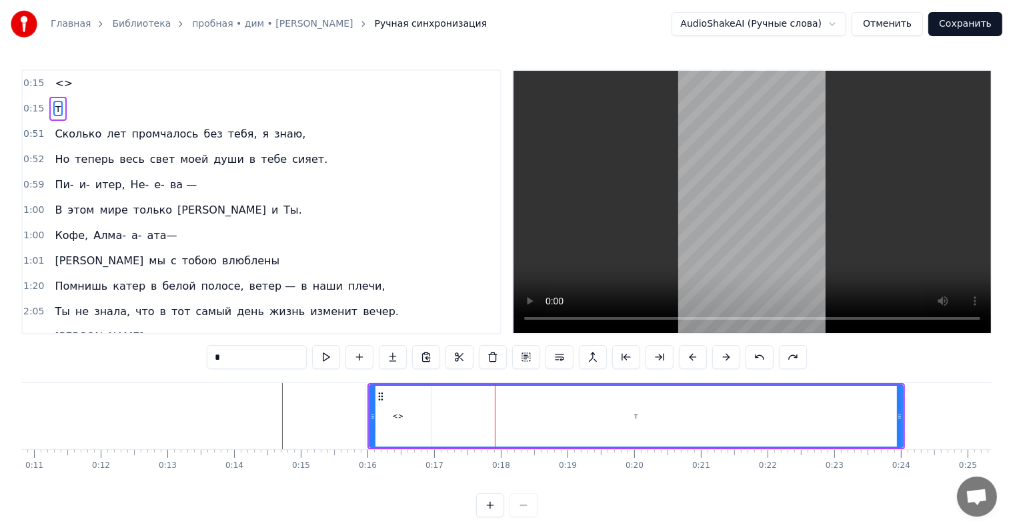
click at [769, 353] on button at bounding box center [760, 357] width 28 height 24
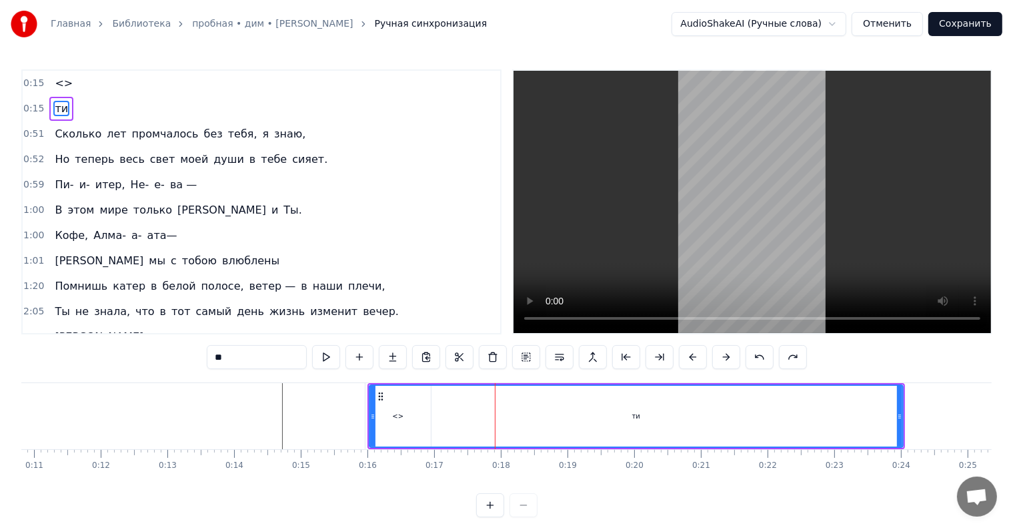
click at [769, 353] on button at bounding box center [760, 357] width 28 height 24
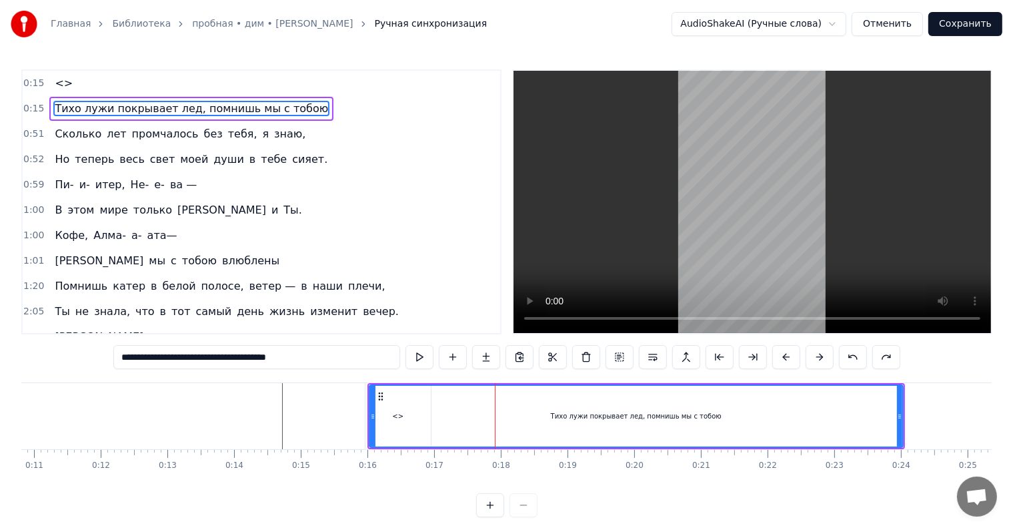
click at [769, 353] on div "**********" at bounding box center [506, 357] width 787 height 24
click at [403, 417] on div "Тихо лужи покрывает лед, помнишь мы с тобою" at bounding box center [636, 415] width 532 height 61
click at [365, 417] on div "<>" at bounding box center [397, 416] width 65 height 66
type input "**"
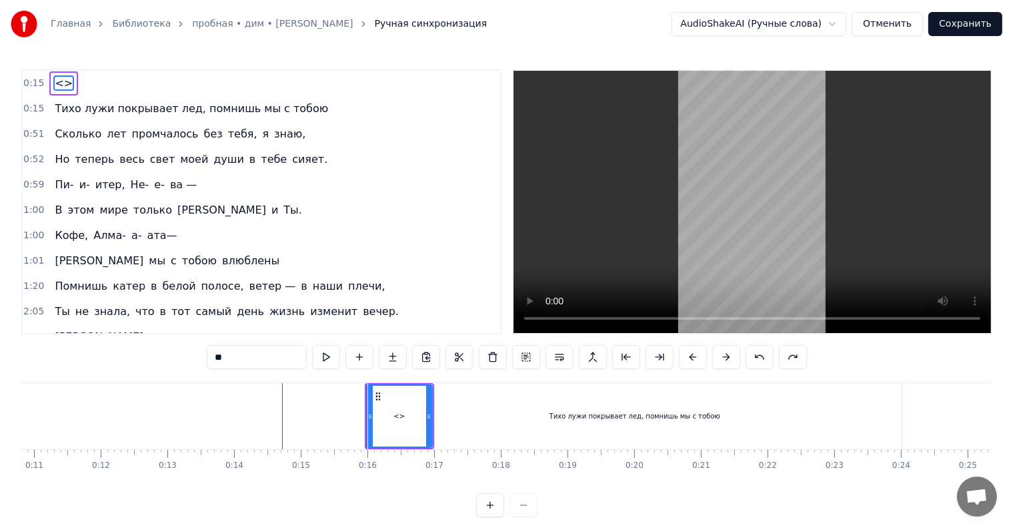
drag, startPoint x: 396, startPoint y: 356, endPoint x: 382, endPoint y: 331, distance: 29.0
click at [411, 297] on div "0:15 <> 0:15 Тихо лужи покрывает лед, помнишь мы с тобою 0:51 Сколько лет промч…" at bounding box center [506, 293] width 970 height 448
click at [359, 347] on button at bounding box center [359, 357] width 28 height 24
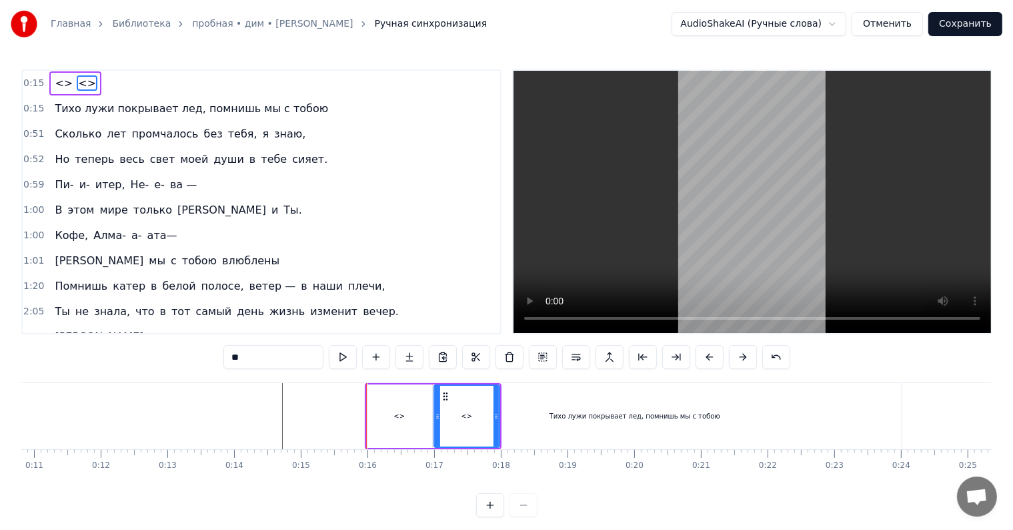
drag, startPoint x: 283, startPoint y: 357, endPoint x: 279, endPoint y: 341, distance: 16.5
click at [283, 357] on input "**" at bounding box center [273, 357] width 100 height 24
type input "**********"
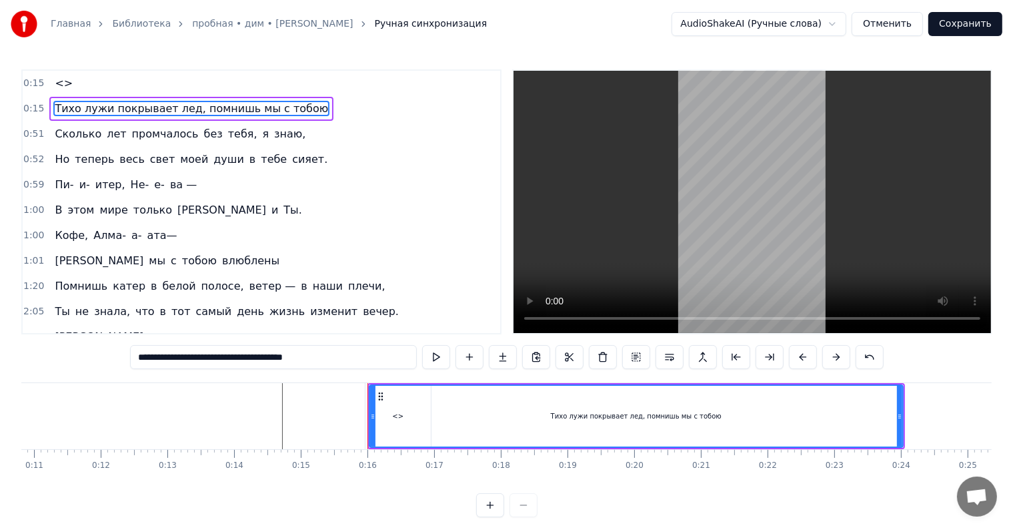
click at [268, 303] on div "Ты не знала, что в тот самый день жизнь изменит вечер." at bounding box center [226, 311] width 355 height 24
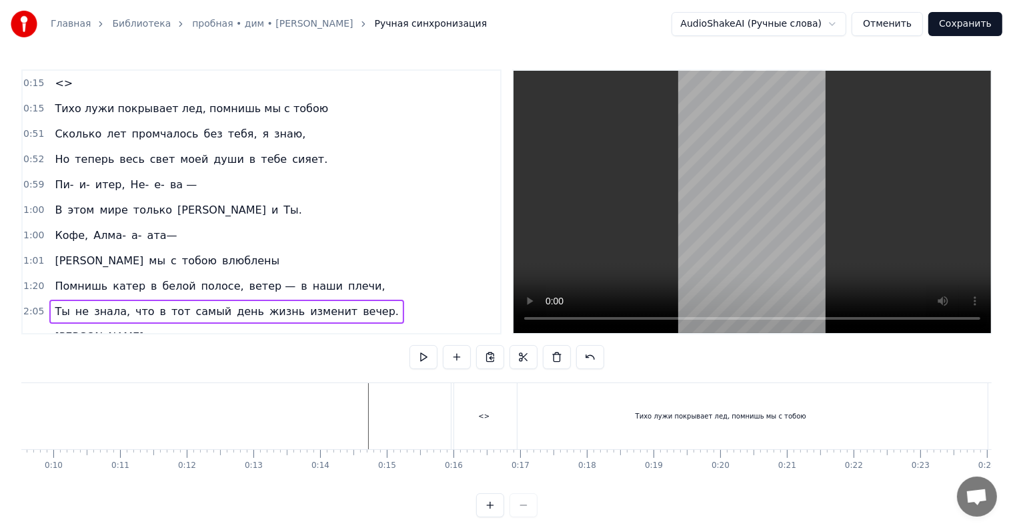
scroll to position [0, 648]
click at [484, 412] on div "Тихо лужи покрывает лед, помнишь мы с тобою" at bounding box center [708, 416] width 534 height 66
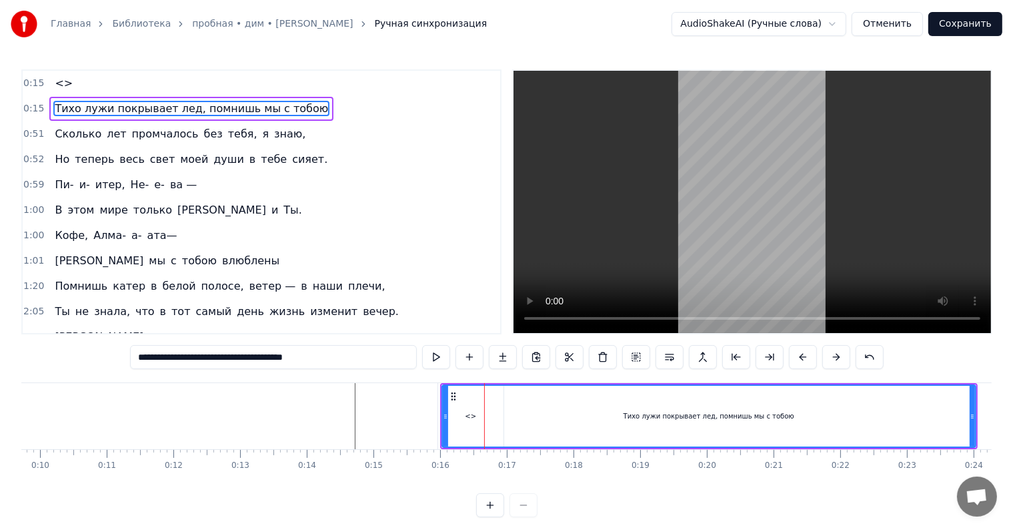
click at [484, 412] on div at bounding box center [484, 416] width 1 height 66
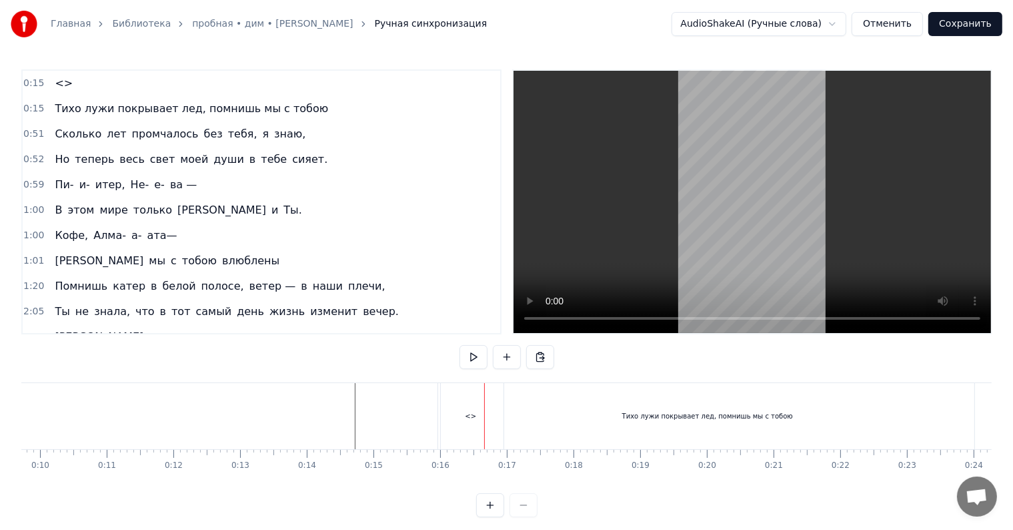
click at [469, 415] on div "Тихо лужи покрывает лед, помнишь мы с тобою" at bounding box center [708, 416] width 534 height 66
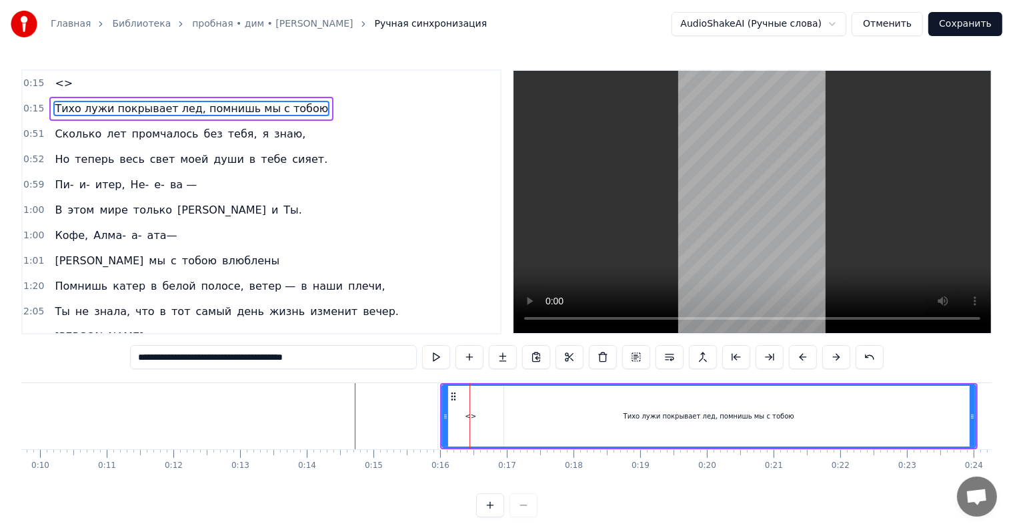
click at [470, 415] on div at bounding box center [470, 416] width 1 height 66
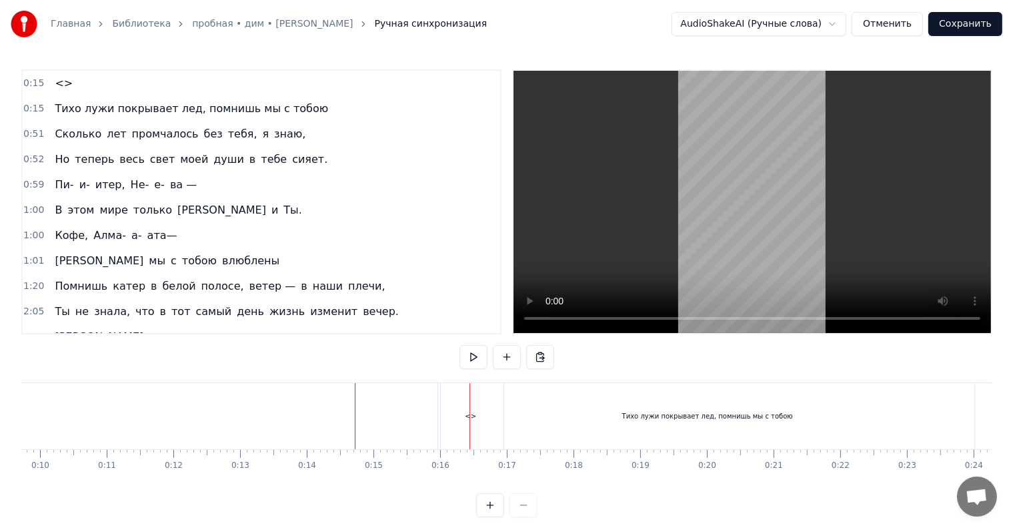
click at [470, 415] on div at bounding box center [470, 416] width 1 height 66
click at [462, 416] on div "Тихо лужи покрывает лед, помнишь мы с тобою" at bounding box center [708, 416] width 534 height 66
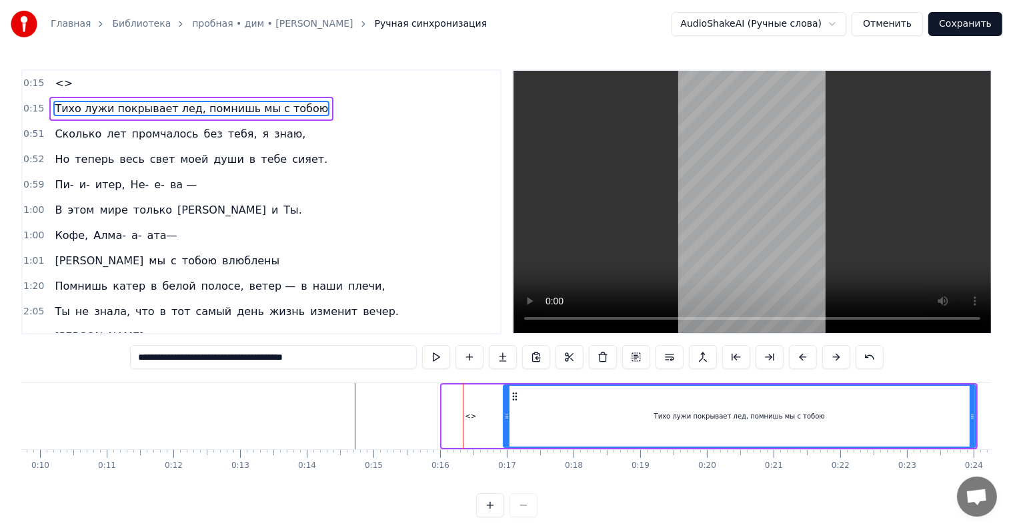
drag, startPoint x: 444, startPoint y: 412, endPoint x: 505, endPoint y: 395, distance: 63.6
click at [505, 395] on div at bounding box center [506, 415] width 5 height 61
click at [482, 410] on div "<>" at bounding box center [470, 416] width 65 height 66
type input "**"
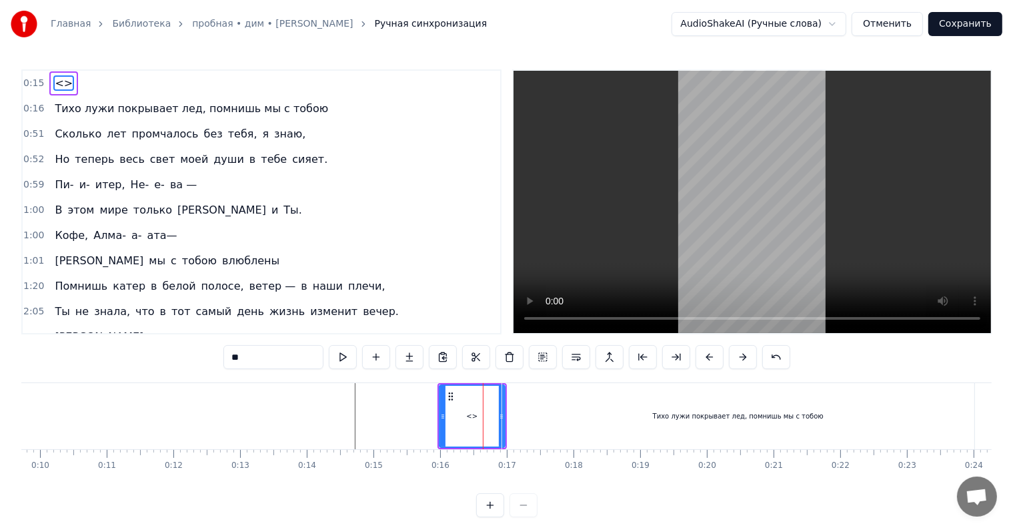
click at [483, 410] on div at bounding box center [483, 416] width 1 height 66
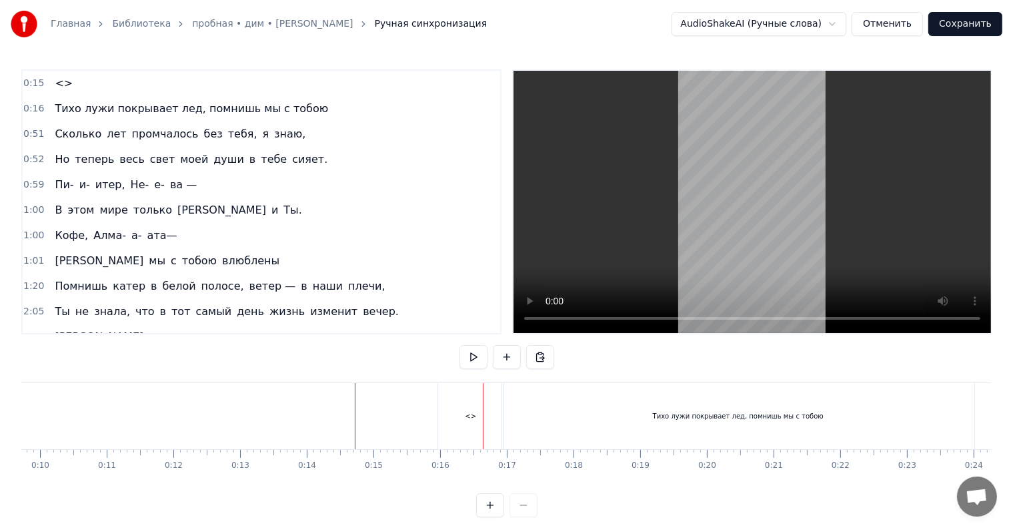
click at [472, 414] on div "<>" at bounding box center [470, 416] width 11 height 10
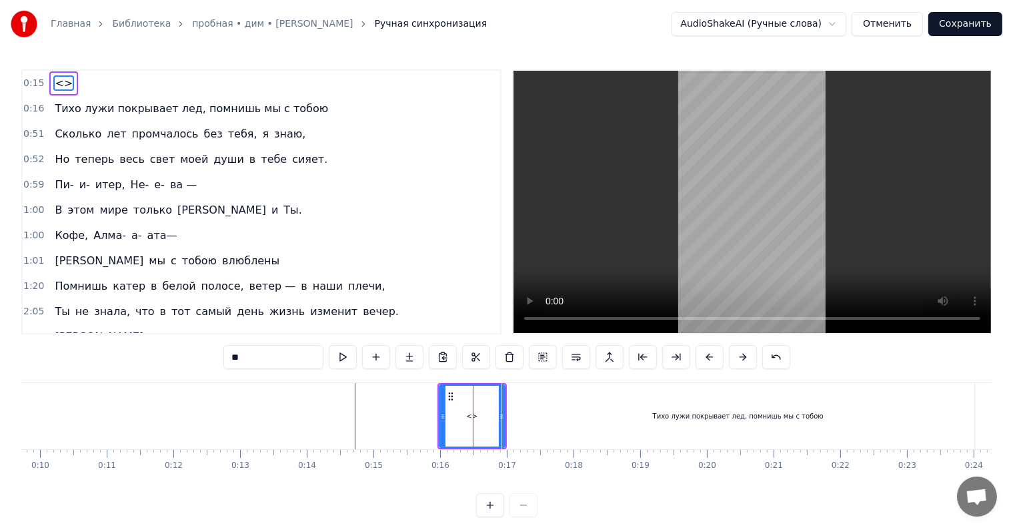
click at [473, 414] on div at bounding box center [473, 416] width 1 height 66
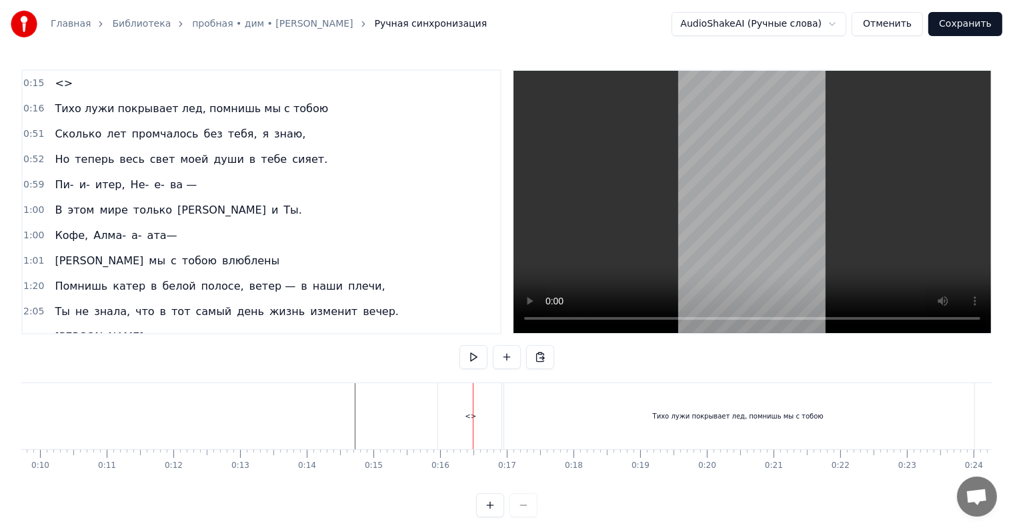
click at [473, 414] on div at bounding box center [473, 416] width 1 height 66
click at [470, 414] on div "<>" at bounding box center [470, 416] width 11 height 10
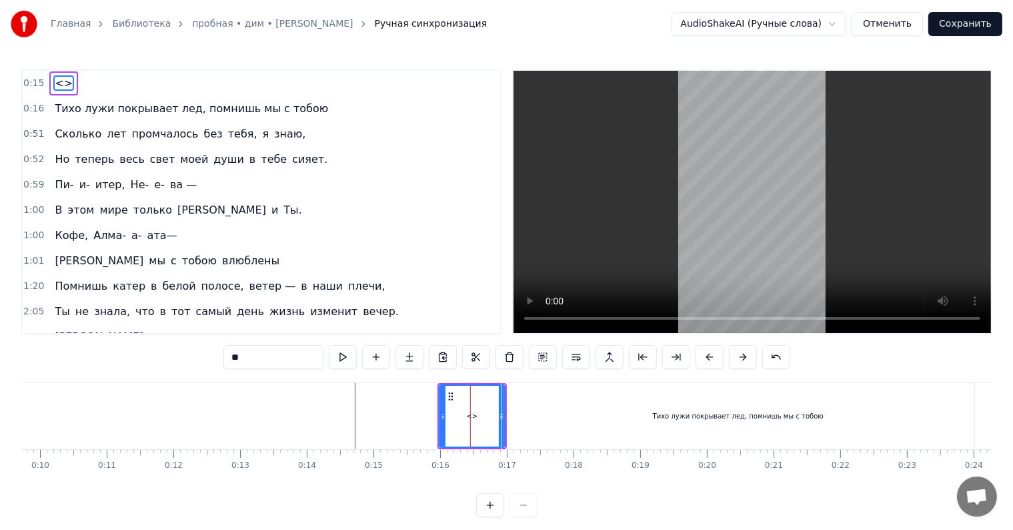
click at [271, 359] on input "**" at bounding box center [273, 357] width 100 height 24
type input "*"
type input "****"
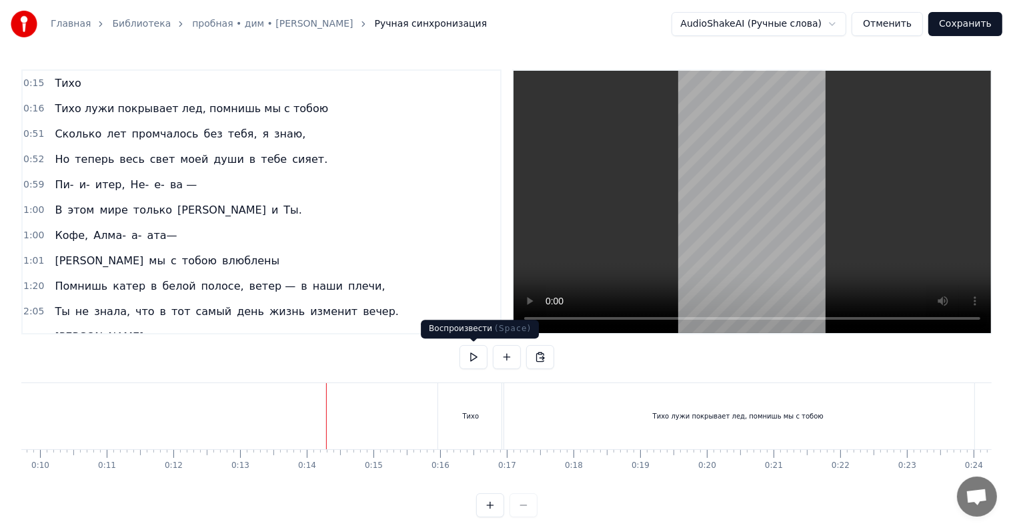
click at [477, 360] on button at bounding box center [474, 357] width 28 height 24
click at [482, 351] on button at bounding box center [474, 357] width 28 height 24
click at [520, 415] on div "Тихо лужи покрывает лед, помнишь мы с тобою" at bounding box center [738, 416] width 472 height 66
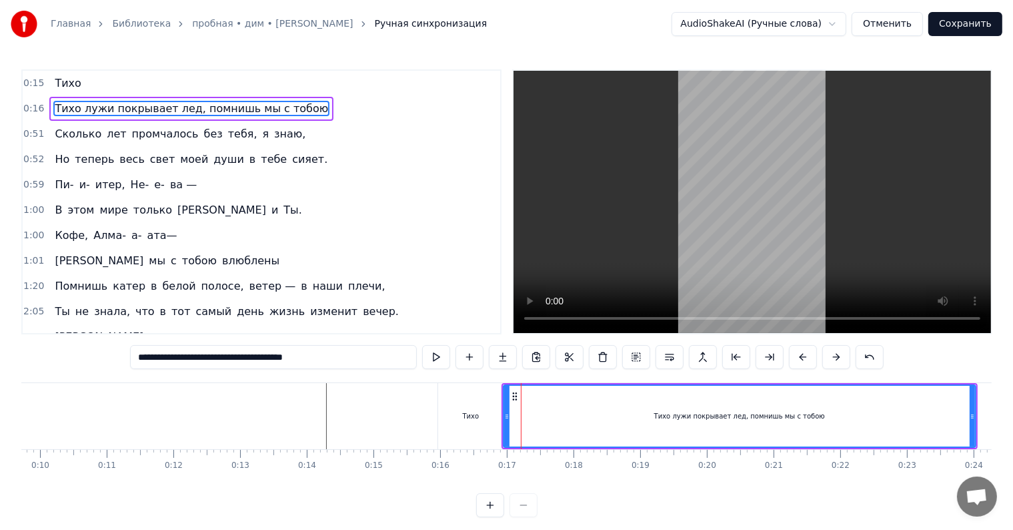
click at [521, 415] on div at bounding box center [521, 416] width 1 height 66
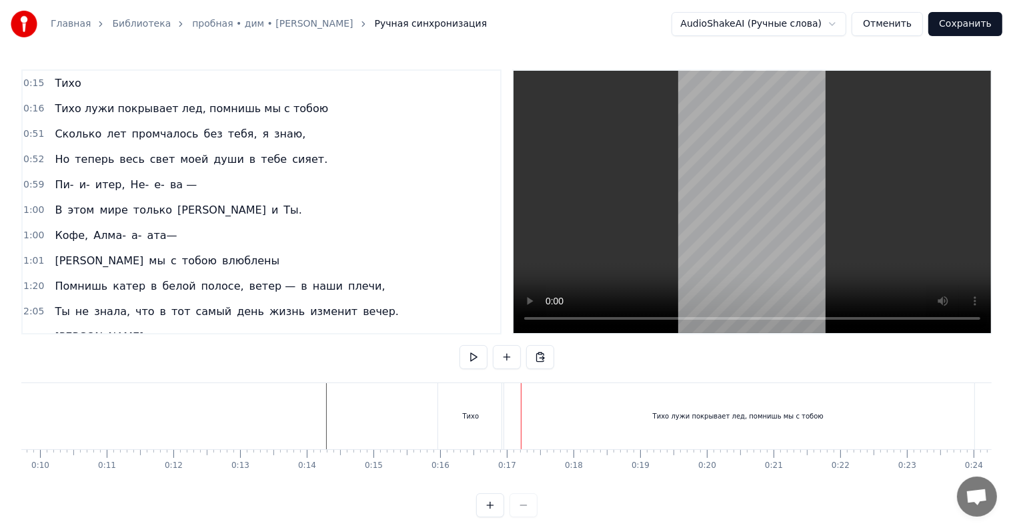
click at [504, 413] on div "Тихо лужи покрывает лед, помнишь мы с тобою" at bounding box center [738, 416] width 472 height 66
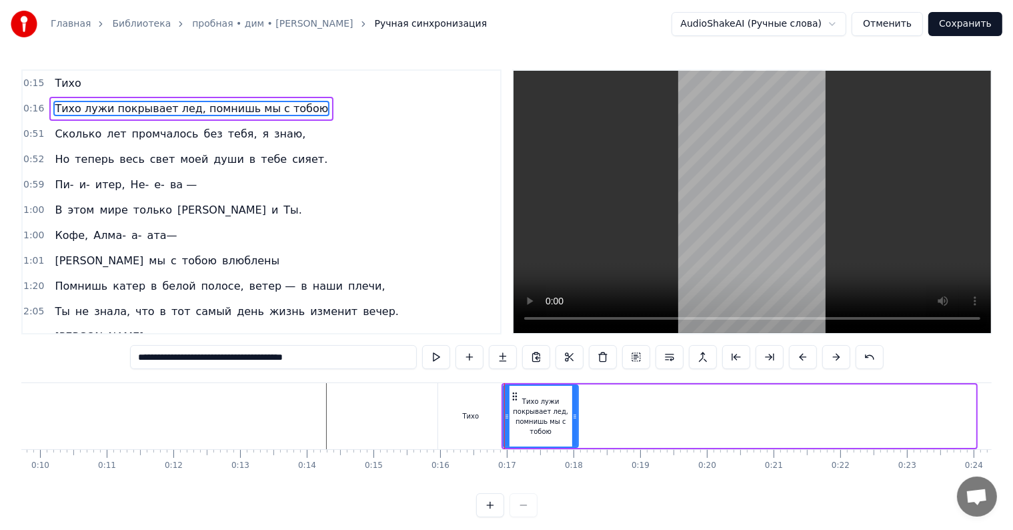
drag, startPoint x: 971, startPoint y: 414, endPoint x: 574, endPoint y: 396, distance: 397.9
click at [574, 396] on div at bounding box center [574, 415] width 5 height 61
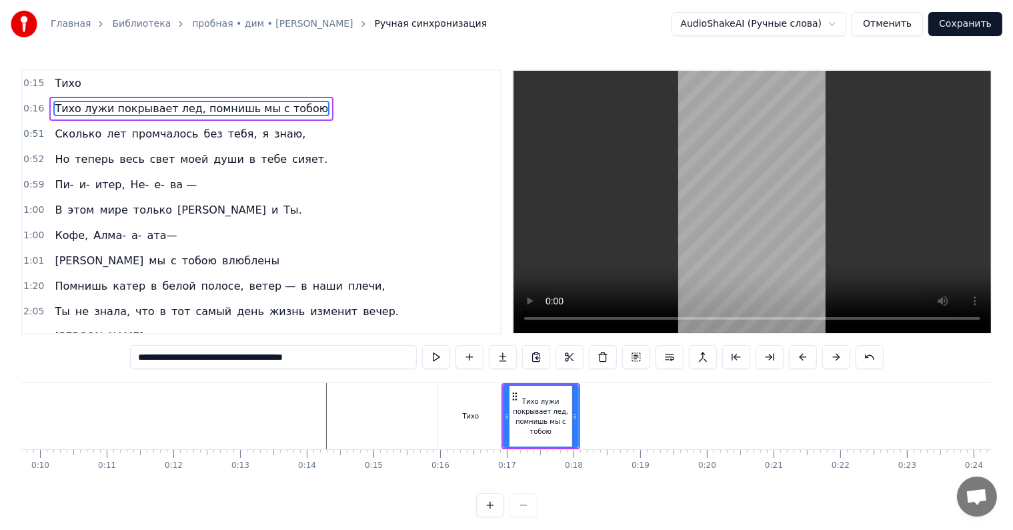
click at [533, 413] on div "Тихо лужи покрывает лед, помнишь мы с тобою" at bounding box center [540, 416] width 73 height 40
click at [329, 363] on input "**********" at bounding box center [273, 357] width 287 height 24
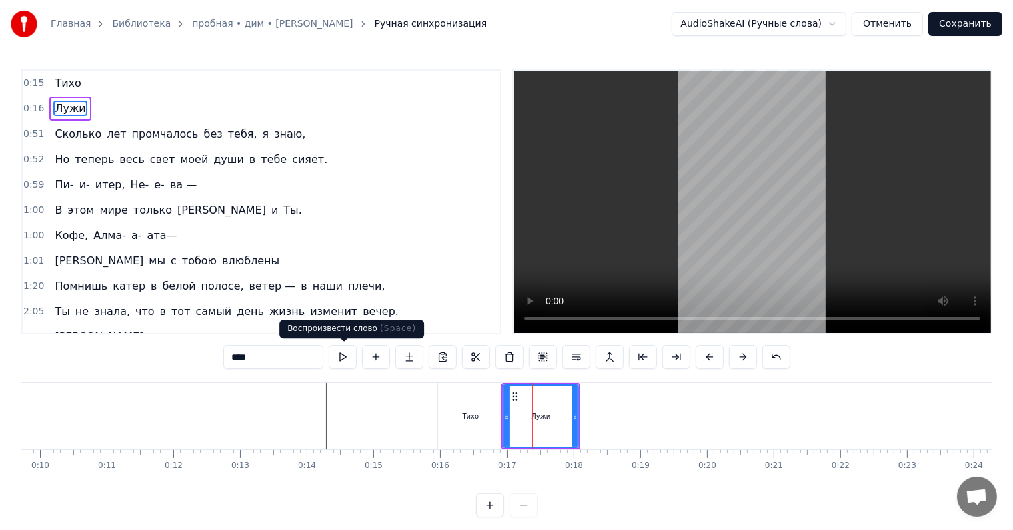
type input "****"
click at [339, 357] on button at bounding box center [343, 357] width 28 height 24
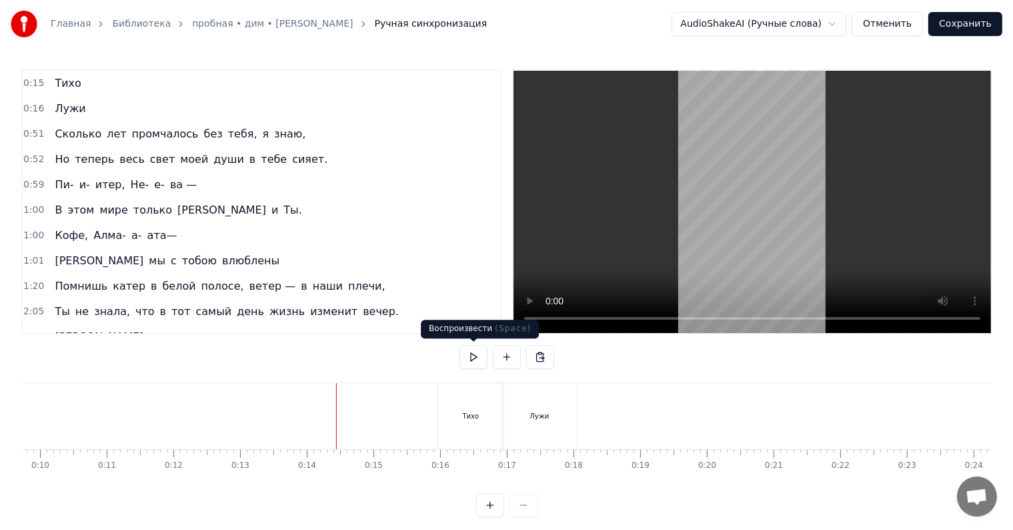
click at [475, 353] on button at bounding box center [474, 357] width 28 height 24
click at [572, 414] on div "Лужи" at bounding box center [539, 416] width 75 height 66
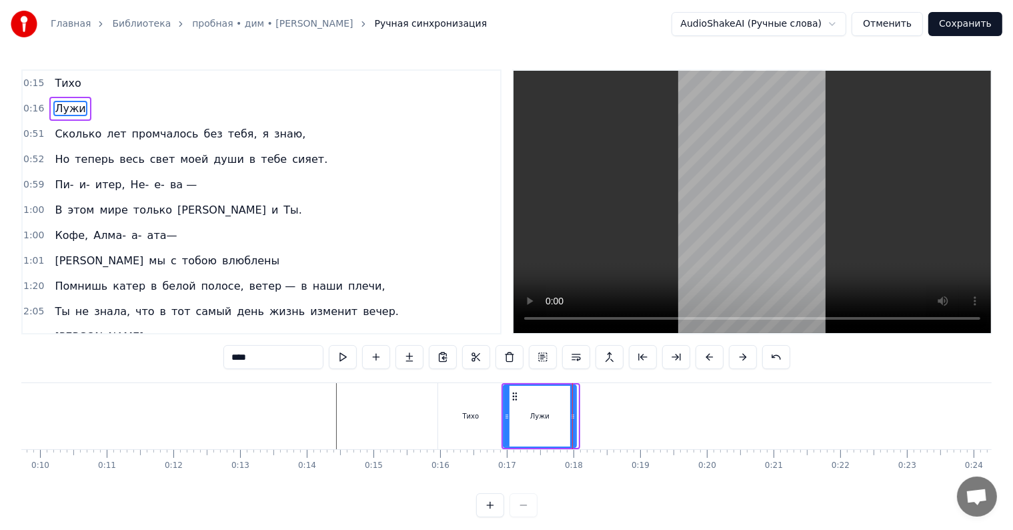
click at [574, 415] on icon at bounding box center [572, 416] width 5 height 11
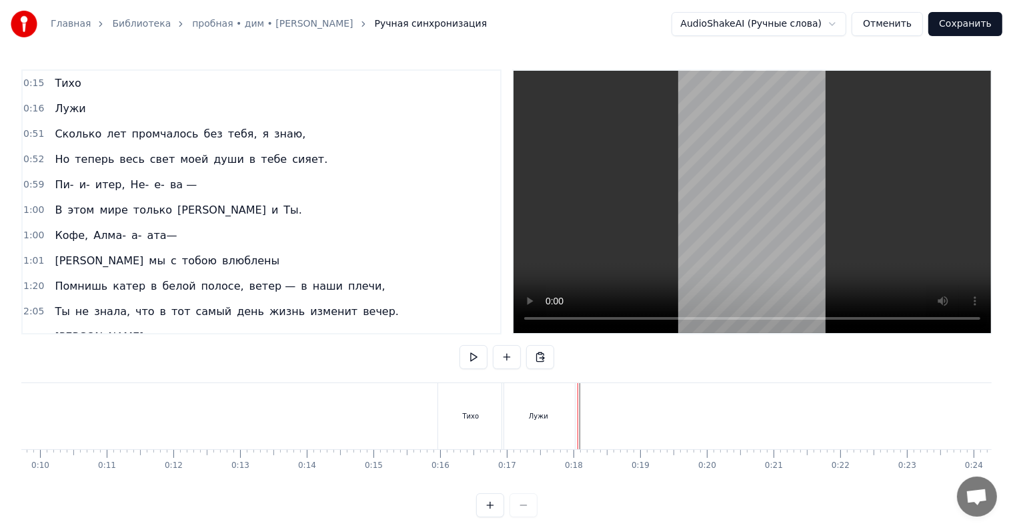
click at [574, 422] on div "Лужи" at bounding box center [539, 416] width 74 height 66
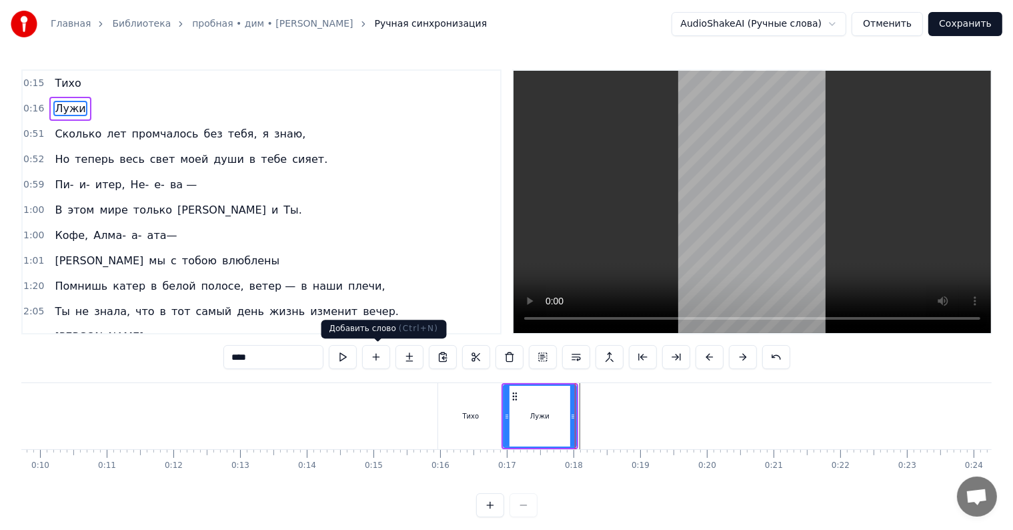
click at [379, 357] on button at bounding box center [376, 357] width 28 height 24
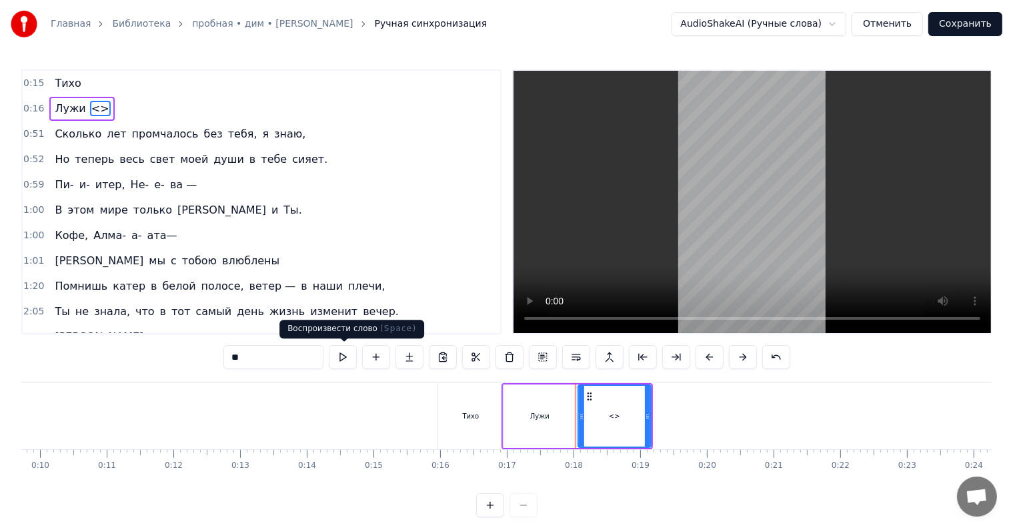
click at [315, 346] on input "**" at bounding box center [273, 357] width 100 height 24
click at [323, 339] on div "0:15 Тихо 0:16 Лужи <> 0:51 Сколько лет промчалось без тебя, я знаю, 0:52 Но те…" at bounding box center [506, 293] width 970 height 448
click at [285, 357] on input "**" at bounding box center [273, 357] width 100 height 24
drag, startPoint x: 285, startPoint y: 357, endPoint x: 250, endPoint y: 343, distance: 37.2
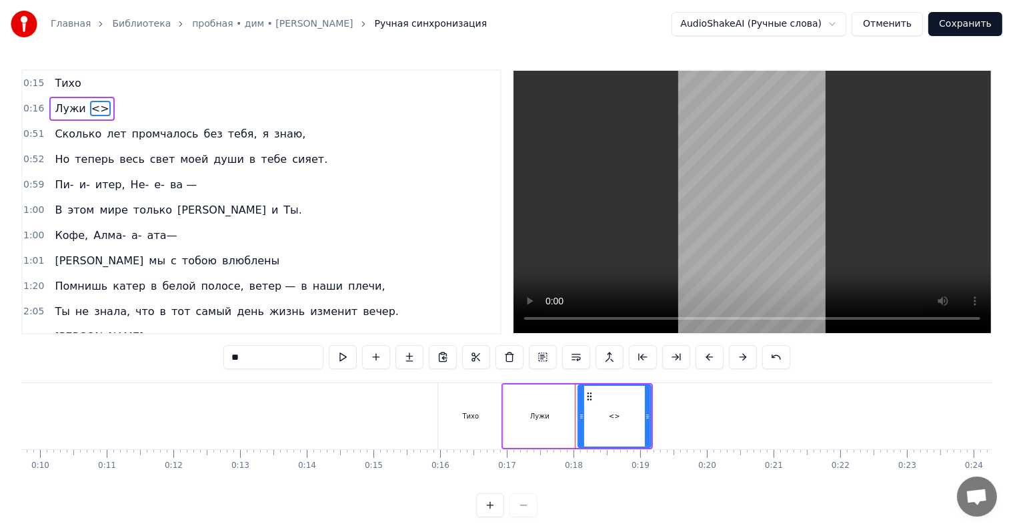
click at [284, 357] on input "**" at bounding box center [273, 357] width 100 height 24
type input "**********"
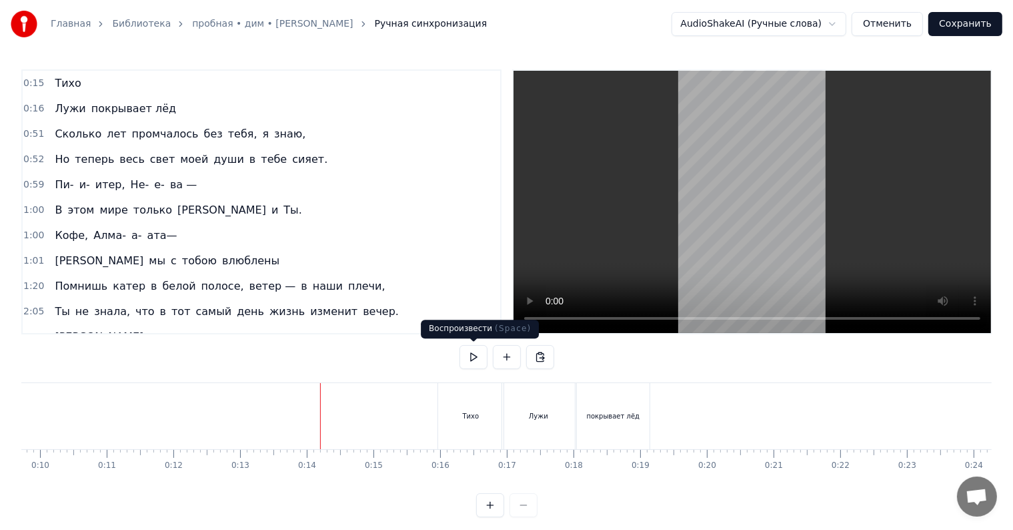
click at [466, 361] on button at bounding box center [474, 357] width 28 height 24
click at [478, 351] on button at bounding box center [474, 357] width 28 height 24
click at [620, 426] on div "покрывает лёд" at bounding box center [613, 416] width 73 height 66
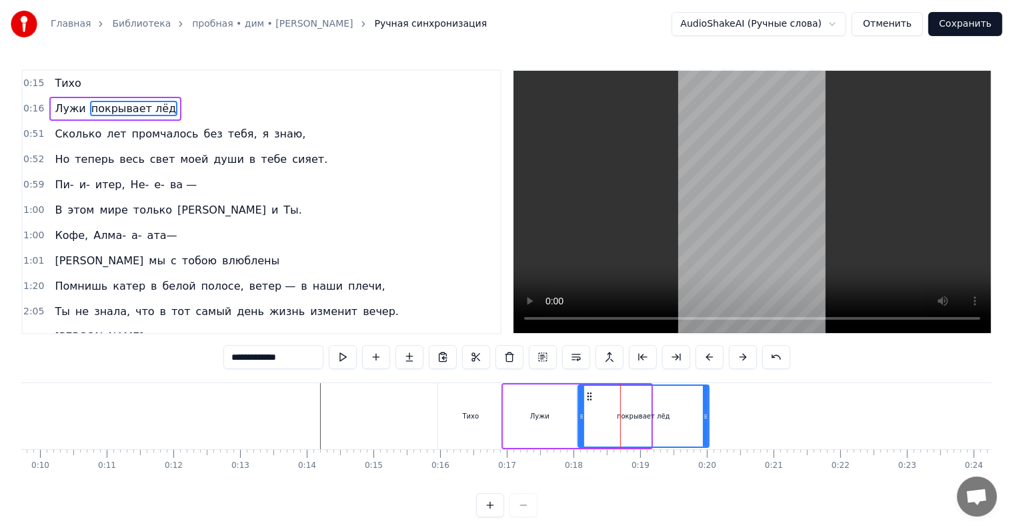
drag, startPoint x: 646, startPoint y: 420, endPoint x: 704, endPoint y: 426, distance: 58.3
click at [704, 426] on div at bounding box center [705, 415] width 5 height 61
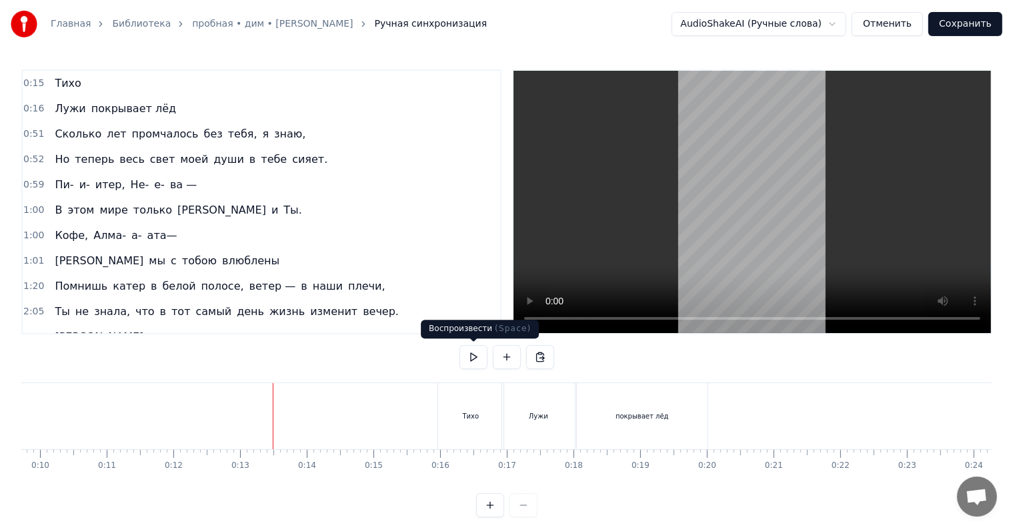
click at [474, 357] on button at bounding box center [474, 357] width 28 height 24
click at [708, 414] on div "[PERSON_NAME] покрывает лёд" at bounding box center [606, 416] width 209 height 66
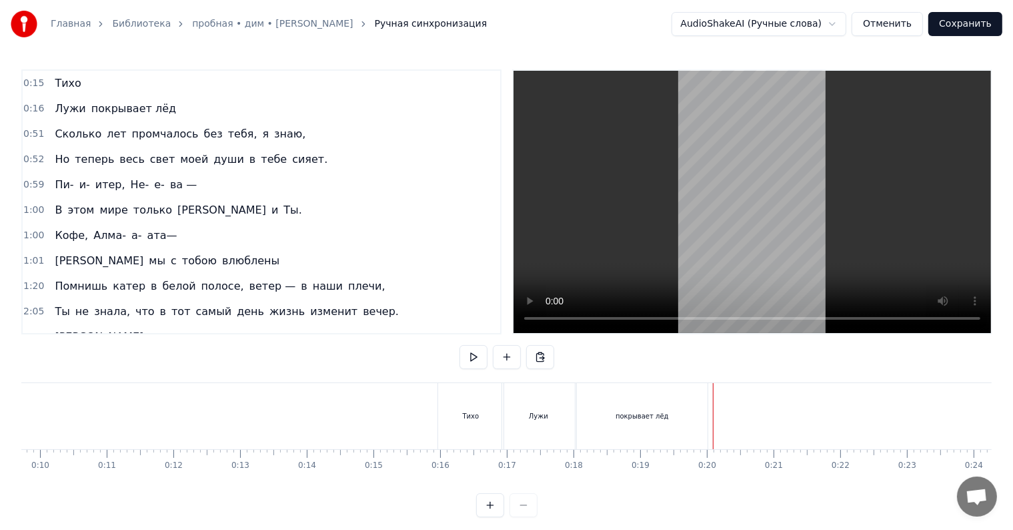
click at [707, 415] on div "покрывает лёд" at bounding box center [642, 416] width 132 height 66
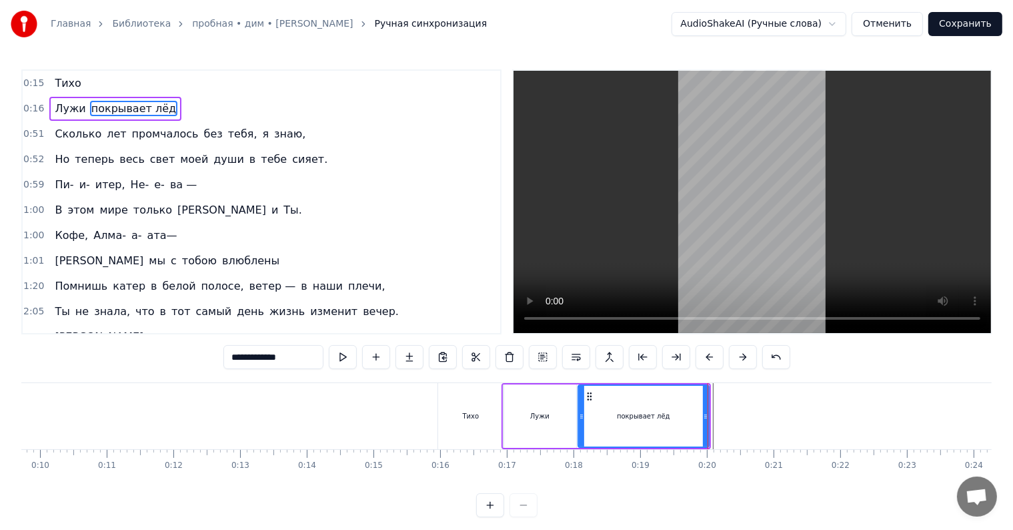
click at [572, 411] on div "Лужи" at bounding box center [540, 415] width 73 height 63
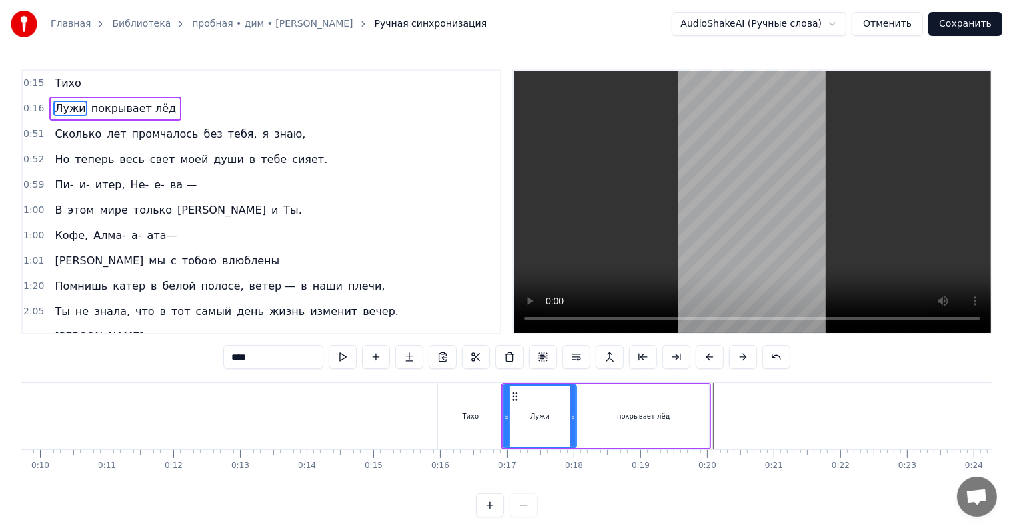
click at [240, 356] on input "****" at bounding box center [273, 357] width 100 height 24
type input "****"
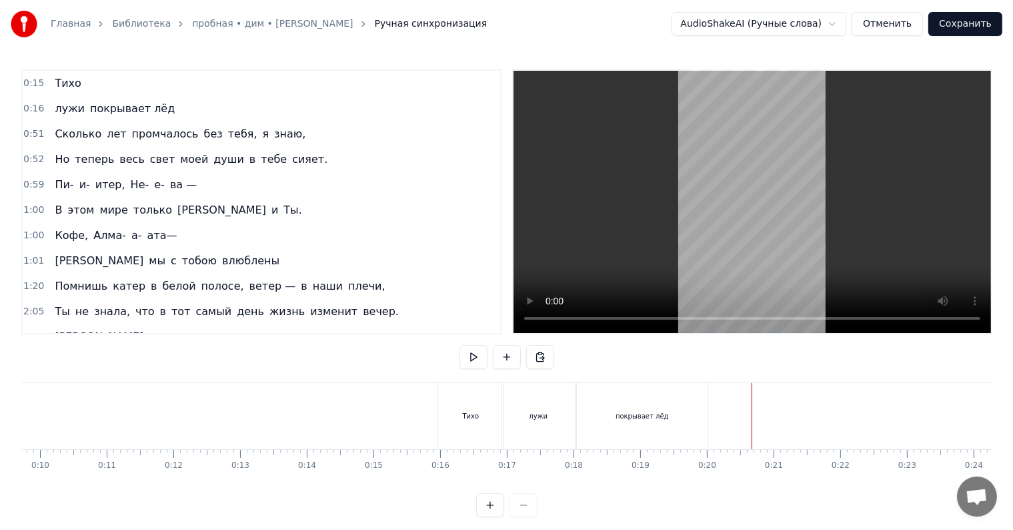
click at [707, 429] on div "покрывает лёд" at bounding box center [642, 416] width 132 height 66
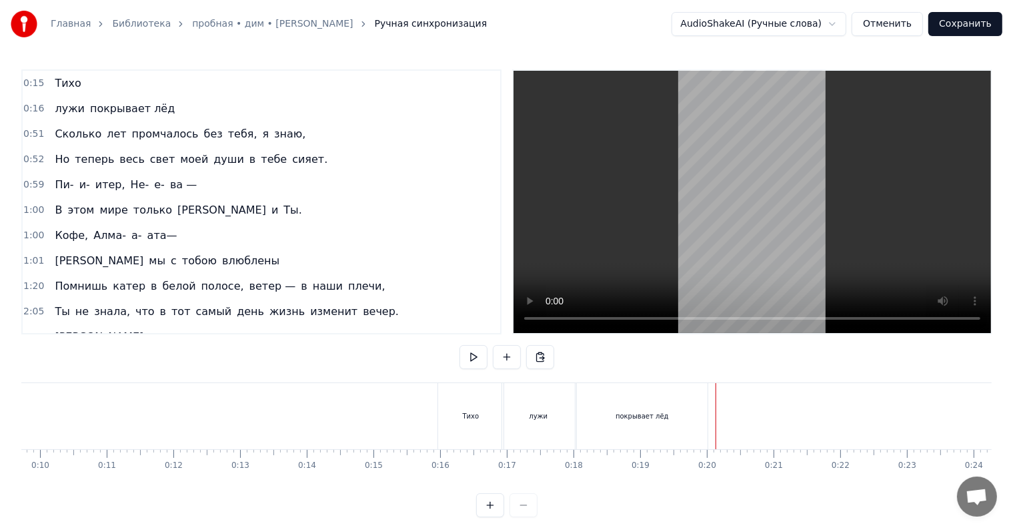
click at [707, 425] on div "покрывает лёд" at bounding box center [642, 416] width 132 height 66
drag, startPoint x: 712, startPoint y: 426, endPoint x: 704, endPoint y: 427, distance: 8.1
click at [709, 428] on div "лужи покрывает лёд" at bounding box center [606, 416] width 209 height 66
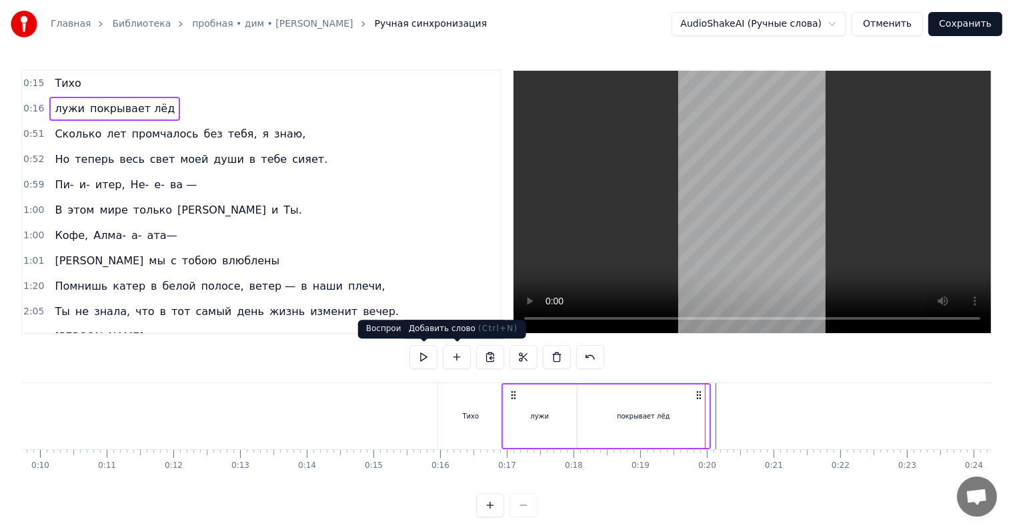
click at [458, 356] on button at bounding box center [457, 357] width 28 height 24
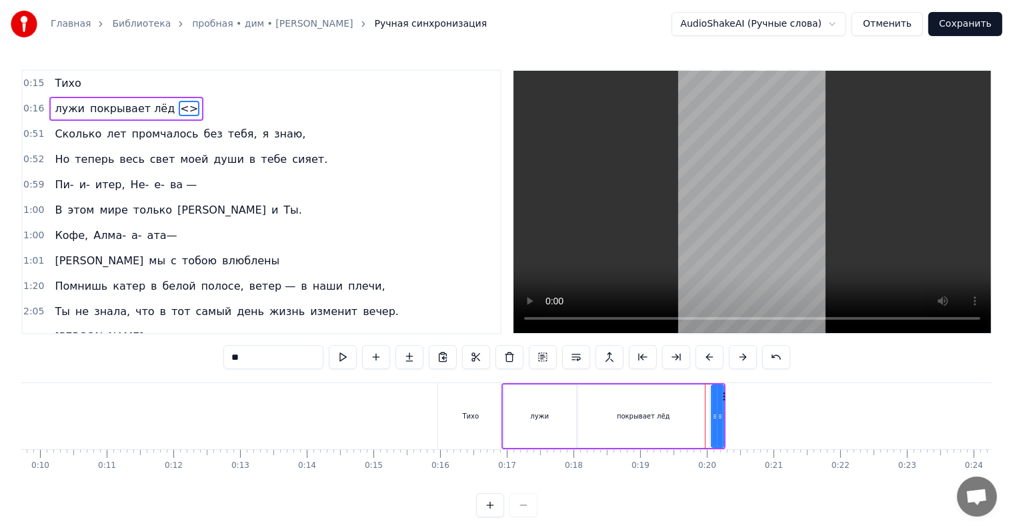
drag, startPoint x: 309, startPoint y: 350, endPoint x: 283, endPoint y: 352, distance: 26.1
click at [302, 350] on input "**" at bounding box center [273, 357] width 100 height 24
type input "*"
drag, startPoint x: 718, startPoint y: 417, endPoint x: 771, endPoint y: 418, distance: 52.7
click at [771, 418] on icon at bounding box center [772, 416] width 5 height 11
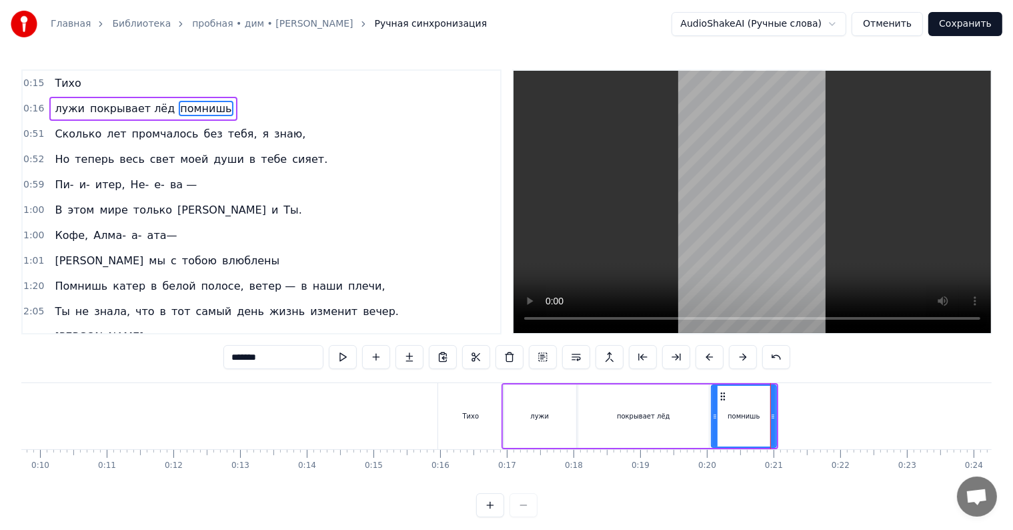
click at [758, 408] on div "помнишь" at bounding box center [743, 415] width 63 height 61
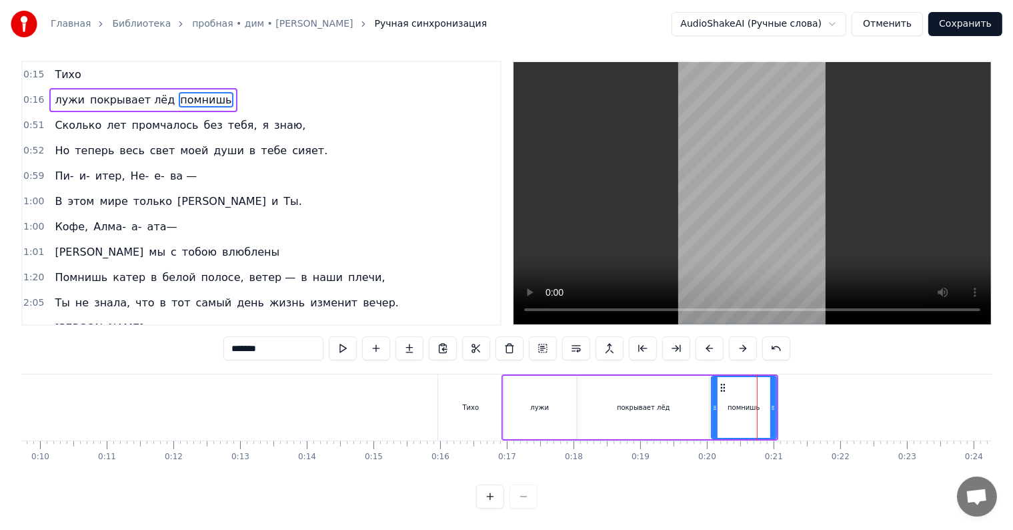
scroll to position [20, 0]
click at [754, 402] on div "помнишь" at bounding box center [744, 407] width 32 height 10
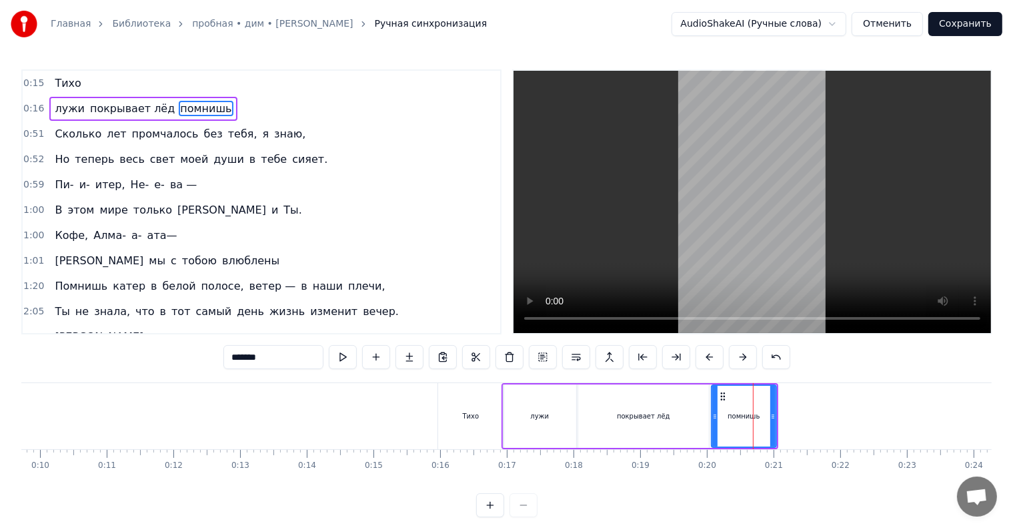
click at [282, 365] on input "*******" at bounding box center [273, 357] width 100 height 24
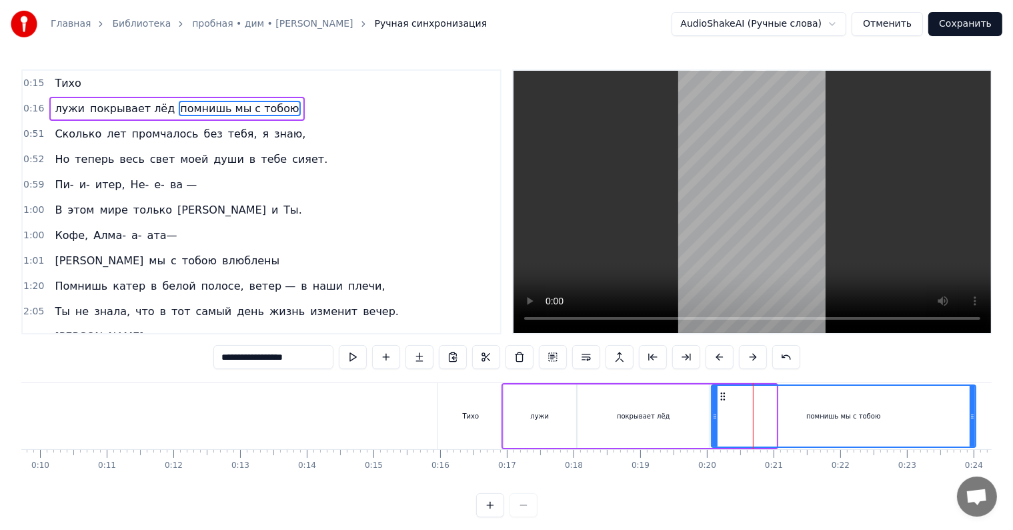
drag, startPoint x: 774, startPoint y: 414, endPoint x: 973, endPoint y: 424, distance: 199.7
click at [973, 424] on div at bounding box center [972, 415] width 5 height 61
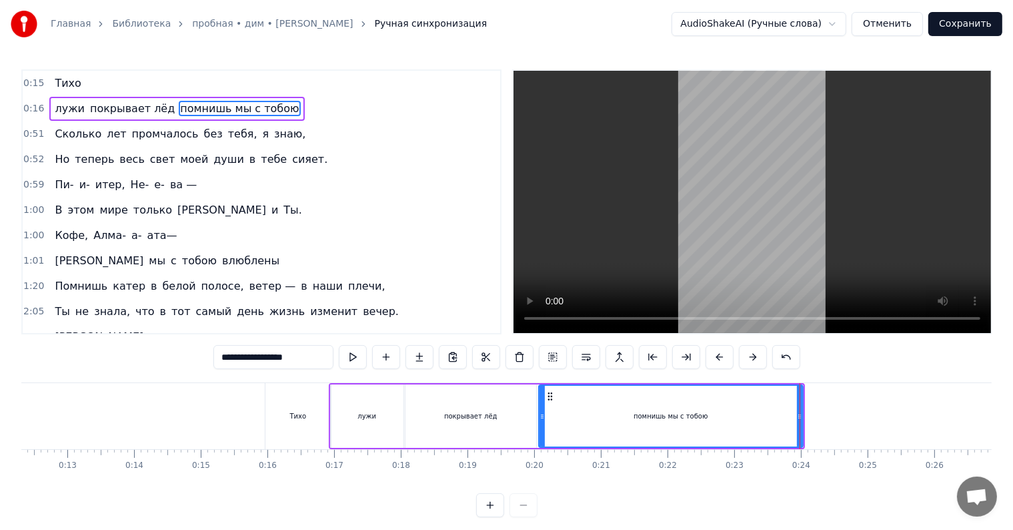
scroll to position [0, 820]
type input "**********"
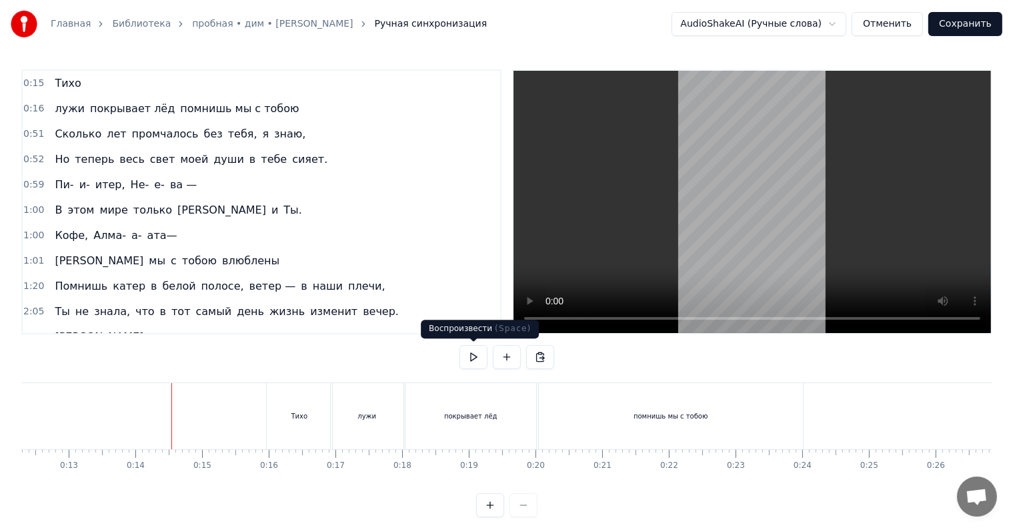
click at [485, 361] on button at bounding box center [474, 357] width 28 height 24
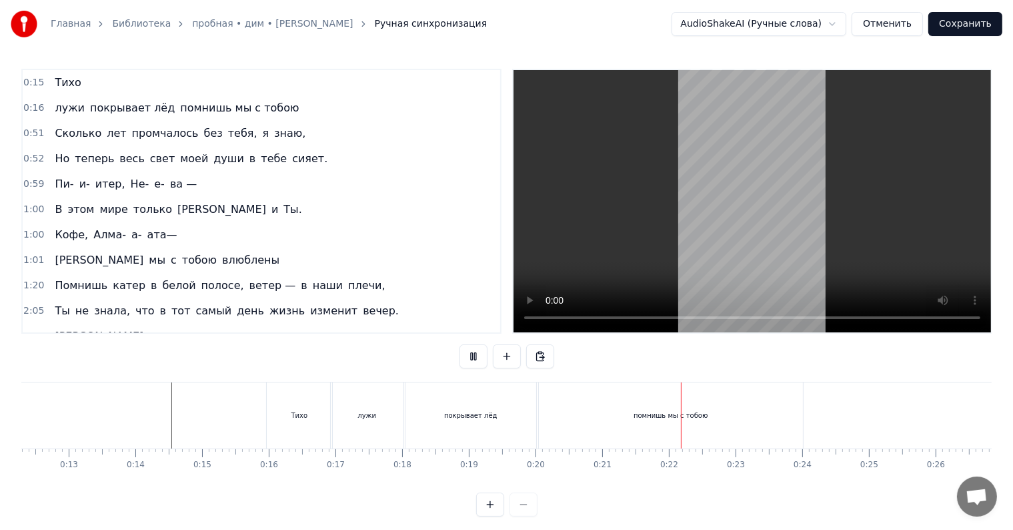
scroll to position [0, 0]
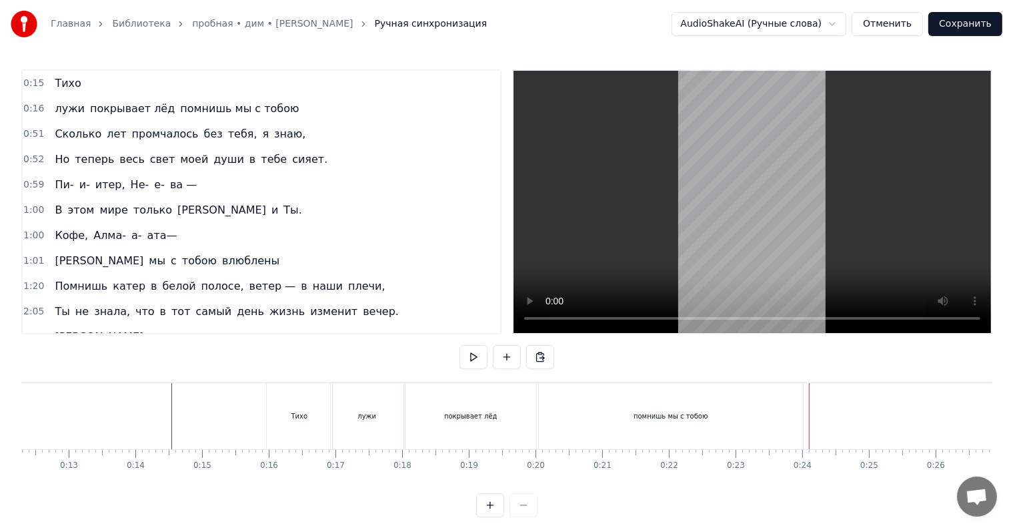
click at [803, 405] on div "лужи покрывает лёд помнишь мы с тобою" at bounding box center [568, 416] width 476 height 66
click at [803, 406] on div "лужи покрывает лёд помнишь мы с тобою" at bounding box center [568, 416] width 476 height 66
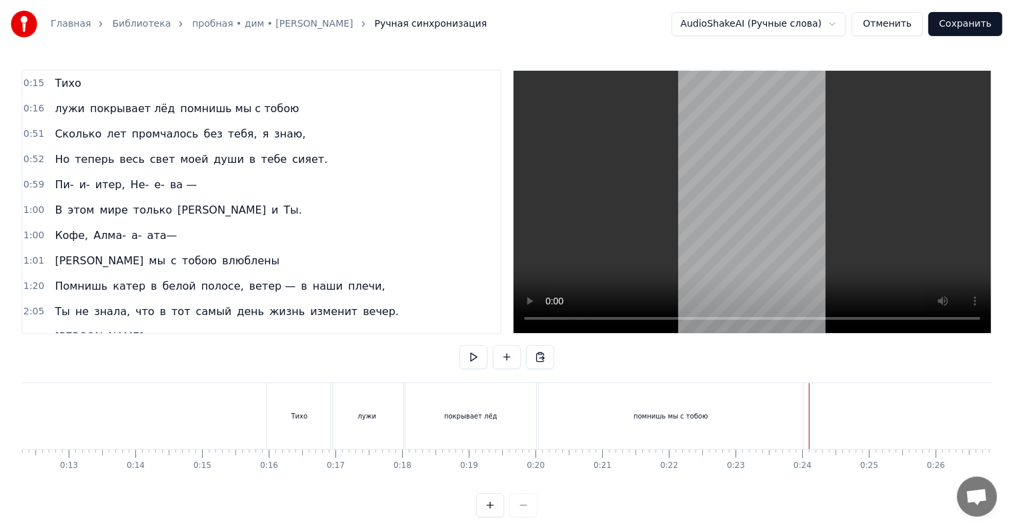
click at [803, 409] on div "лужи покрывает лёд помнишь мы с тобою" at bounding box center [568, 416] width 476 height 66
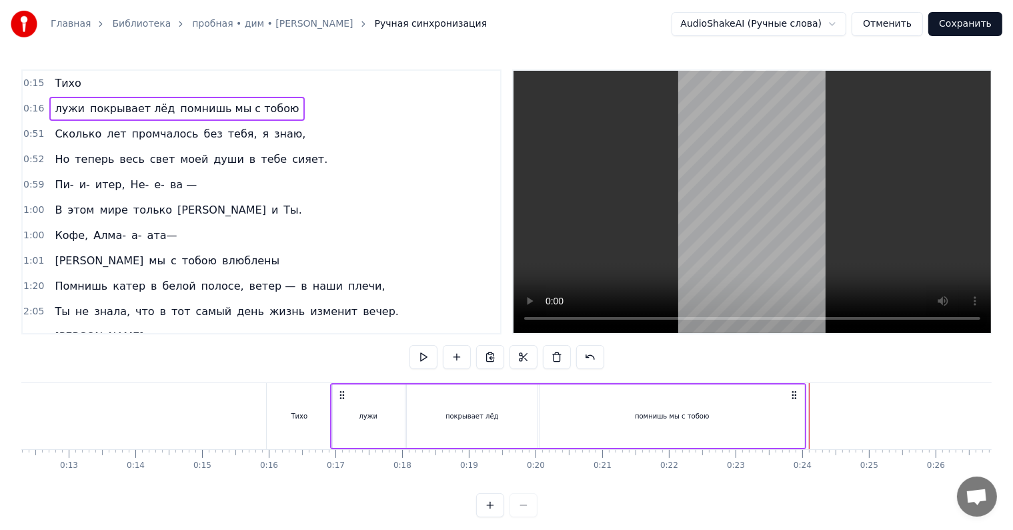
click at [490, 510] on button at bounding box center [490, 505] width 28 height 24
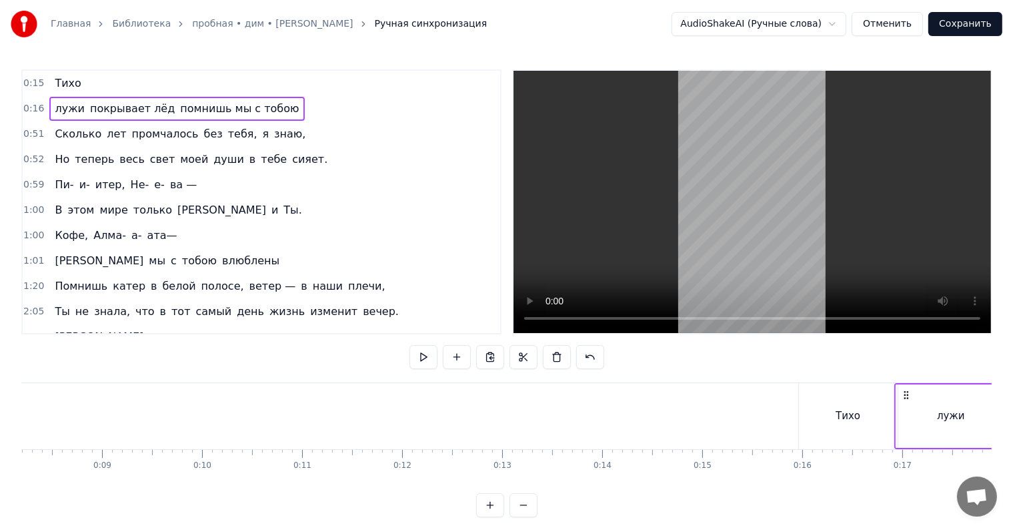
click at [490, 510] on button at bounding box center [490, 505] width 28 height 24
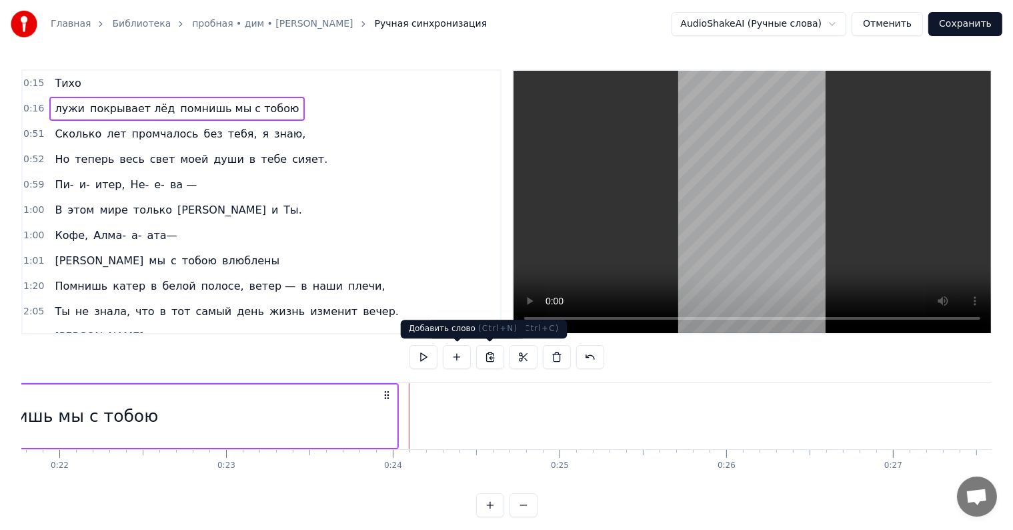
scroll to position [0, 3628]
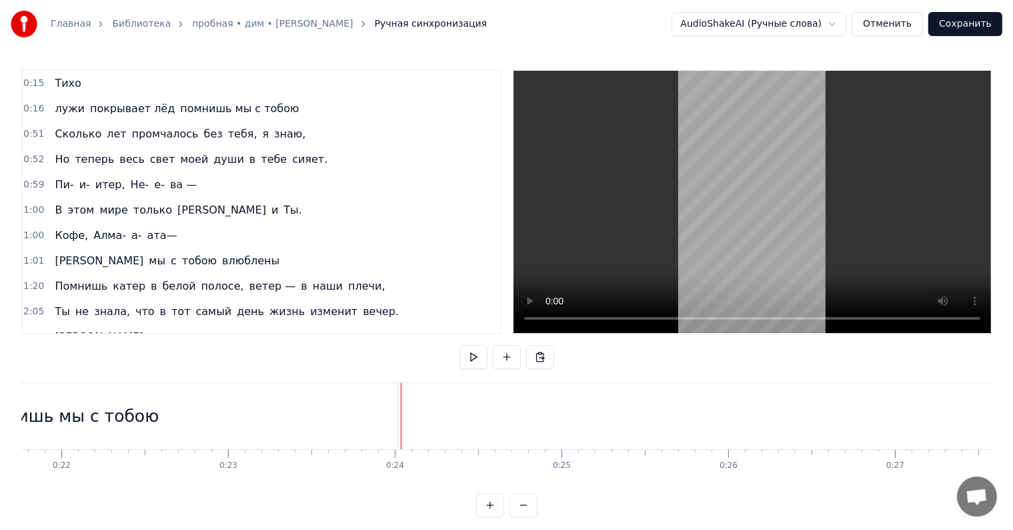
drag, startPoint x: 387, startPoint y: 408, endPoint x: -259, endPoint y: 245, distance: 665.6
click at [0, 245] on html "Главная Библиотека пробная • дим • [PERSON_NAME] Ручная синхронизация AudioShak…" at bounding box center [506, 269] width 1013 height 538
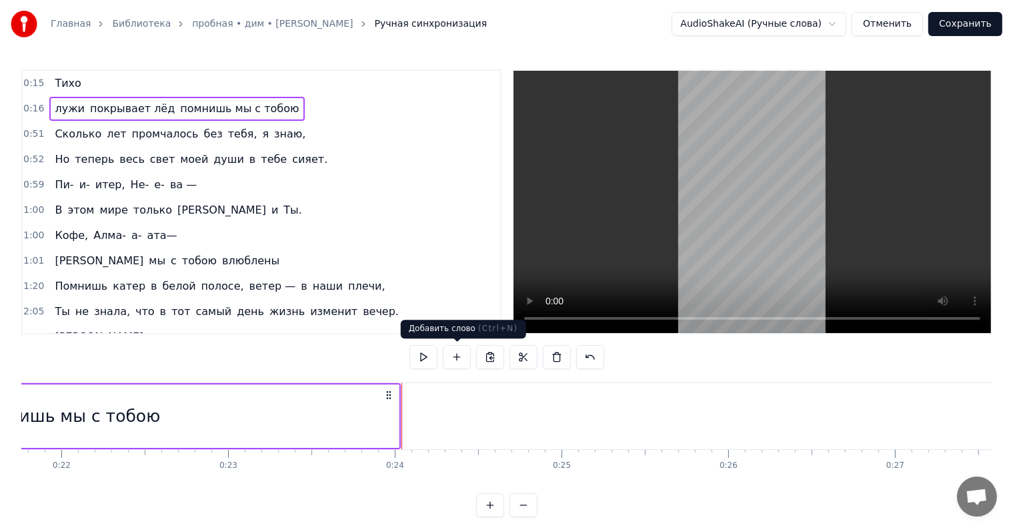
click at [448, 361] on button at bounding box center [457, 357] width 28 height 24
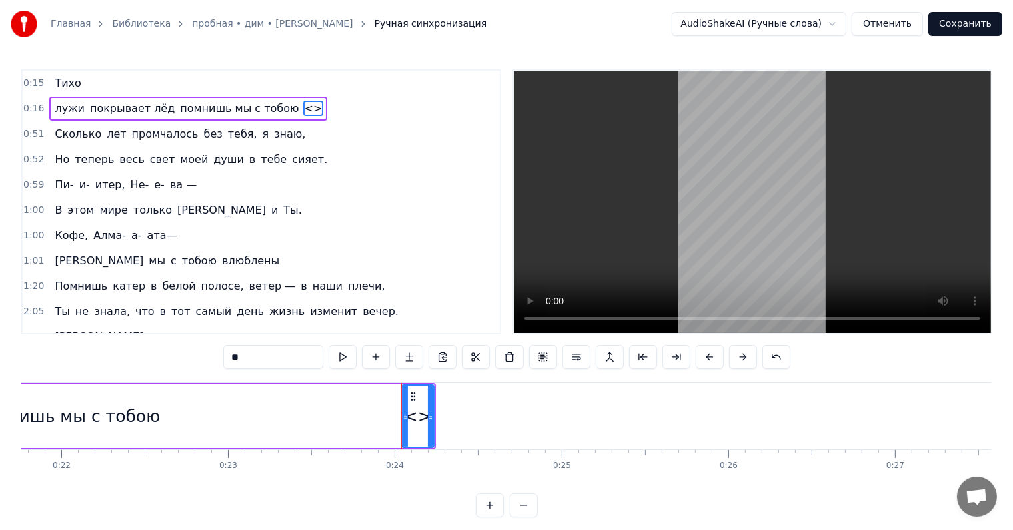
click at [243, 358] on input "**" at bounding box center [273, 357] width 100 height 24
paste input "**********"
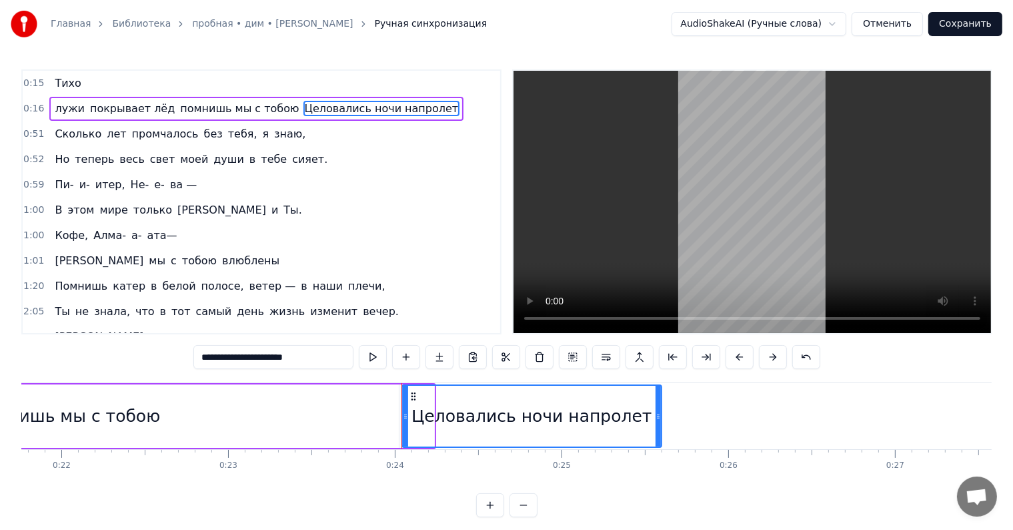
drag, startPoint x: 428, startPoint y: 417, endPoint x: 657, endPoint y: 440, distance: 229.9
click at [657, 440] on div at bounding box center [658, 415] width 5 height 61
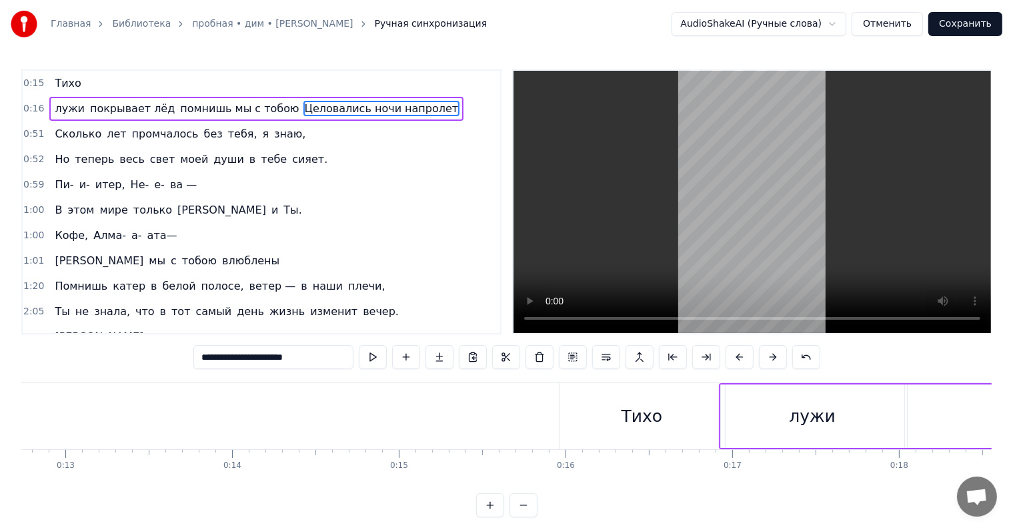
scroll to position [0, 2124]
type input "**********"
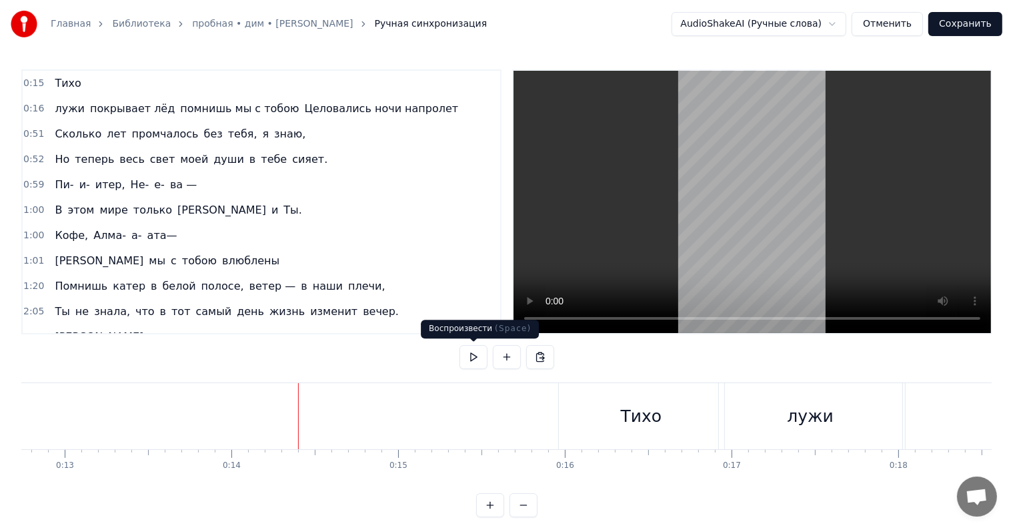
click at [477, 351] on button at bounding box center [474, 357] width 28 height 24
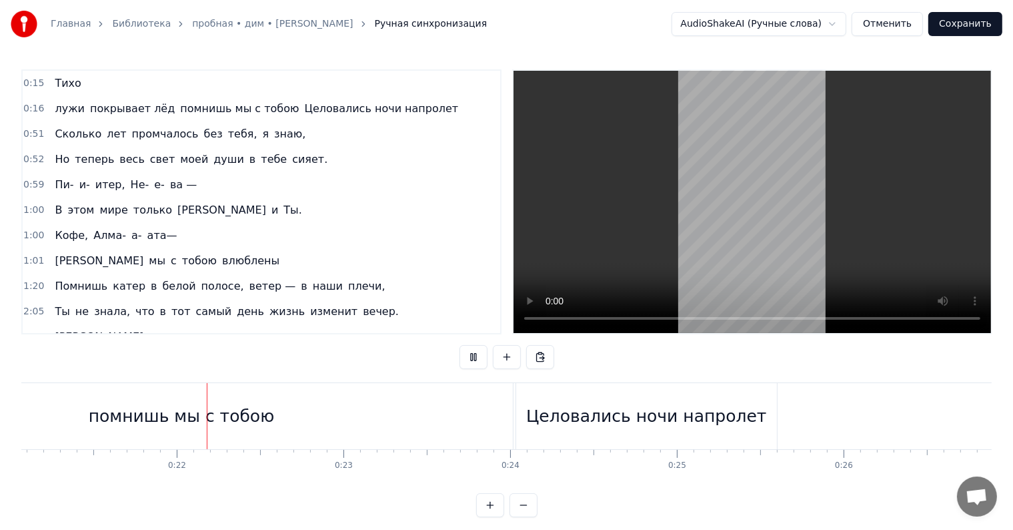
scroll to position [0, 3520]
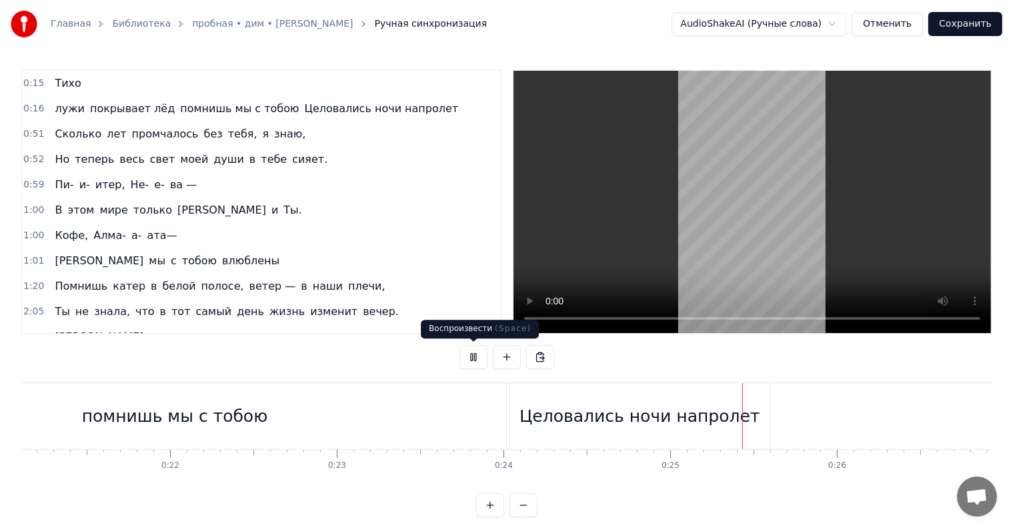
click at [476, 351] on button at bounding box center [474, 357] width 28 height 24
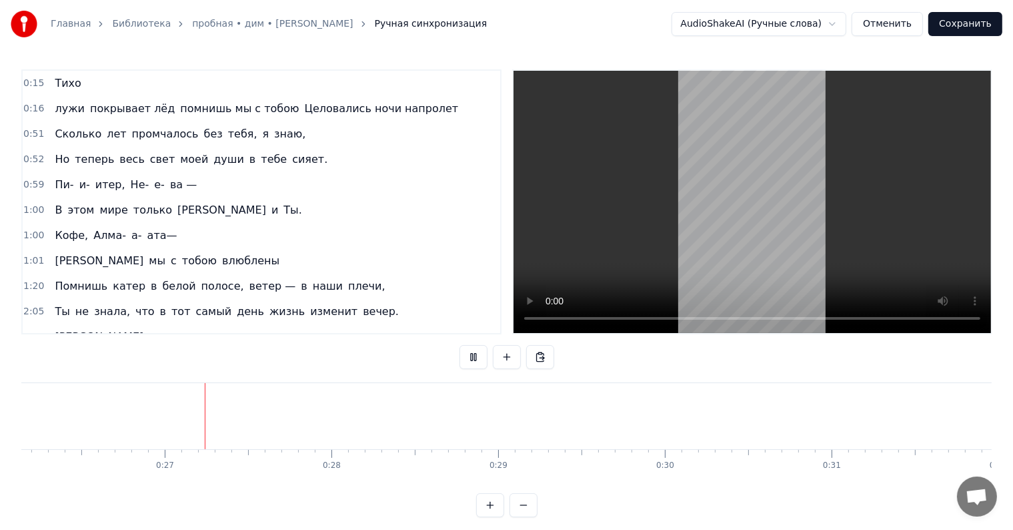
scroll to position [0, 4367]
click at [476, 351] on button at bounding box center [474, 357] width 28 height 24
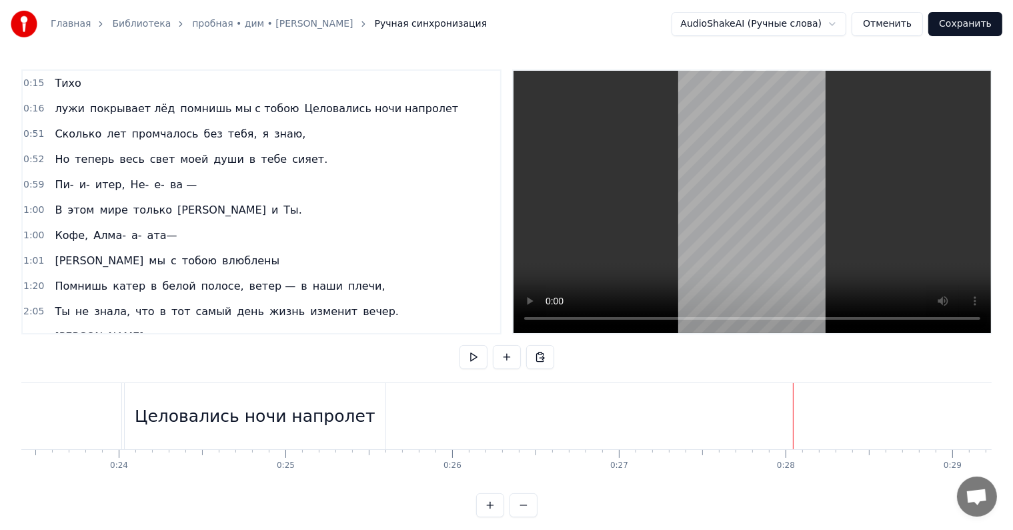
scroll to position [0, 3905]
click at [339, 418] on div "Целовались ночи напролет" at bounding box center [254, 416] width 240 height 25
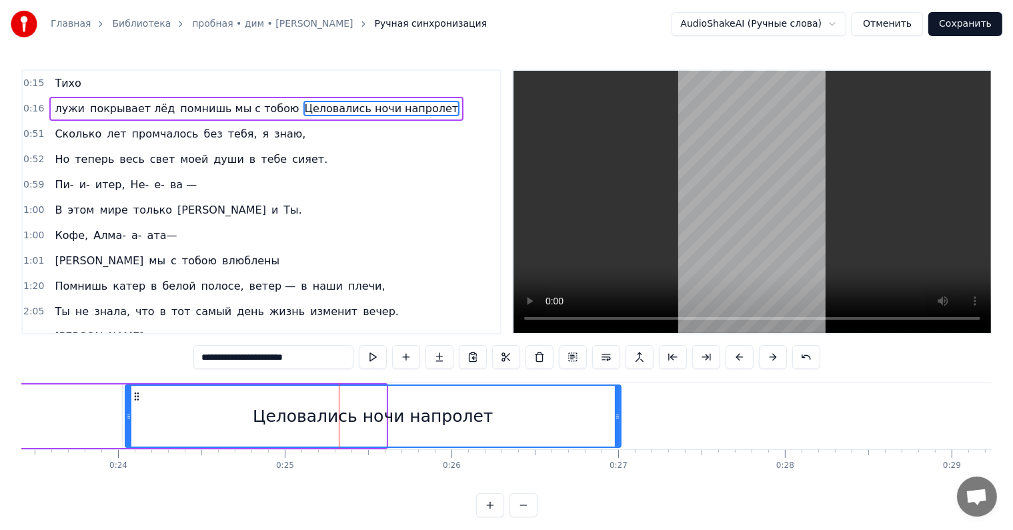
drag, startPoint x: 381, startPoint y: 419, endPoint x: 616, endPoint y: 436, distance: 235.4
click at [616, 436] on div at bounding box center [617, 415] width 5 height 61
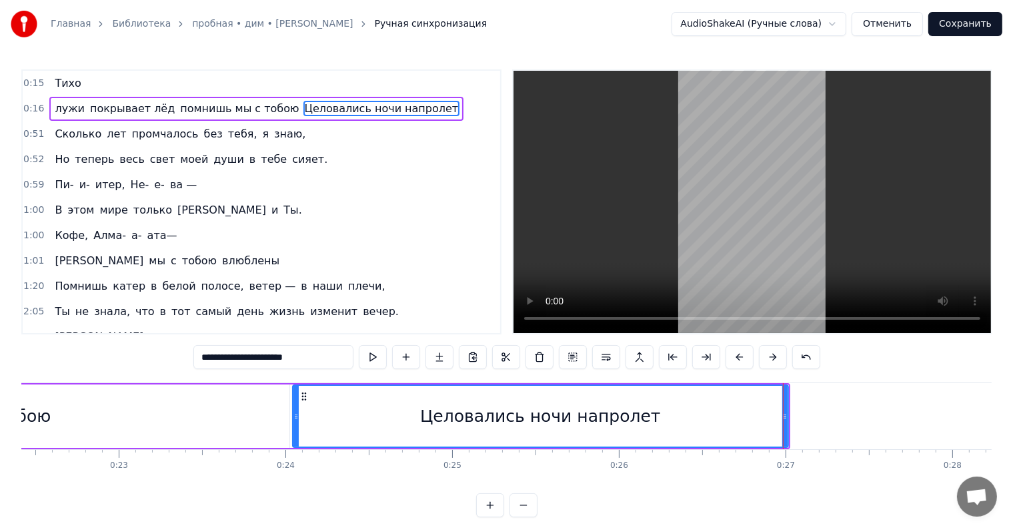
scroll to position [0, 3735]
click at [181, 478] on div "Тихо лужи покрывает лёд помнишь мы с тобою Целовались ночи напролет Сколько лет…" at bounding box center [506, 432] width 970 height 100
drag, startPoint x: 207, startPoint y: 467, endPoint x: 198, endPoint y: 456, distance: 13.7
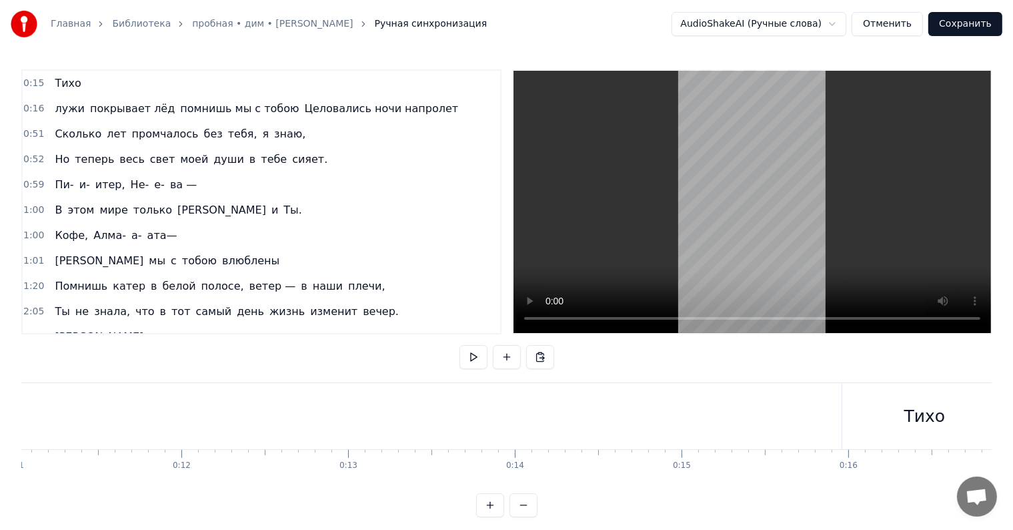
scroll to position [0, 1843]
click at [468, 352] on button at bounding box center [474, 357] width 28 height 24
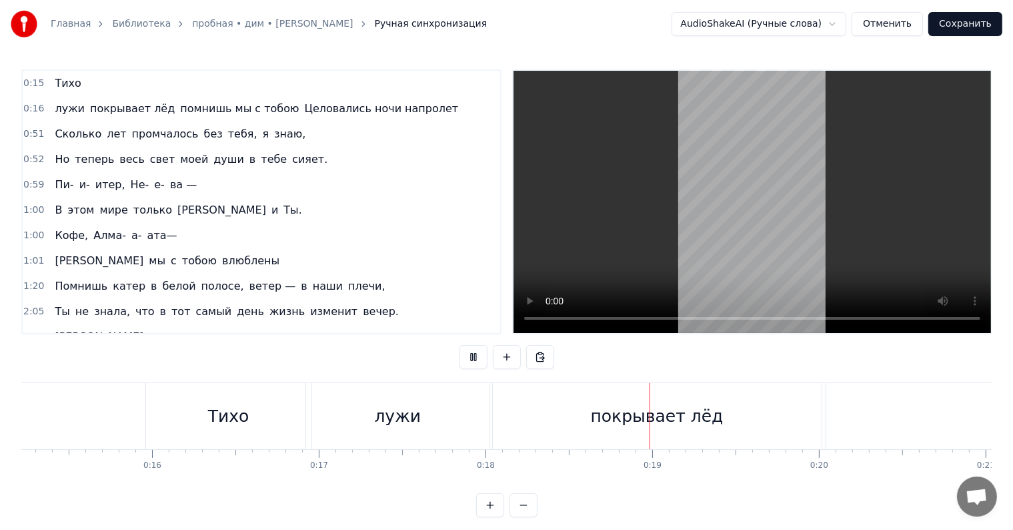
scroll to position [0, 2541]
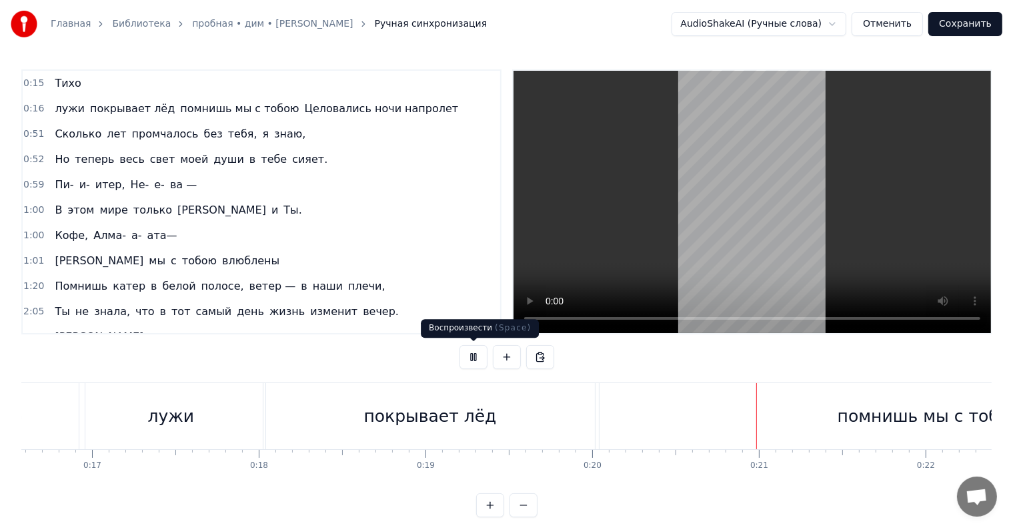
click at [475, 349] on button at bounding box center [474, 357] width 28 height 24
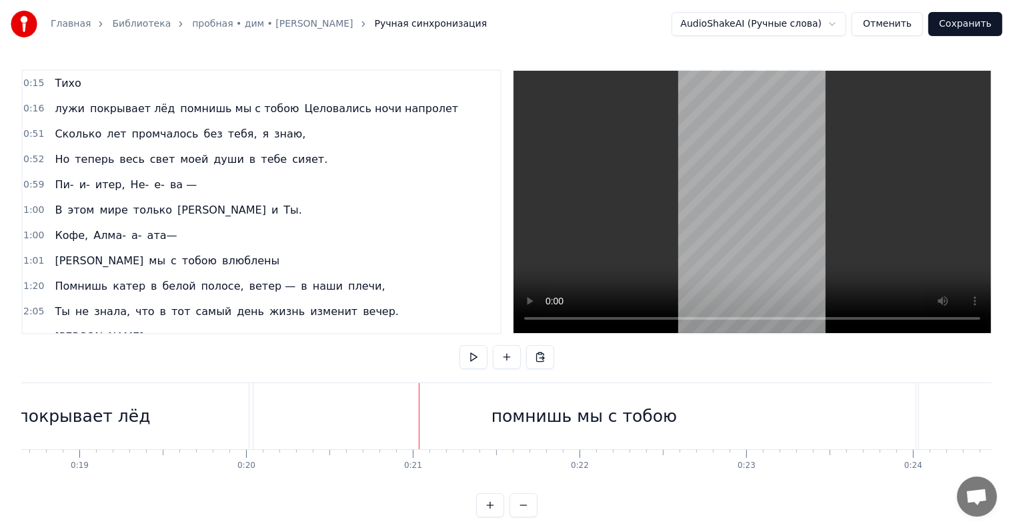
scroll to position [0, 3110]
click at [364, 416] on div "помнишь мы с тобою" at bounding box center [584, 416] width 662 height 66
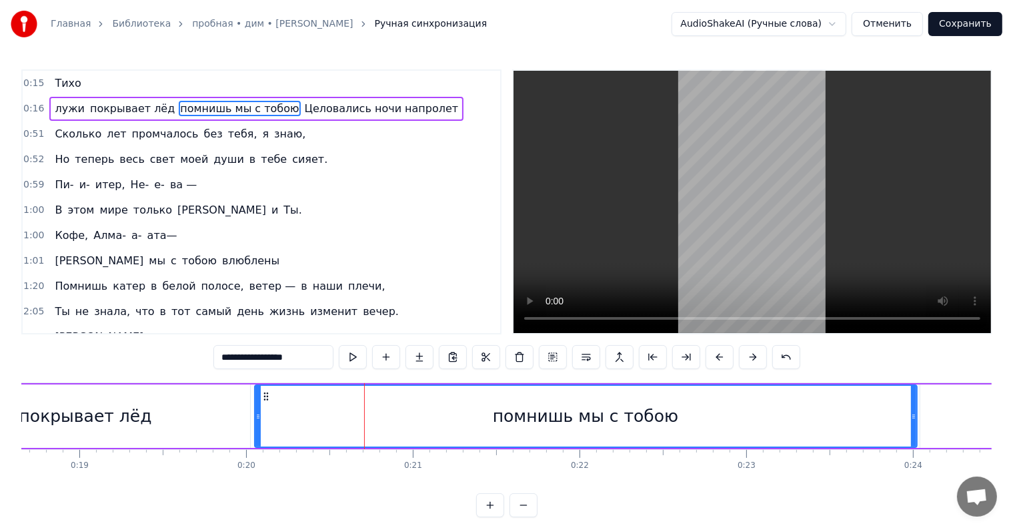
click at [221, 416] on div "покрывает лёд" at bounding box center [85, 415] width 329 height 63
type input "**********"
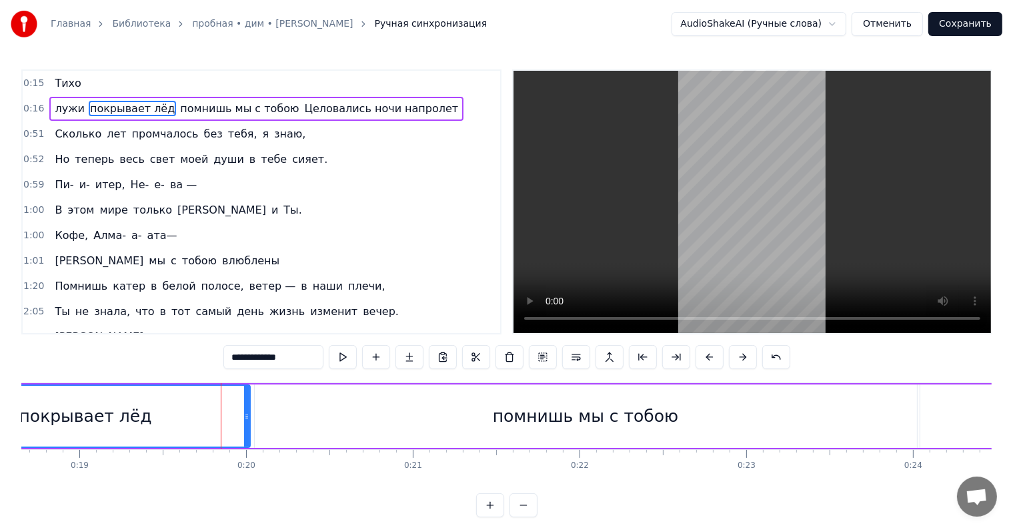
click at [92, 77] on div "0:15 Тихо" at bounding box center [262, 83] width 478 height 25
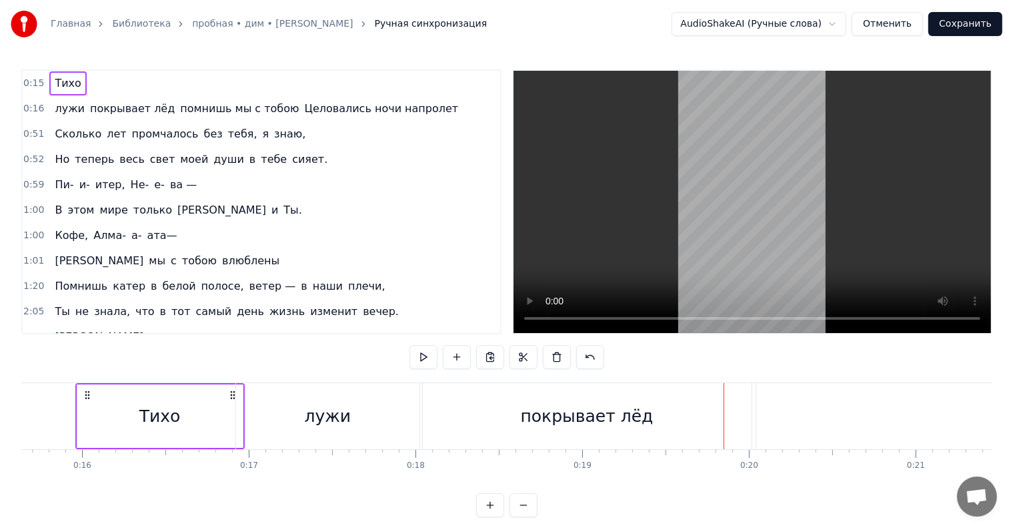
scroll to position [0, 2593]
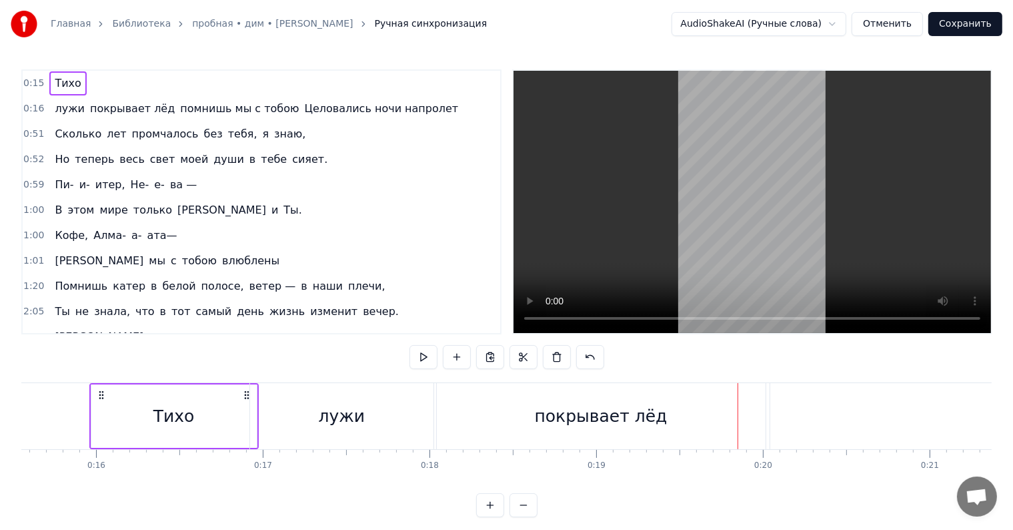
click at [187, 401] on div "Тихо" at bounding box center [173, 415] width 165 height 63
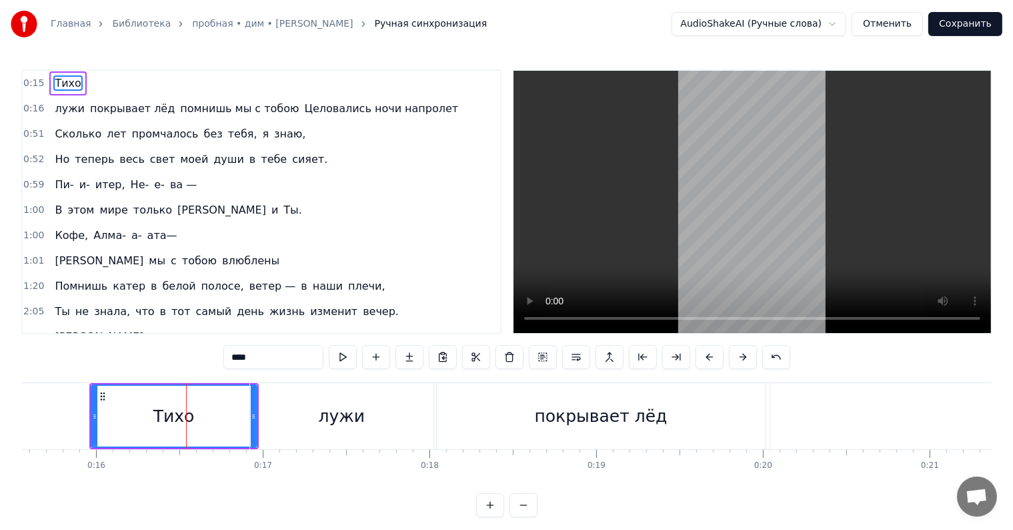
click at [262, 112] on span "помнишь мы с тобою" at bounding box center [239, 108] width 121 height 15
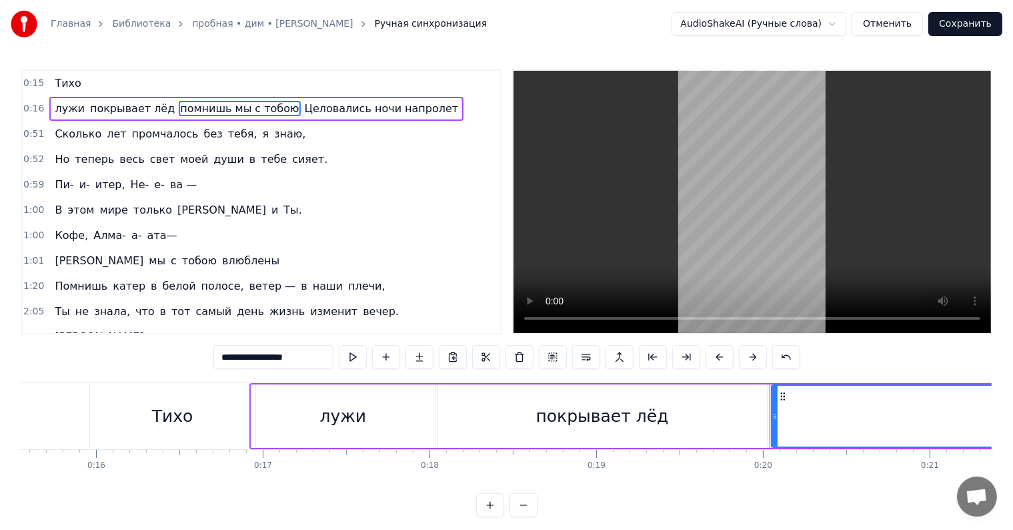
click at [315, 107] on span "Целовались ночи напролет" at bounding box center [381, 108] width 157 height 15
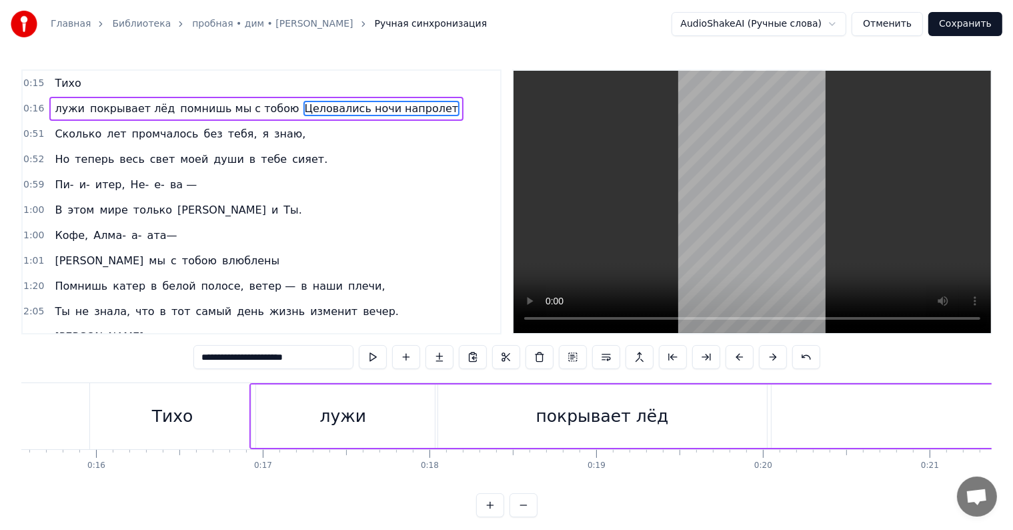
click at [315, 107] on span "Целовались ночи напролет" at bounding box center [381, 108] width 157 height 15
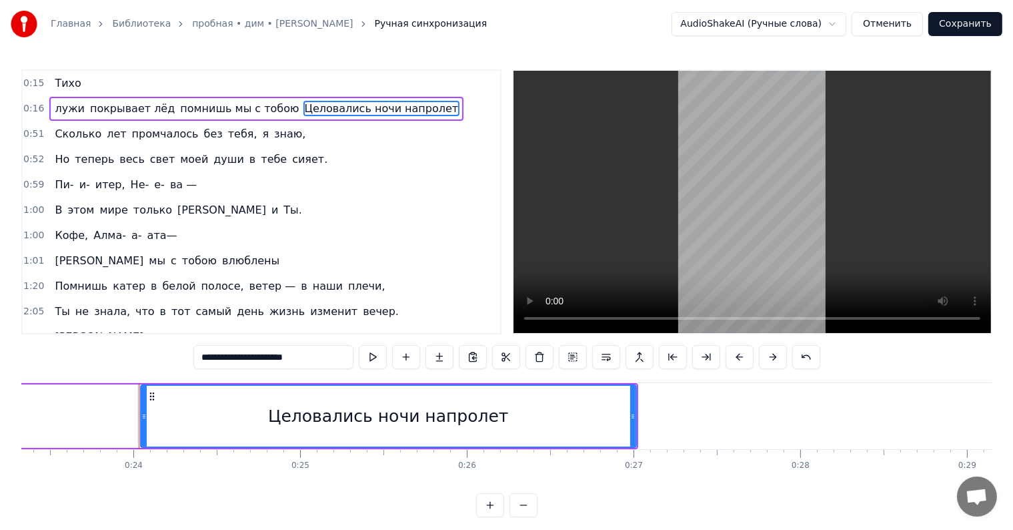
scroll to position [0, 3940]
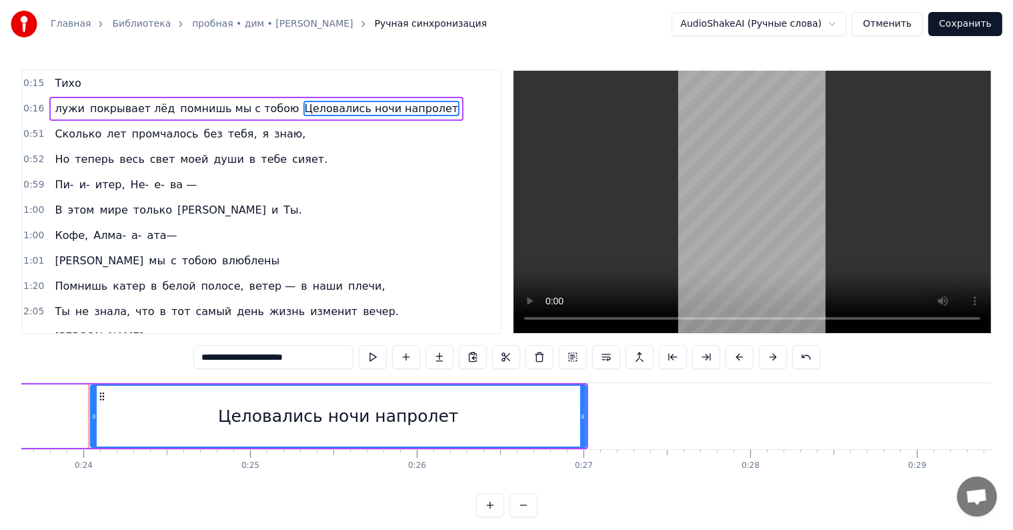
click at [303, 108] on span "Целовались ночи напролет" at bounding box center [381, 108] width 157 height 15
click at [494, 415] on div "Целовались ночи напролет" at bounding box center [338, 415] width 494 height 61
type input "*******"
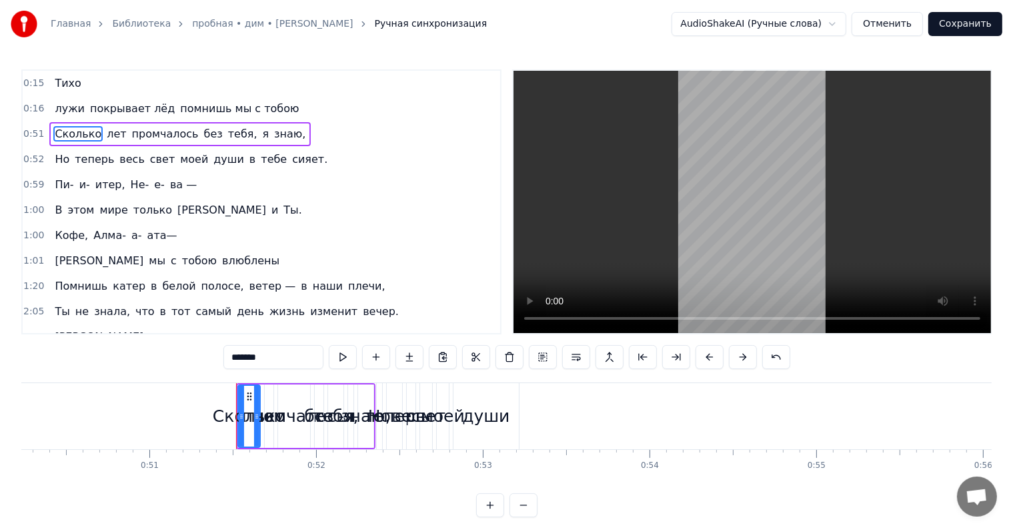
scroll to position [0, 8523]
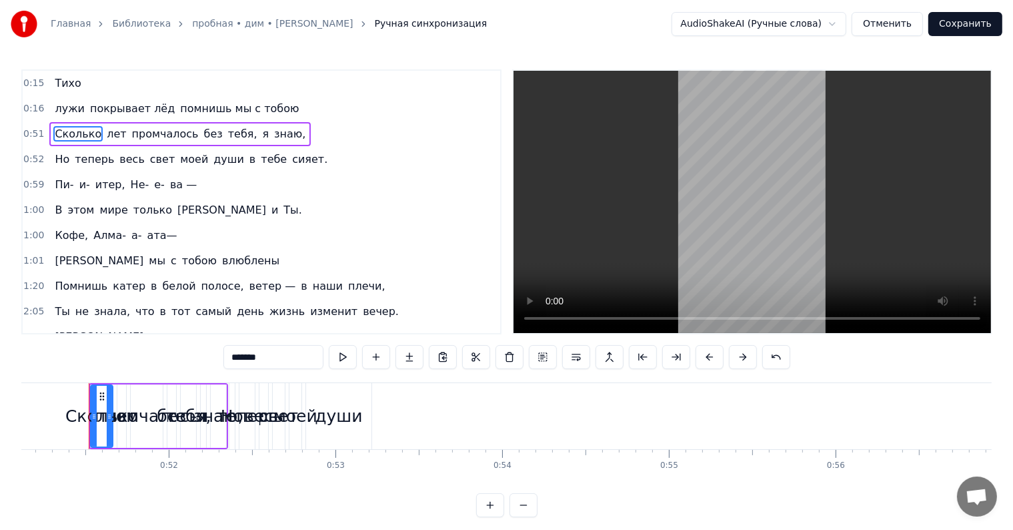
drag, startPoint x: 25, startPoint y: 134, endPoint x: 39, endPoint y: 131, distance: 15.0
click at [29, 133] on span "0:51" at bounding box center [33, 133] width 21 height 13
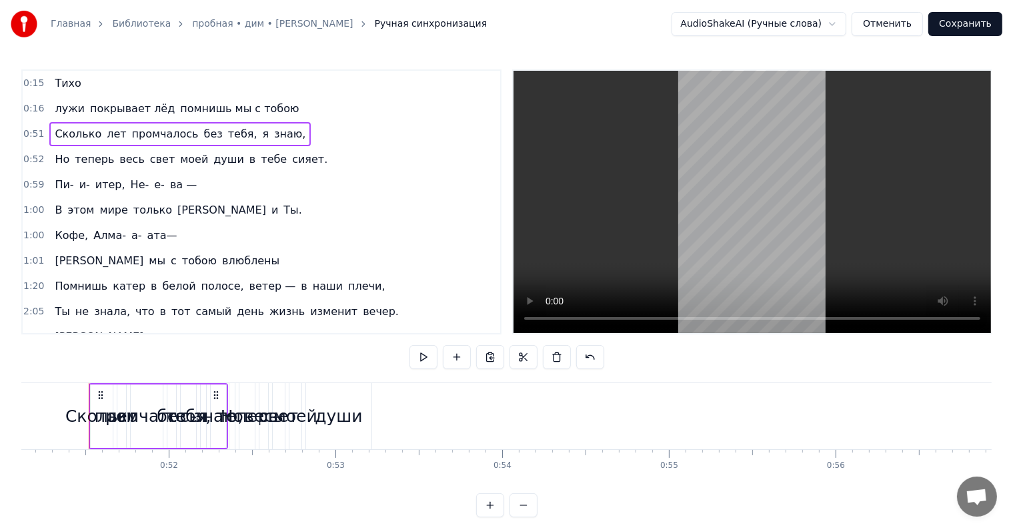
click at [39, 131] on span "0:51" at bounding box center [33, 133] width 21 height 13
click at [303, 105] on div "0:16 лужи покрывает лёд помнишь мы с тобою" at bounding box center [262, 108] width 478 height 25
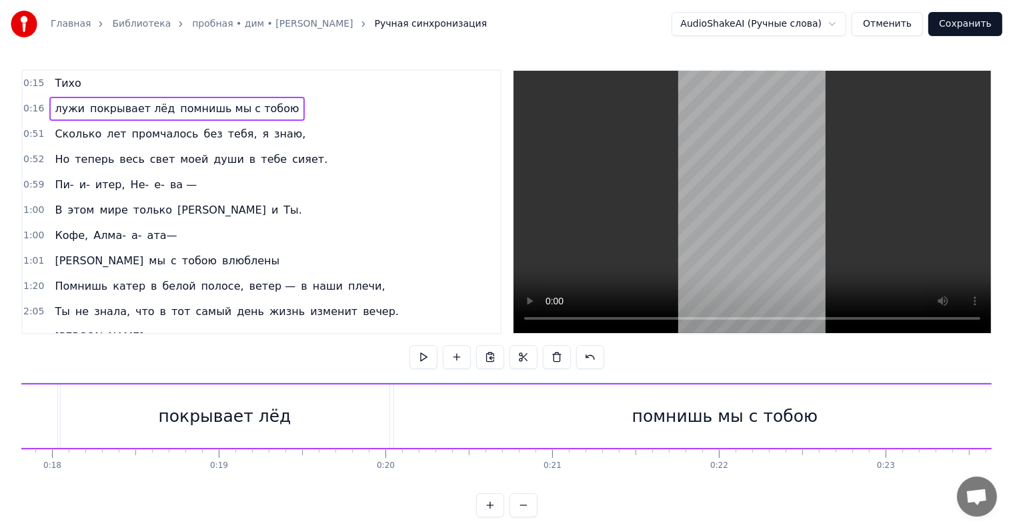
scroll to position [0, 2753]
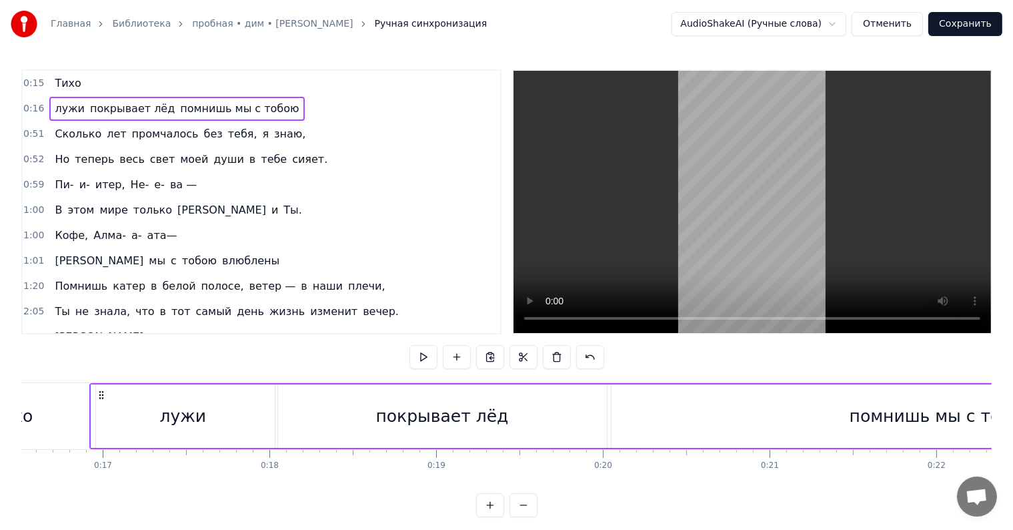
click at [302, 114] on div "0:16 лужи покрывает лёд помнишь мы с тобою" at bounding box center [262, 108] width 478 height 25
click at [109, 135] on span "лет" at bounding box center [116, 133] width 22 height 15
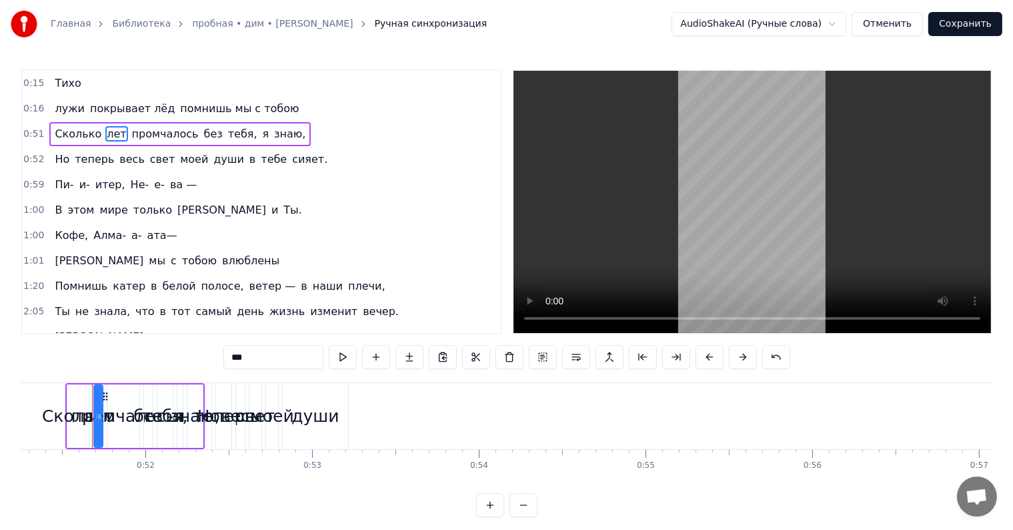
click at [36, 132] on span "0:51" at bounding box center [33, 133] width 21 height 13
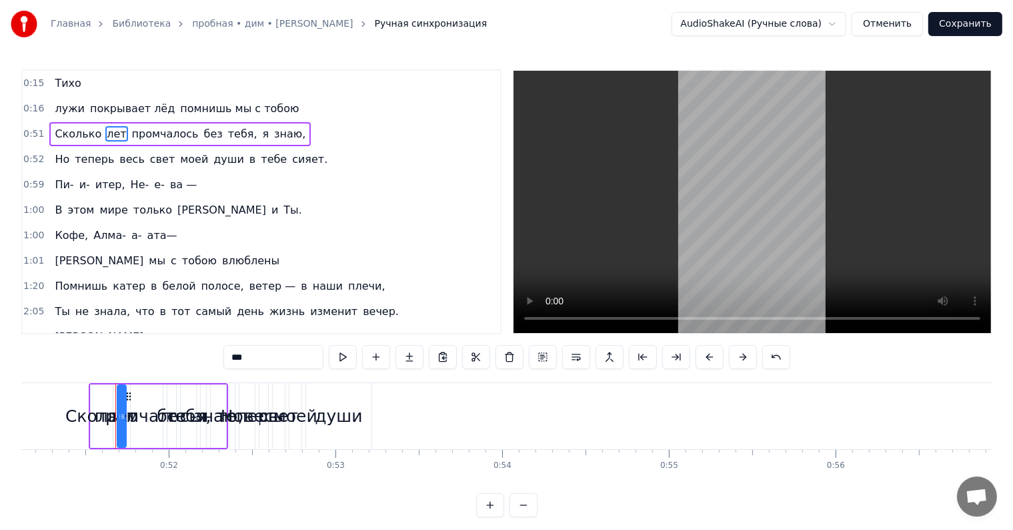
click at [36, 131] on span "0:51" at bounding box center [33, 133] width 21 height 13
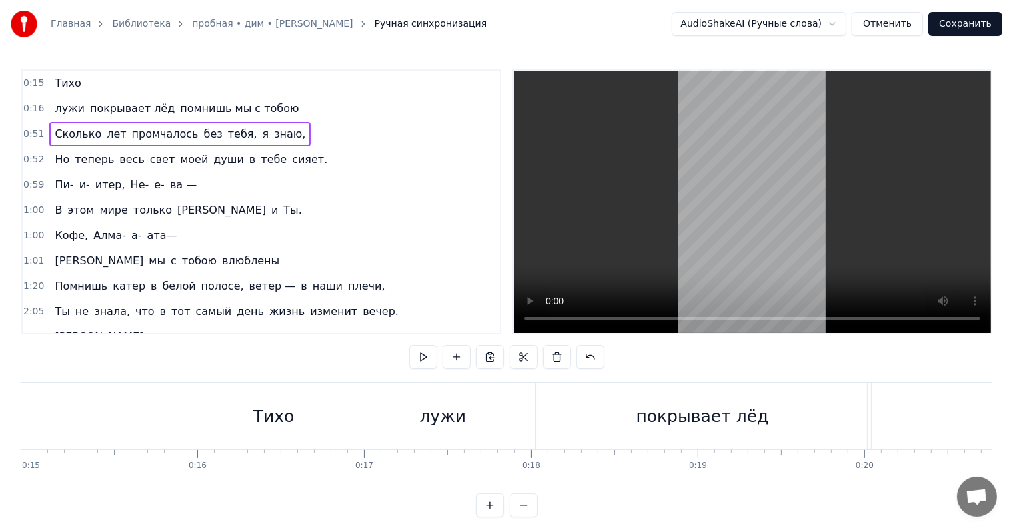
scroll to position [0, 2490]
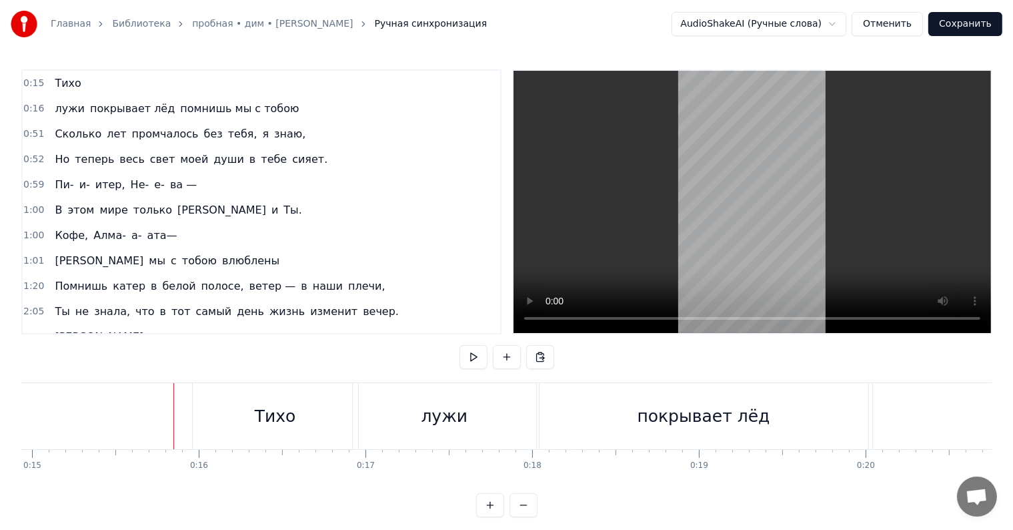
click at [227, 392] on div "Тихо" at bounding box center [275, 416] width 165 height 66
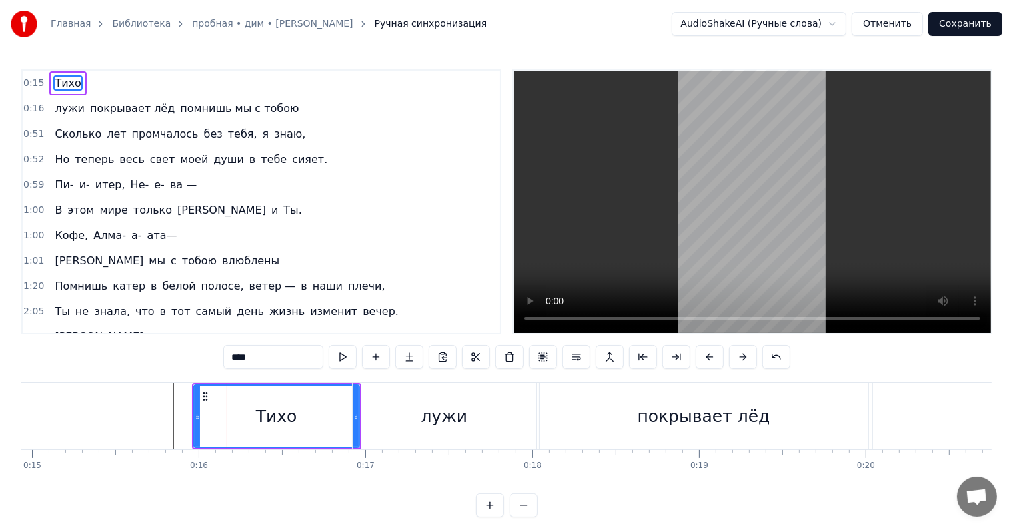
click at [430, 414] on div "лужи" at bounding box center [444, 416] width 47 height 25
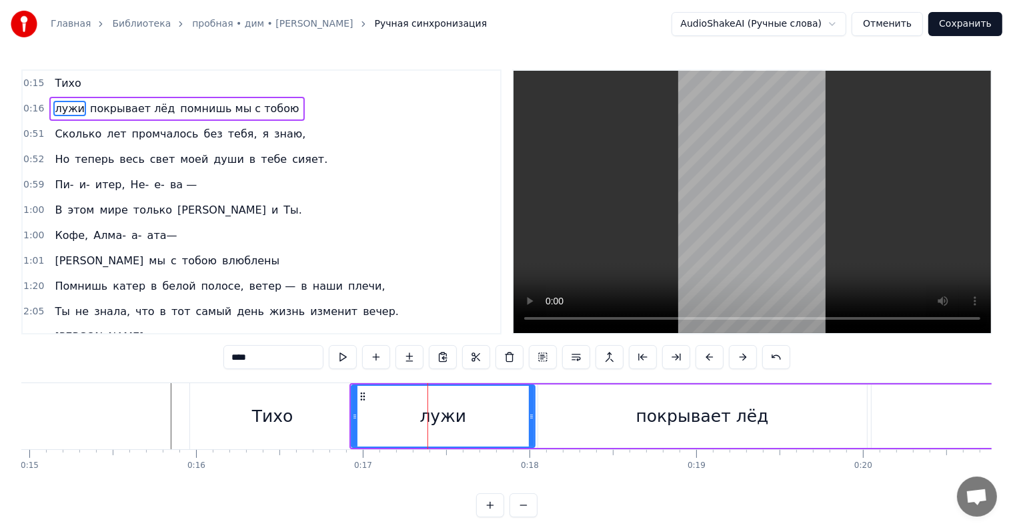
scroll to position [0, 2494]
click at [629, 414] on div "покрывает лёд" at bounding box center [702, 415] width 329 height 63
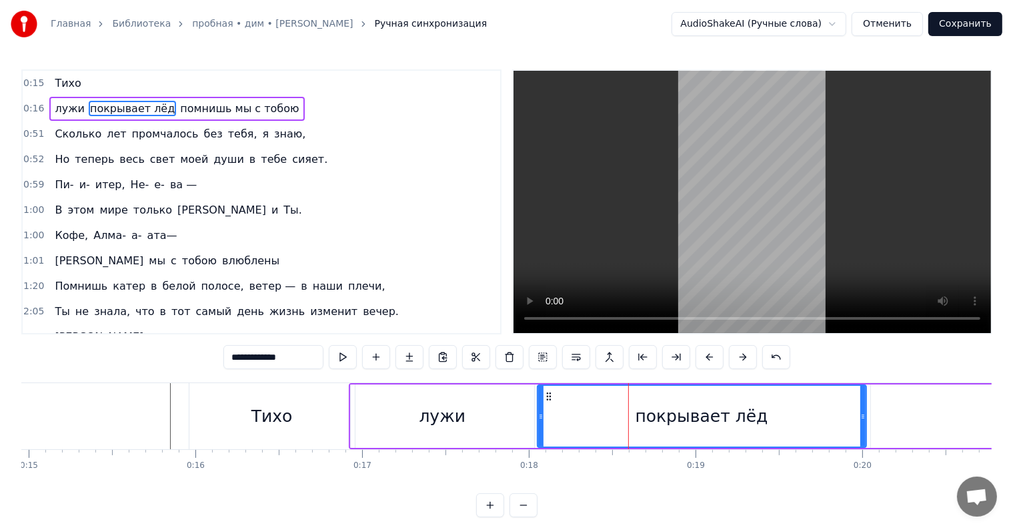
click at [488, 412] on div "лужи" at bounding box center [443, 415] width 184 height 63
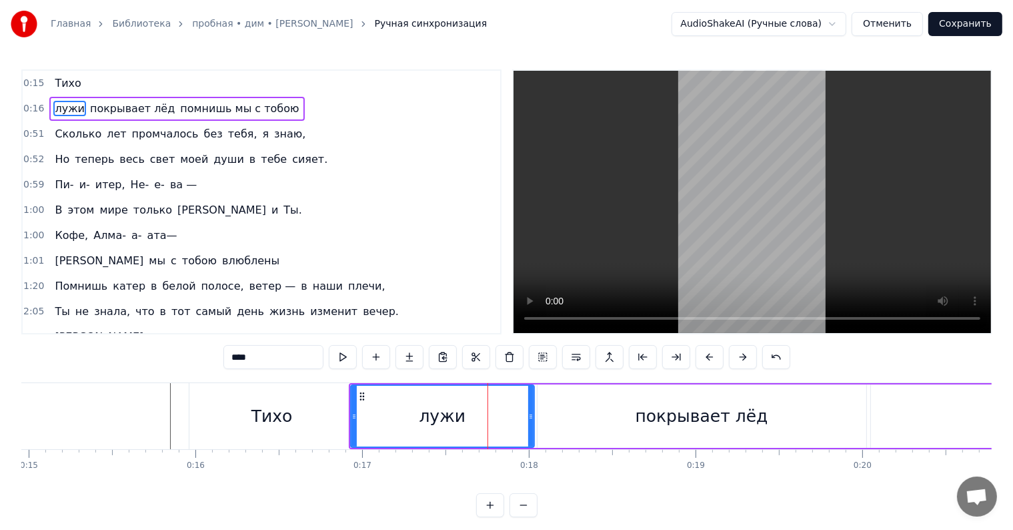
click at [488, 412] on div "лужи" at bounding box center [442, 415] width 183 height 61
click at [103, 111] on span "покрывает лёд" at bounding box center [132, 108] width 87 height 15
type input "**********"
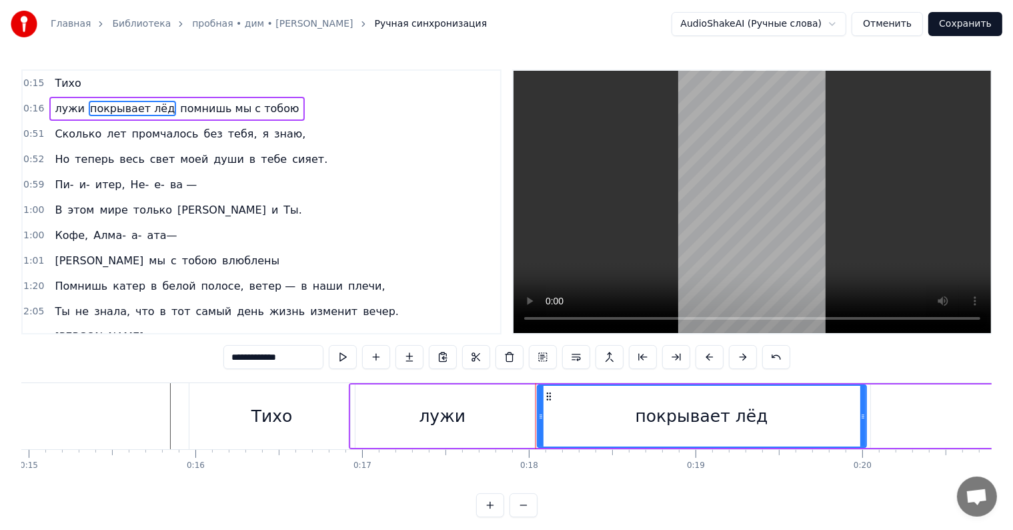
click at [105, 107] on span "покрывает лёд" at bounding box center [132, 108] width 87 height 15
click at [288, 103] on div "0:16 лужи покрывает лёд помнишь мы с тобою" at bounding box center [262, 108] width 478 height 25
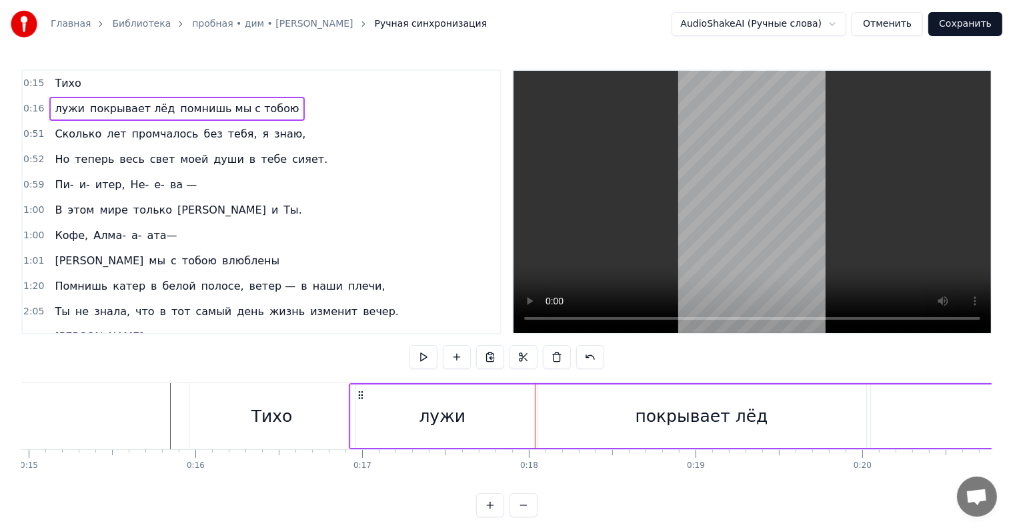
click at [802, 361] on div "0:15 Тихо 0:16 лужи покрывает лёд помнишь мы с тобою 0:51 Сколько лет промчалос…" at bounding box center [506, 293] width 970 height 448
click at [518, 525] on html "Главная Библиотека пробная • дим • [PERSON_NAME] Ручная синхронизация AudioShak…" at bounding box center [506, 269] width 1013 height 538
click at [518, 517] on button at bounding box center [524, 505] width 28 height 24
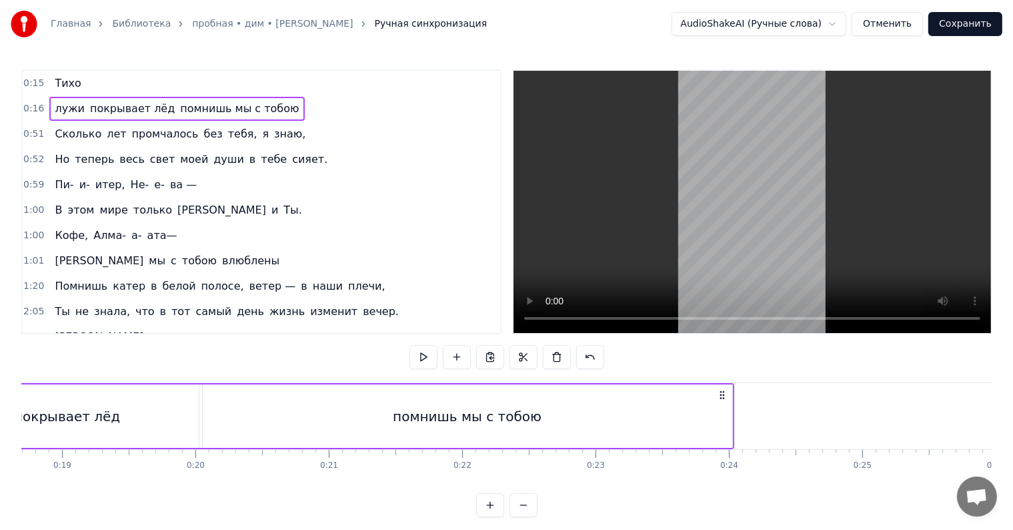
click at [518, 517] on button at bounding box center [524, 505] width 28 height 24
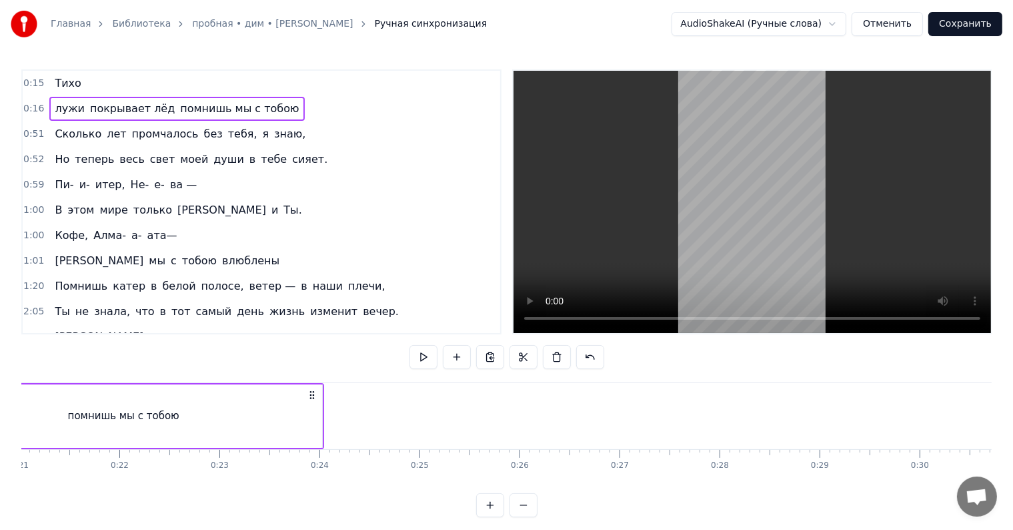
click at [518, 517] on button at bounding box center [524, 505] width 28 height 24
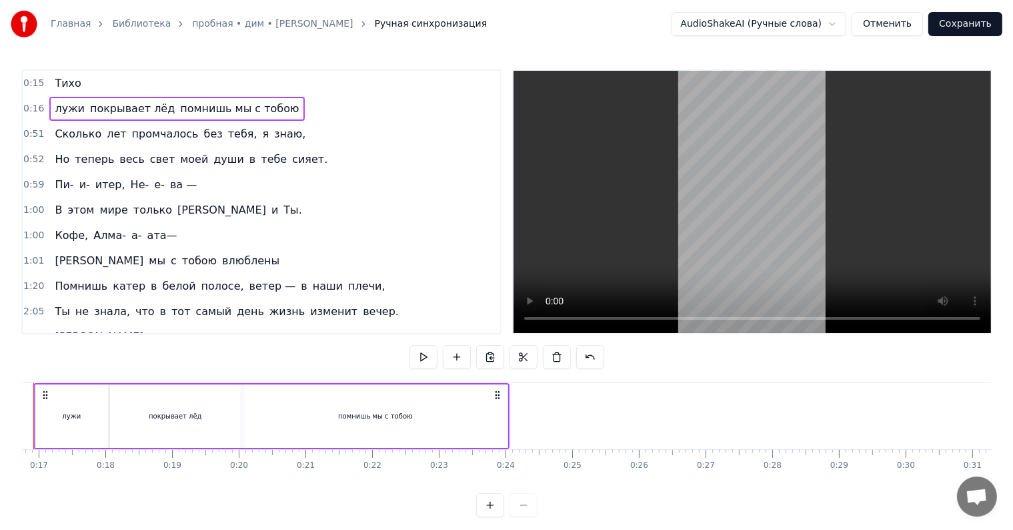
scroll to position [0, 1061]
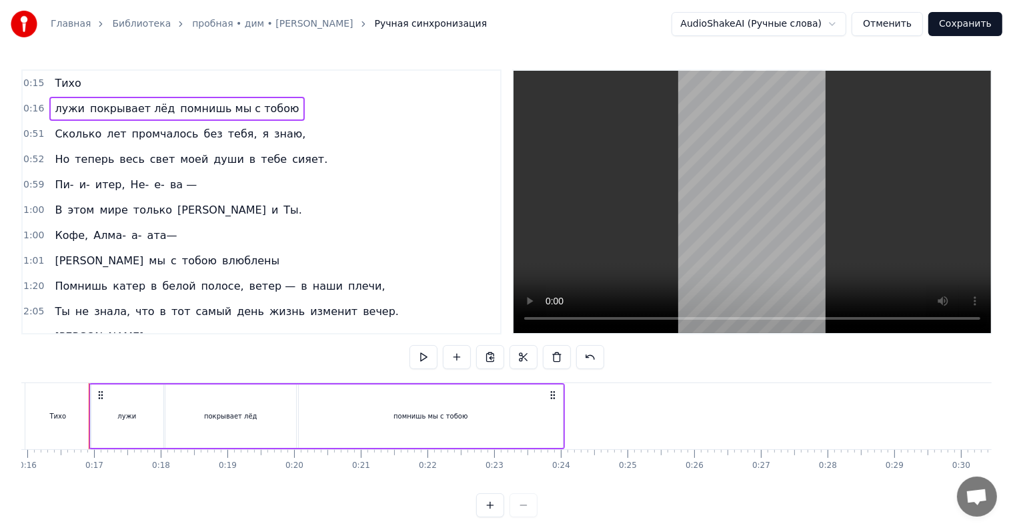
click at [475, 416] on div "помнишь мы с тобою" at bounding box center [431, 415] width 264 height 63
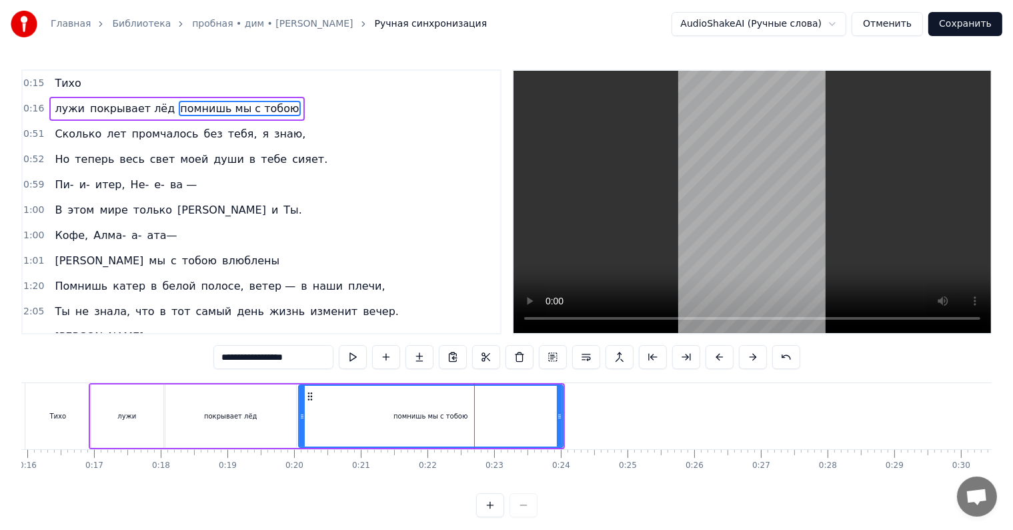
click at [301, 406] on div at bounding box center [301, 415] width 5 height 61
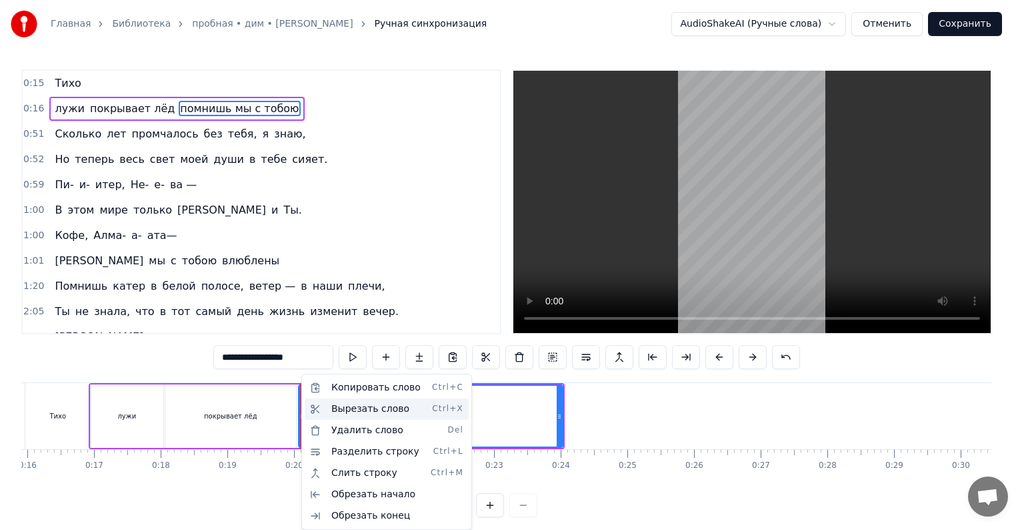
click at [331, 408] on div "Вырезать слово Ctrl+X" at bounding box center [387, 408] width 164 height 21
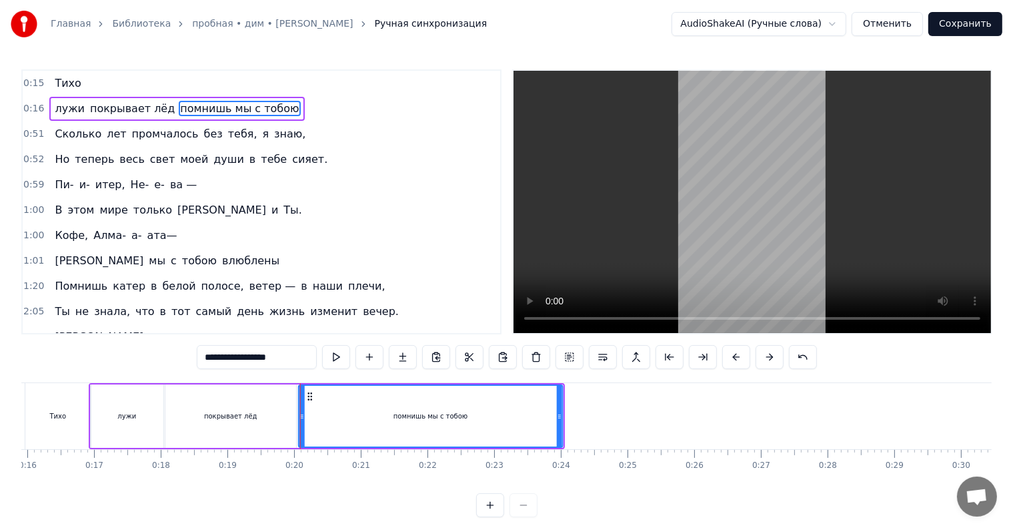
click at [309, 400] on icon at bounding box center [310, 396] width 11 height 11
click at [309, 396] on icon at bounding box center [310, 396] width 11 height 11
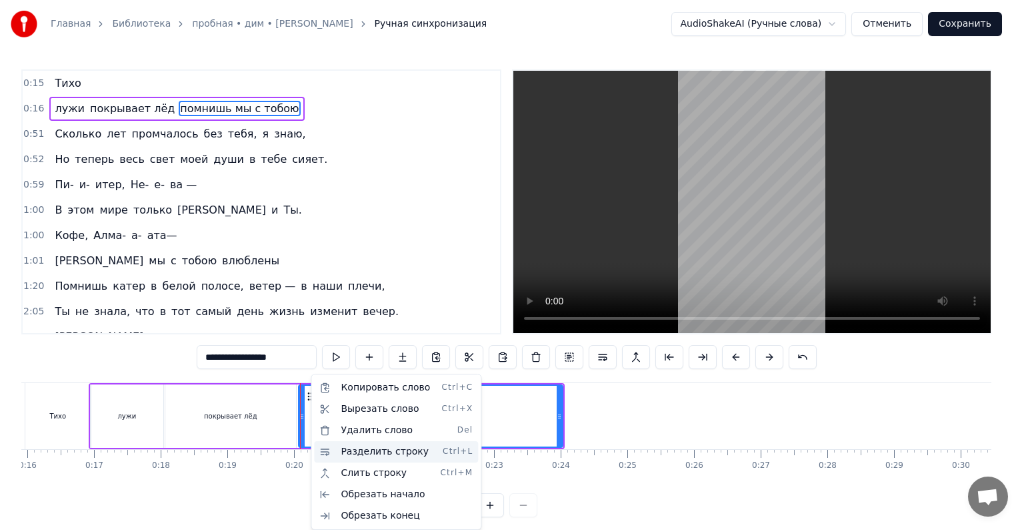
click at [338, 450] on div "Разделить строку Ctrl+L" at bounding box center [396, 451] width 164 height 21
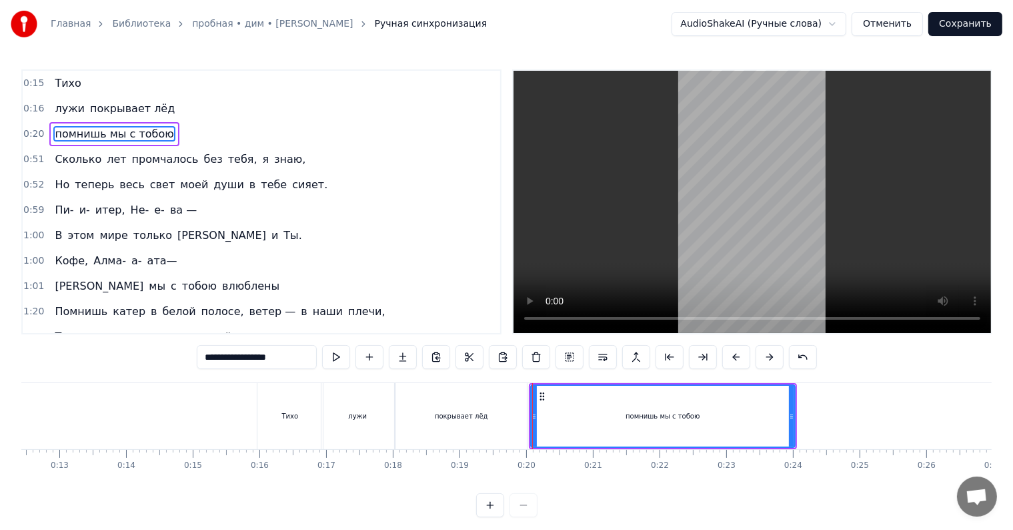
scroll to position [0, 813]
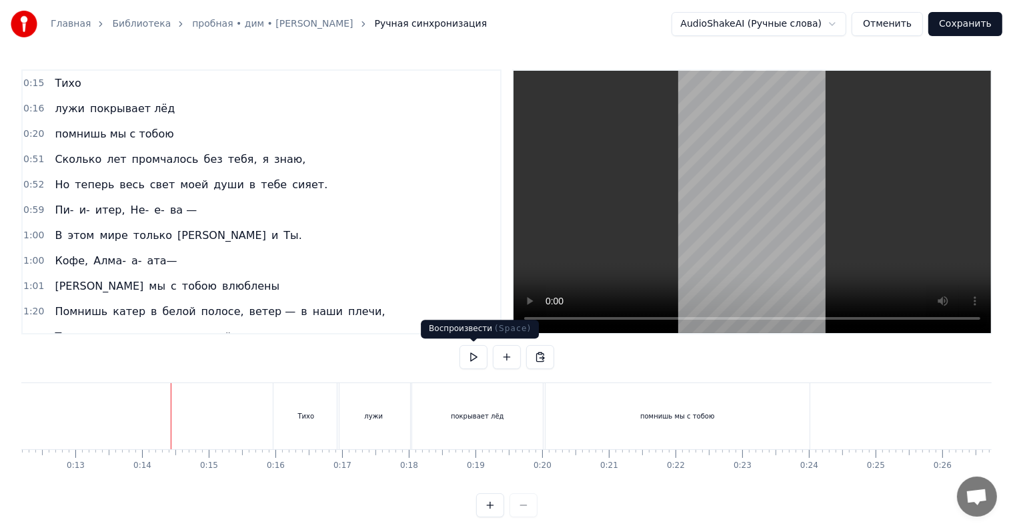
click at [474, 356] on button at bounding box center [474, 357] width 28 height 24
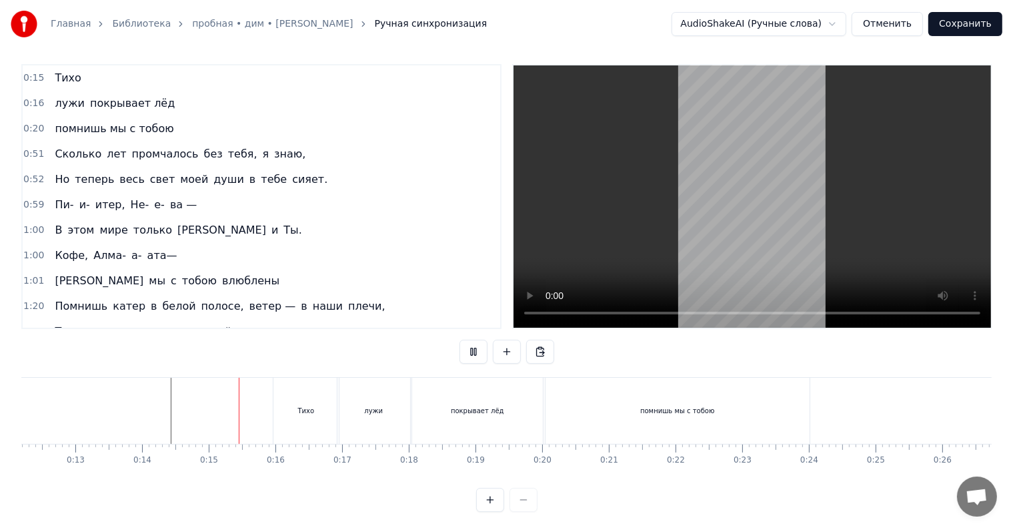
scroll to position [5, 0]
click at [474, 357] on button at bounding box center [474, 352] width 28 height 24
click at [765, 190] on video at bounding box center [753, 197] width 478 height 262
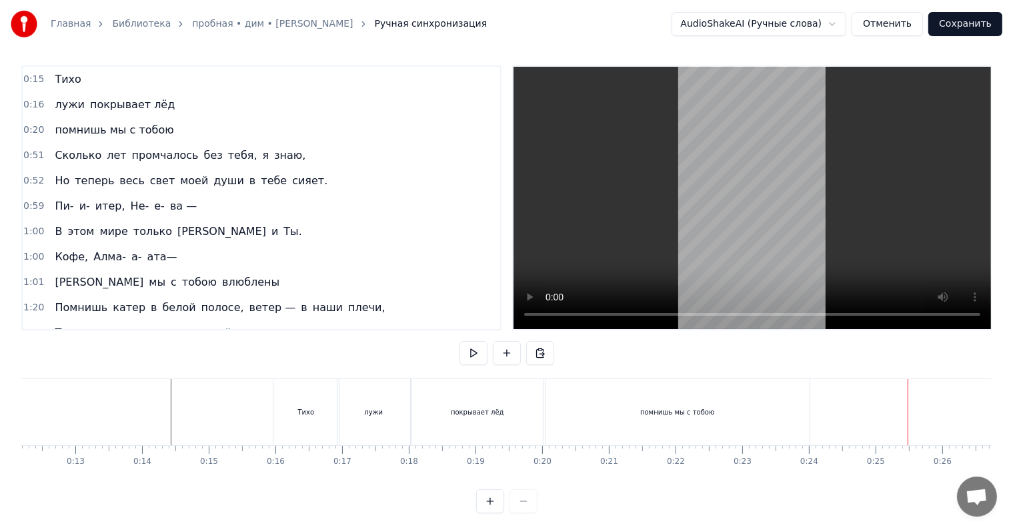
scroll to position [0, 0]
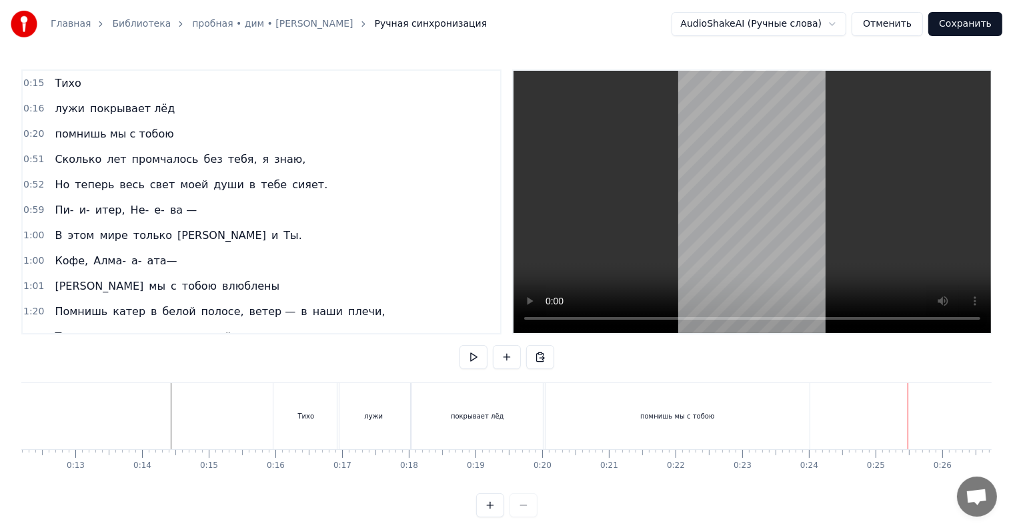
click at [968, 23] on button "Сохранить" at bounding box center [965, 24] width 74 height 24
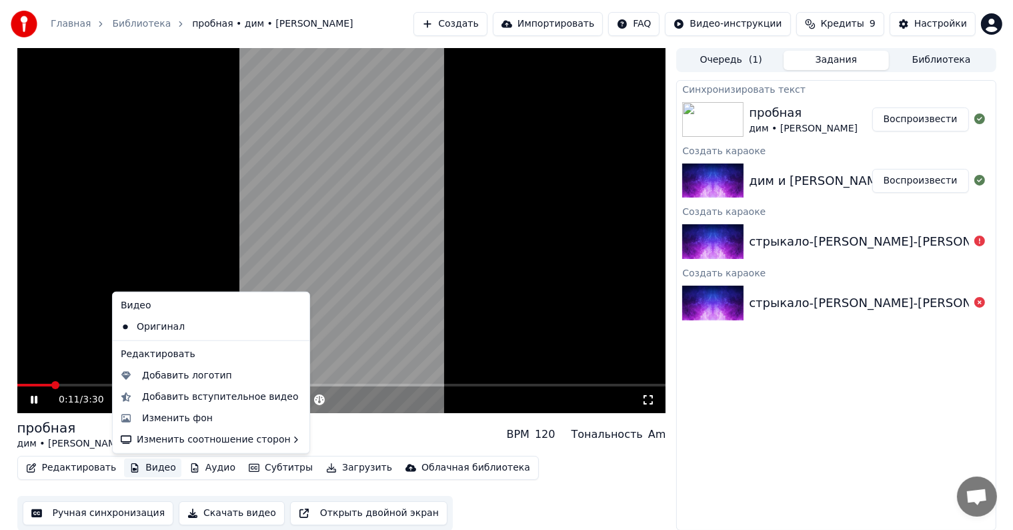
click at [141, 474] on button "Видео" at bounding box center [152, 467] width 57 height 19
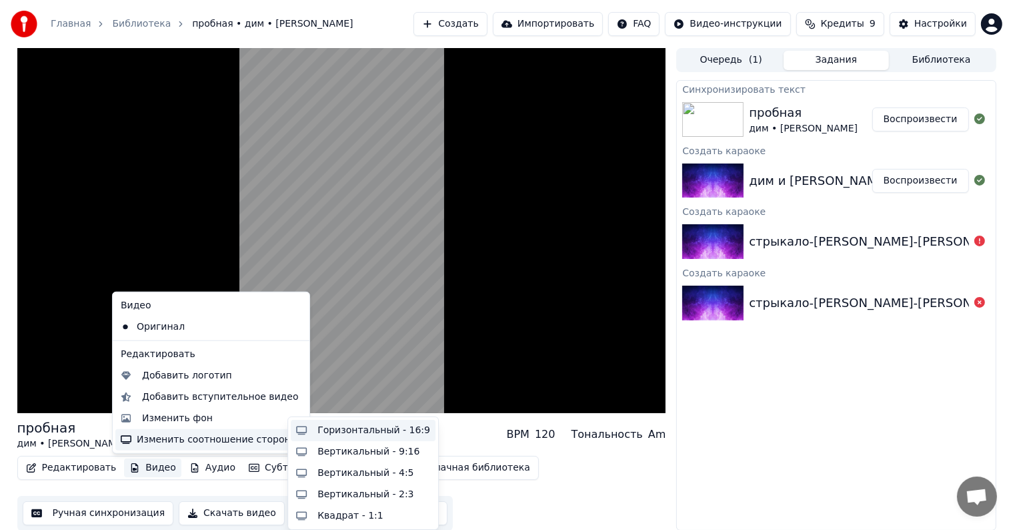
click at [323, 437] on div "Горизонтальный - 16:9" at bounding box center [363, 430] width 145 height 21
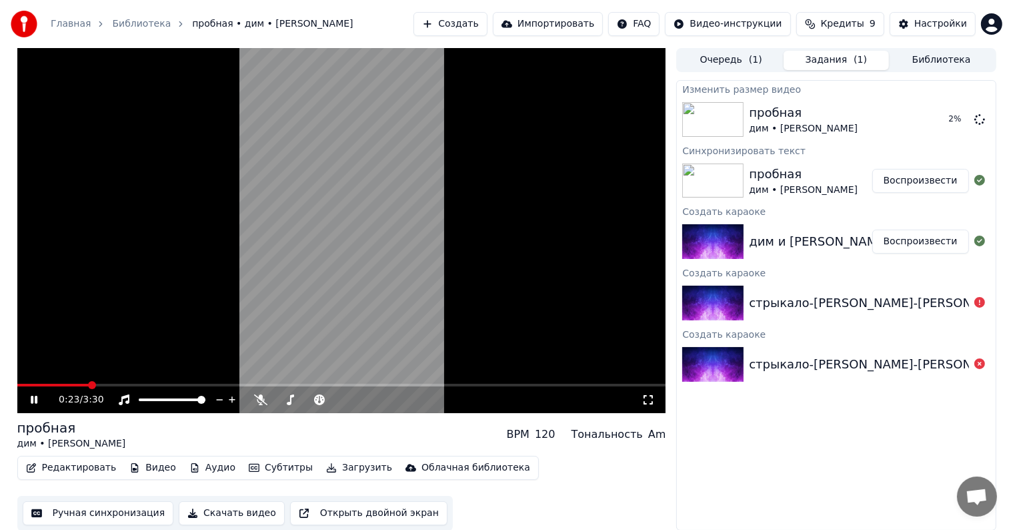
click at [411, 259] on video at bounding box center [341, 230] width 649 height 365
